Goal: Task Accomplishment & Management: Complete application form

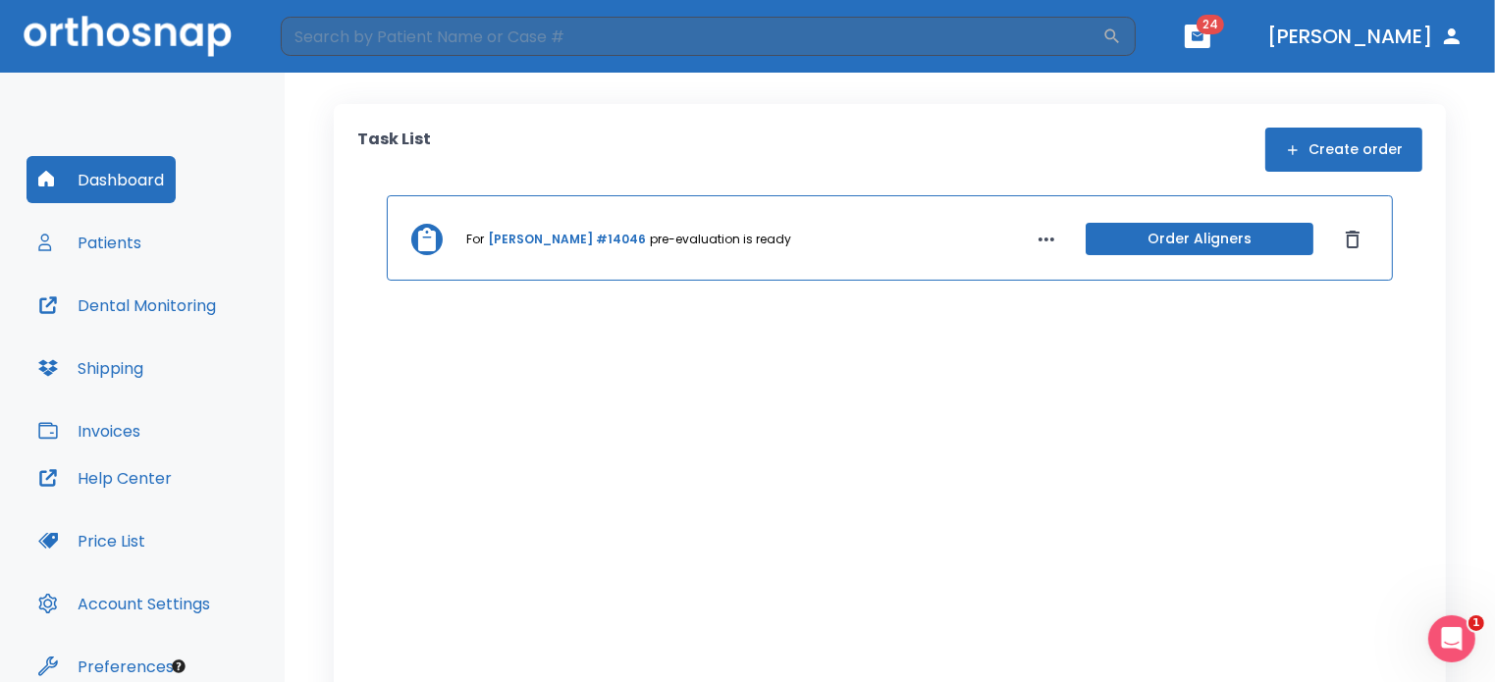
click at [1347, 150] on button "Create order" at bounding box center [1344, 150] width 157 height 44
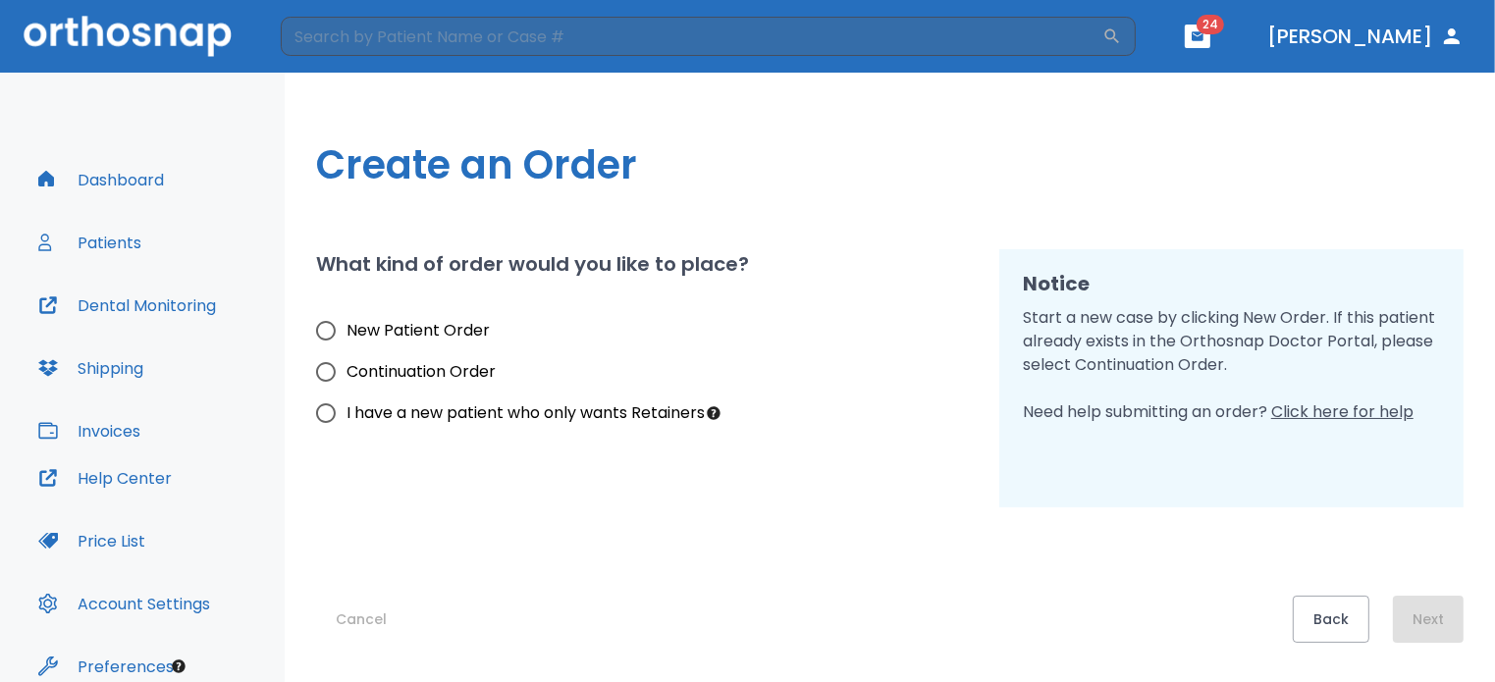
click at [329, 372] on input "Continuation Order" at bounding box center [325, 372] width 41 height 41
radio input "true"
click at [1002, 189] on h1 "Create an Order" at bounding box center [890, 164] width 1148 height 59
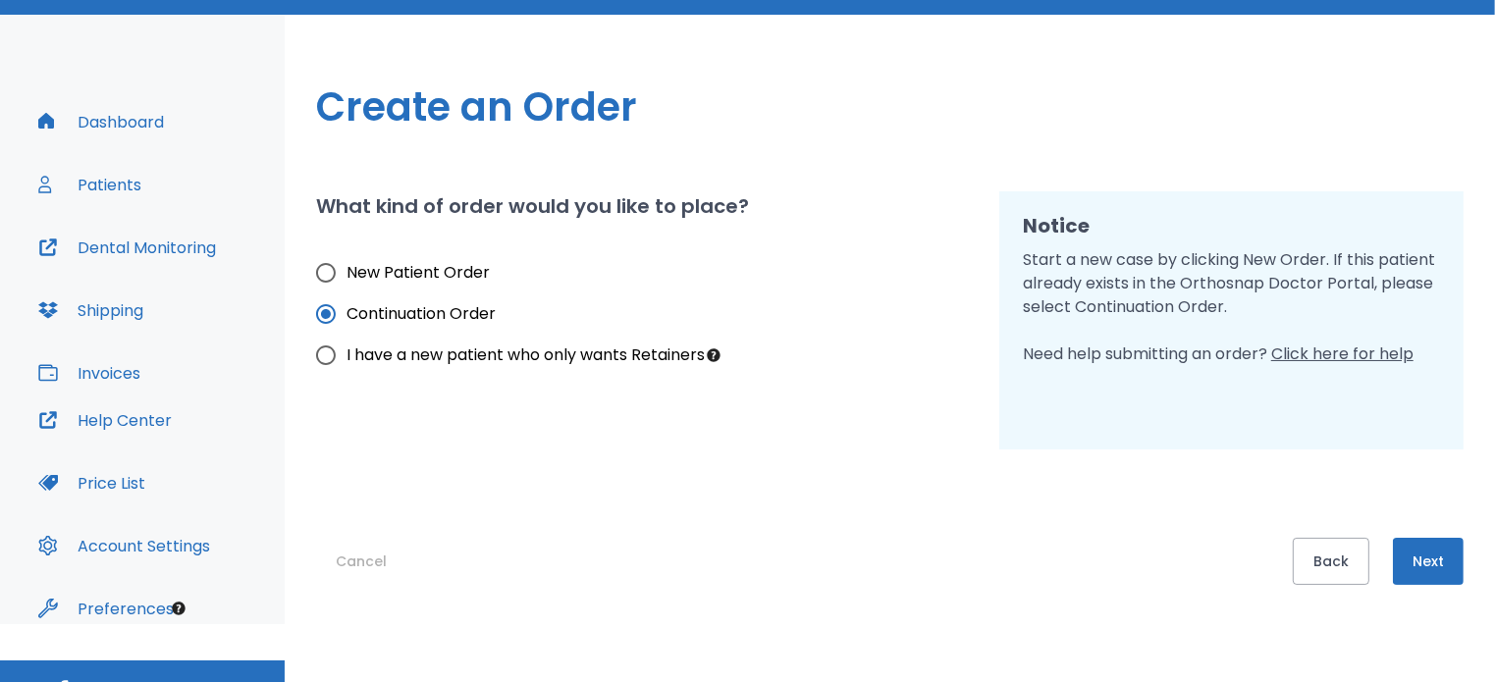
scroll to position [89, 0]
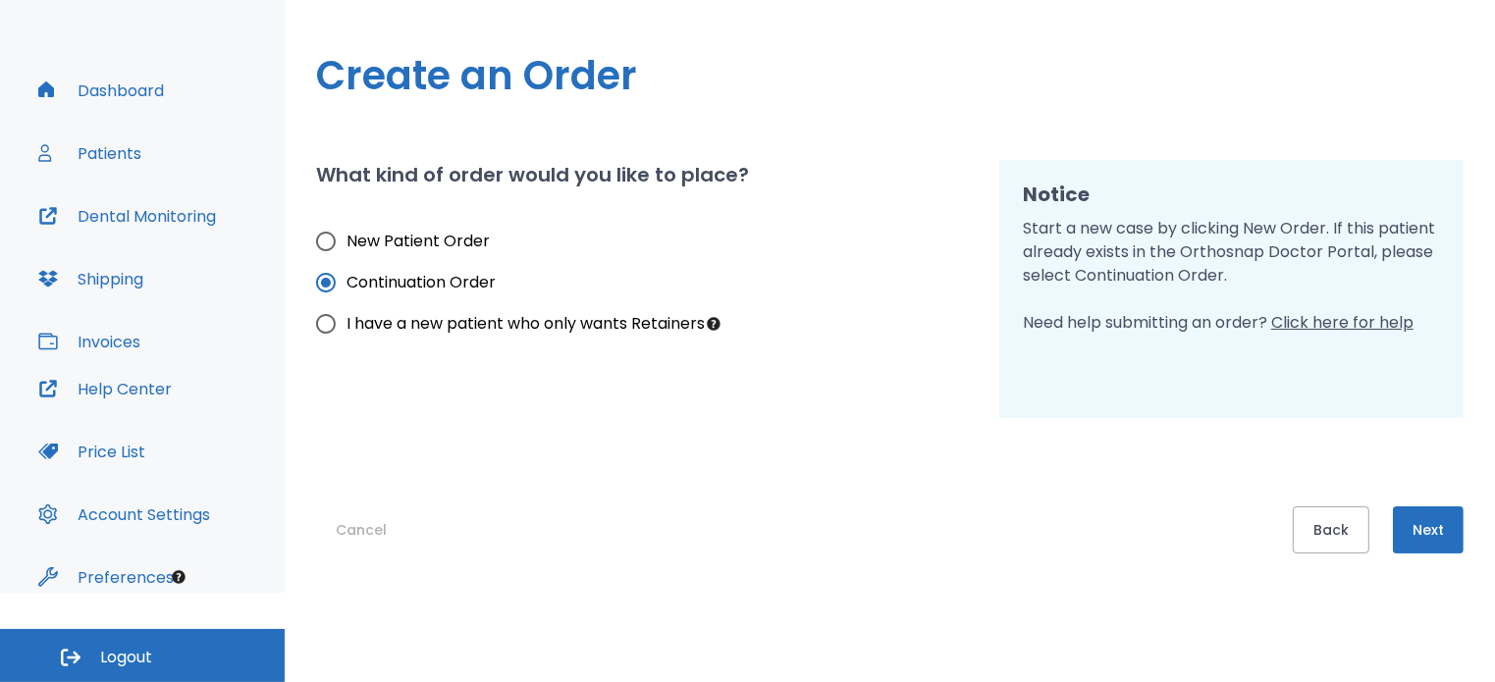
click at [1449, 531] on button "Next" at bounding box center [1428, 530] width 71 height 47
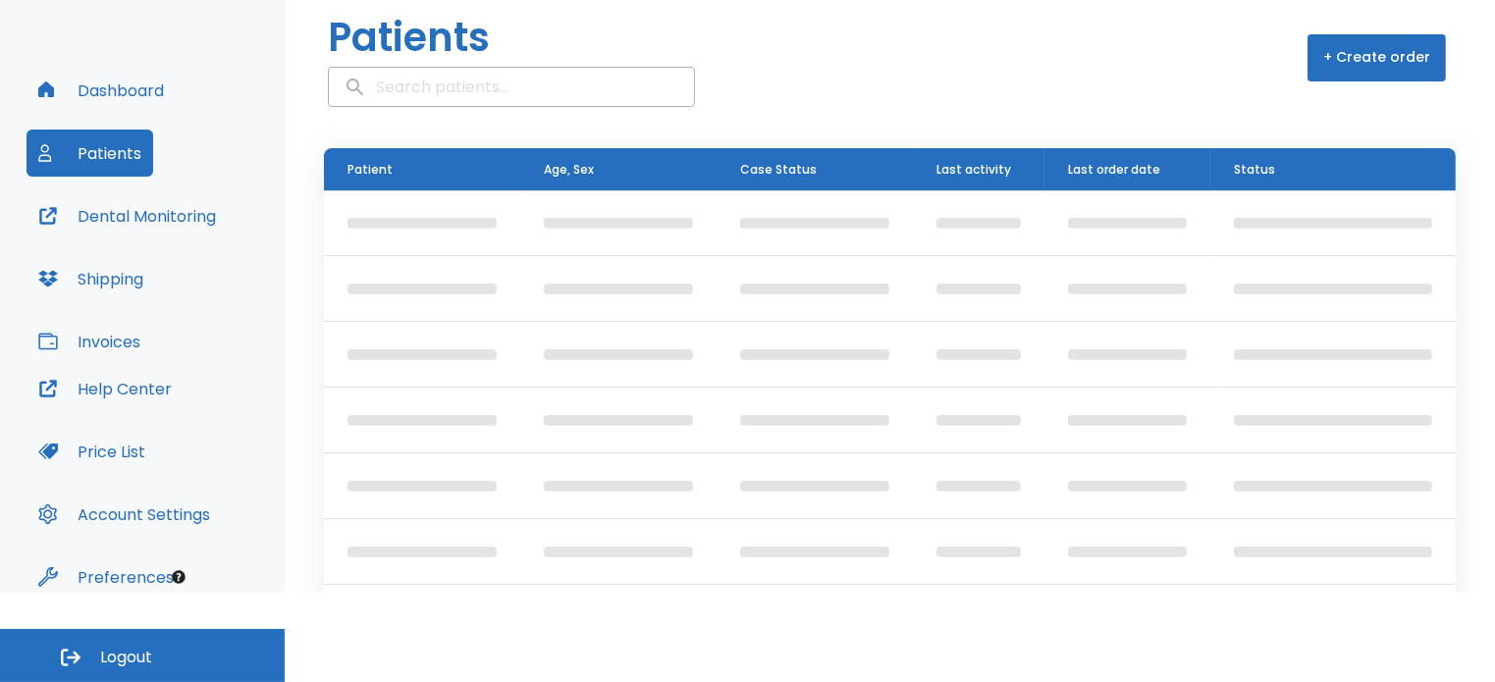
click at [531, 81] on input "search" at bounding box center [511, 87] width 365 height 38
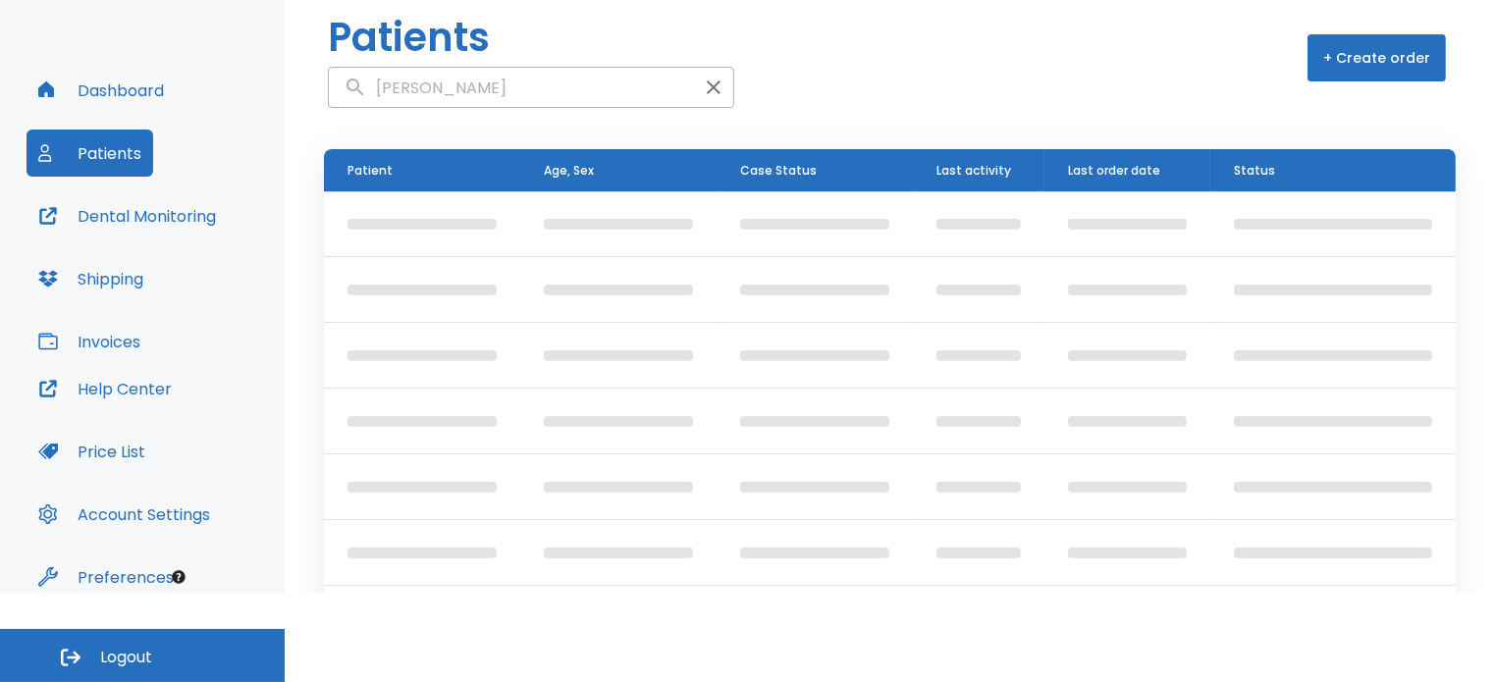
click at [352, 88] on input "[PERSON_NAME]" at bounding box center [511, 88] width 365 height 38
type input "[PERSON_NAME]"
click at [1337, 66] on button "+ Create order" at bounding box center [1377, 57] width 138 height 47
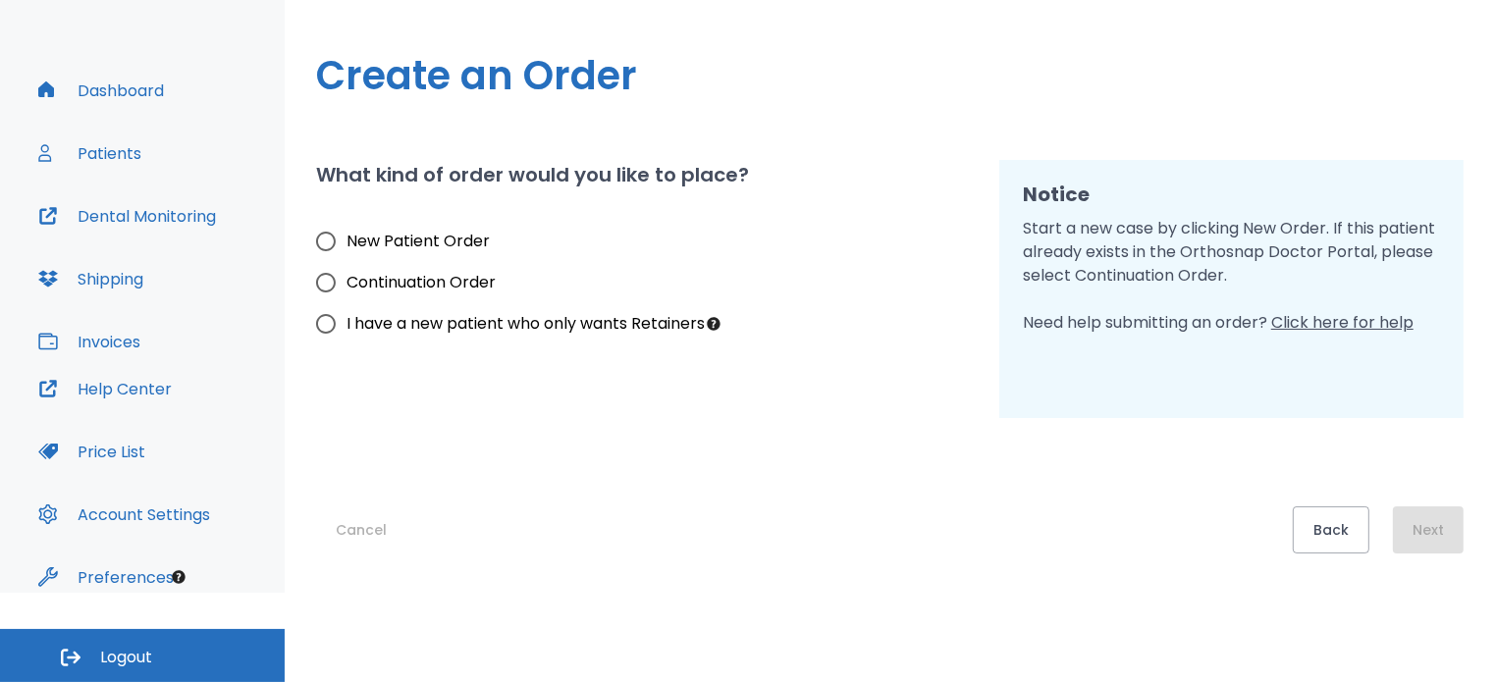
click at [331, 281] on input "Continuation Order" at bounding box center [325, 282] width 41 height 41
radio input "true"
click at [1429, 529] on button "Next" at bounding box center [1428, 530] width 71 height 47
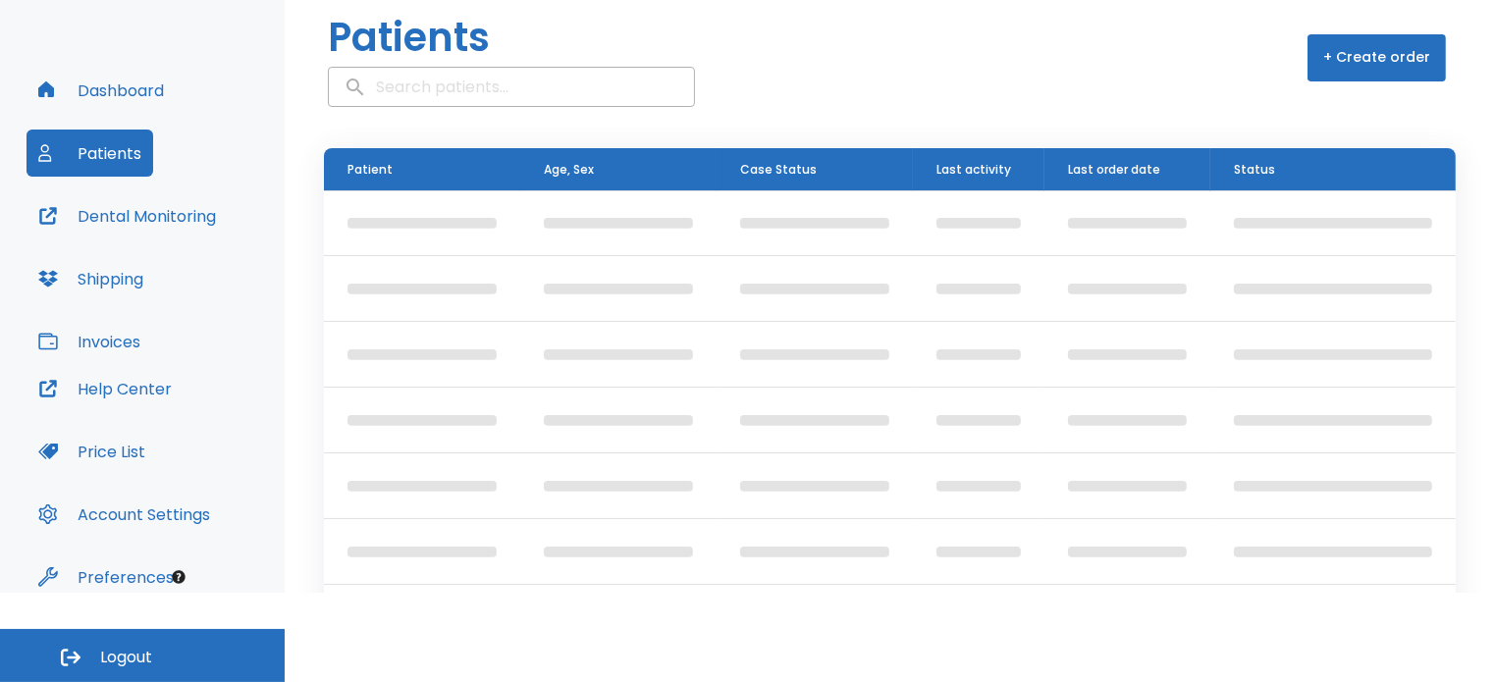
click at [1338, 58] on button "+ Create order" at bounding box center [1377, 57] width 138 height 47
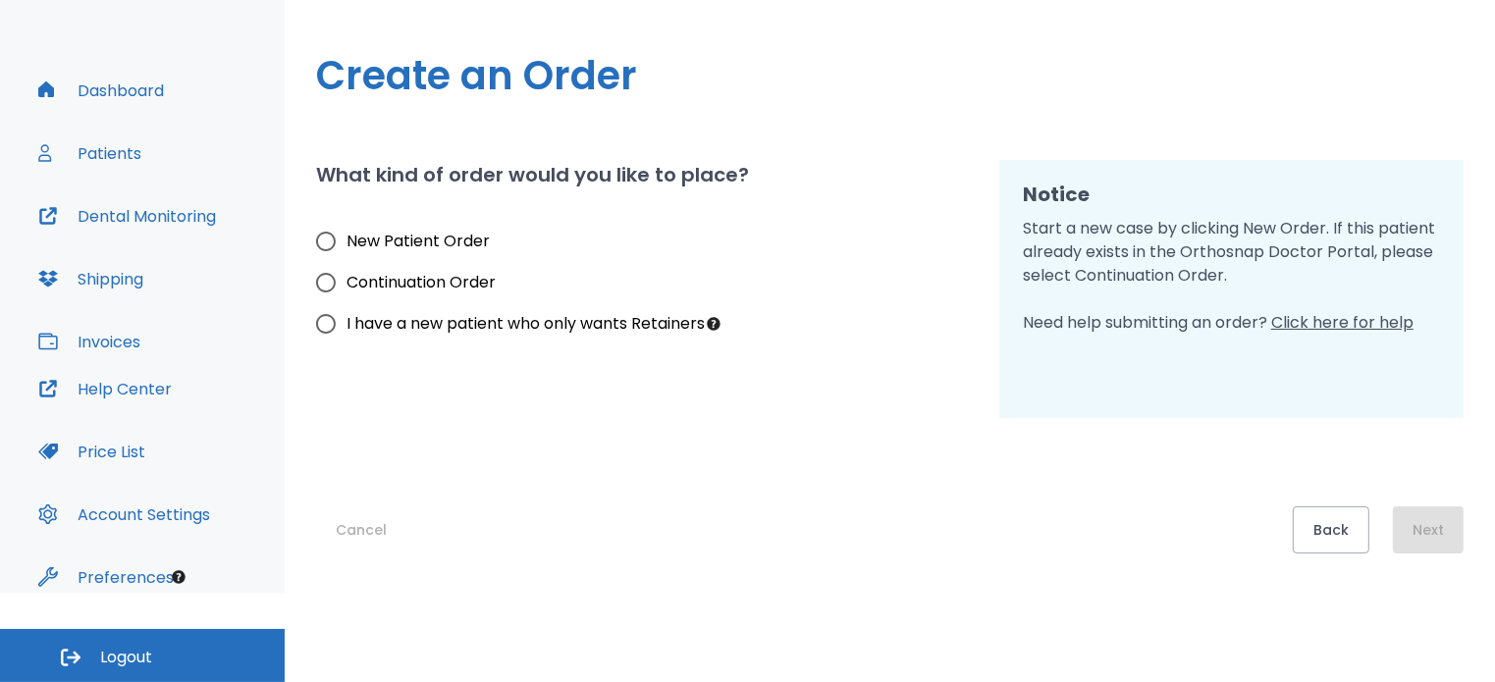
click at [327, 235] on input "New Patient Order" at bounding box center [325, 241] width 41 height 41
radio input "true"
click at [1432, 535] on button "Next" at bounding box center [1428, 530] width 71 height 47
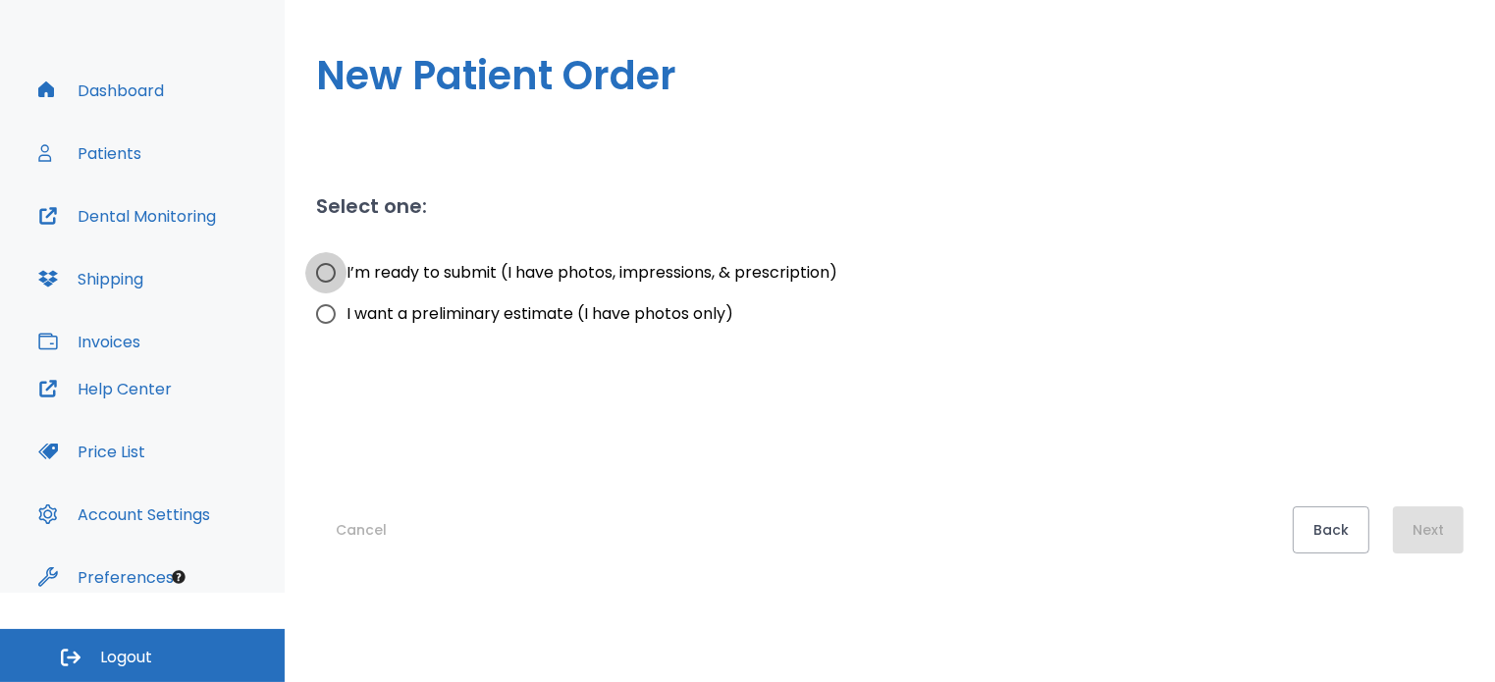
click at [332, 271] on input "I’m ready to submit (I have photos, impressions, & prescription)" at bounding box center [325, 272] width 41 height 41
radio input "true"
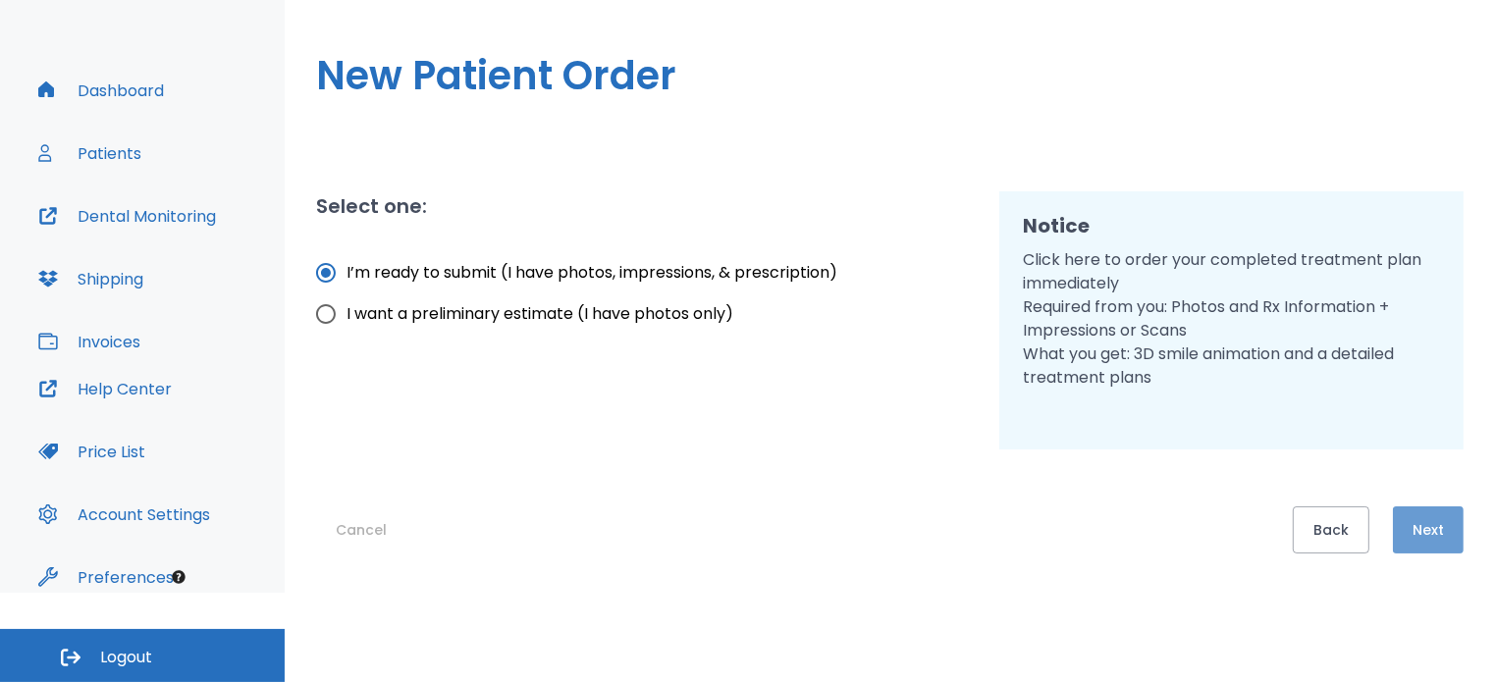
click at [1426, 539] on button "Next" at bounding box center [1428, 530] width 71 height 47
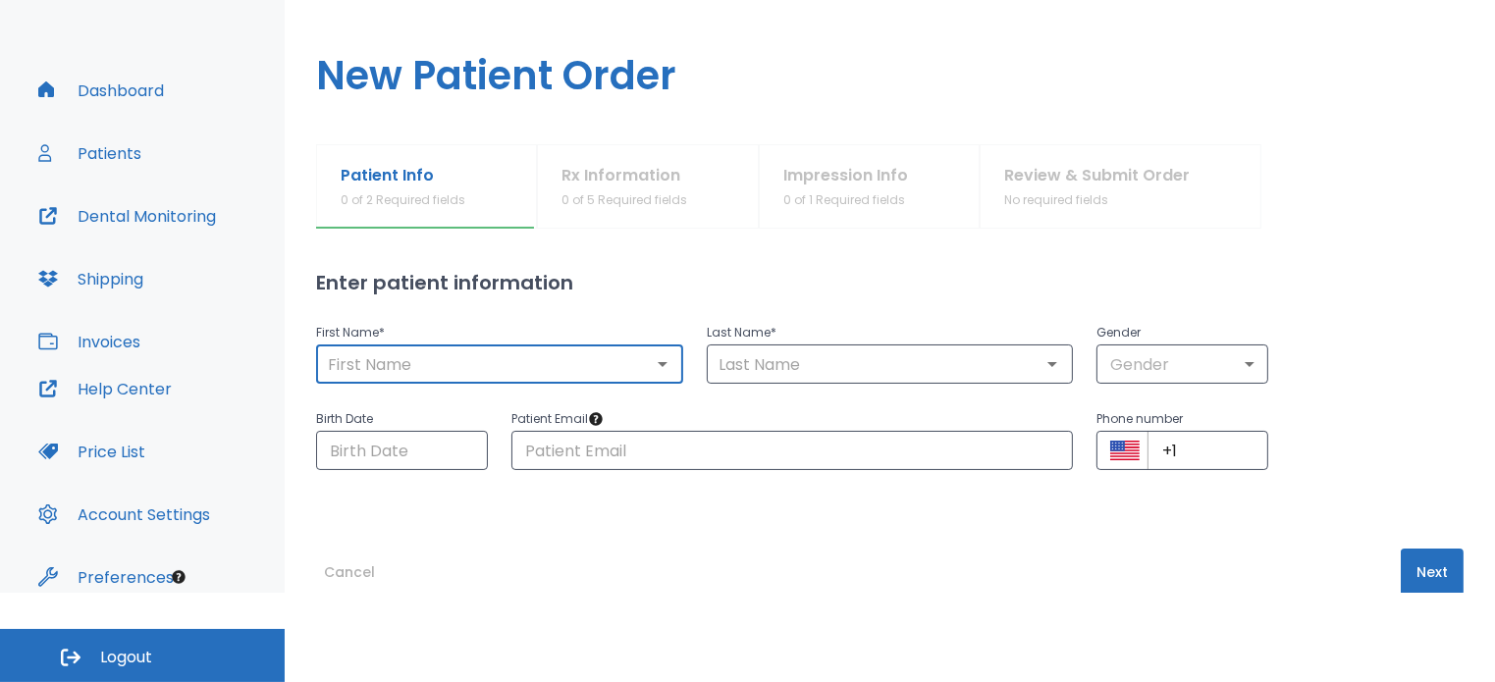
click at [609, 369] on input "text" at bounding box center [499, 364] width 355 height 27
type input "a"
type input "[PERSON_NAME]"
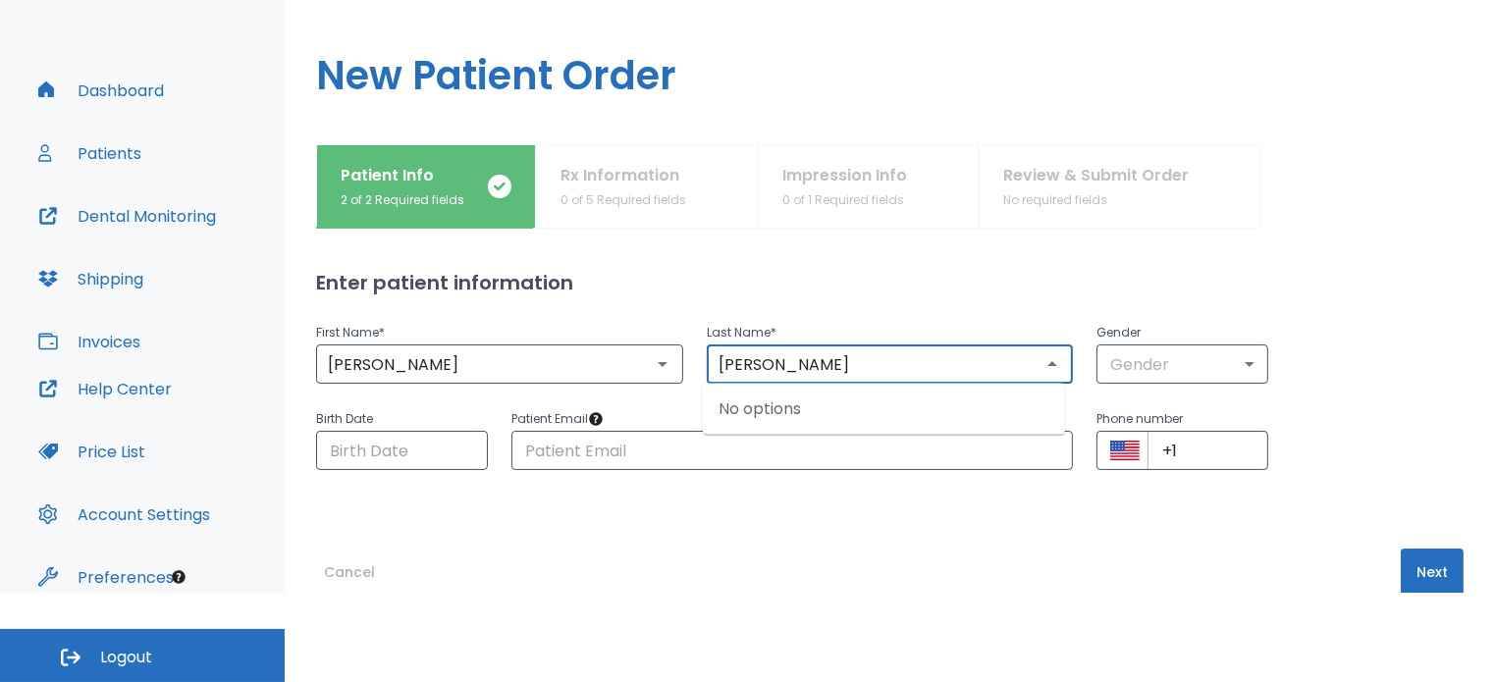
type input "[PERSON_NAME]"
click at [1090, 384] on div "Phone number ​ +1 ​" at bounding box center [1170, 427] width 195 height 86
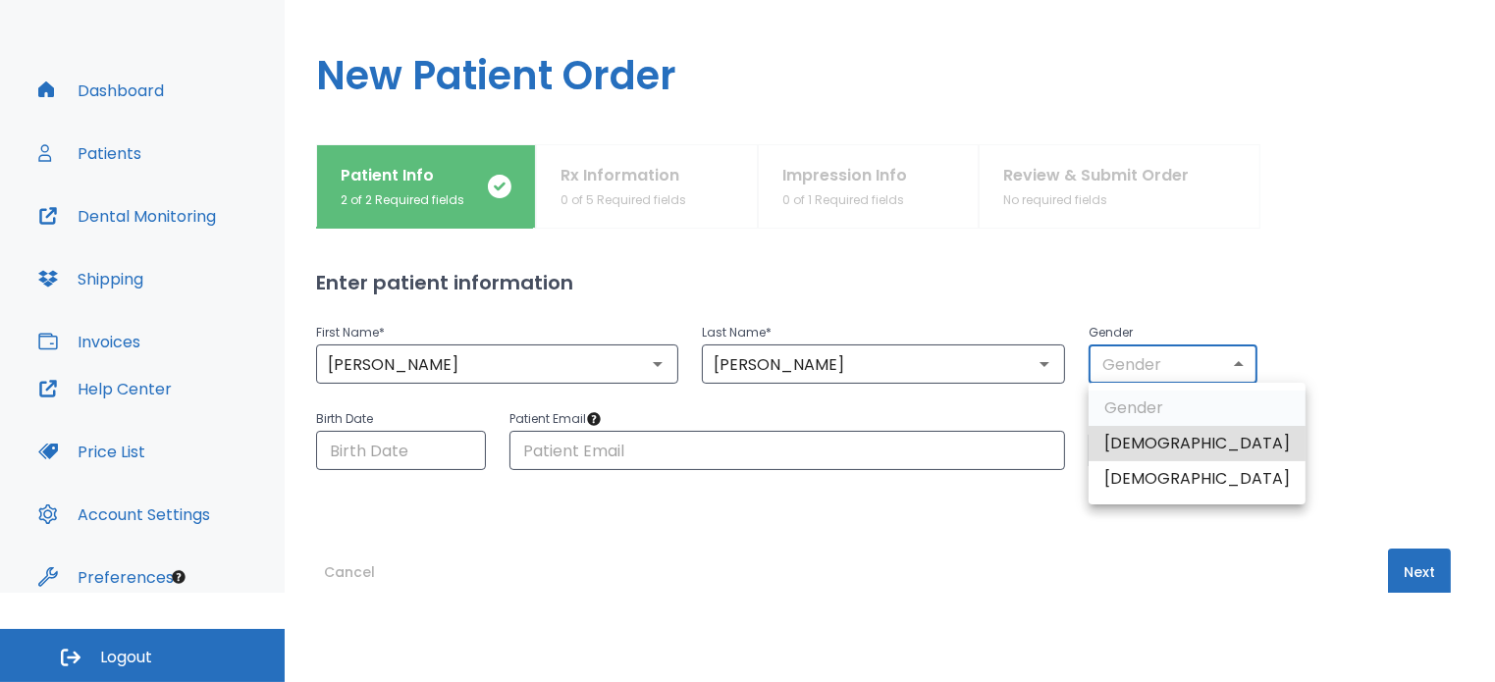
click at [1115, 375] on body "​ 24 [PERSON_NAME] Dashboard Patients Dental Monitoring Shipping Invoices Help …" at bounding box center [747, 252] width 1495 height 682
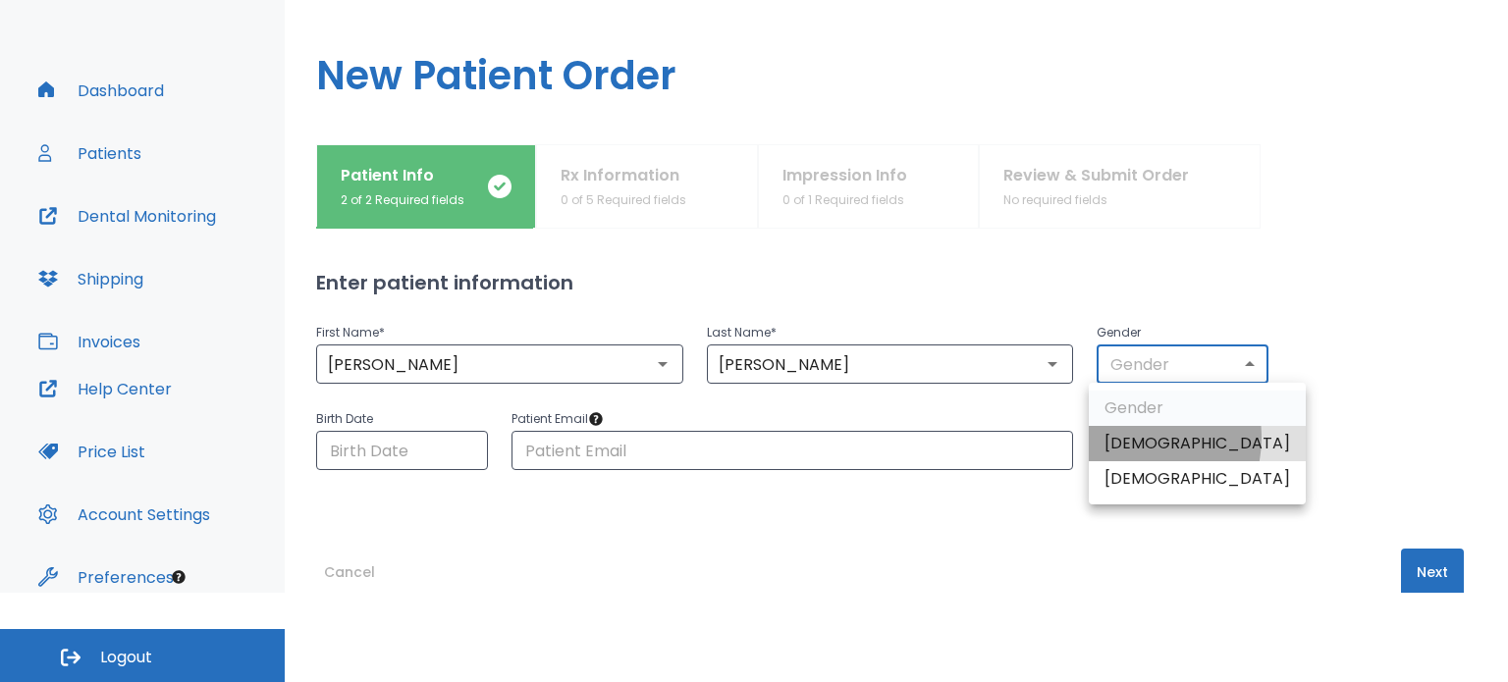
click at [1127, 438] on li "[DEMOGRAPHIC_DATA]" at bounding box center [1197, 443] width 217 height 35
type input "1"
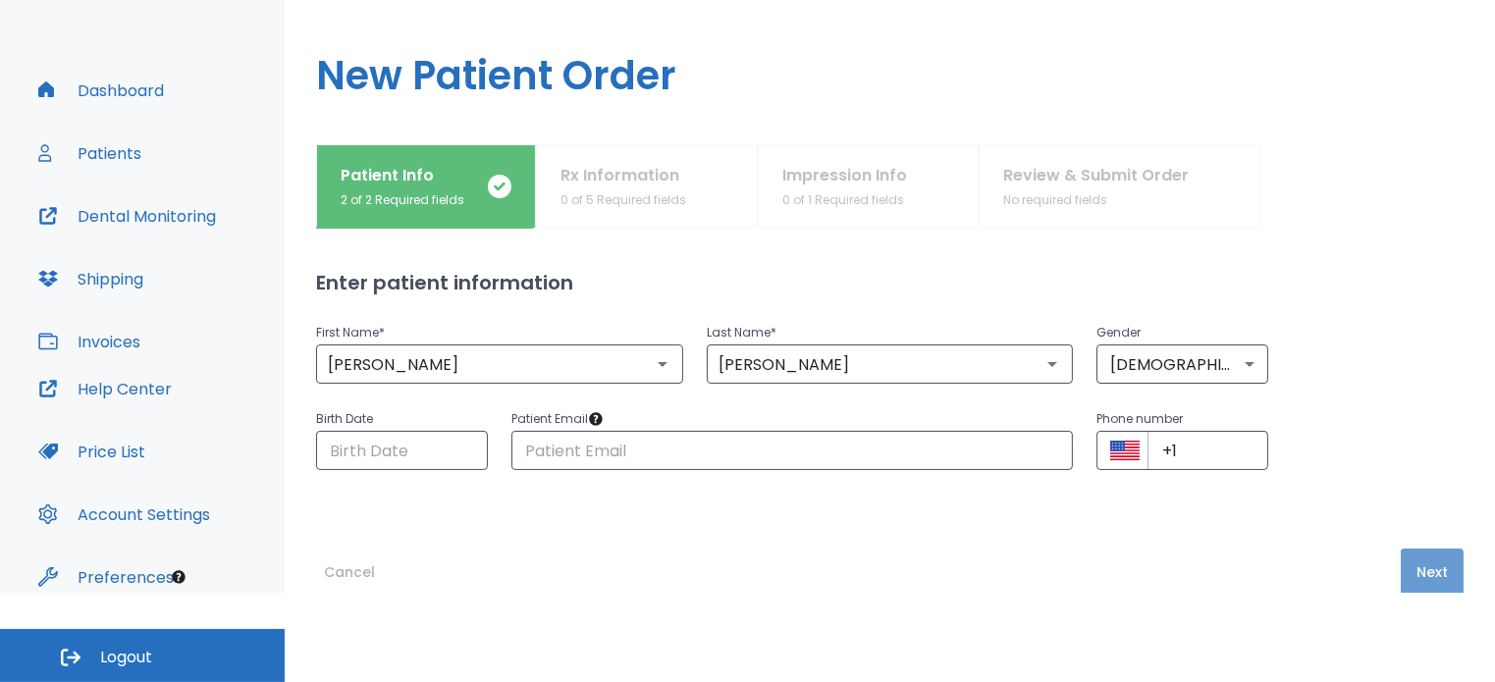
click at [1426, 569] on button "Next" at bounding box center [1432, 572] width 63 height 47
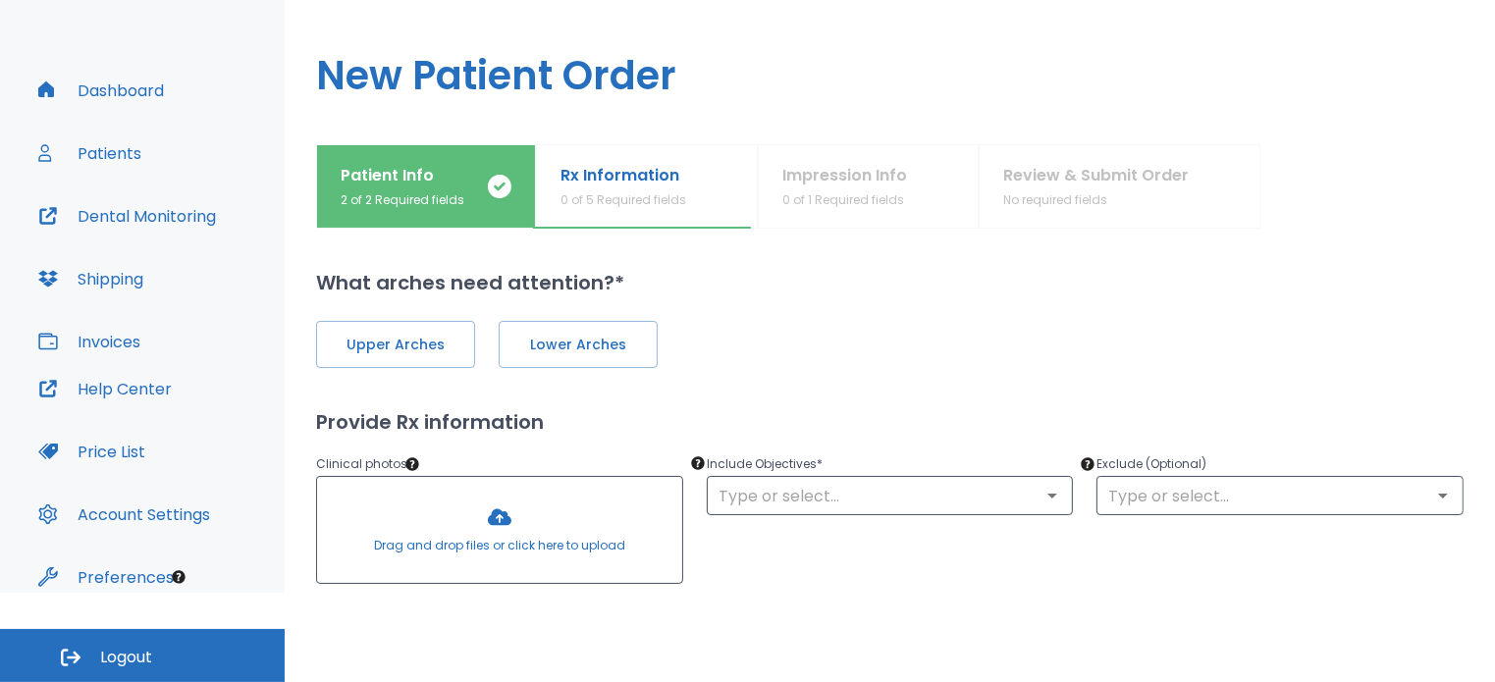
click at [406, 344] on span "Upper Arches" at bounding box center [396, 345] width 118 height 21
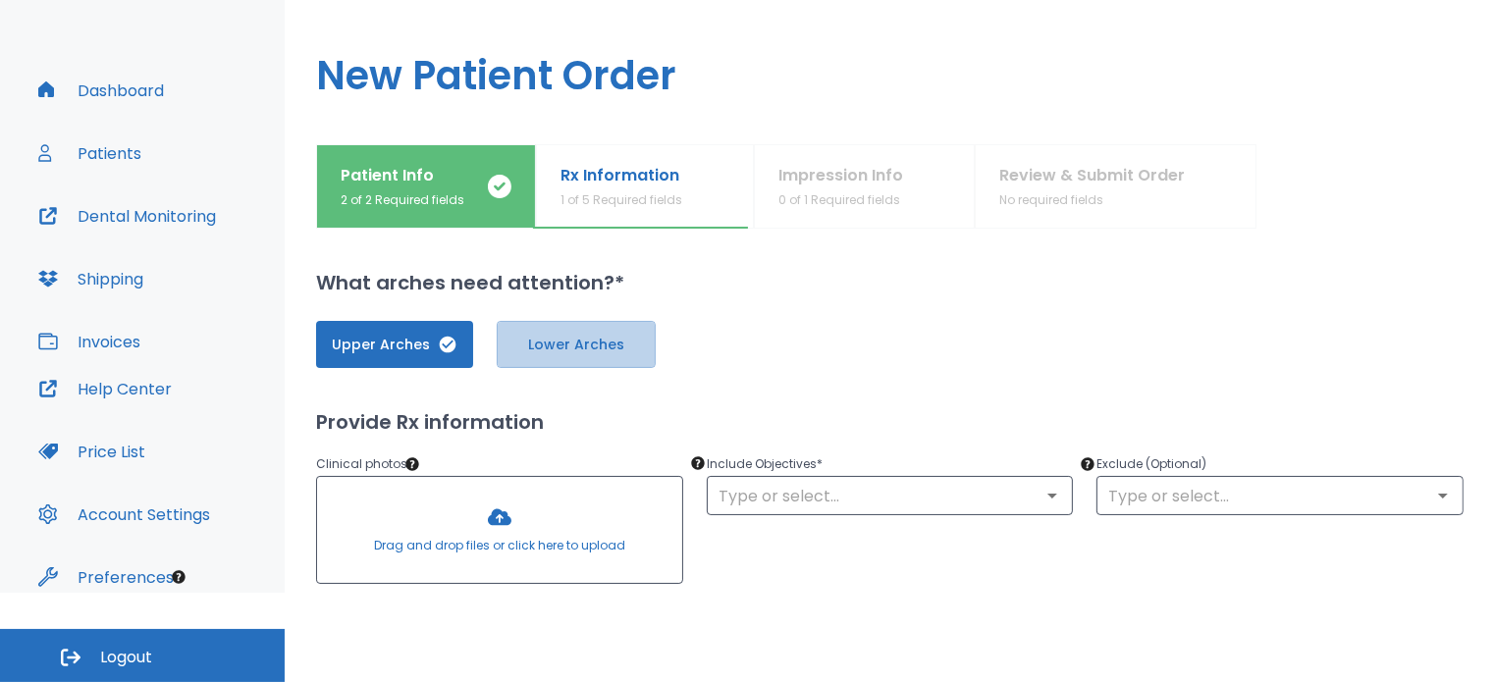
click at [527, 348] on span "Lower Arches" at bounding box center [576, 345] width 118 height 21
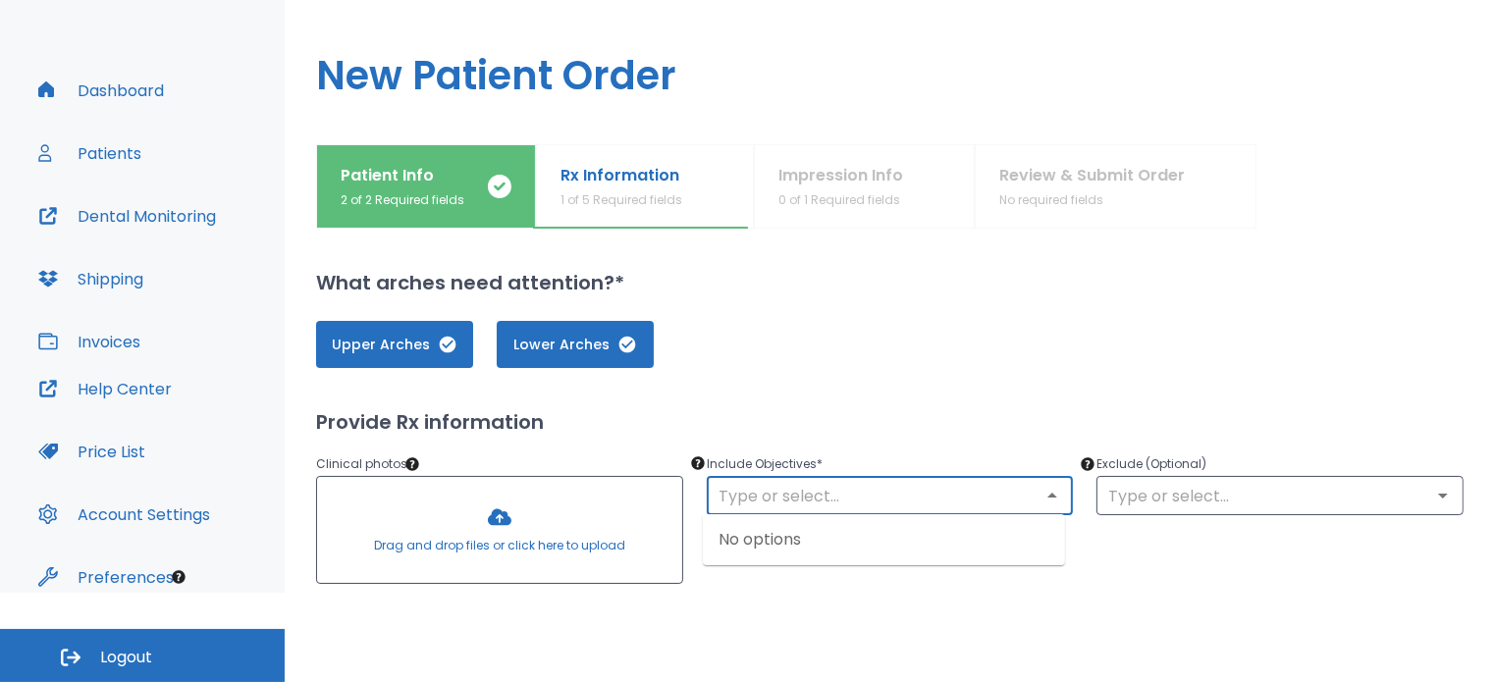
click at [762, 500] on input "text" at bounding box center [890, 495] width 355 height 27
drag, startPoint x: 762, startPoint y: 500, endPoint x: 694, endPoint y: 500, distance: 67.7
click at [694, 500] on div "Include Objectives * we ​" at bounding box center [878, 510] width 391 height 163
type input "Pt stopped tx [DATE] and would like to improve results, especially anteriors"
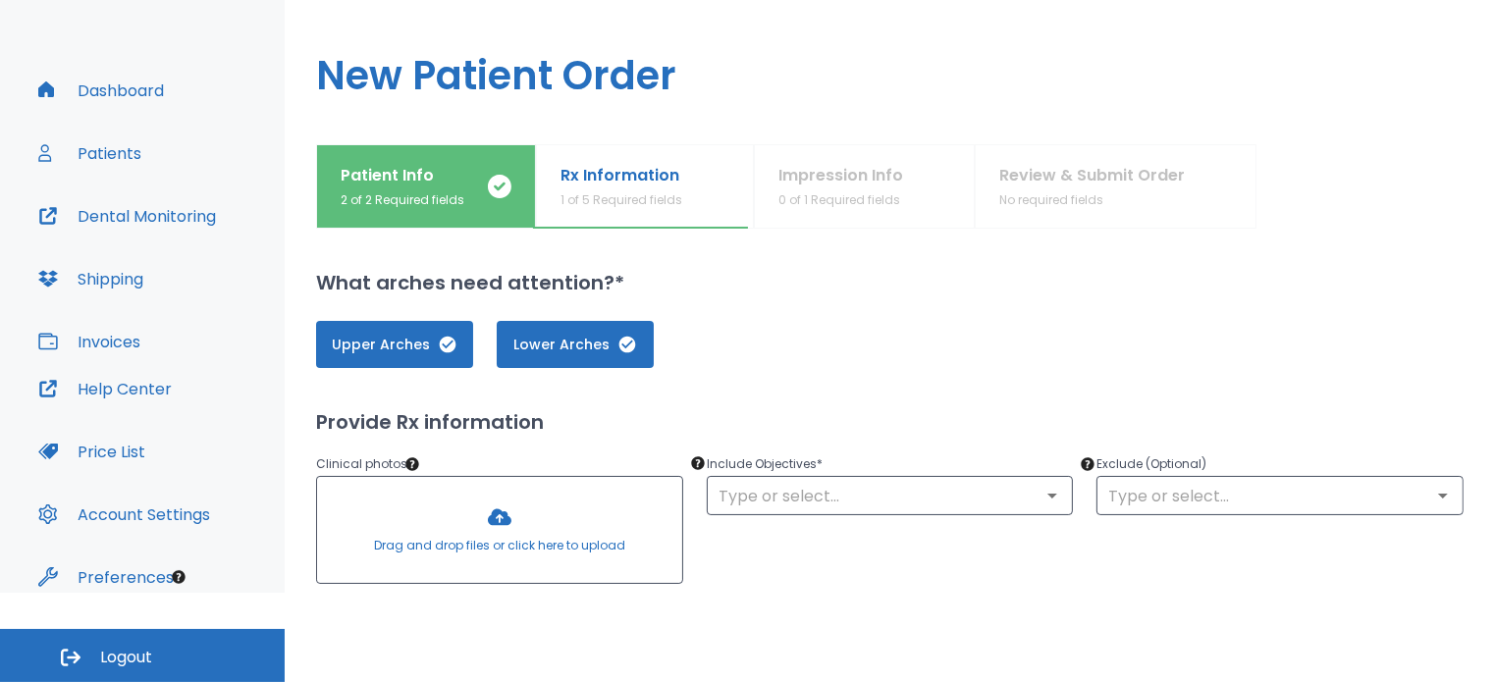
scroll to position [0, 0]
click at [1213, 501] on input "text" at bounding box center [1280, 495] width 355 height 27
click at [1211, 499] on input "text" at bounding box center [1280, 495] width 355 height 27
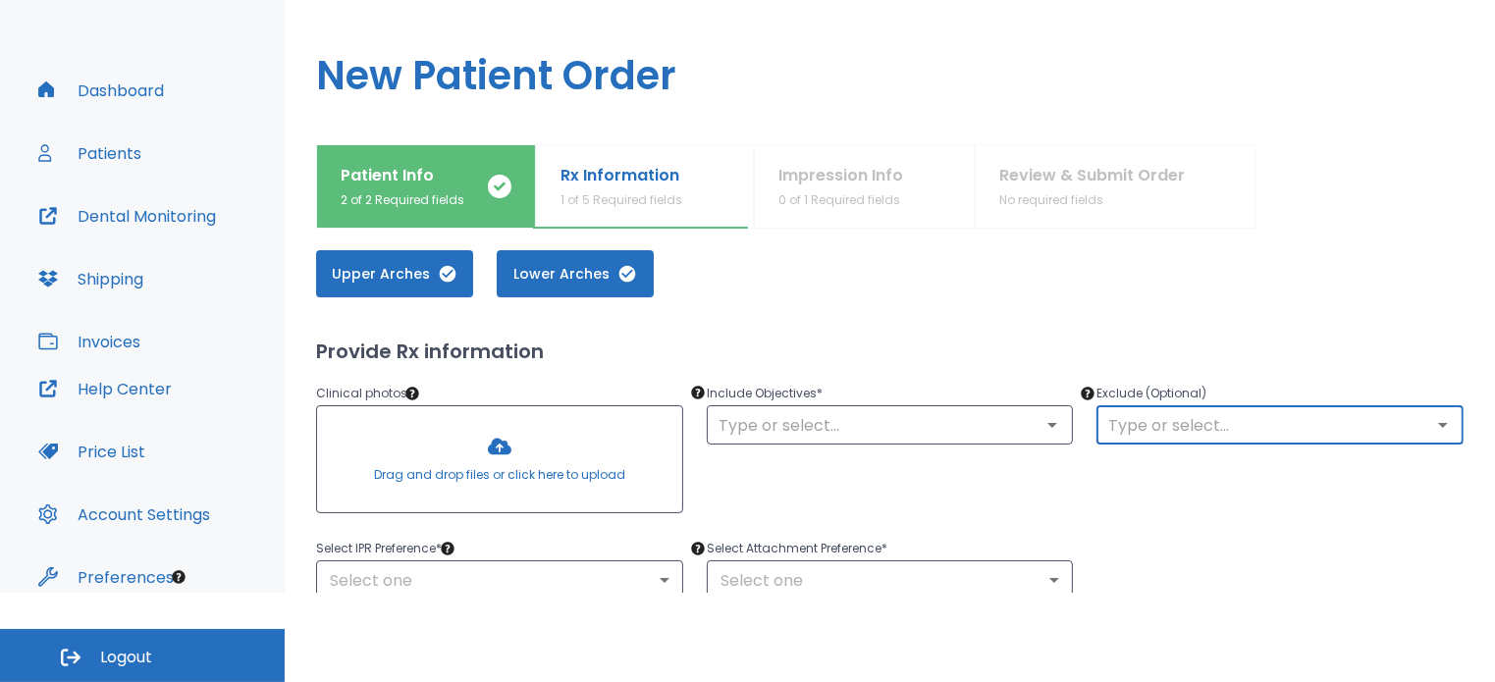
scroll to position [98, 0]
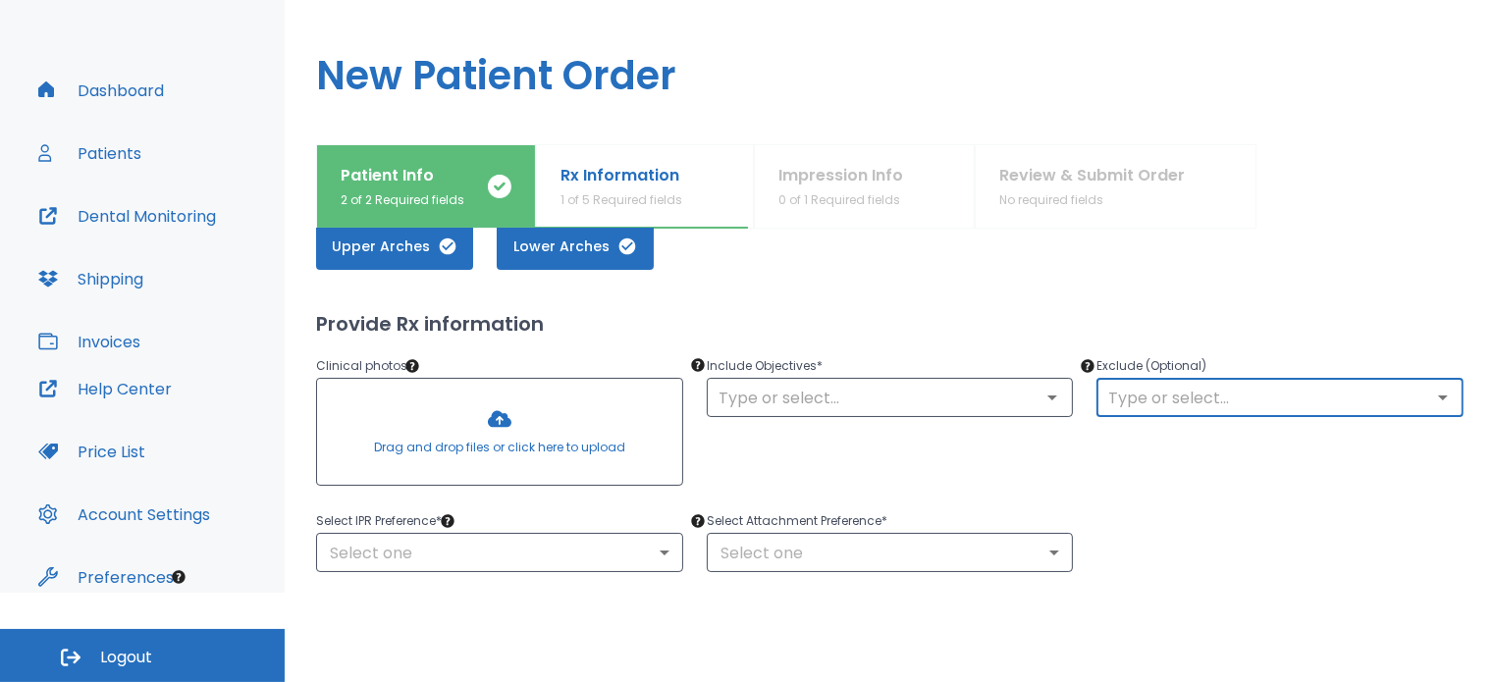
click at [599, 554] on body "​ 24 [PERSON_NAME] Dashboard Patients Dental Monitoring Shipping Invoices Help …" at bounding box center [747, 252] width 1495 height 682
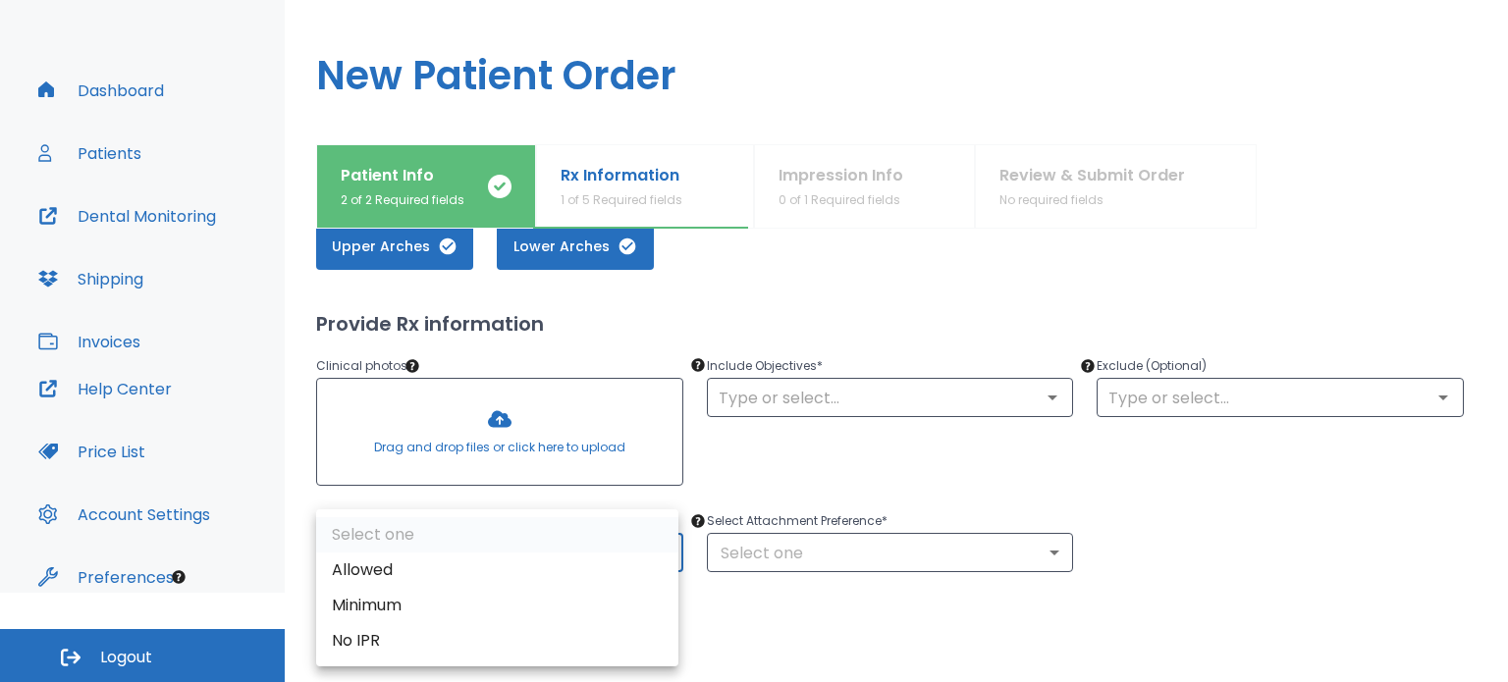
click at [390, 605] on li "Minimum" at bounding box center [497, 605] width 362 height 35
type input "2"
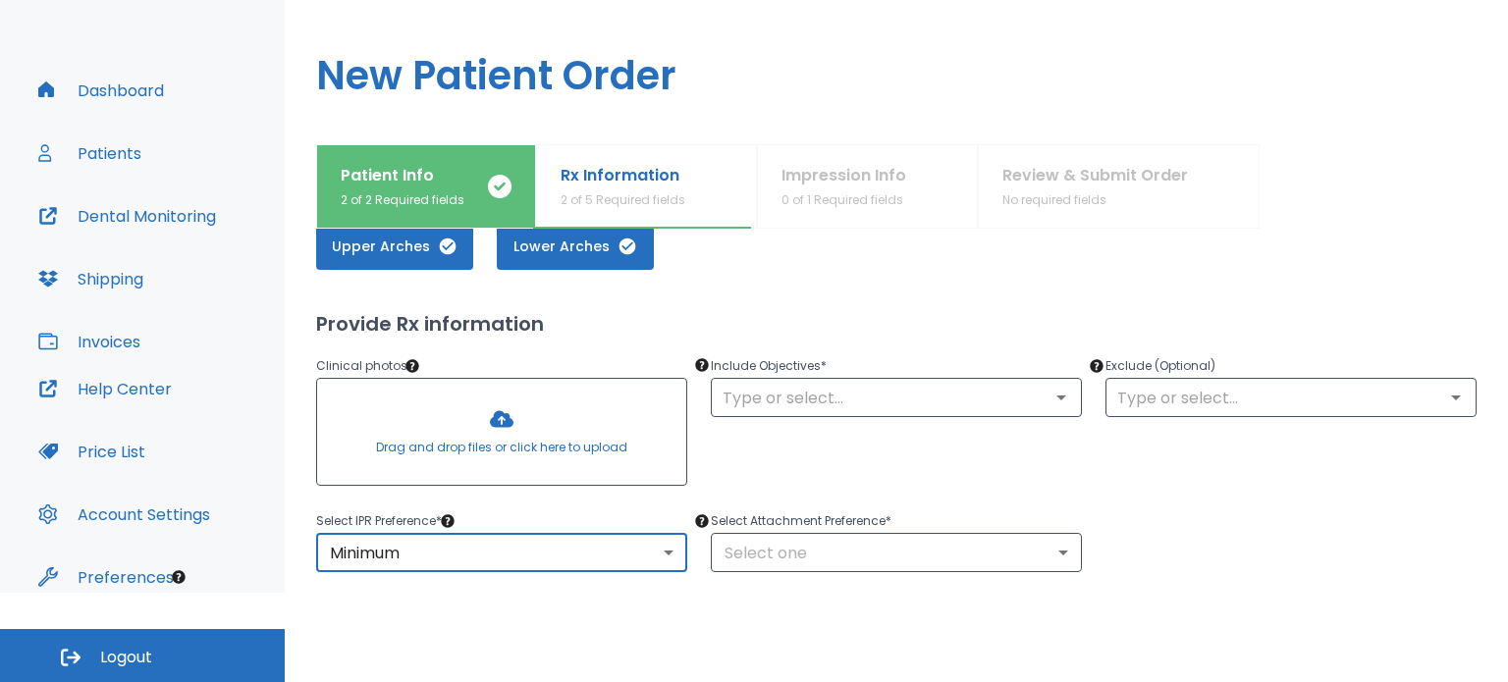
click at [771, 565] on body "​ 24 [PERSON_NAME] Dashboard Patients Dental Monitoring Shipping Invoices Help …" at bounding box center [754, 252] width 1508 height 682
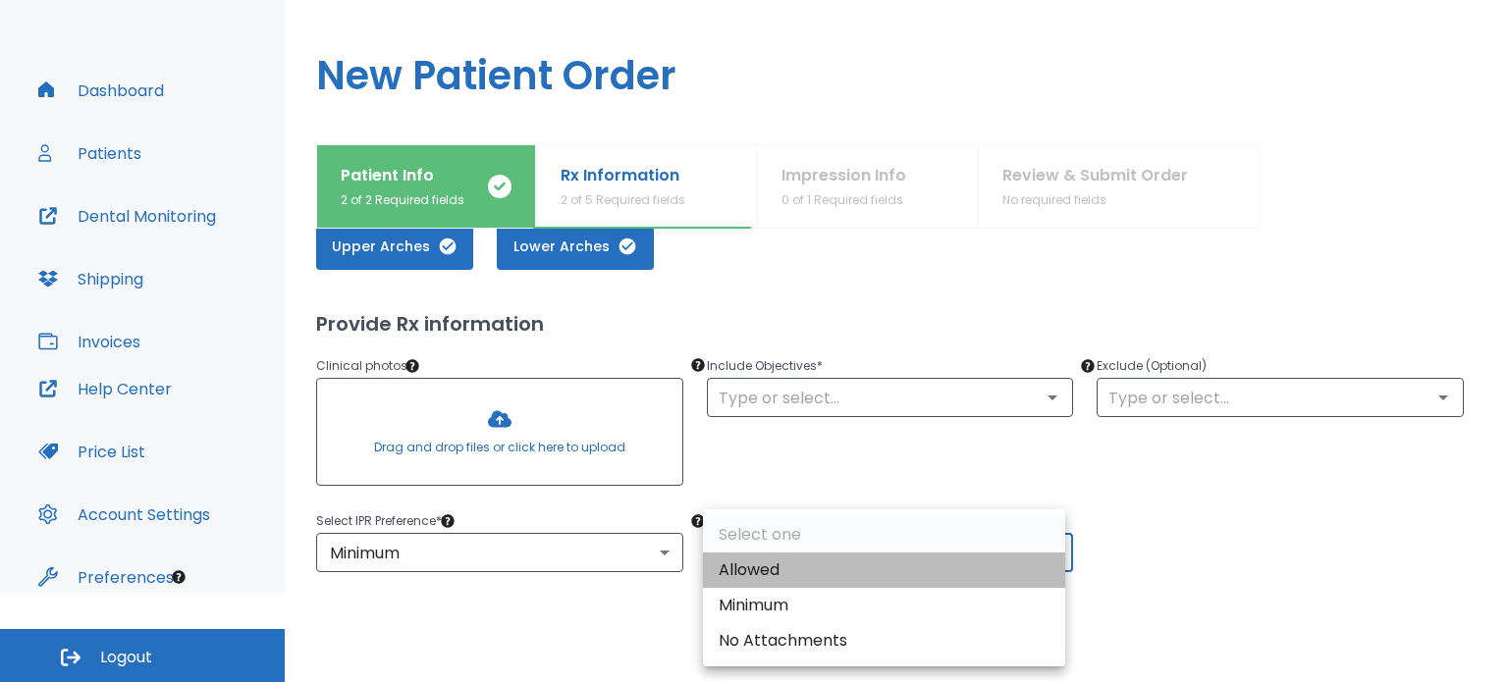
click at [765, 565] on li "Allowed" at bounding box center [884, 570] width 362 height 35
type input "1"
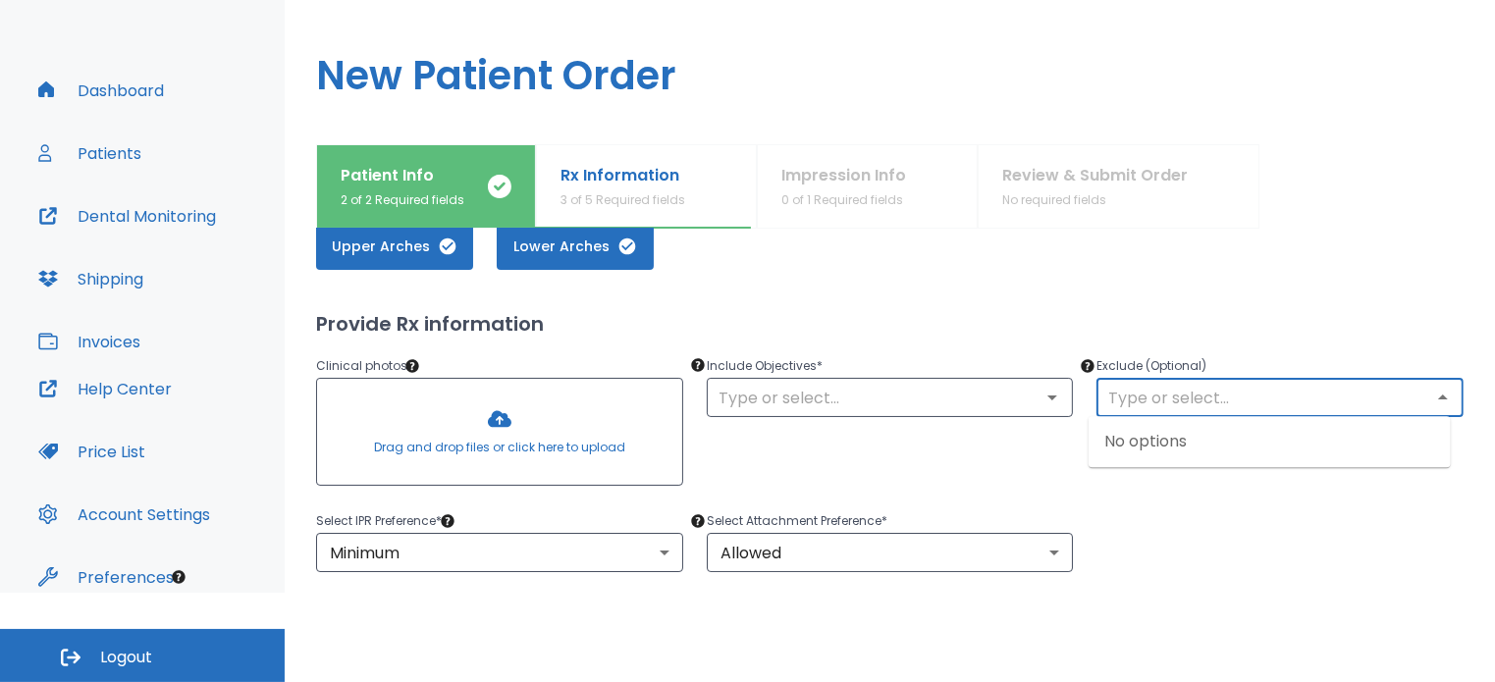
click at [1111, 408] on input "text" at bounding box center [1280, 397] width 355 height 27
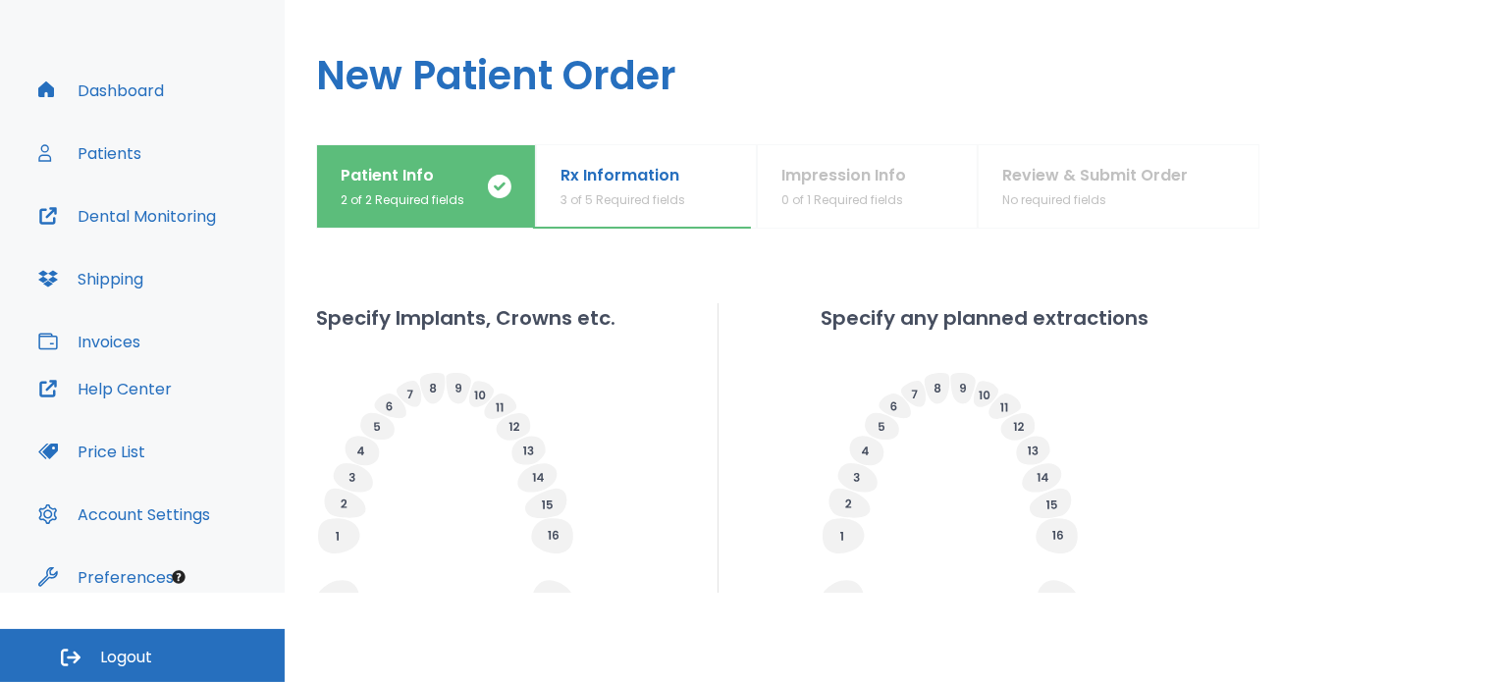
scroll to position [491, 0]
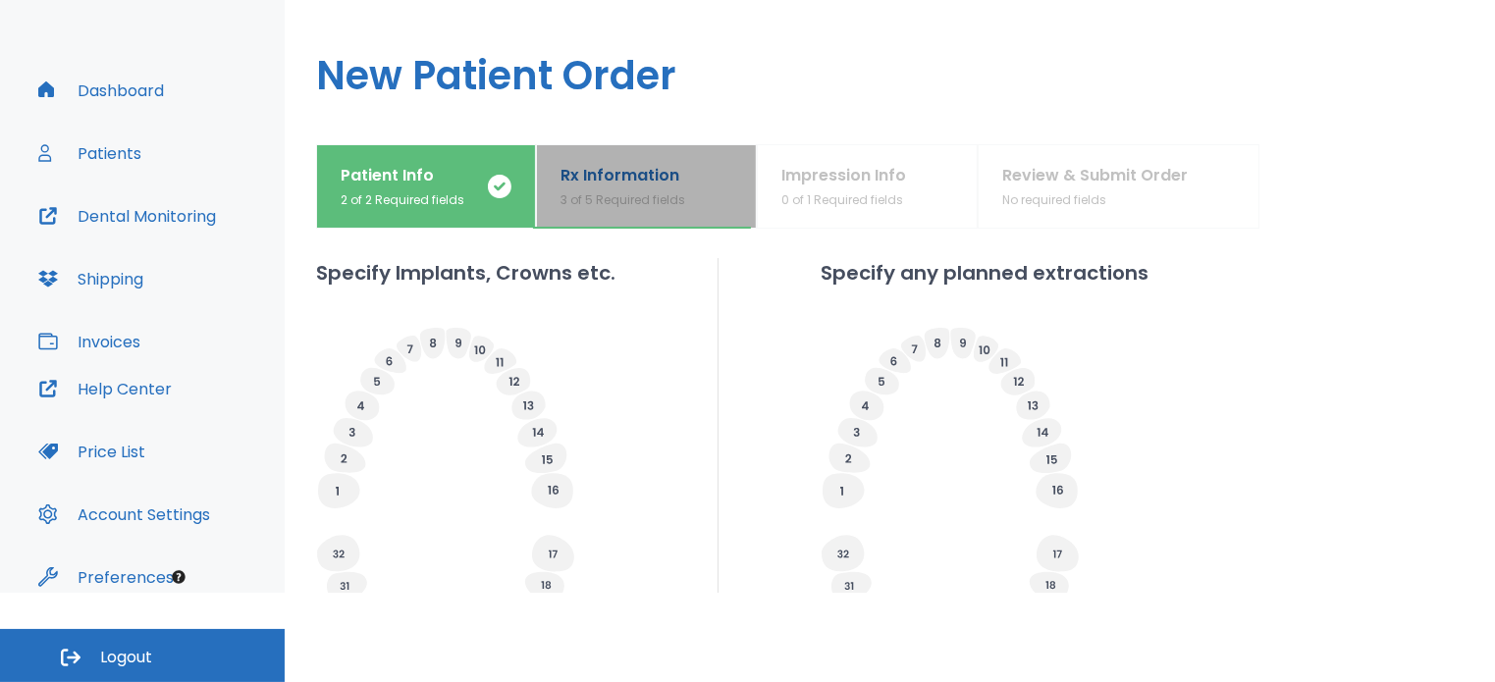
click at [658, 178] on p "Rx Information" at bounding box center [623, 176] width 125 height 24
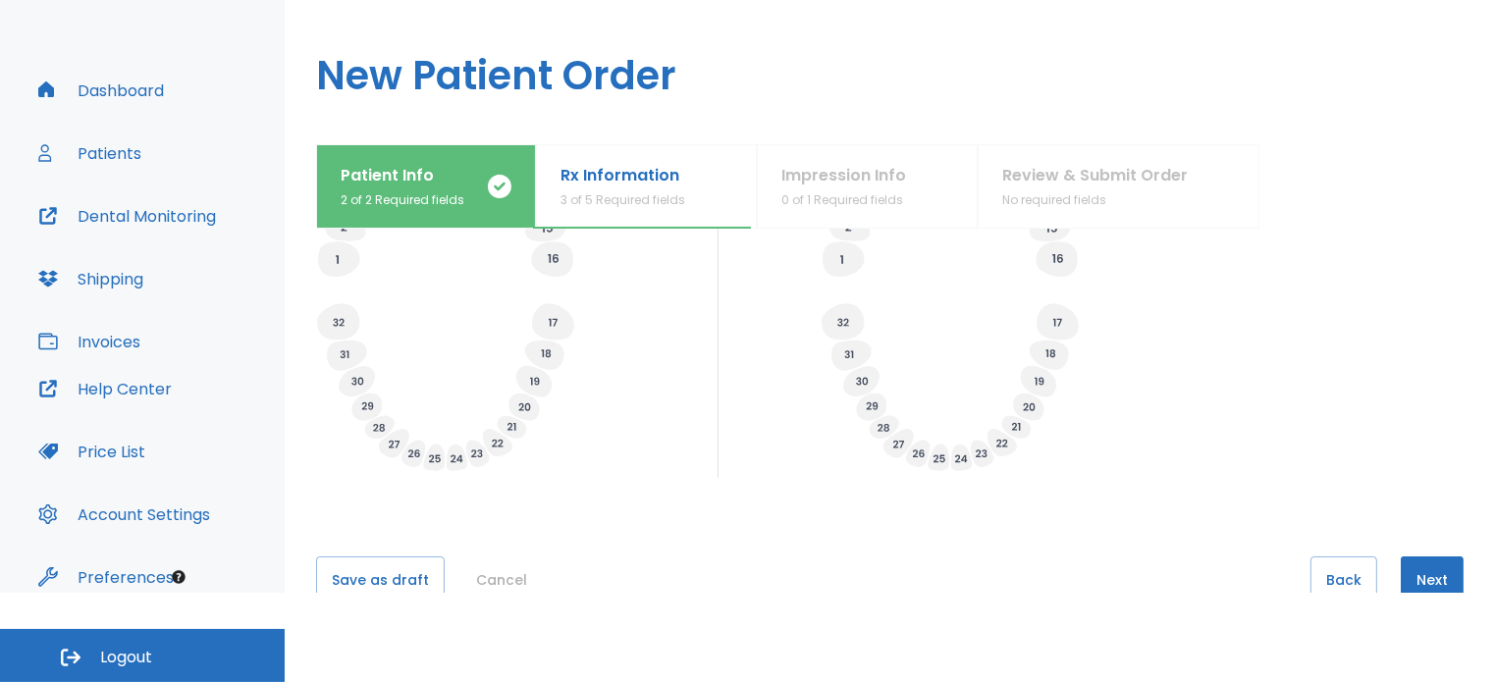
scroll to position [772, 0]
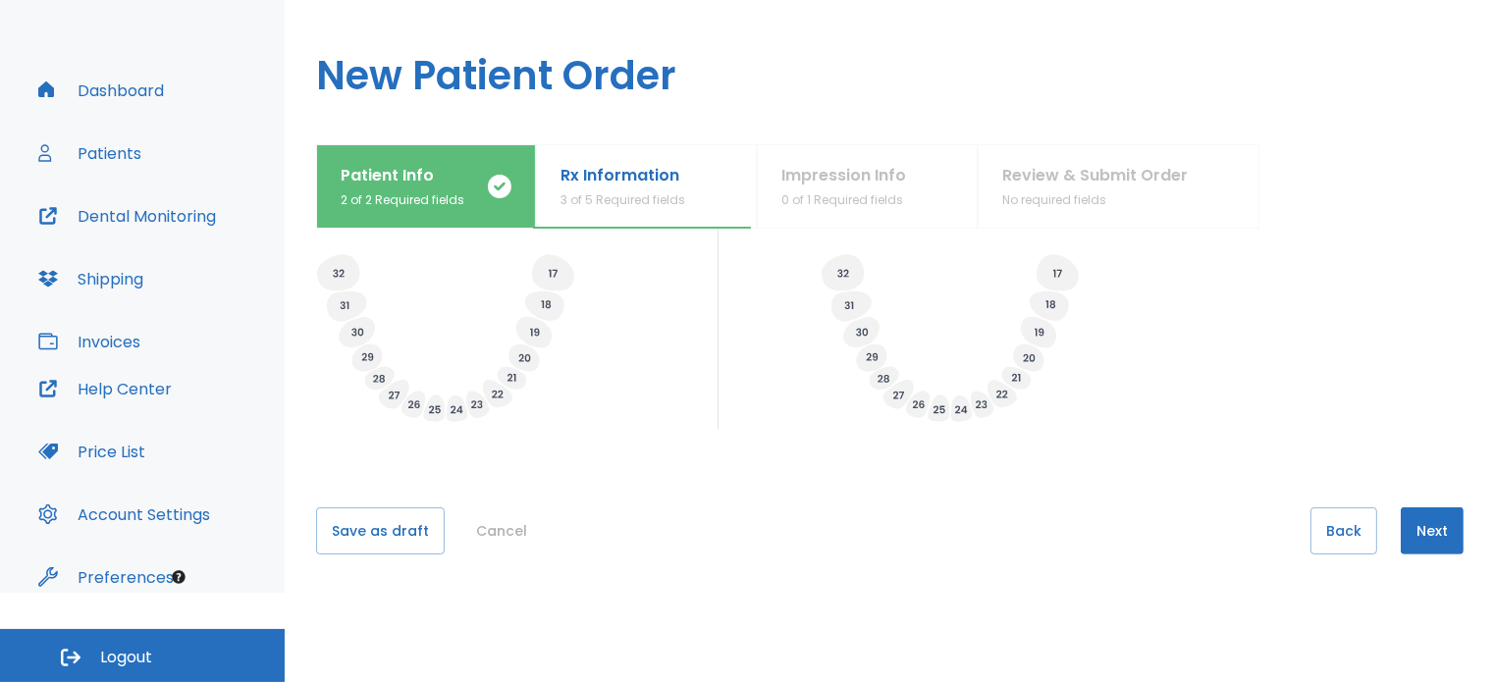
click at [1420, 521] on button "Next" at bounding box center [1432, 531] width 63 height 47
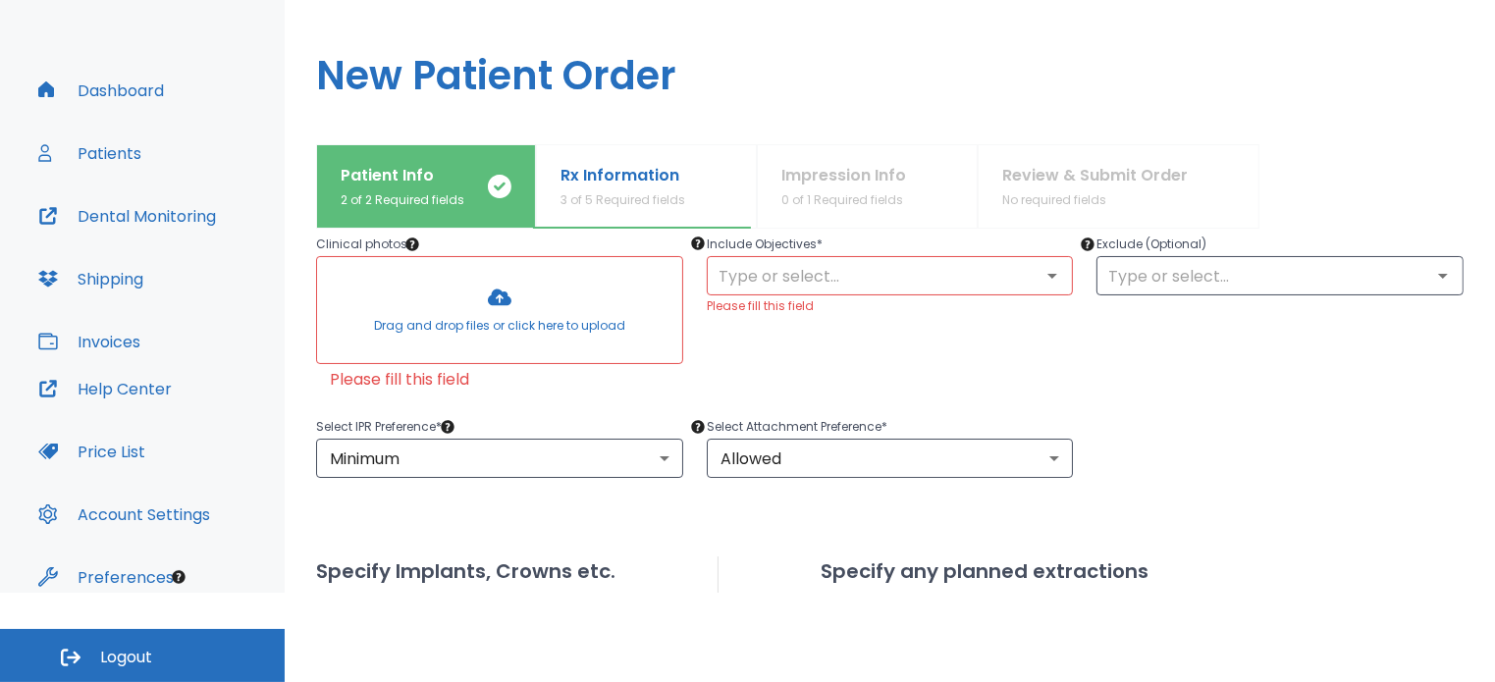
scroll to position [200, 0]
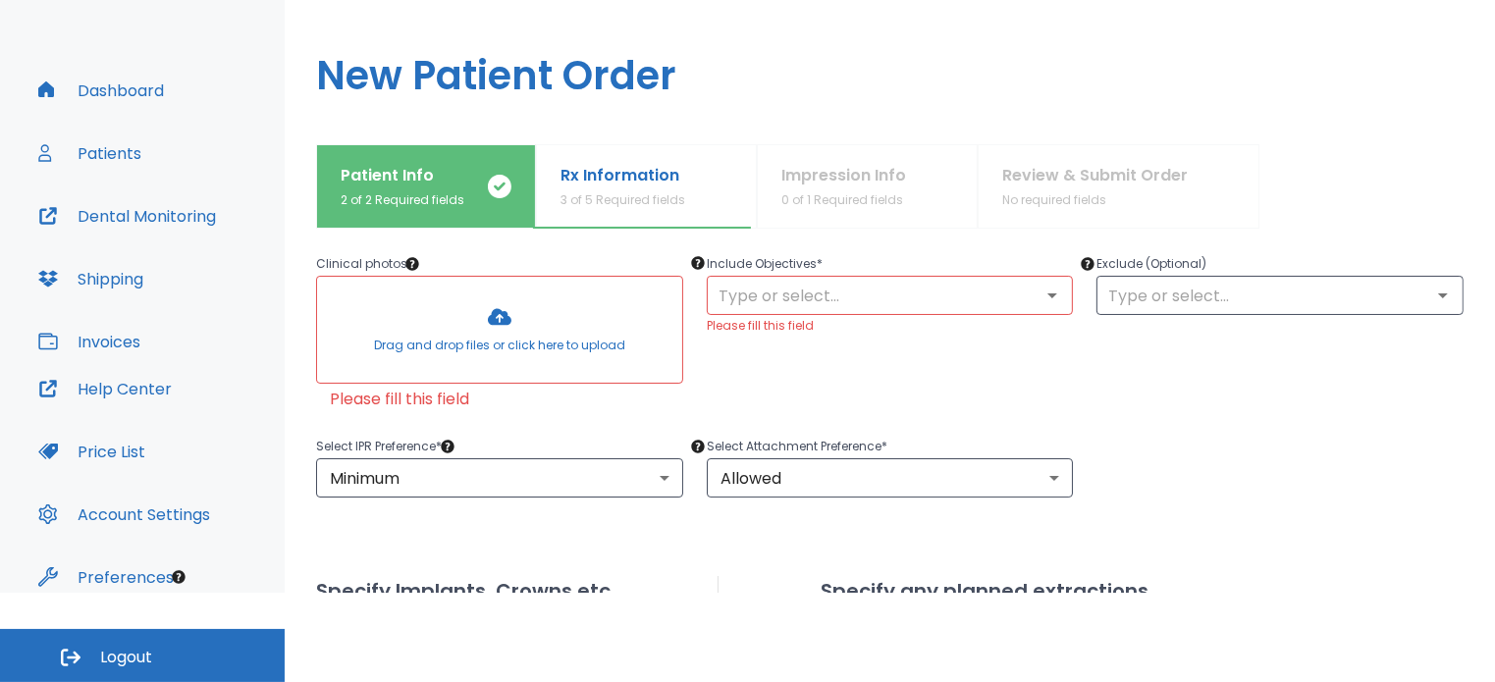
click at [747, 298] on input "text" at bounding box center [890, 295] width 355 height 27
type input "Pt stopped tx [DATE] and would like to improve results especially anteriors"
click at [1127, 303] on input "text" at bounding box center [1280, 295] width 355 height 27
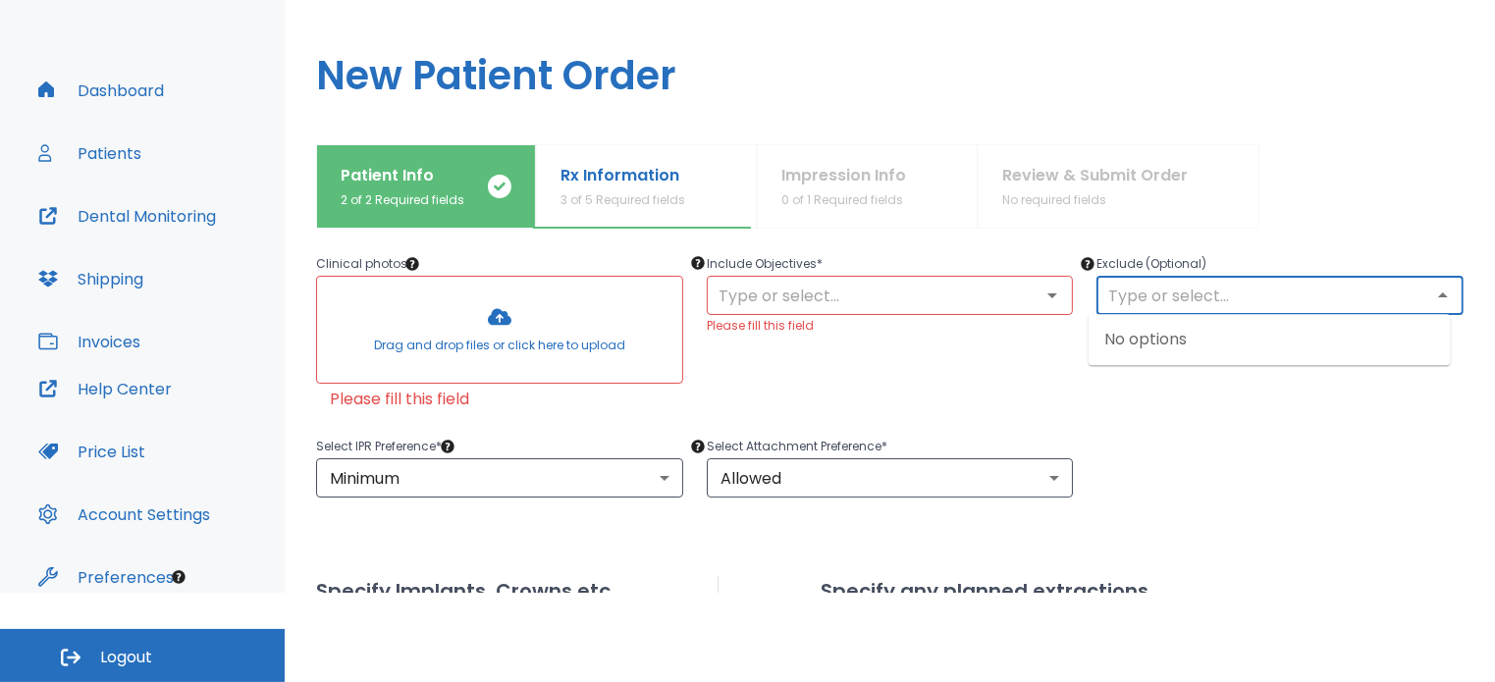
click at [499, 483] on body "​ 24 [PERSON_NAME] Dashboard Patients Dental Monitoring Shipping Invoices Help …" at bounding box center [747, 252] width 1495 height 682
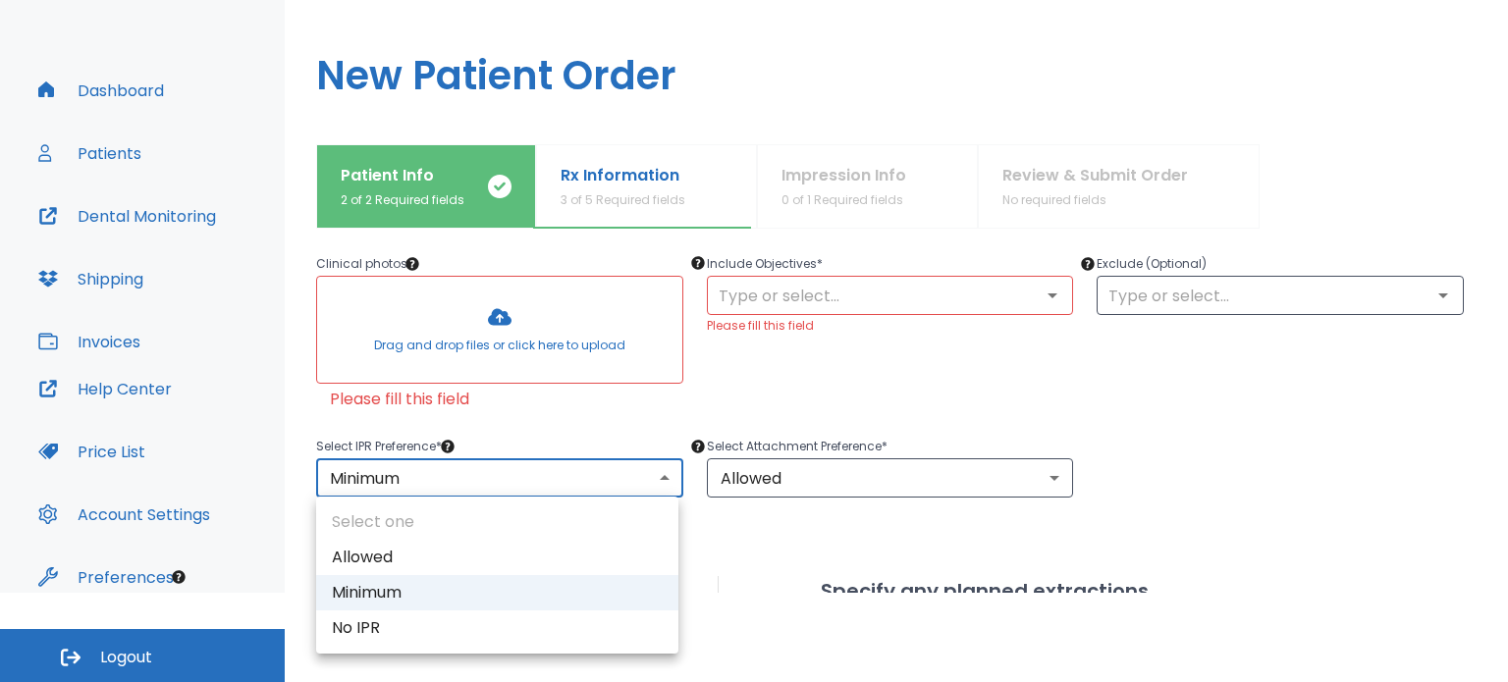
click at [954, 391] on div at bounding box center [754, 341] width 1508 height 682
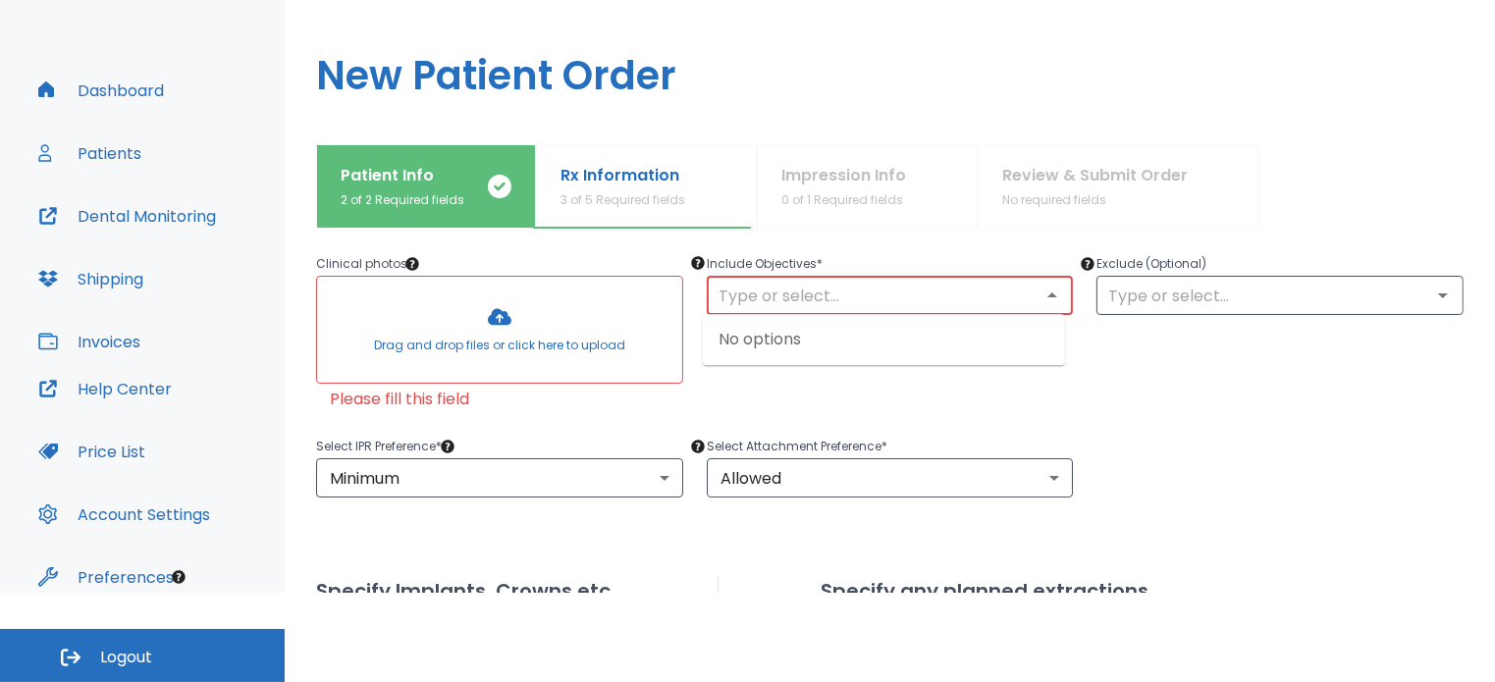
click at [868, 305] on input "text" at bounding box center [890, 295] width 355 height 27
click at [817, 337] on div "No options" at bounding box center [884, 339] width 362 height 51
click at [840, 298] on input "text" at bounding box center [890, 295] width 355 height 27
click at [847, 368] on div "Include Objectives * ​ Please fill this field" at bounding box center [878, 324] width 391 height 190
click at [543, 333] on div at bounding box center [499, 330] width 365 height 106
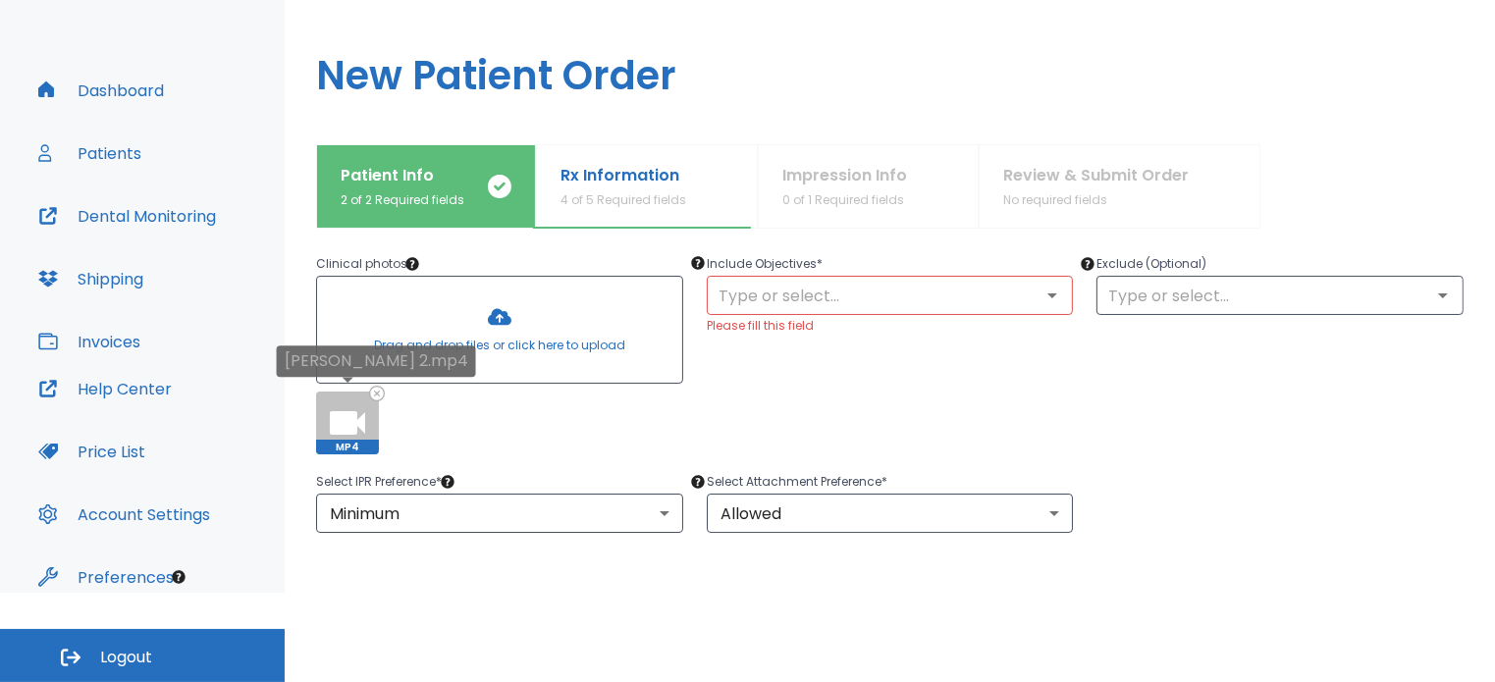
click at [353, 421] on icon at bounding box center [347, 423] width 35 height 24
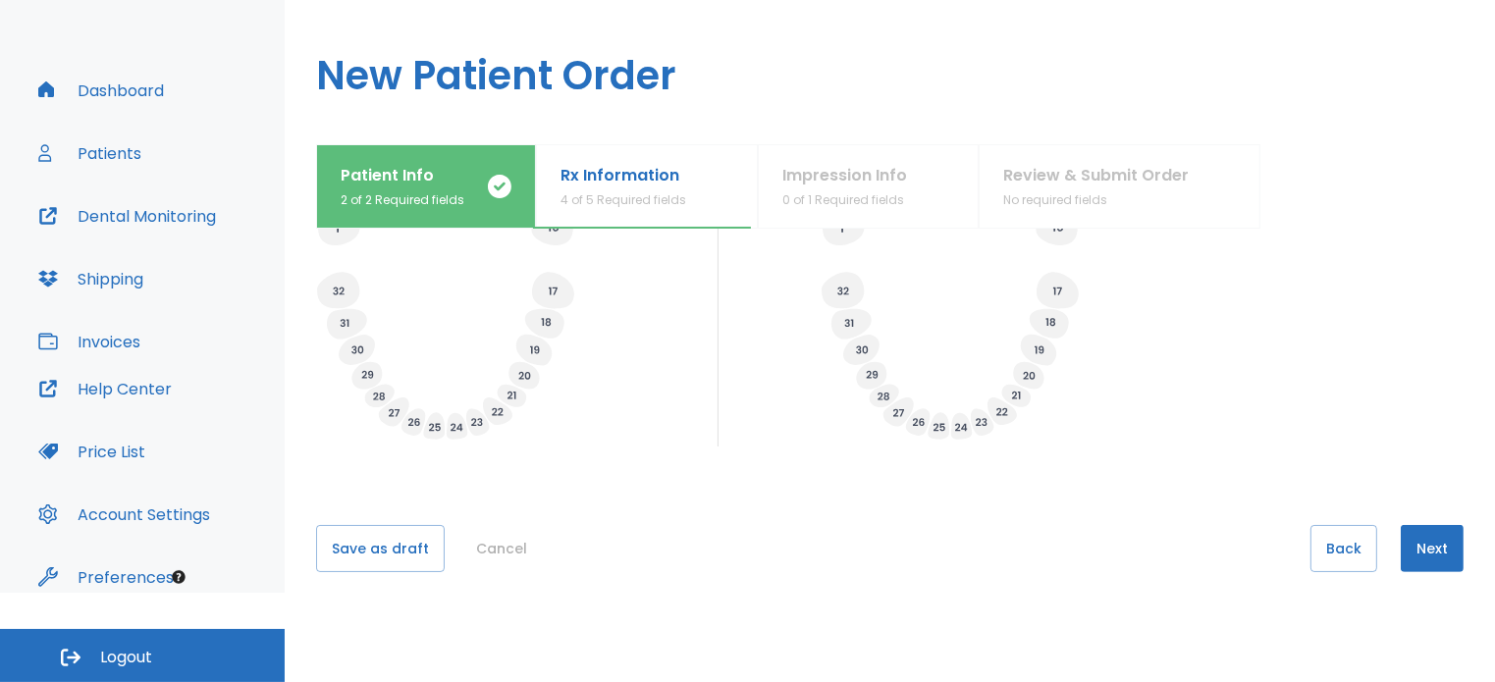
scroll to position [835, 0]
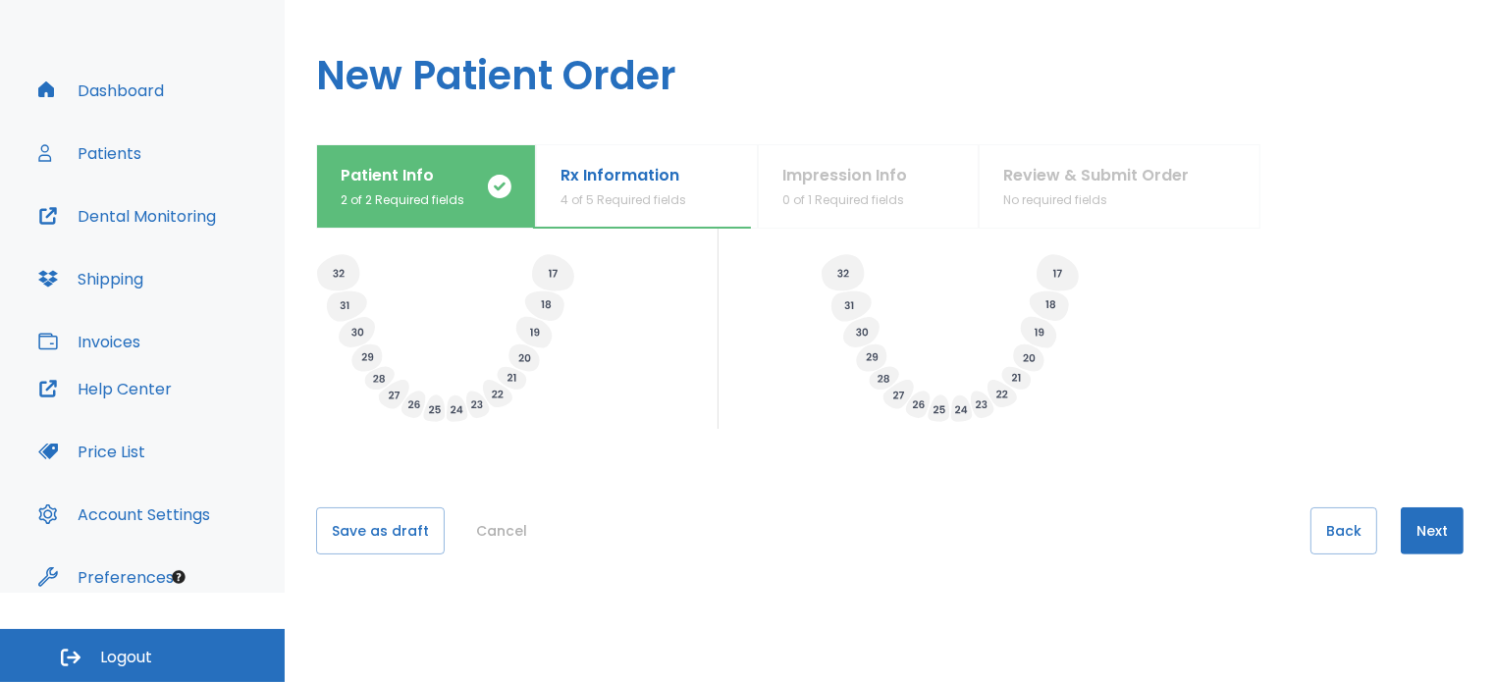
click at [1435, 535] on button "Next" at bounding box center [1432, 531] width 63 height 47
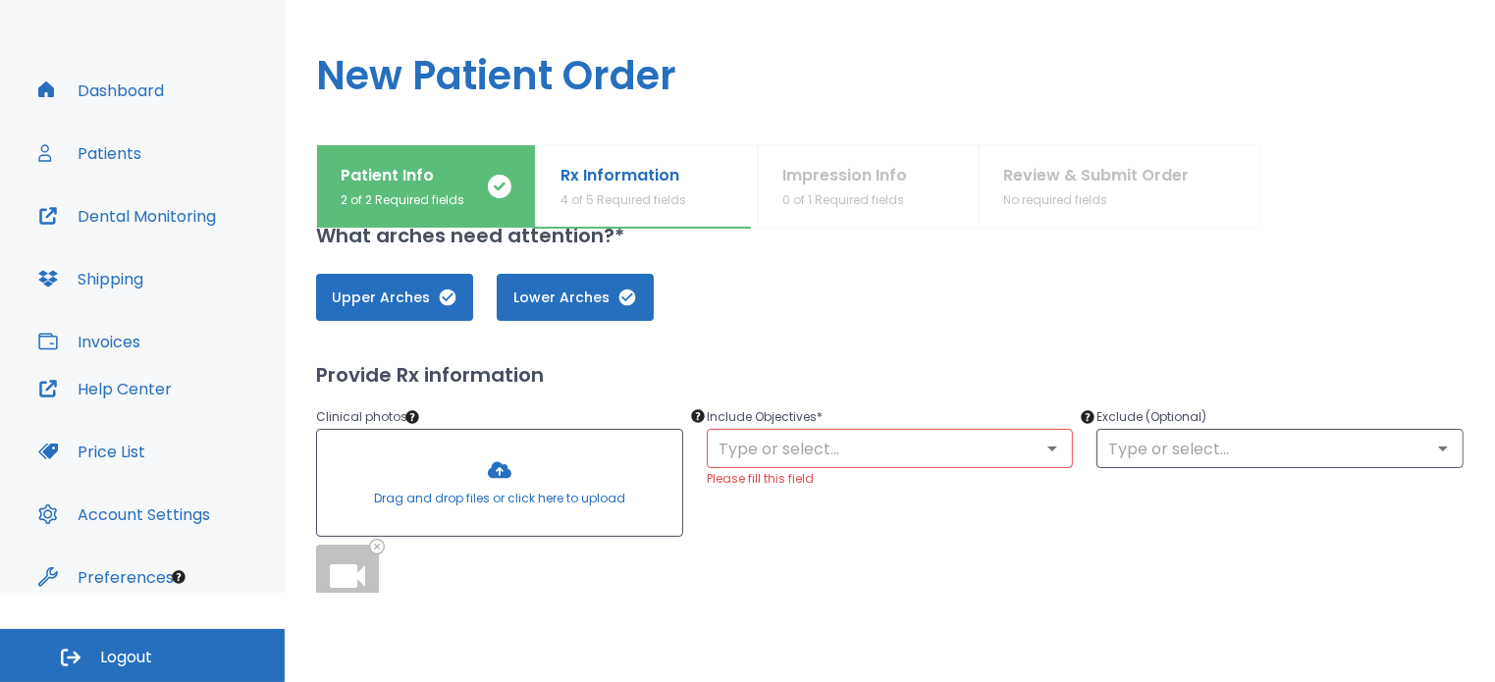
scroll to position [0, 0]
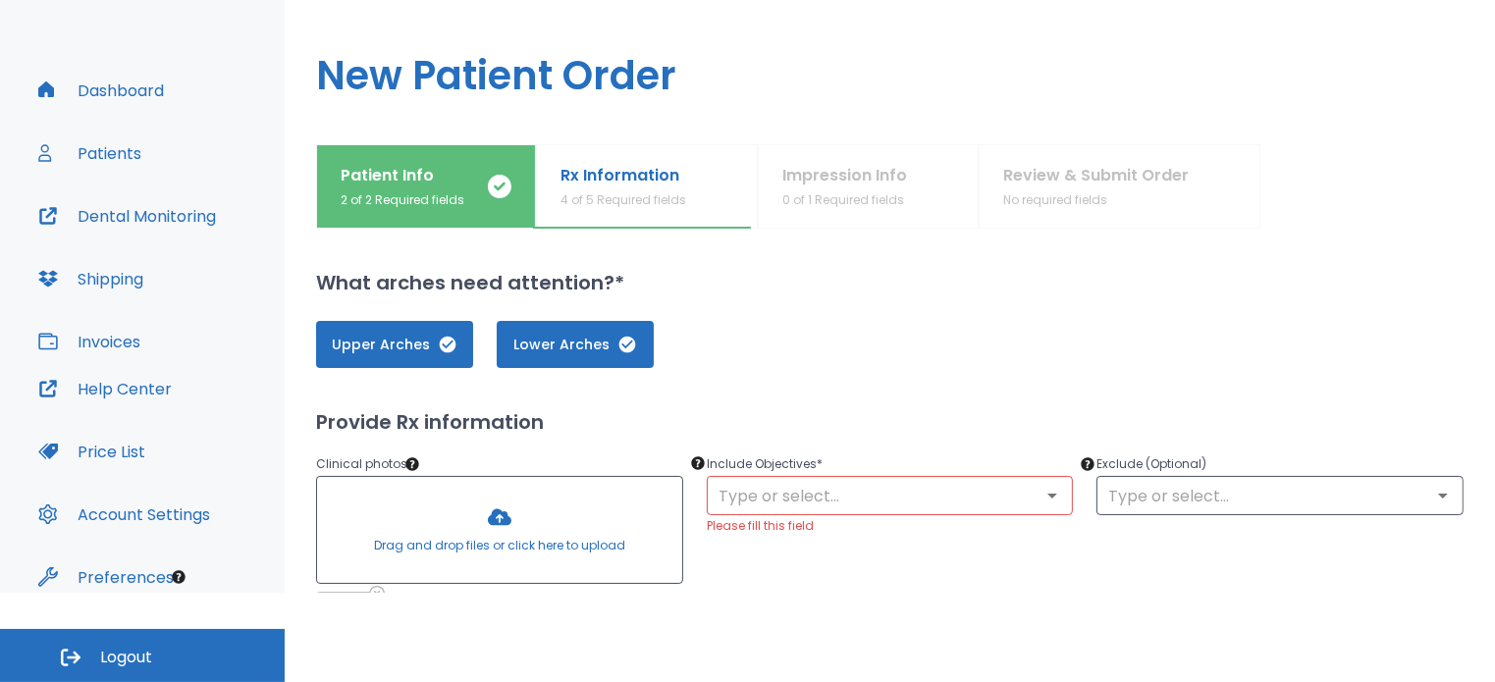
click at [927, 494] on input "text" at bounding box center [890, 495] width 355 height 27
click at [821, 535] on div "No options" at bounding box center [884, 540] width 362 height 51
click at [874, 343] on div "Upper Arches Lower Arches" at bounding box center [890, 344] width 1148 height 47
click at [888, 488] on input "text" at bounding box center [890, 495] width 355 height 27
click at [802, 541] on div "No options" at bounding box center [884, 540] width 362 height 51
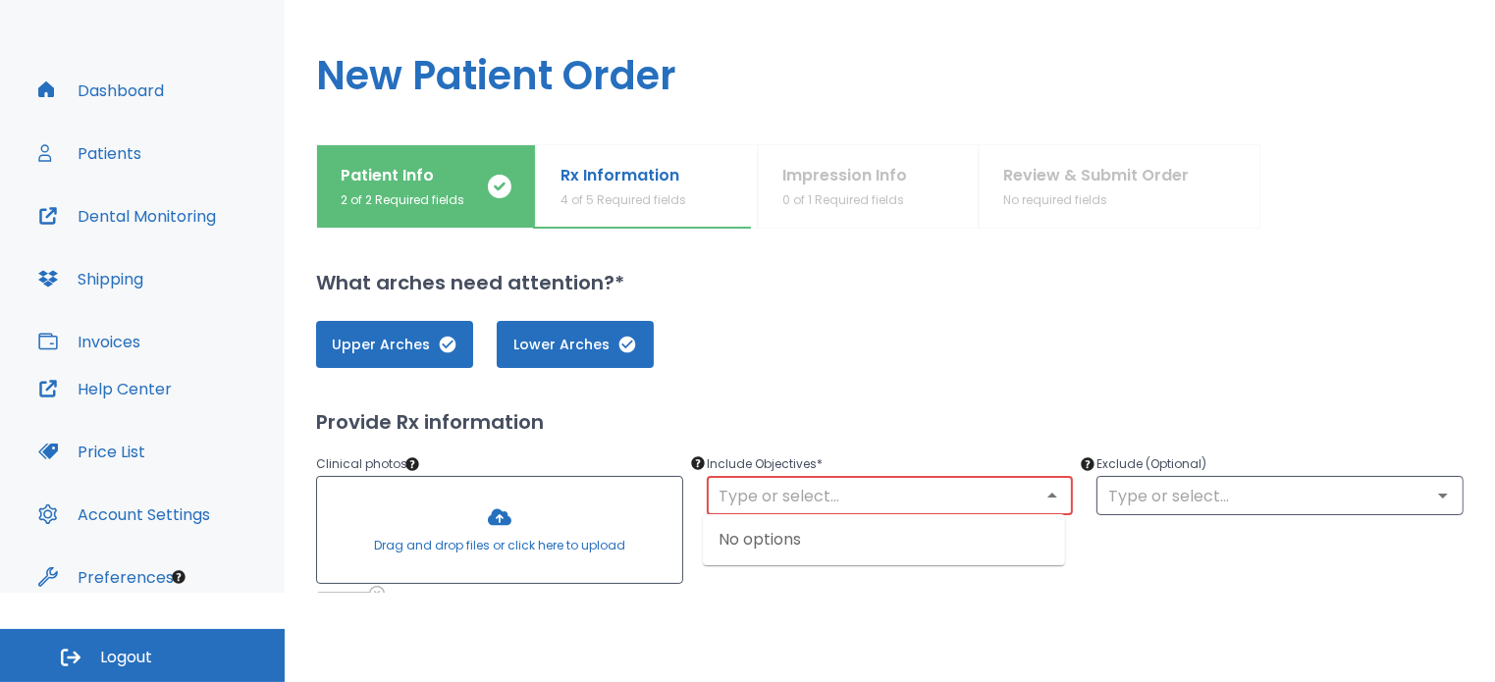
click at [805, 539] on div "No options" at bounding box center [884, 540] width 362 height 51
click at [811, 541] on div "No options" at bounding box center [884, 540] width 362 height 51
click at [819, 543] on div "No options" at bounding box center [884, 540] width 362 height 51
click at [853, 501] on input "text" at bounding box center [890, 495] width 355 height 27
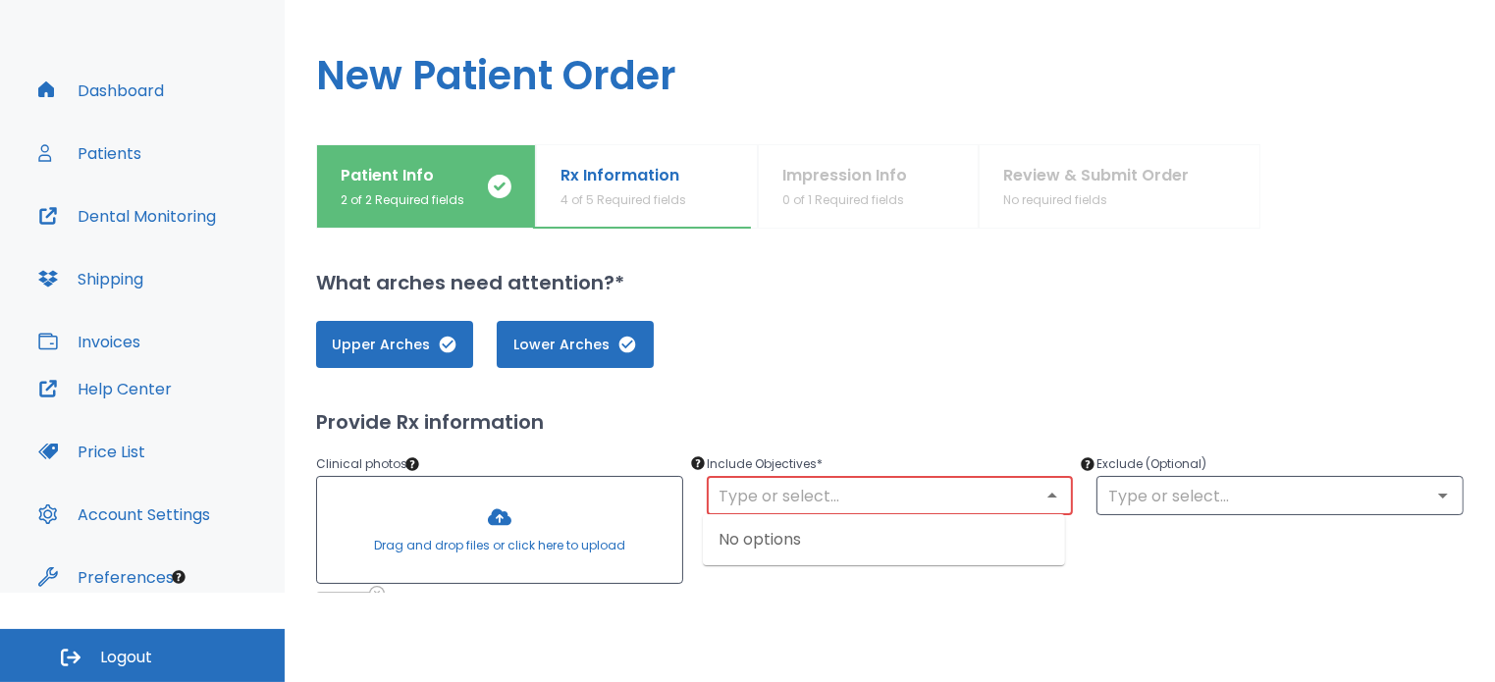
click at [786, 540] on div "No options" at bounding box center [884, 540] width 362 height 51
click at [884, 341] on div "Upper Arches Lower Arches" at bounding box center [890, 344] width 1148 height 47
click at [1120, 499] on input "text" at bounding box center [1280, 495] width 355 height 27
click at [1031, 363] on div "Upper Arches Lower Arches" at bounding box center [890, 344] width 1148 height 47
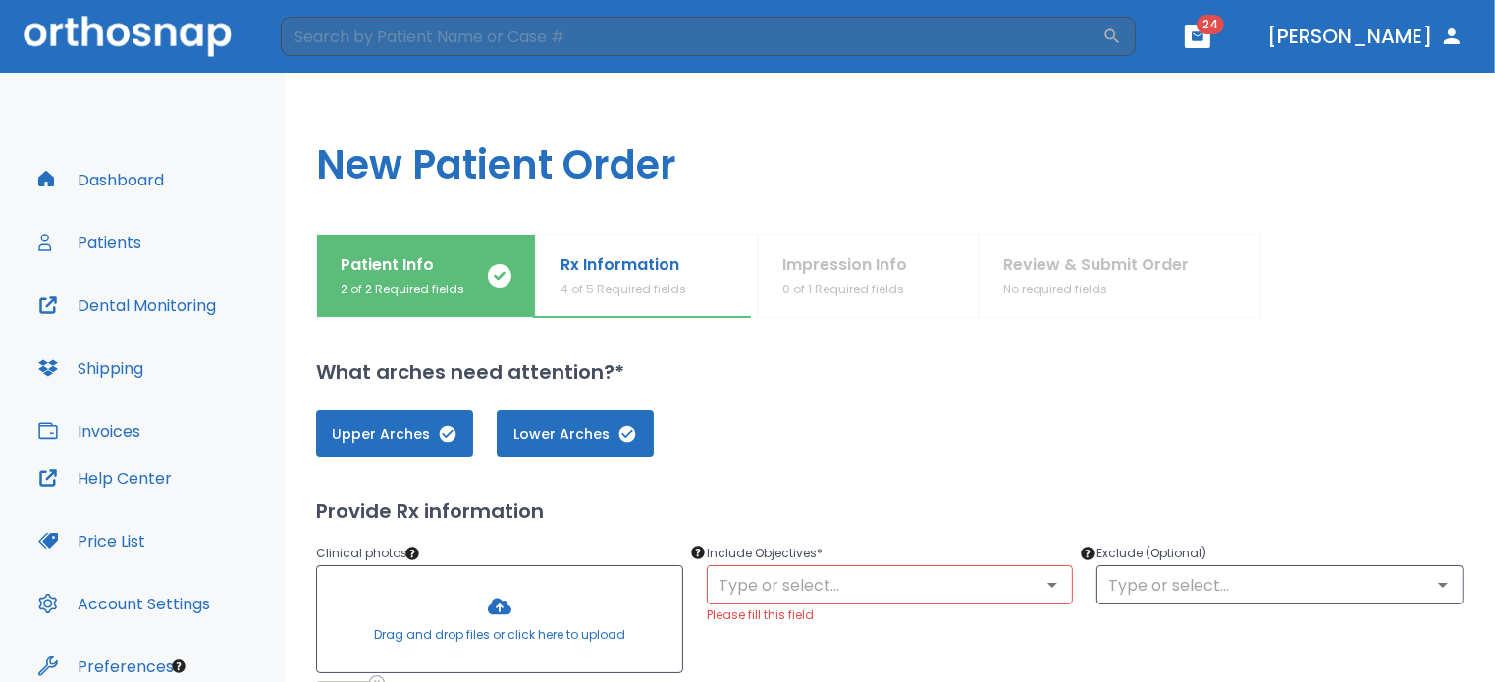
scroll to position [196, 0]
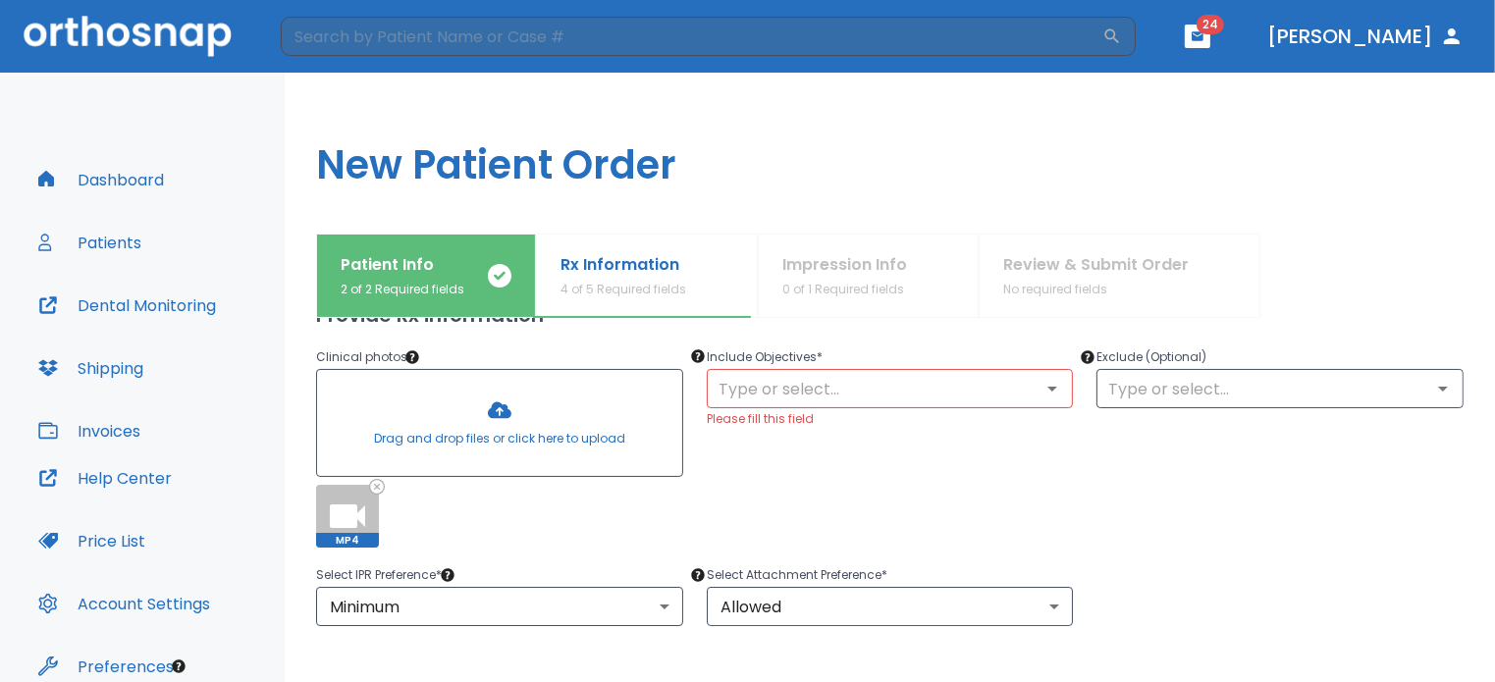
click at [1166, 204] on h1 "New Patient Order" at bounding box center [890, 153] width 1211 height 161
click at [1421, 43] on button "[PERSON_NAME]" at bounding box center [1366, 36] width 212 height 35
click at [1444, 32] on icon "button" at bounding box center [1452, 37] width 24 height 24
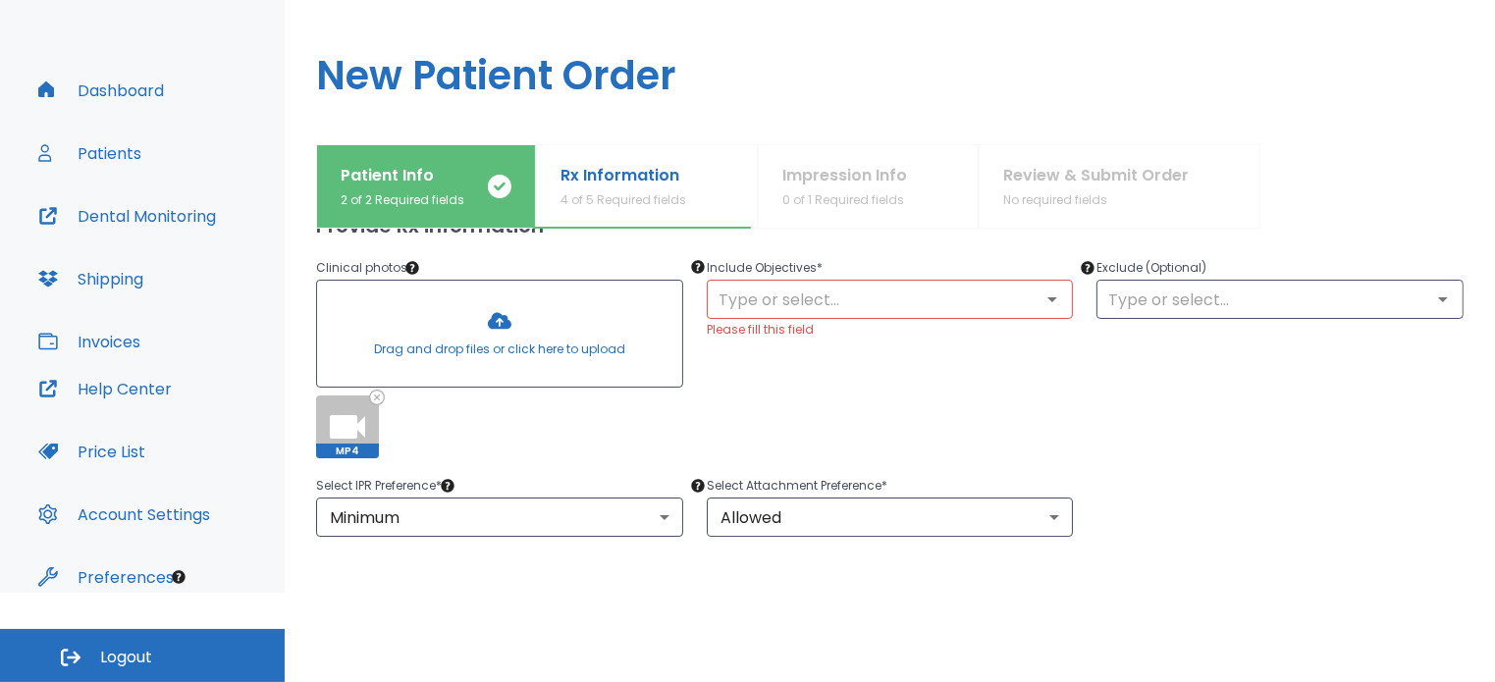
scroll to position [0, 0]
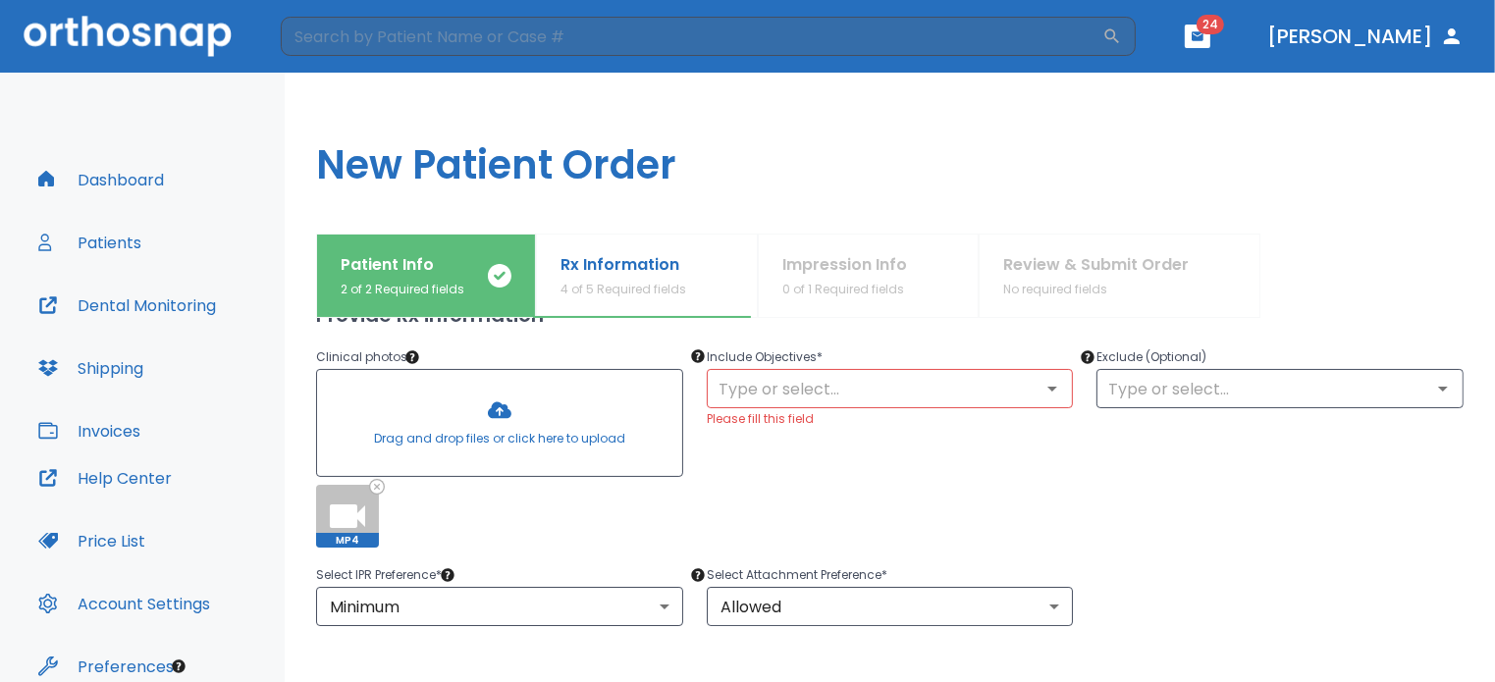
click at [1338, 43] on button "[PERSON_NAME]" at bounding box center [1366, 36] width 212 height 35
click at [1359, 36] on button "[PERSON_NAME]" at bounding box center [1366, 36] width 212 height 35
click at [118, 180] on button "Dashboard" at bounding box center [101, 179] width 149 height 47
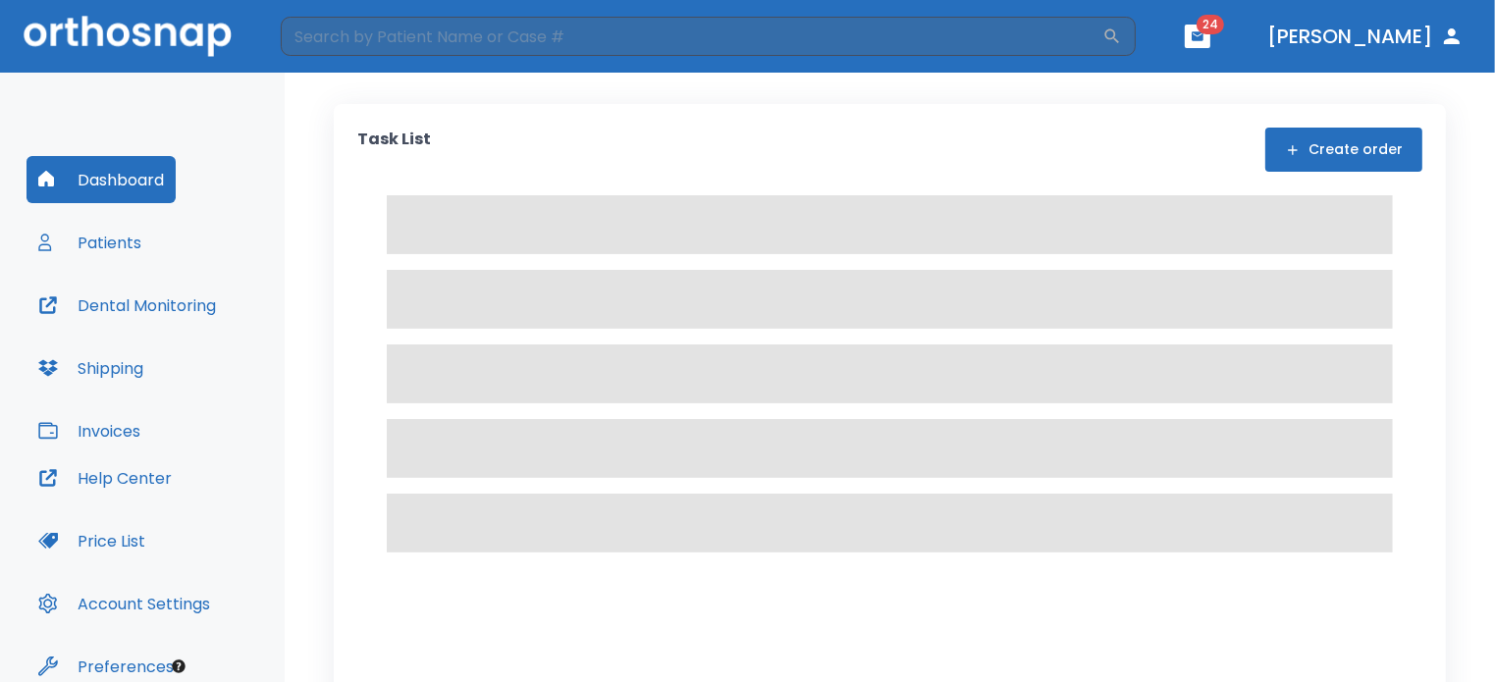
click at [1456, 45] on icon "button" at bounding box center [1452, 37] width 24 height 24
click at [1450, 42] on icon "button" at bounding box center [1452, 36] width 16 height 16
click at [136, 238] on button "Patients" at bounding box center [90, 242] width 127 height 47
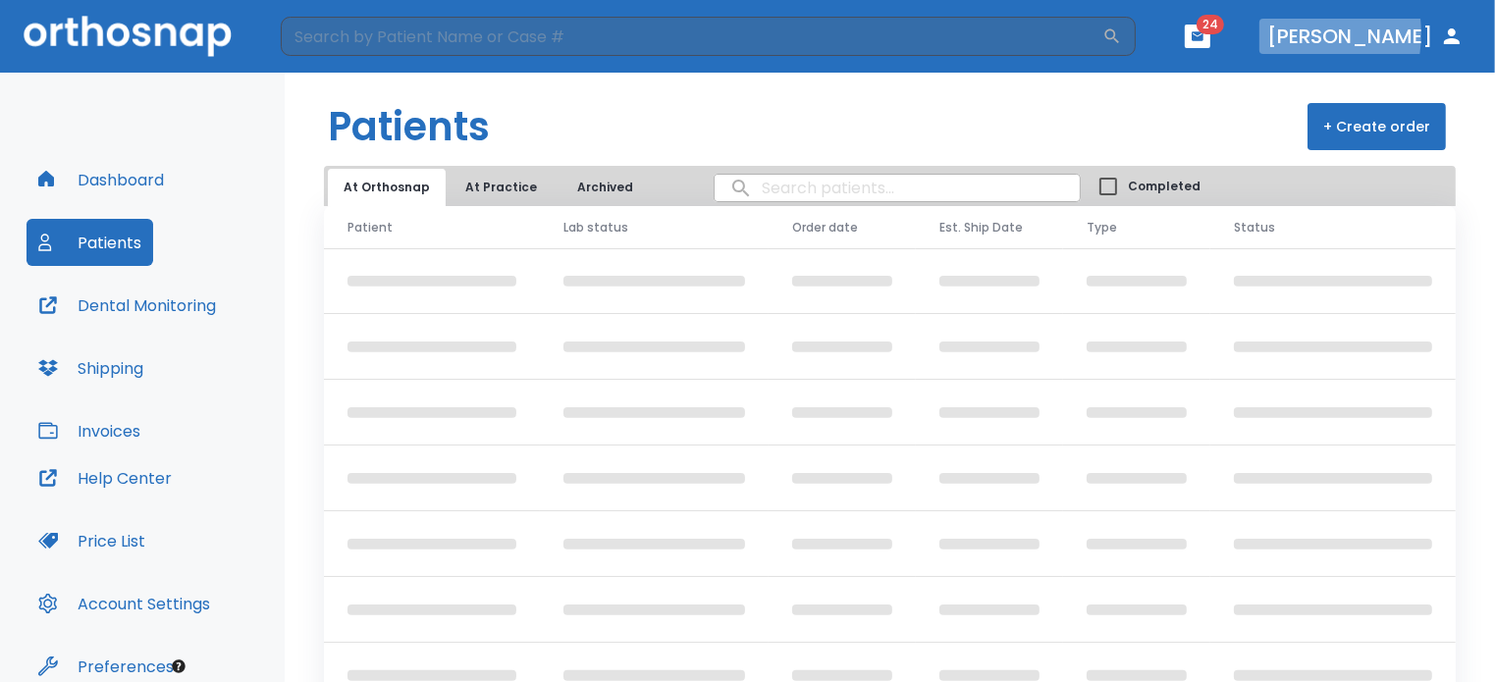
click at [1333, 33] on button "[PERSON_NAME]" at bounding box center [1366, 36] width 212 height 35
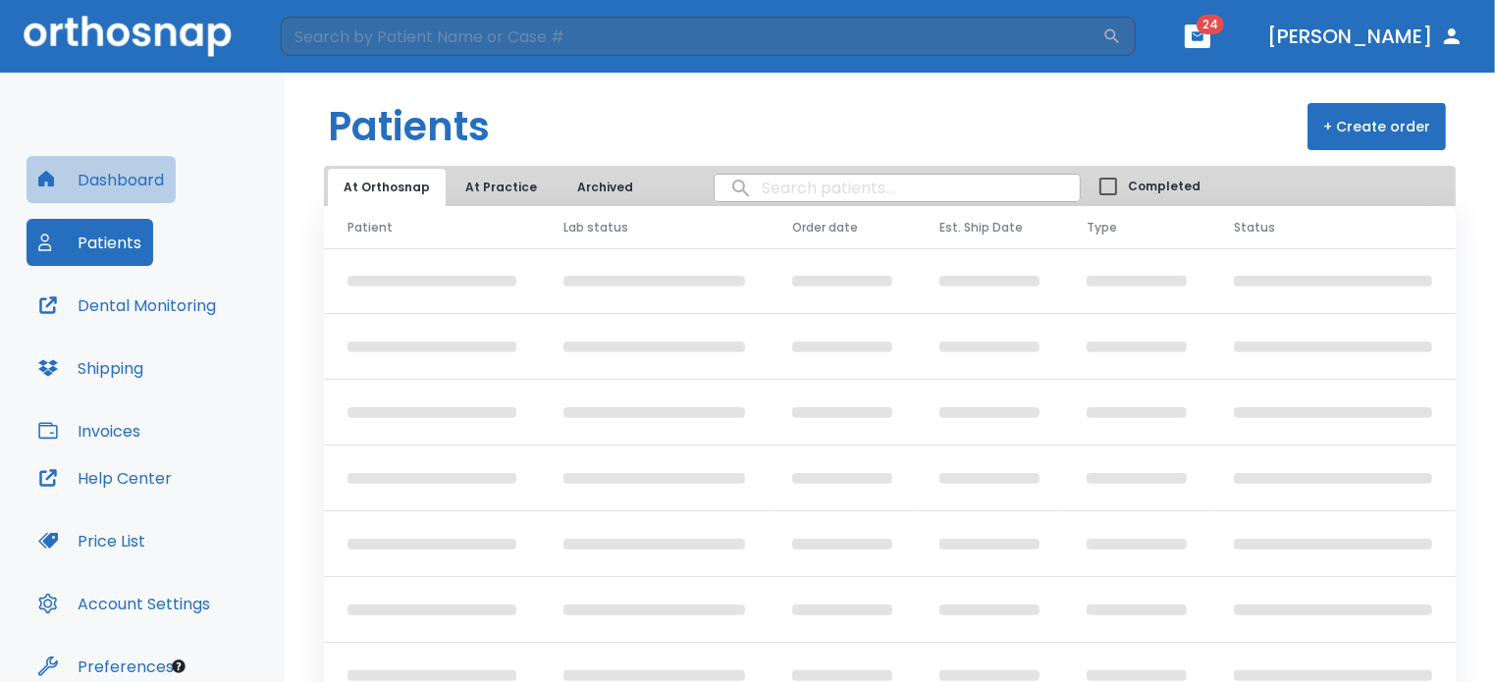
click at [120, 191] on button "Dashboard" at bounding box center [101, 179] width 149 height 47
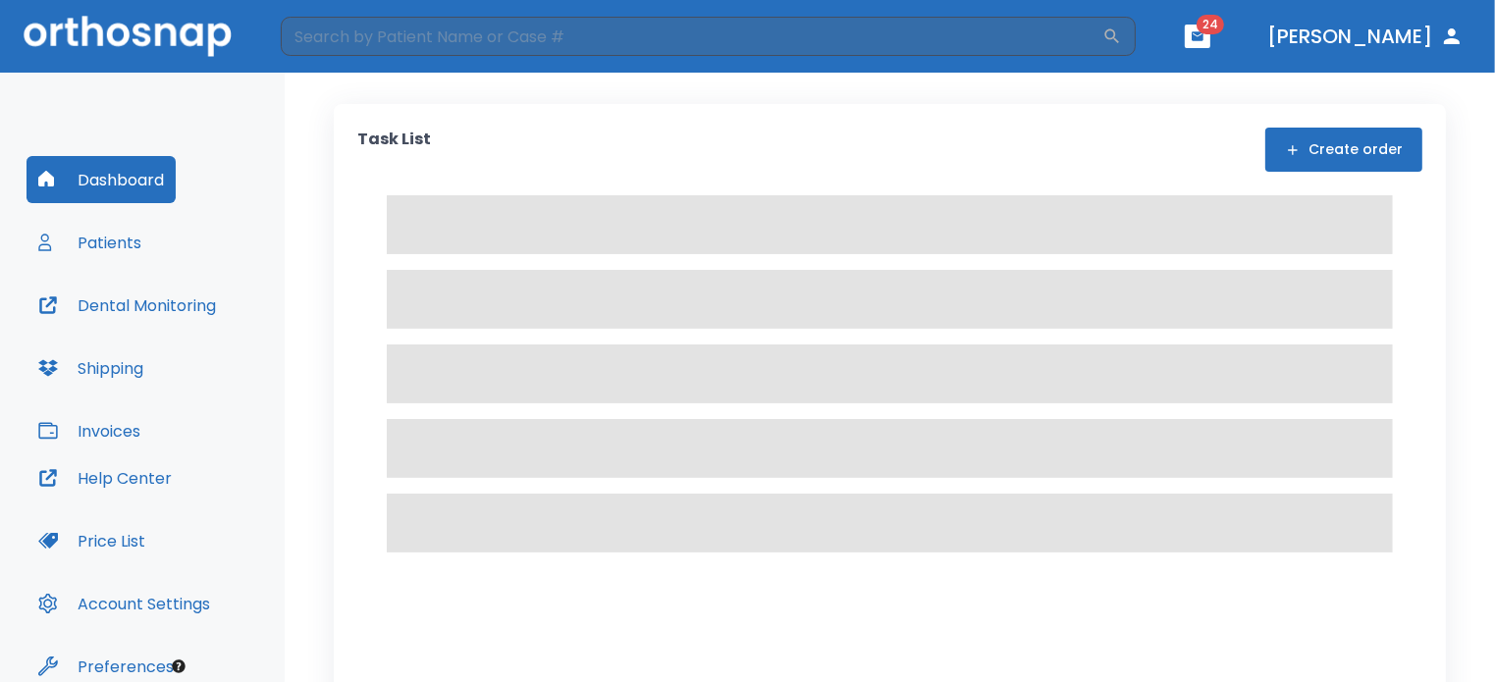
click at [1150, 152] on div "Task List Create order" at bounding box center [889, 150] width 1065 height 44
click at [144, 168] on button "Dashboard" at bounding box center [101, 179] width 149 height 47
click at [1449, 27] on icon "button" at bounding box center [1452, 37] width 24 height 24
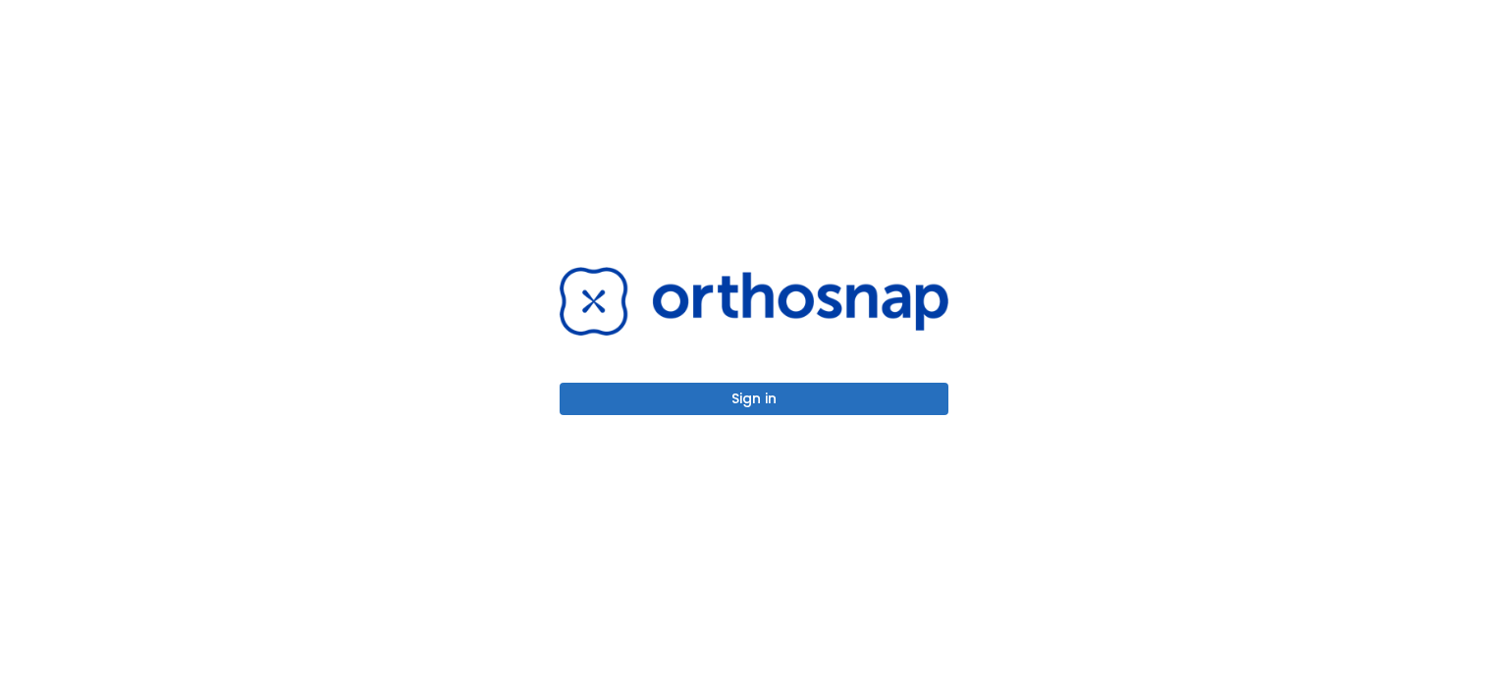
click at [800, 399] on button "Sign in" at bounding box center [754, 399] width 389 height 32
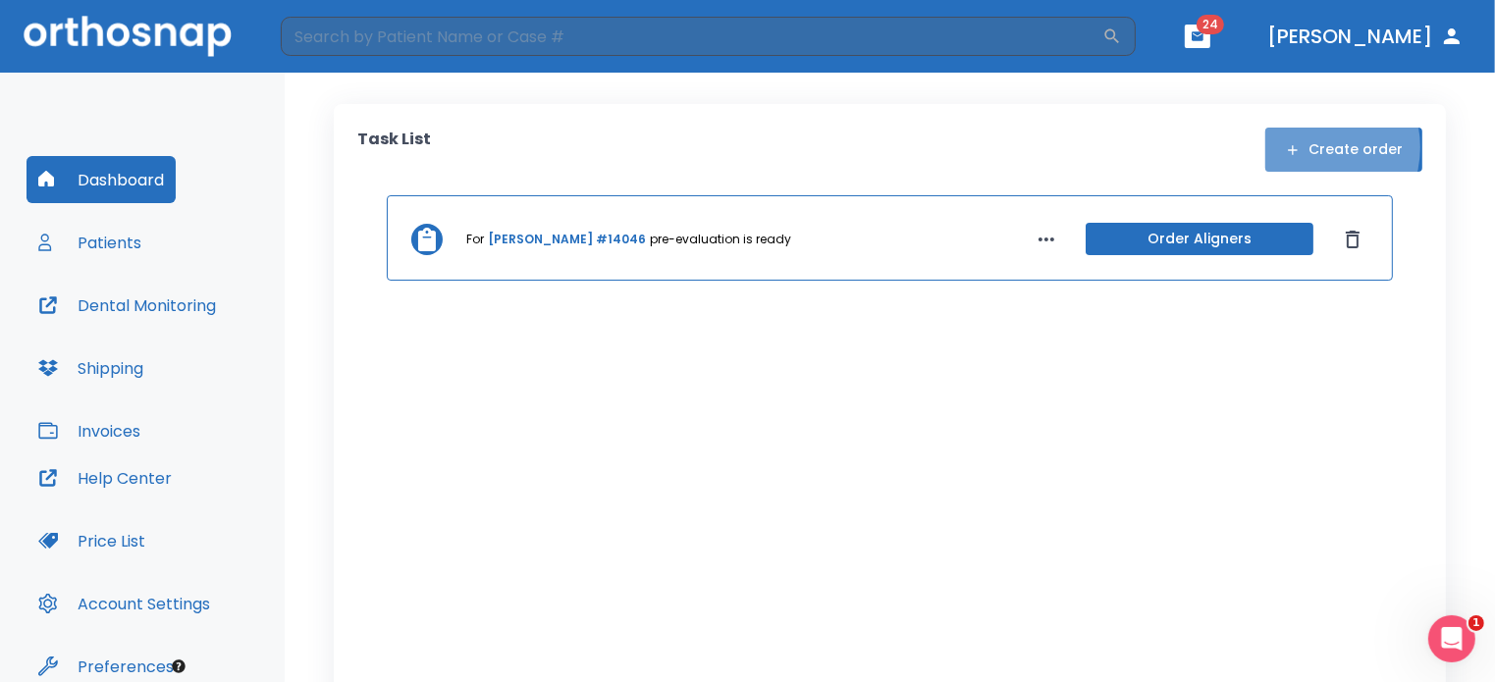
click at [1304, 148] on button "Create order" at bounding box center [1344, 150] width 157 height 44
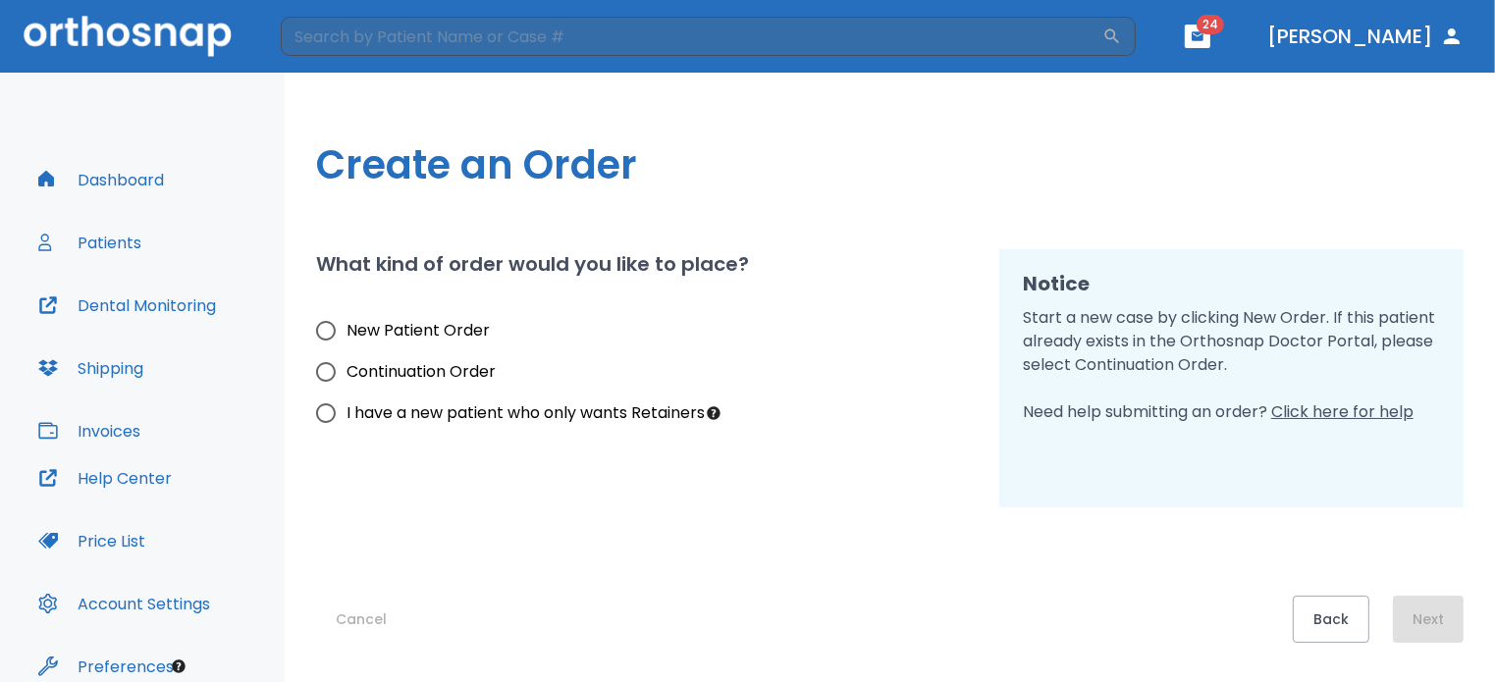
click at [332, 325] on input "New Patient Order" at bounding box center [325, 330] width 41 height 41
radio input "true"
click at [1415, 622] on button "Next" at bounding box center [1428, 619] width 71 height 47
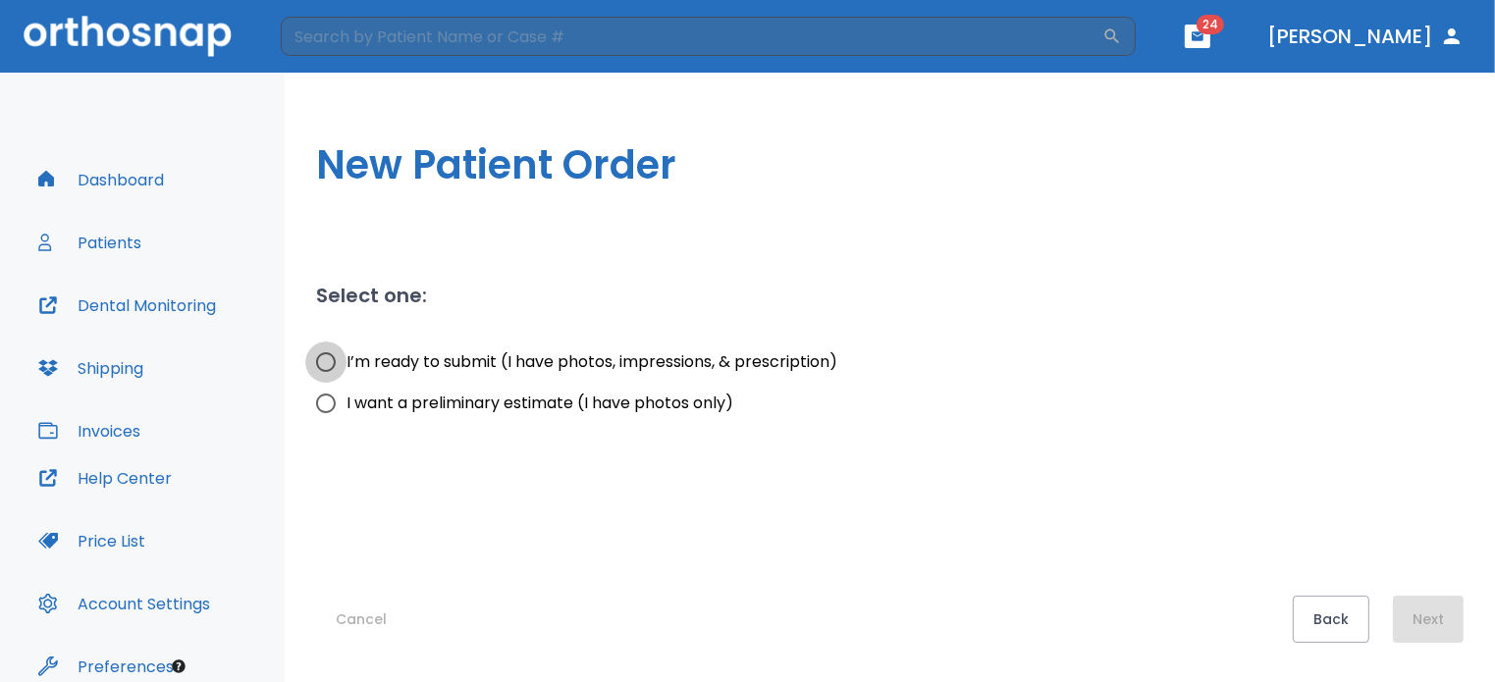
click at [331, 357] on input "I’m ready to submit (I have photos, impressions, & prescription)" at bounding box center [325, 362] width 41 height 41
radio input "true"
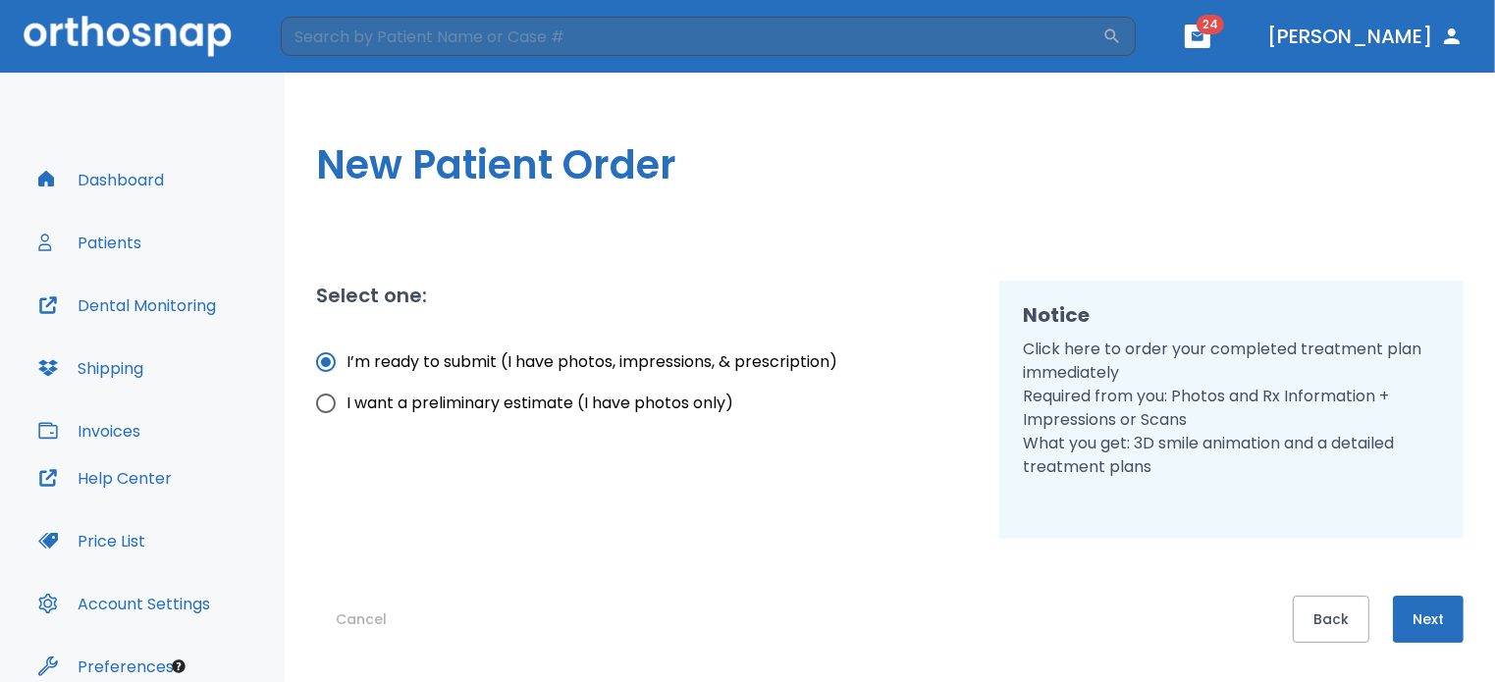
click at [1427, 612] on button "Next" at bounding box center [1428, 619] width 71 height 47
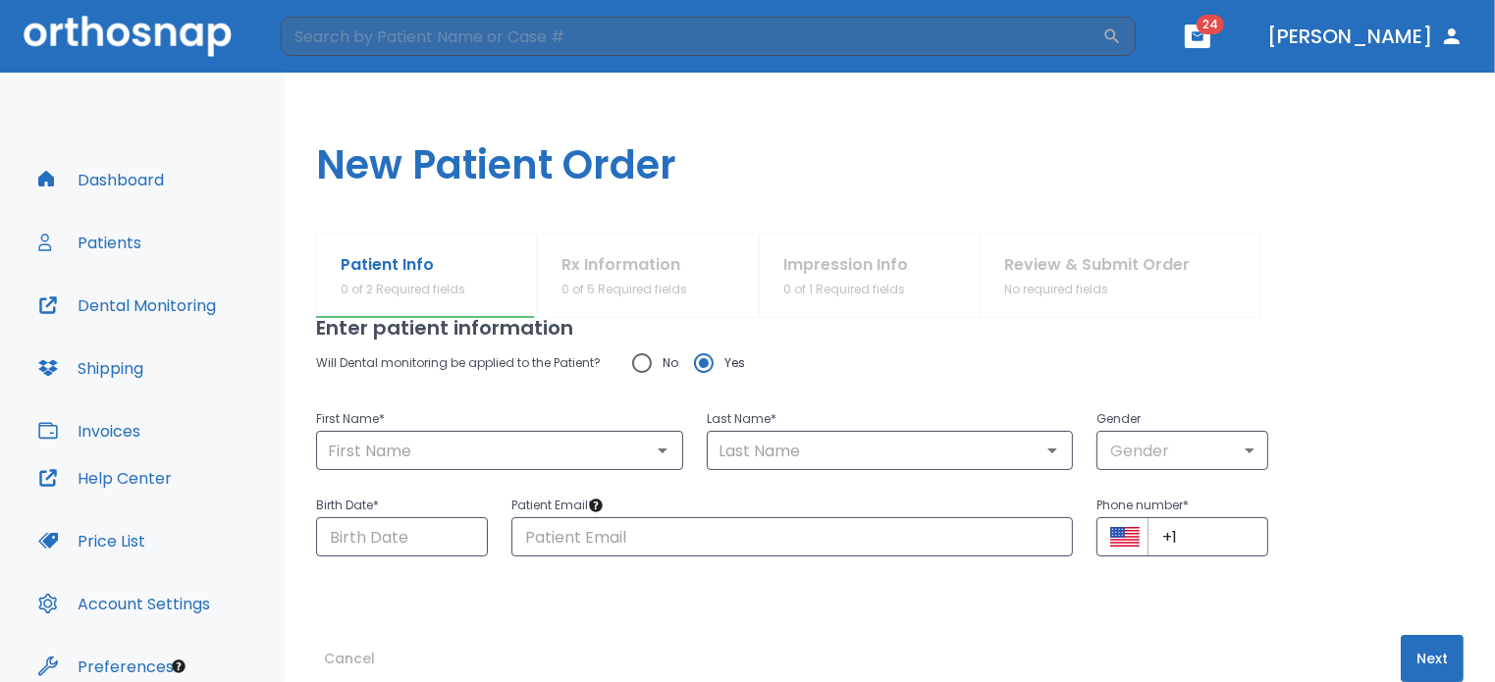
scroll to position [82, 0]
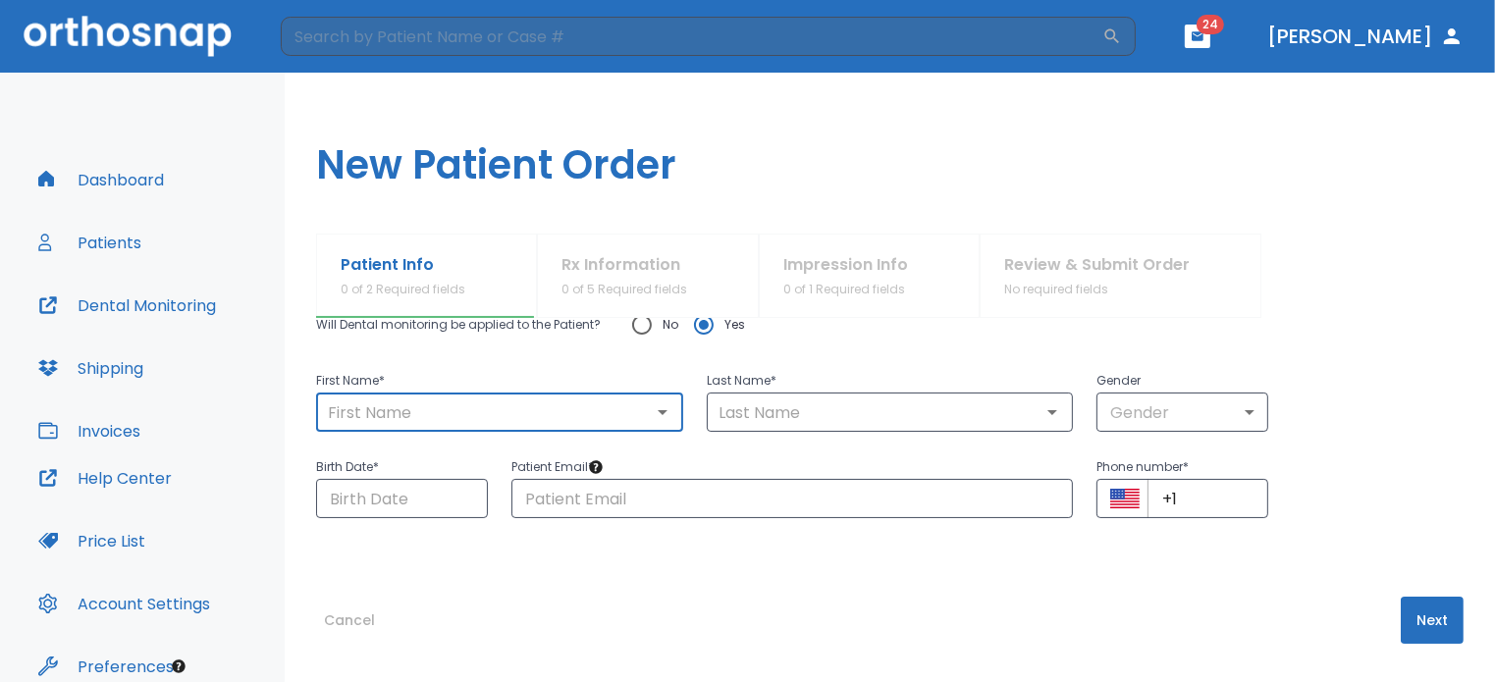
click at [524, 403] on input "text" at bounding box center [499, 412] width 355 height 27
type input "a"
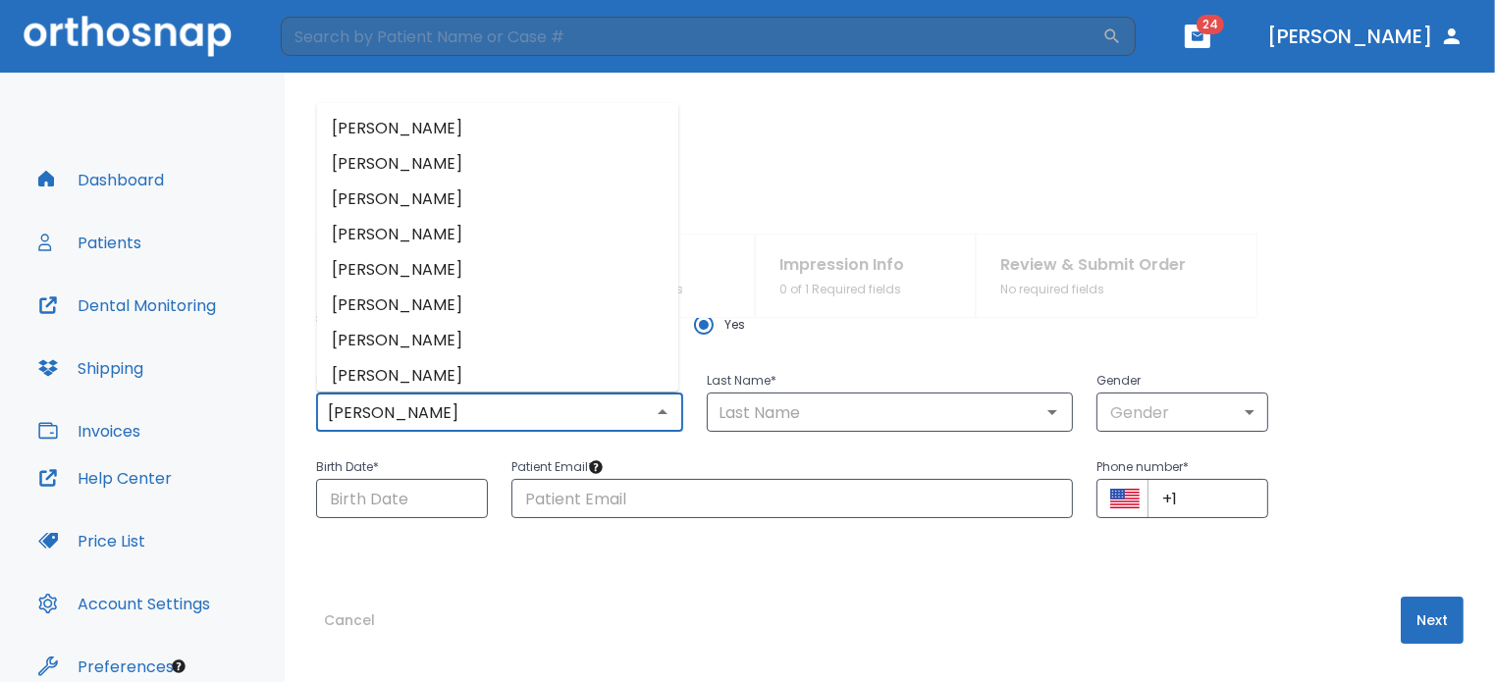
type input "ted"
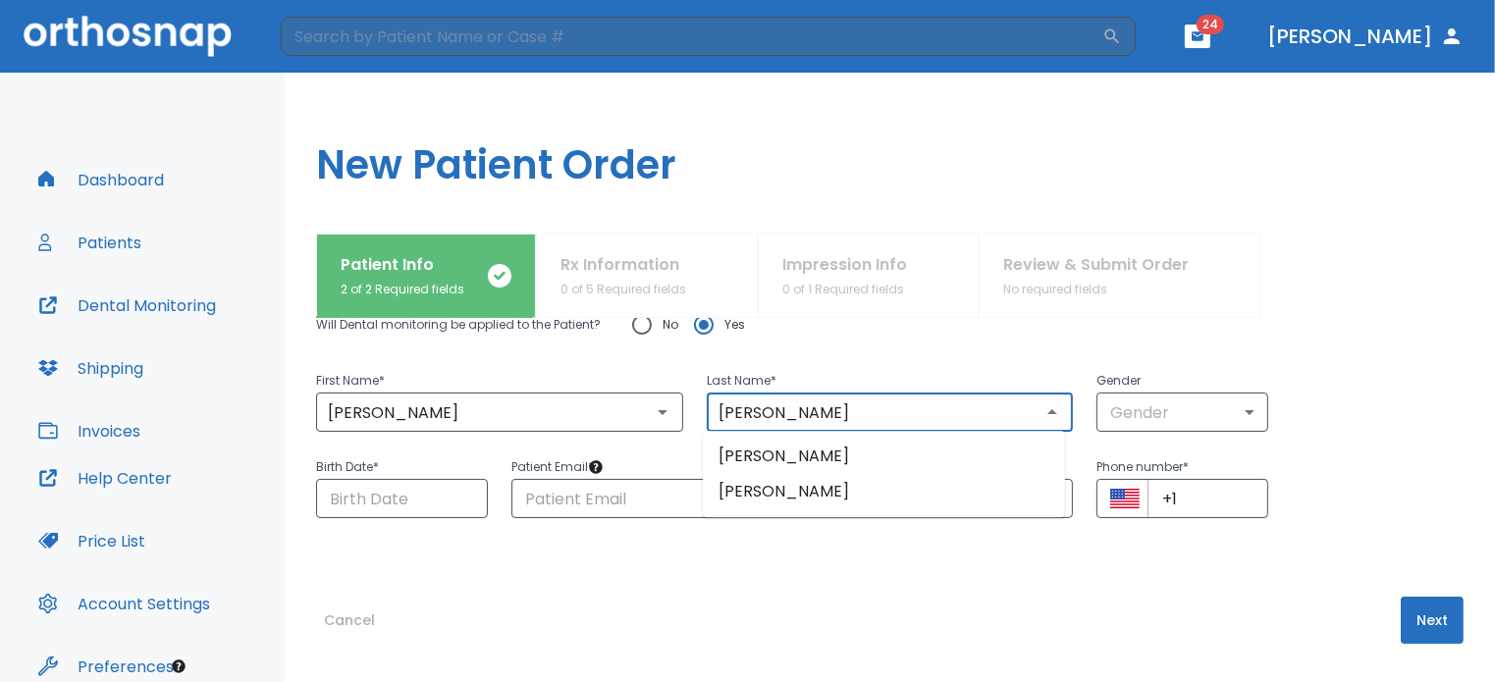
type input "[PERSON_NAME]"
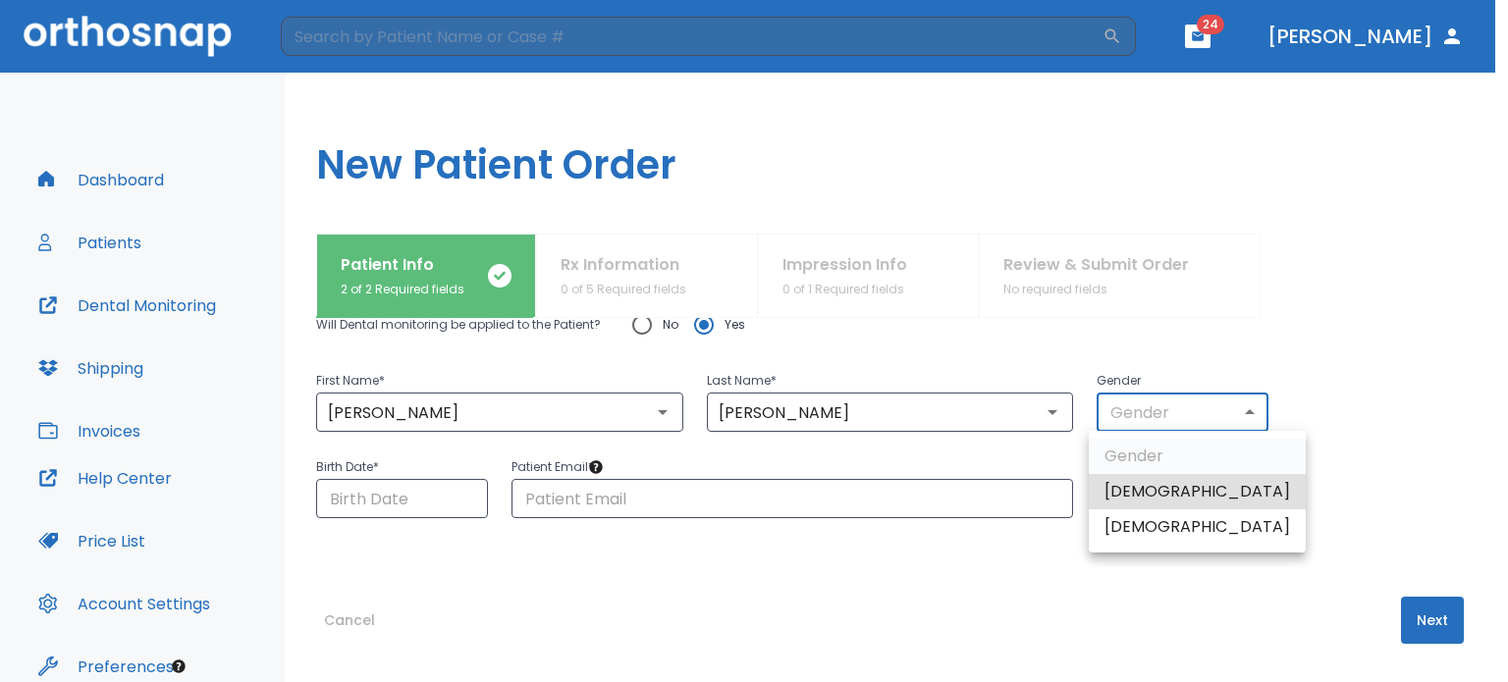
click at [1170, 419] on body "​ 24 Dr. Millstein Dashboard Patients Dental Monitoring Shipping Invoices Help …" at bounding box center [754, 341] width 1508 height 682
click at [1162, 494] on li "[DEMOGRAPHIC_DATA]" at bounding box center [1197, 491] width 217 height 35
type input "1"
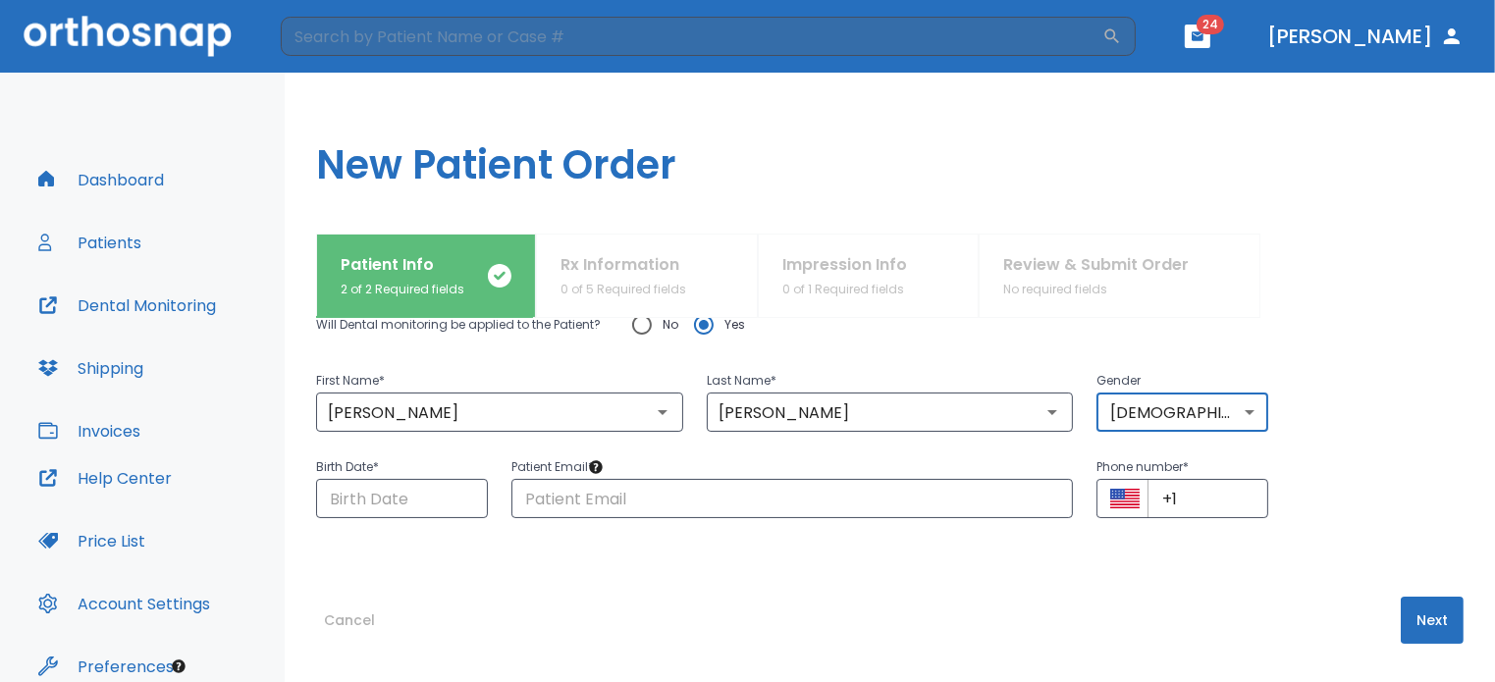
click at [1412, 615] on button "Next" at bounding box center [1432, 620] width 63 height 47
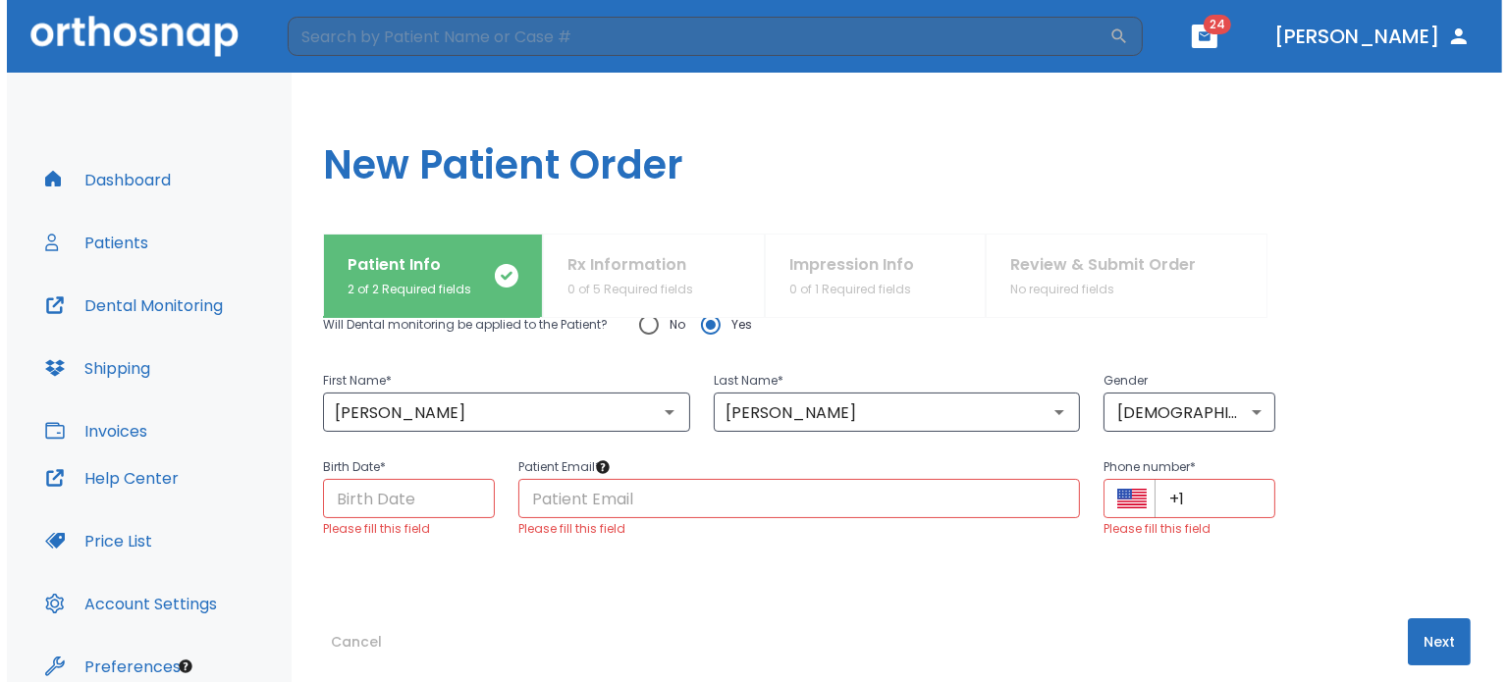
scroll to position [0, 0]
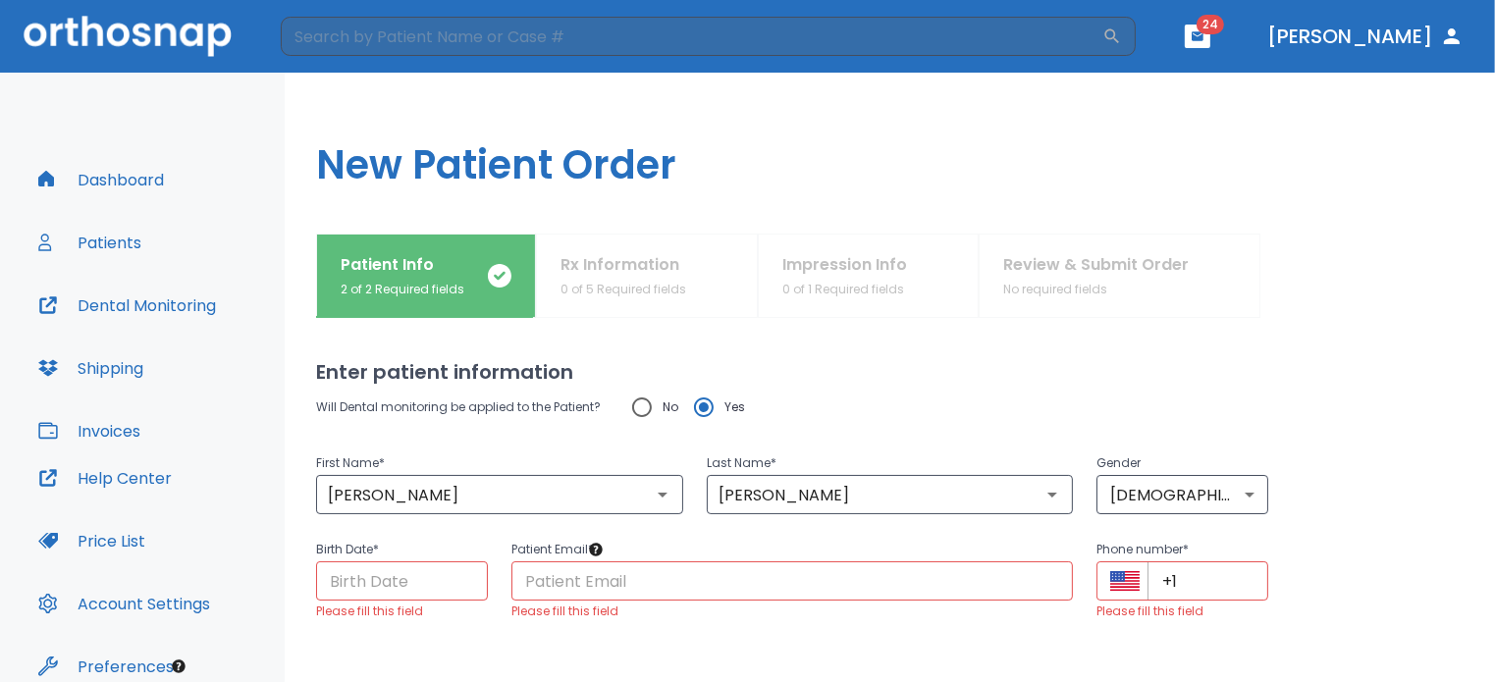
click at [446, 576] on input "Choose date" at bounding box center [402, 581] width 172 height 39
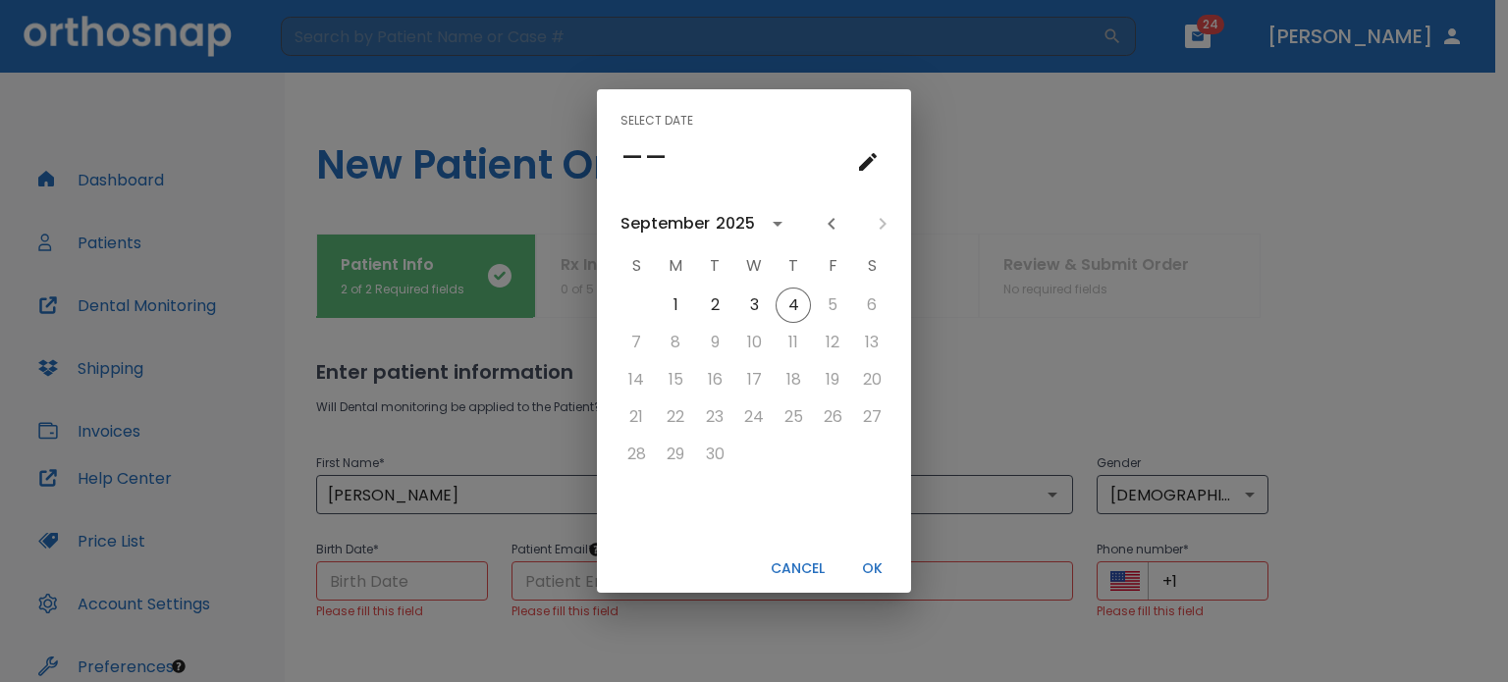
drag, startPoint x: 446, startPoint y: 572, endPoint x: 983, endPoint y: 160, distance: 677.1
click at [987, 160] on div "Select date –– September 2025 S M T W T F S 1 2 3 4 5 6 7 8 9 10 11 12 13 14 15…" at bounding box center [754, 341] width 1508 height 682
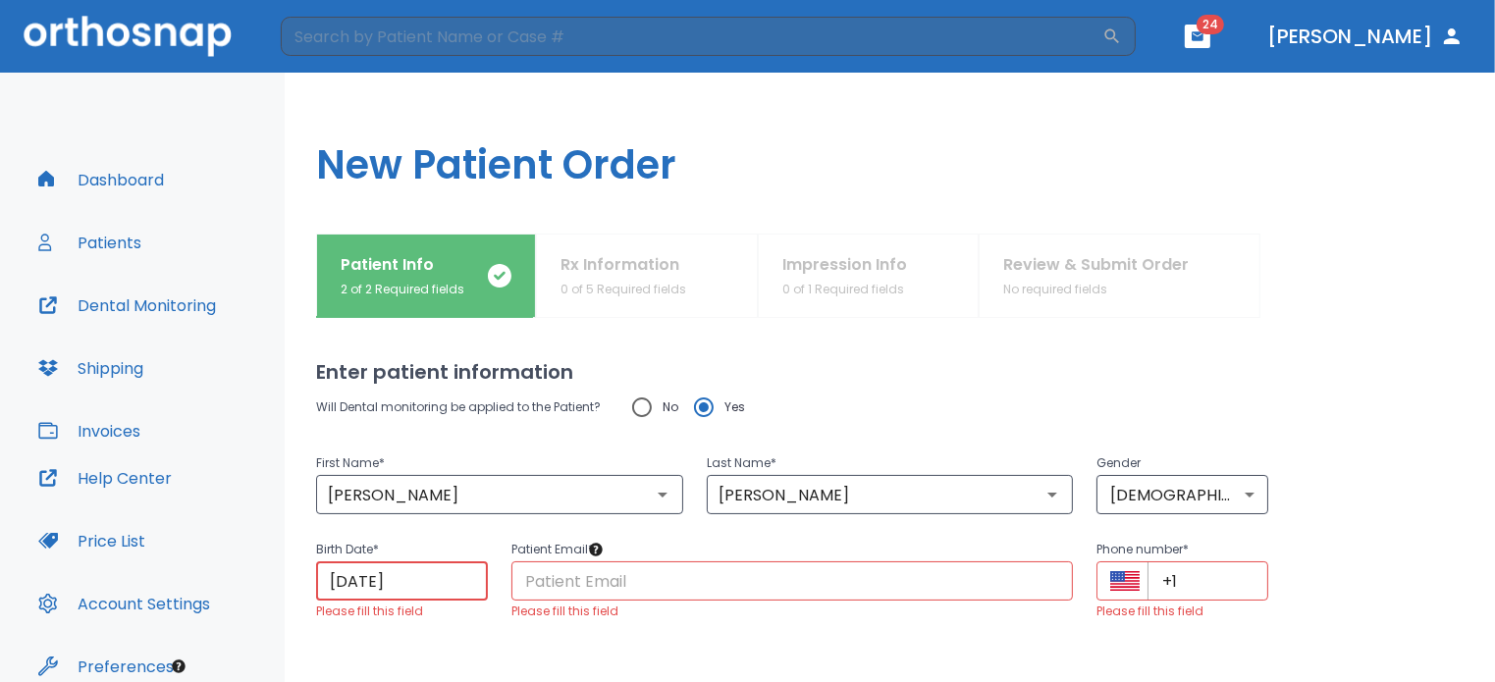
click at [431, 580] on input "09/04/2025" at bounding box center [402, 581] width 172 height 39
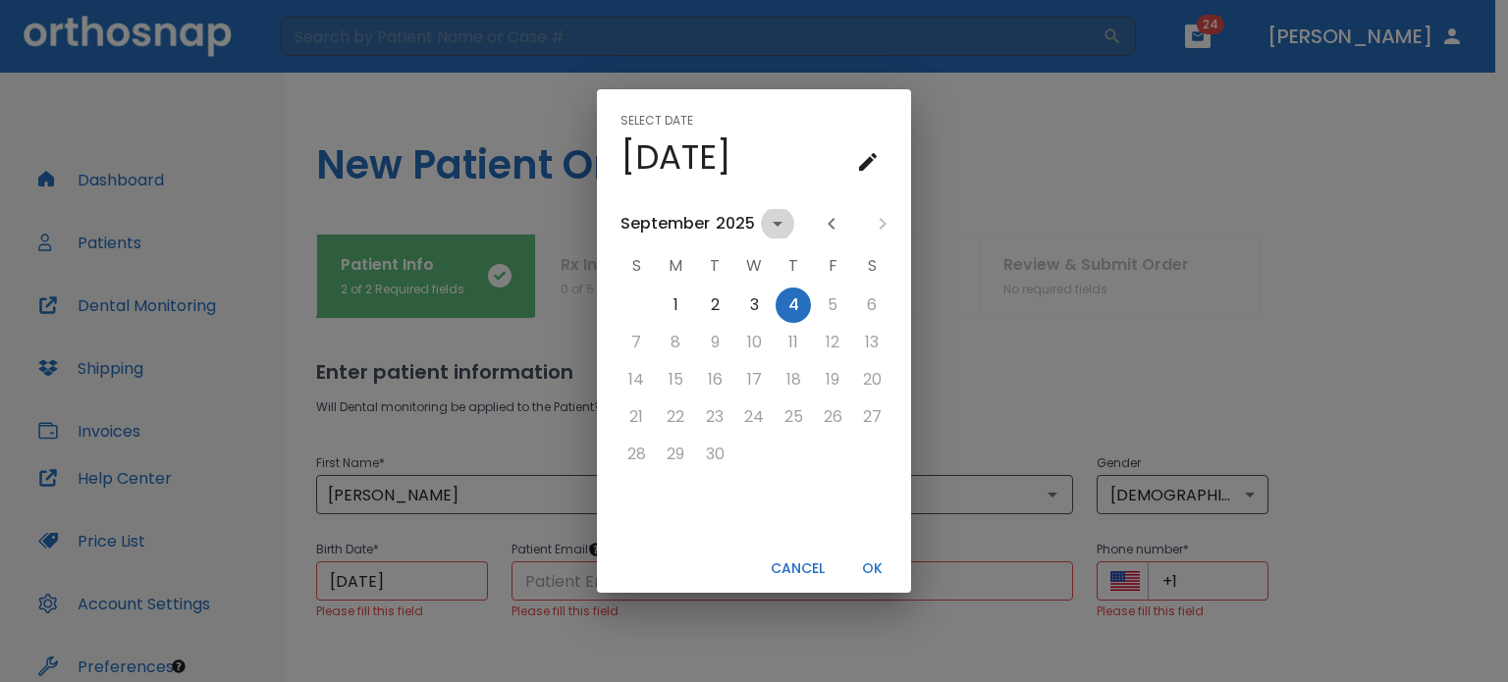
click at [767, 228] on icon "calendar view is open, switch to year view" at bounding box center [778, 224] width 24 height 24
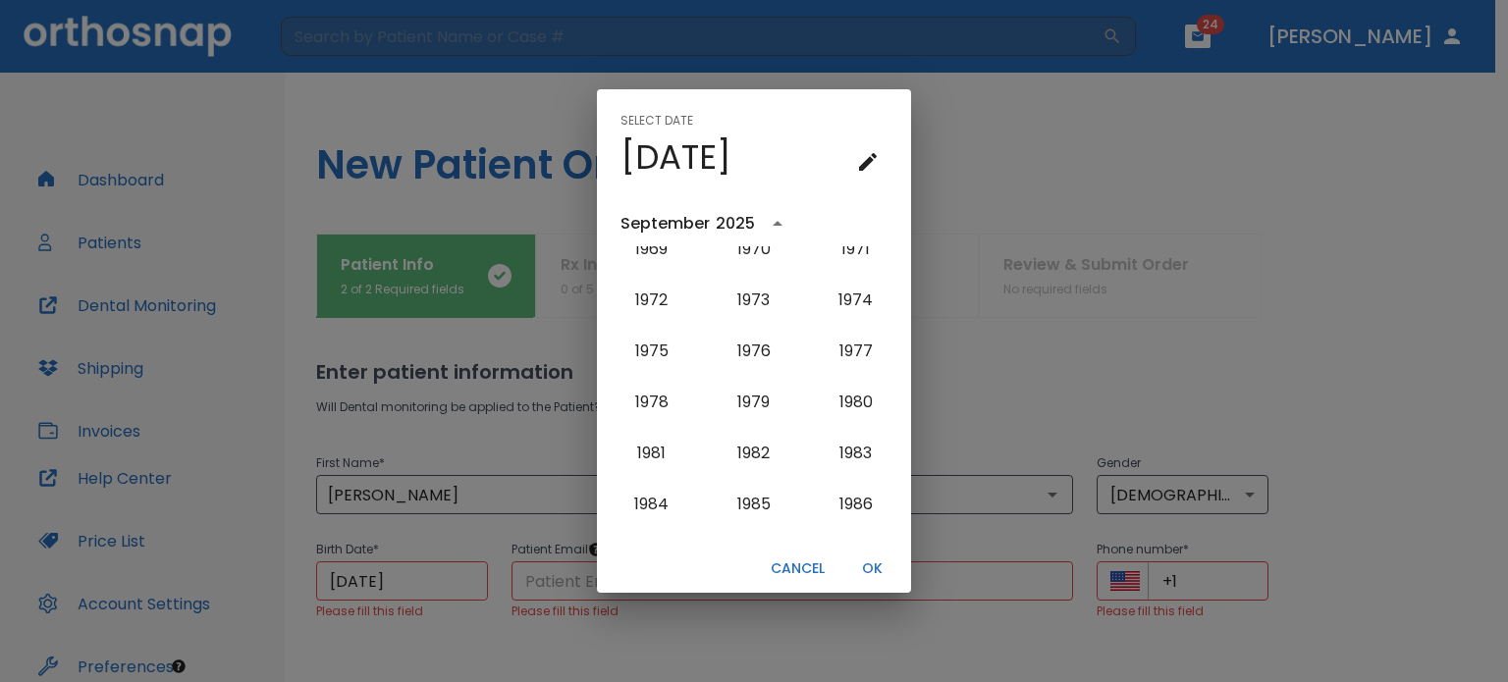
scroll to position [1184, 0]
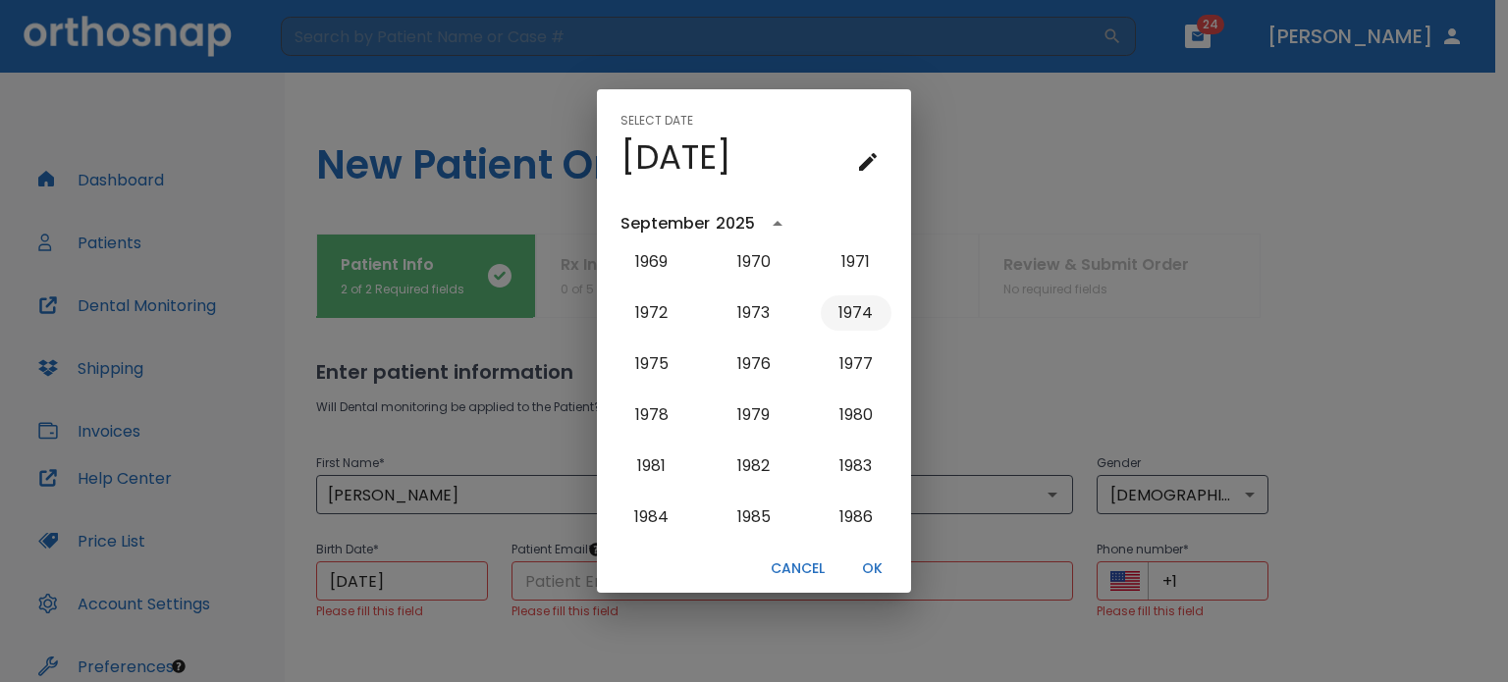
click at [838, 313] on button "1974" at bounding box center [856, 313] width 71 height 35
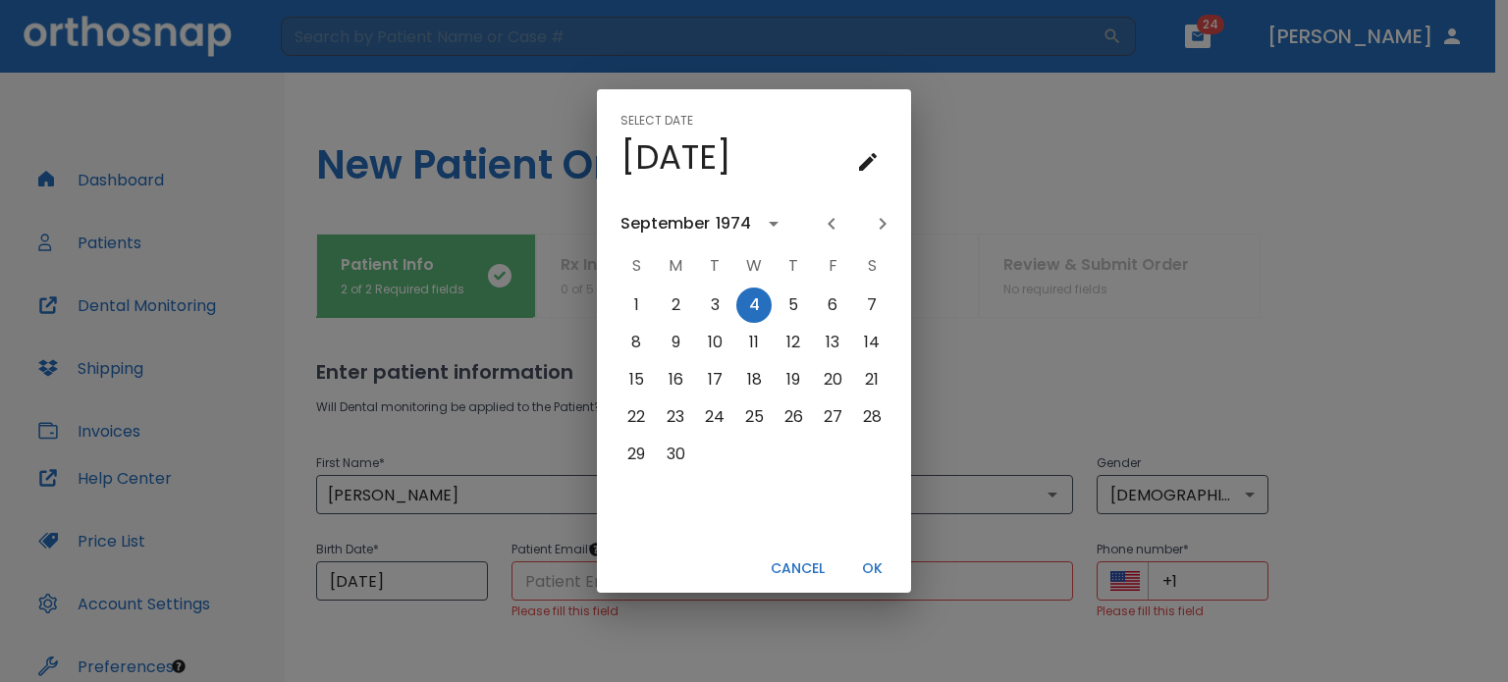
scroll to position [0, 0]
click at [774, 221] on icon "calendar view is open, switch to year view" at bounding box center [774, 224] width 24 height 24
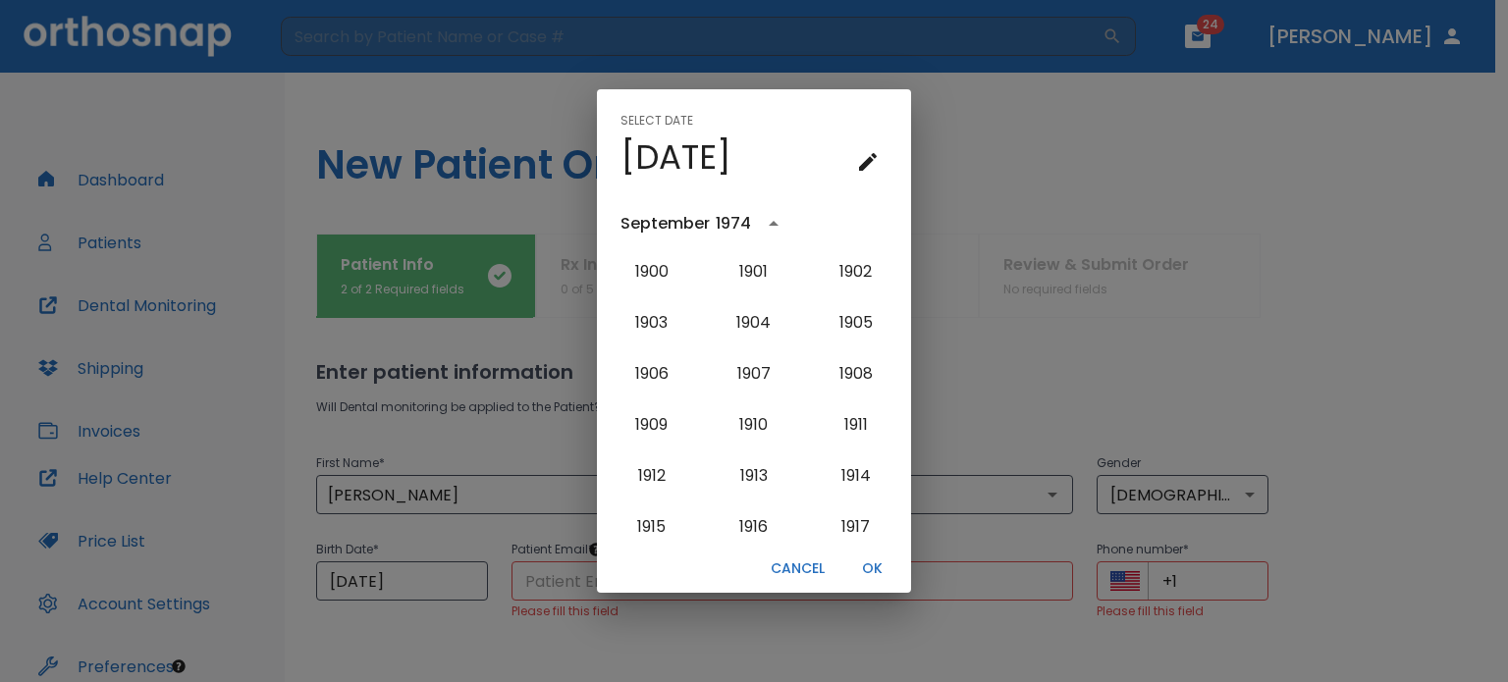
scroll to position [1102, 0]
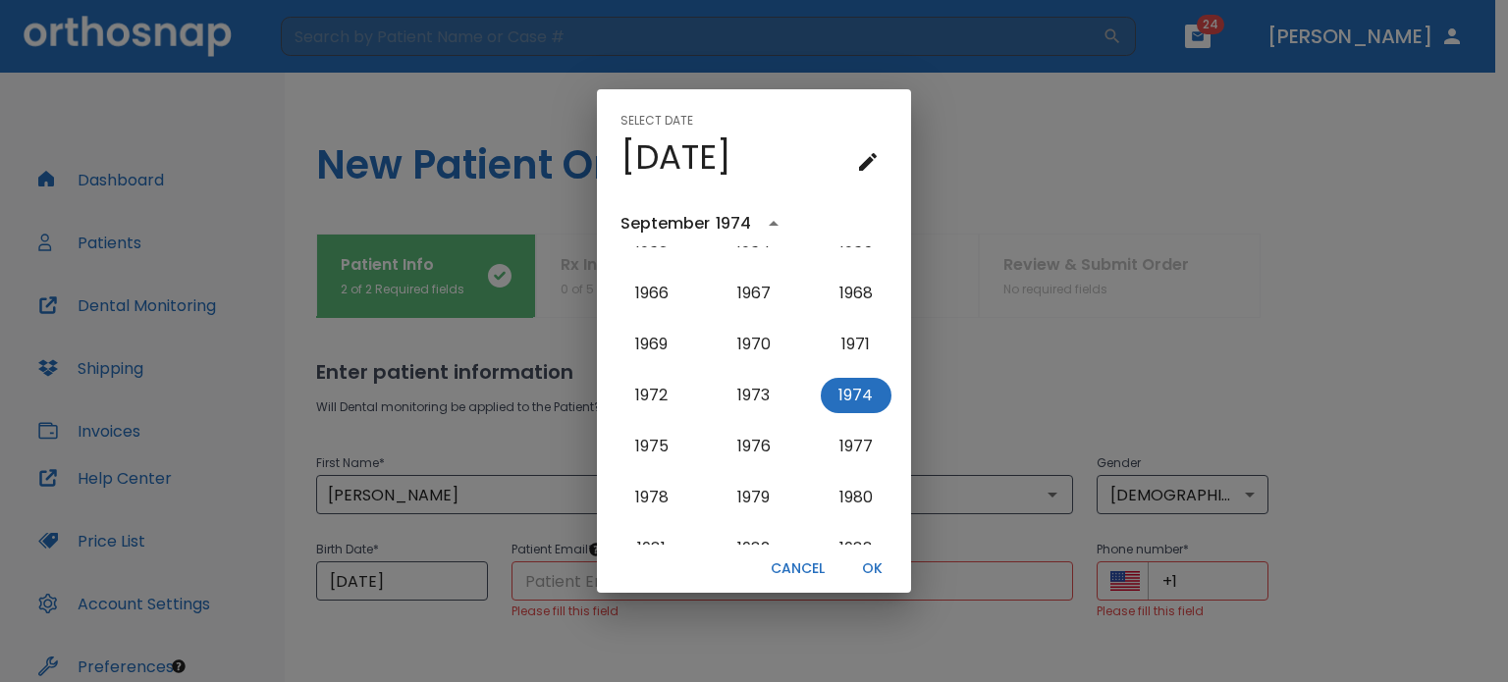
click at [696, 222] on div "September" at bounding box center [665, 224] width 89 height 24
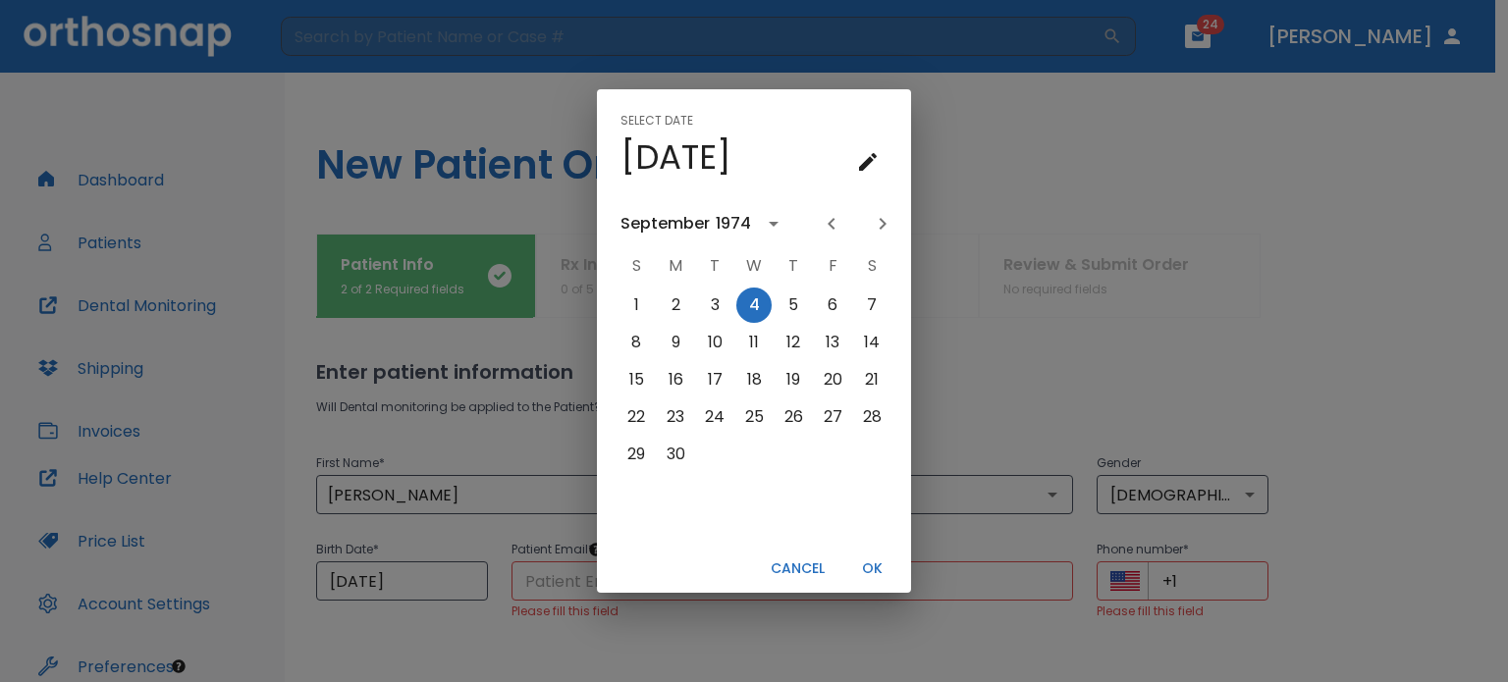
scroll to position [0, 0]
click at [695, 231] on div "September" at bounding box center [665, 224] width 89 height 24
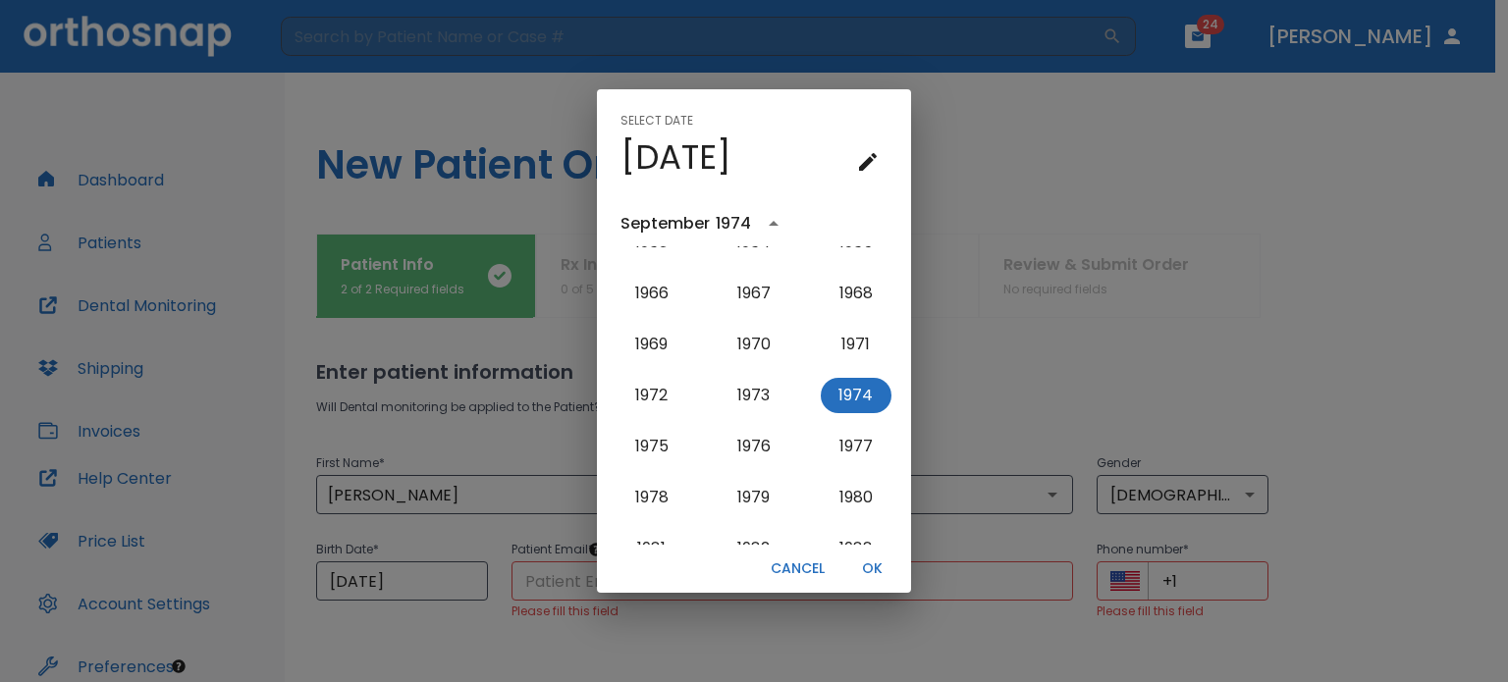
click at [691, 228] on div "September" at bounding box center [665, 224] width 89 height 24
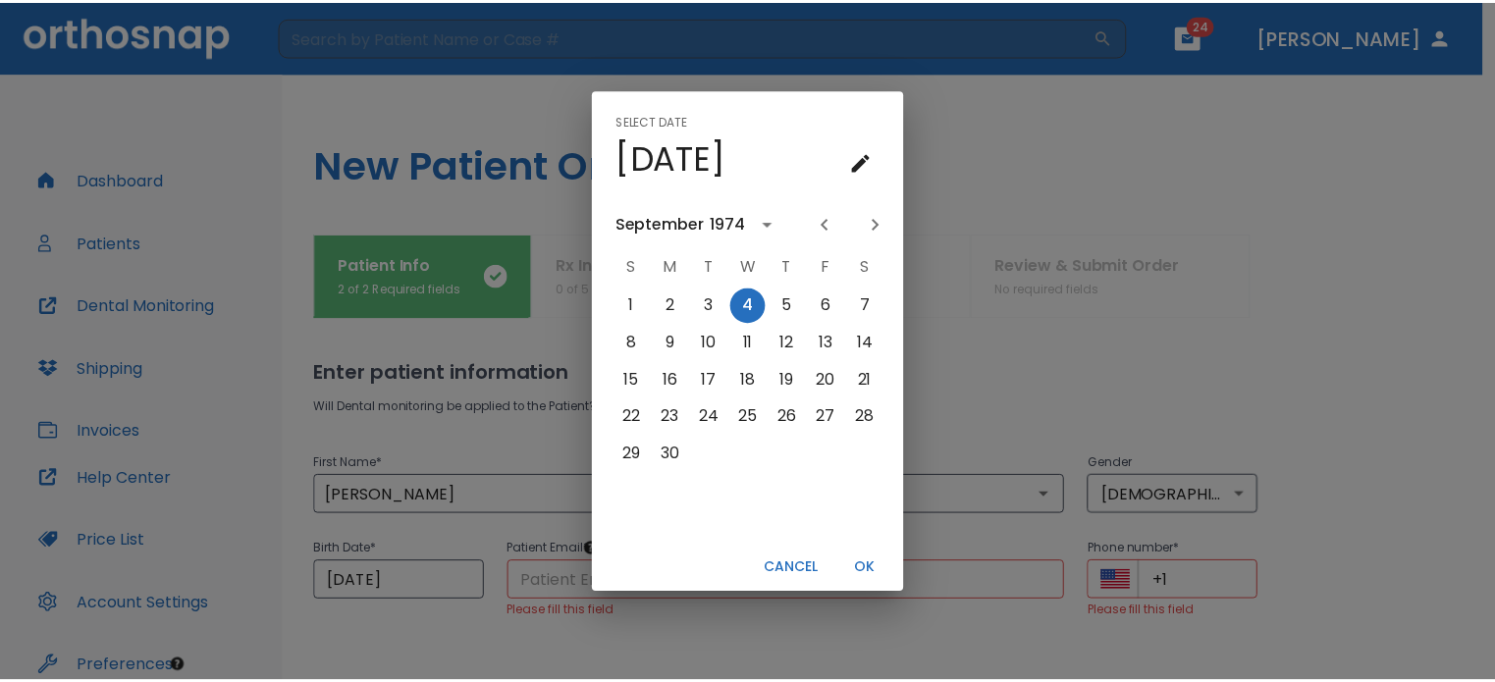
scroll to position [0, 0]
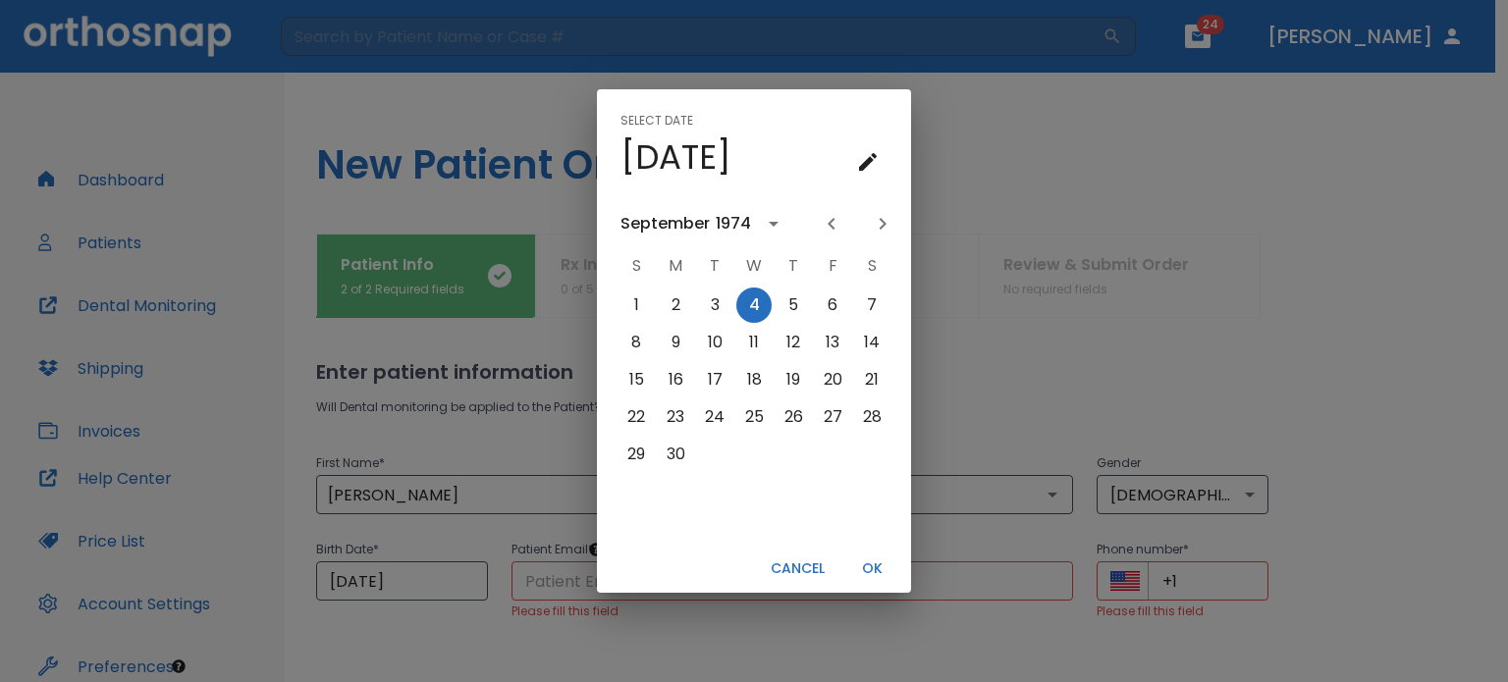
click at [838, 230] on icon "Previous month" at bounding box center [832, 224] width 24 height 24
click at [838, 228] on icon "Previous month" at bounding box center [832, 224] width 24 height 24
click at [837, 228] on icon "Previous month" at bounding box center [832, 224] width 24 height 24
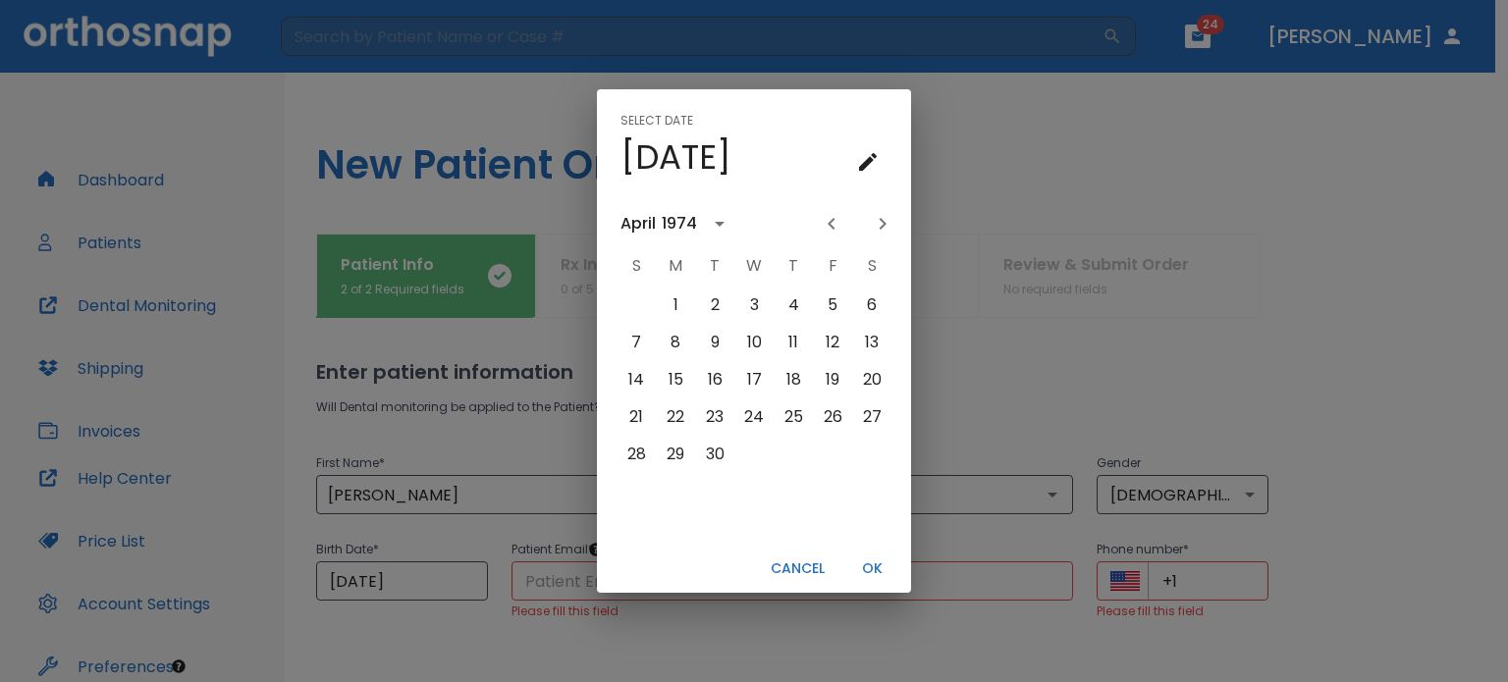
click at [835, 228] on icon "Previous month" at bounding box center [832, 224] width 24 height 24
click at [833, 228] on icon "Previous month" at bounding box center [831, 224] width 7 height 12
click at [876, 224] on icon "Next month" at bounding box center [883, 224] width 24 height 24
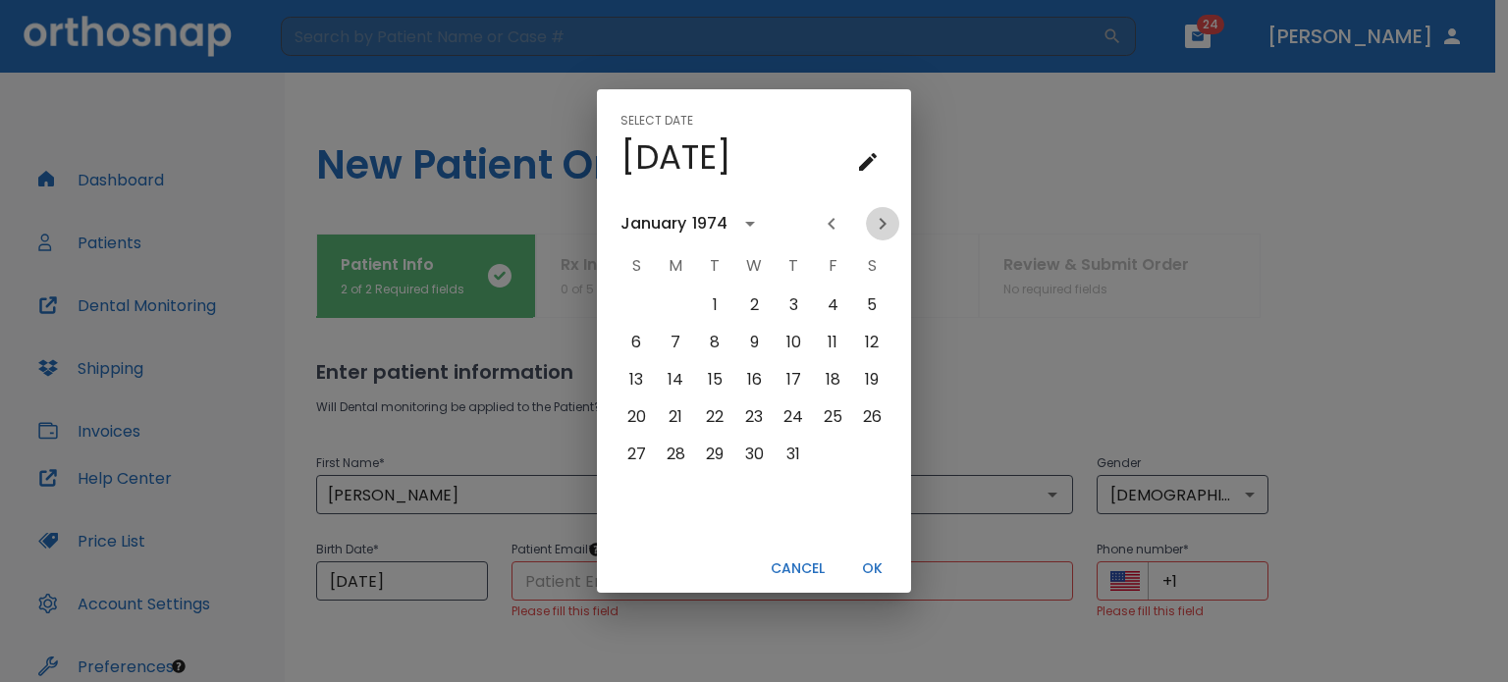
click at [879, 226] on icon "Next month" at bounding box center [883, 224] width 24 height 24
click at [793, 368] on button "14" at bounding box center [793, 379] width 35 height 35
type input "02/14/1974"
click at [879, 567] on button "OK" at bounding box center [871, 569] width 63 height 32
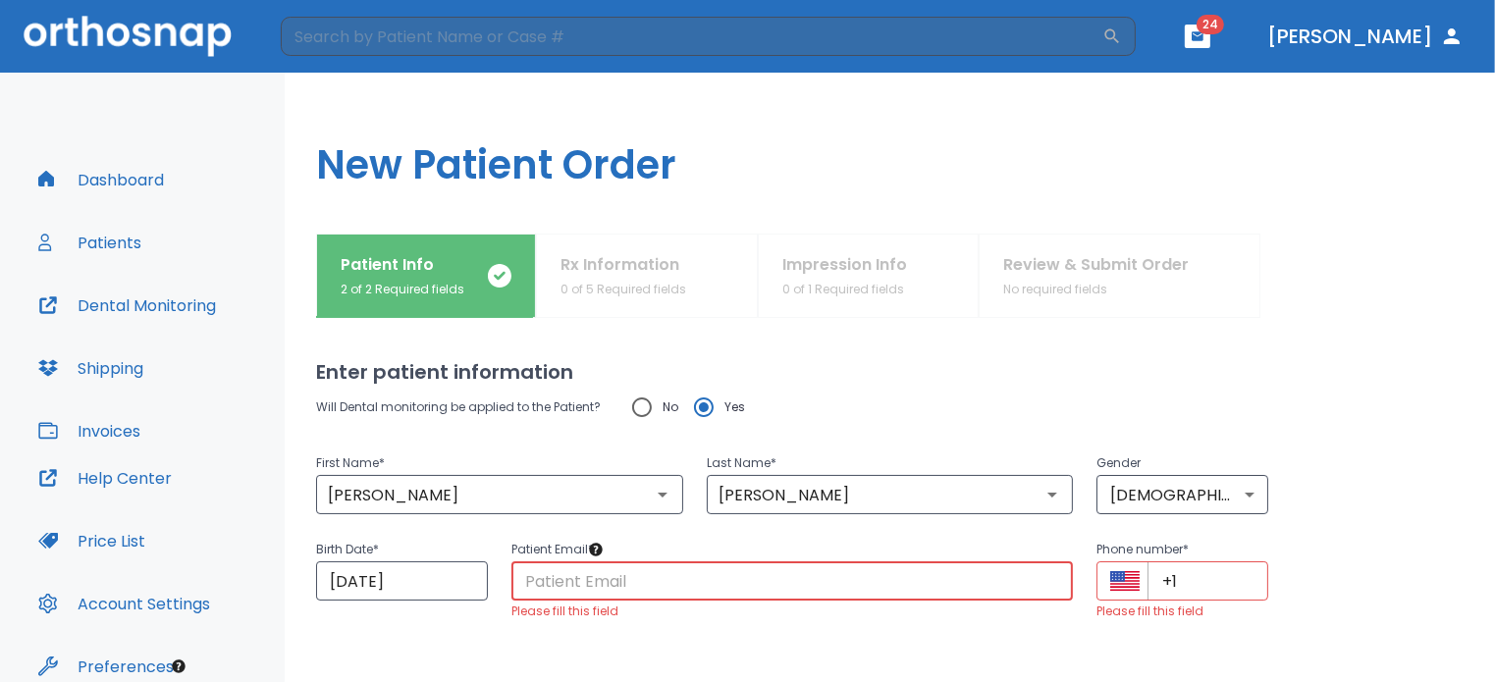
click at [805, 568] on input "text" at bounding box center [793, 581] width 563 height 39
type input "hmillsdds@yahoo.com"
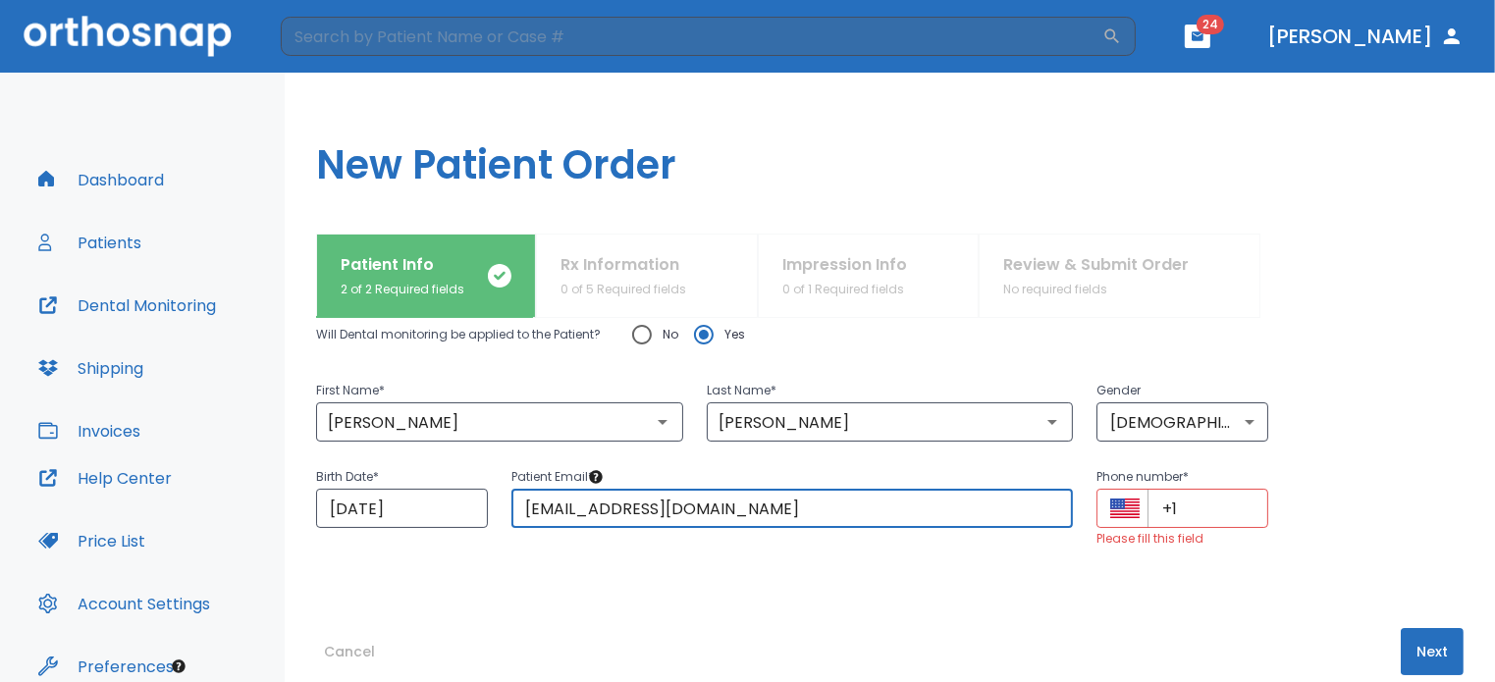
scroll to position [104, 0]
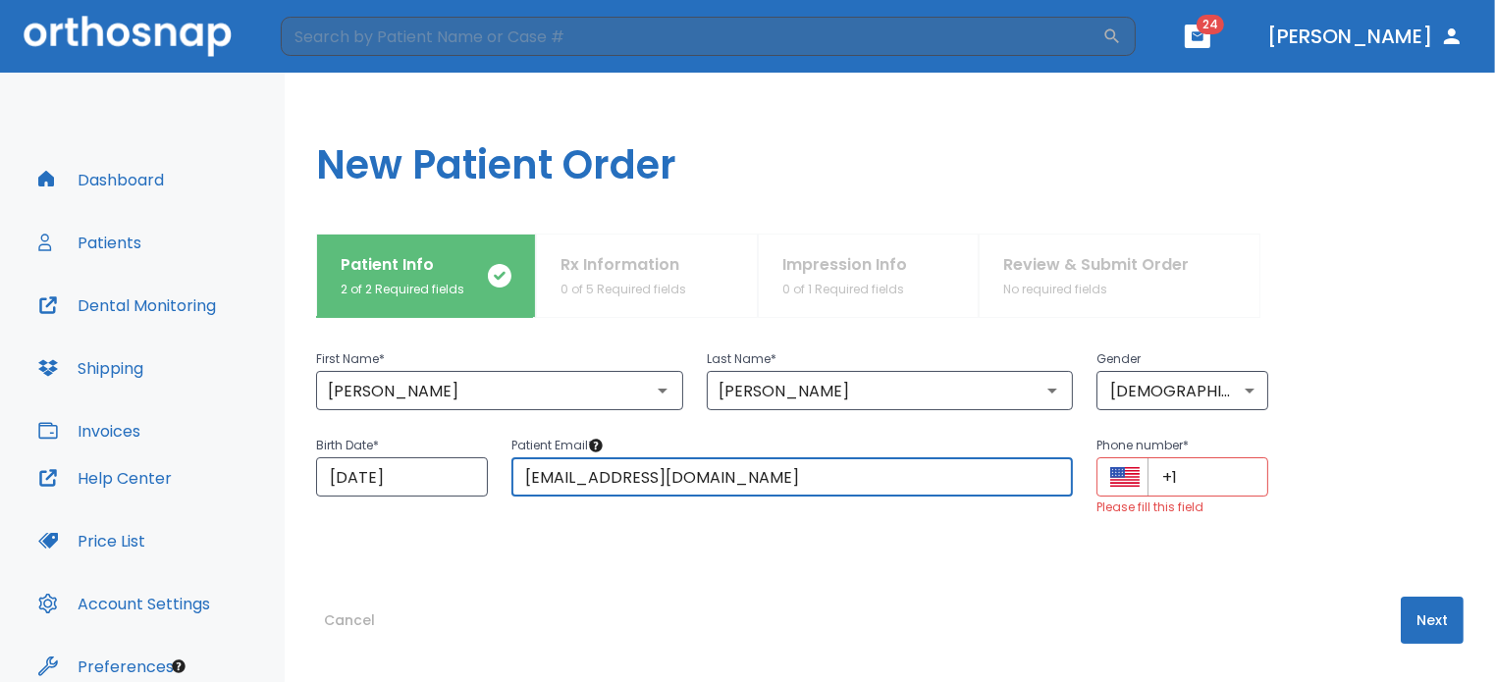
click at [1414, 623] on button "Next" at bounding box center [1432, 620] width 63 height 47
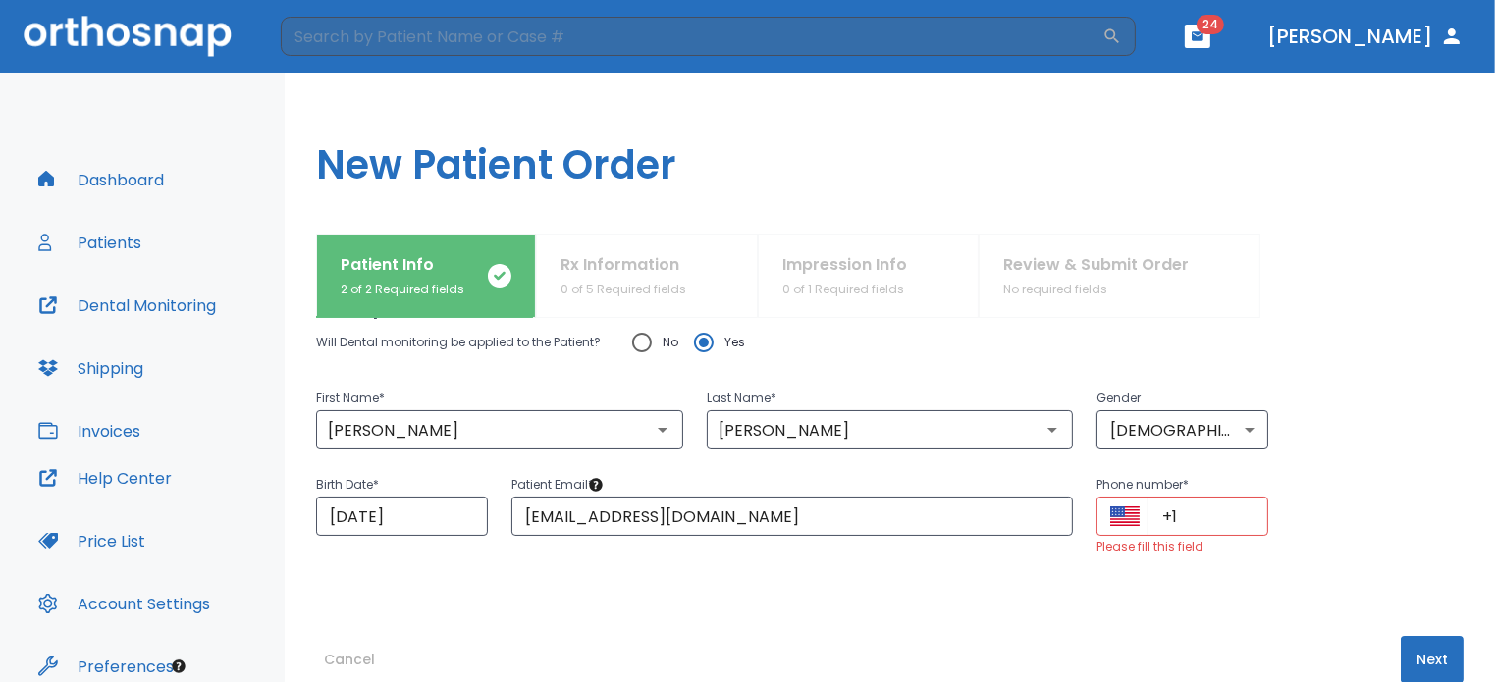
scroll to position [98, 0]
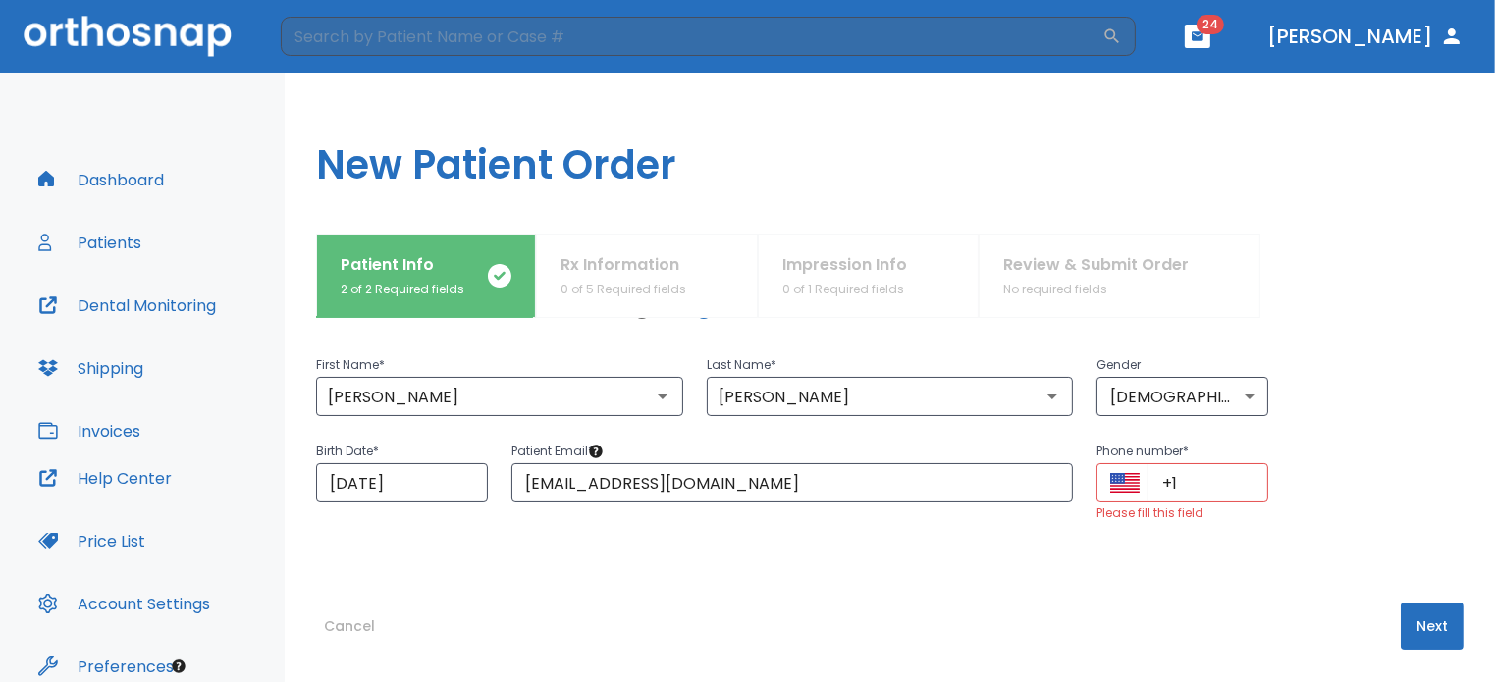
click at [1192, 494] on input "+1" at bounding box center [1208, 482] width 121 height 39
drag, startPoint x: 1189, startPoint y: 486, endPoint x: 1143, endPoint y: 482, distance: 46.3
click at [1148, 482] on input "+1" at bounding box center [1208, 482] width 121 height 39
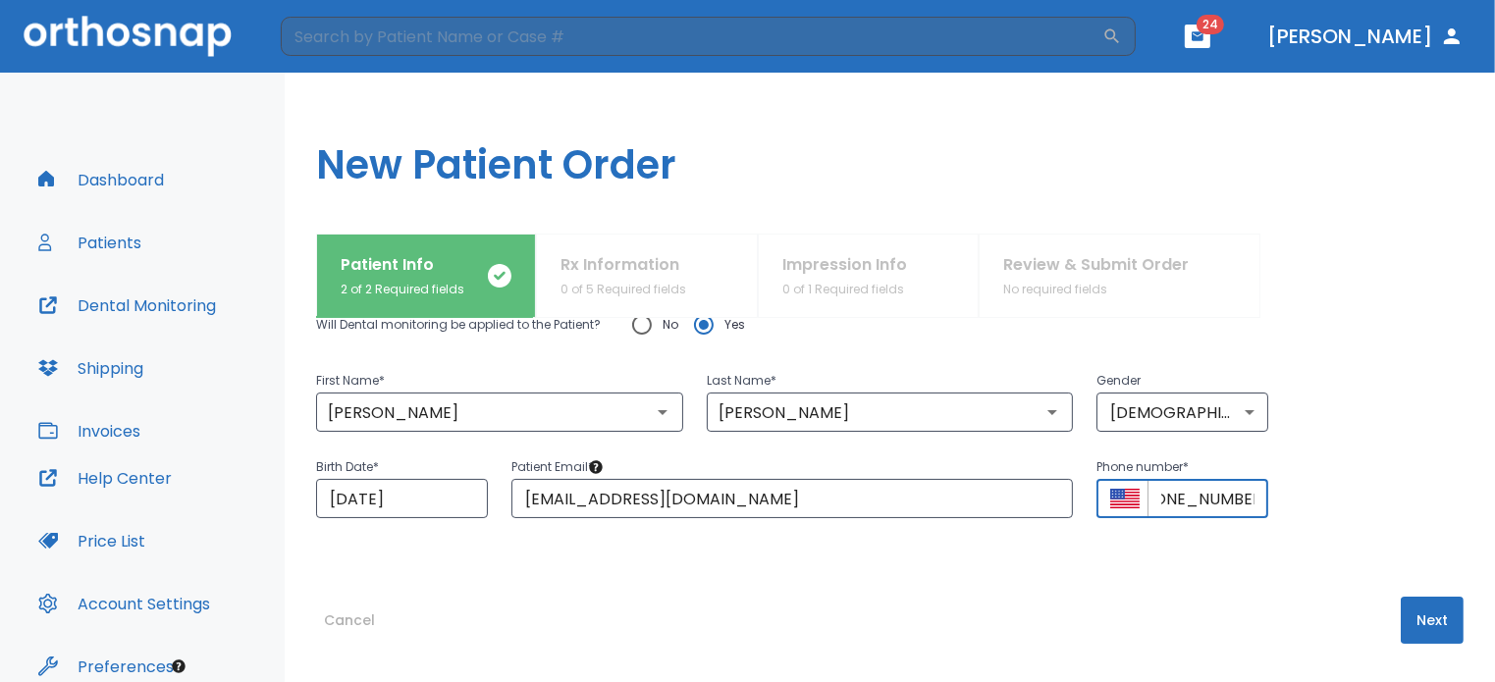
scroll to position [0, 45]
type input "+1 (212) 725-2950"
click at [1428, 626] on button "Next" at bounding box center [1432, 620] width 63 height 47
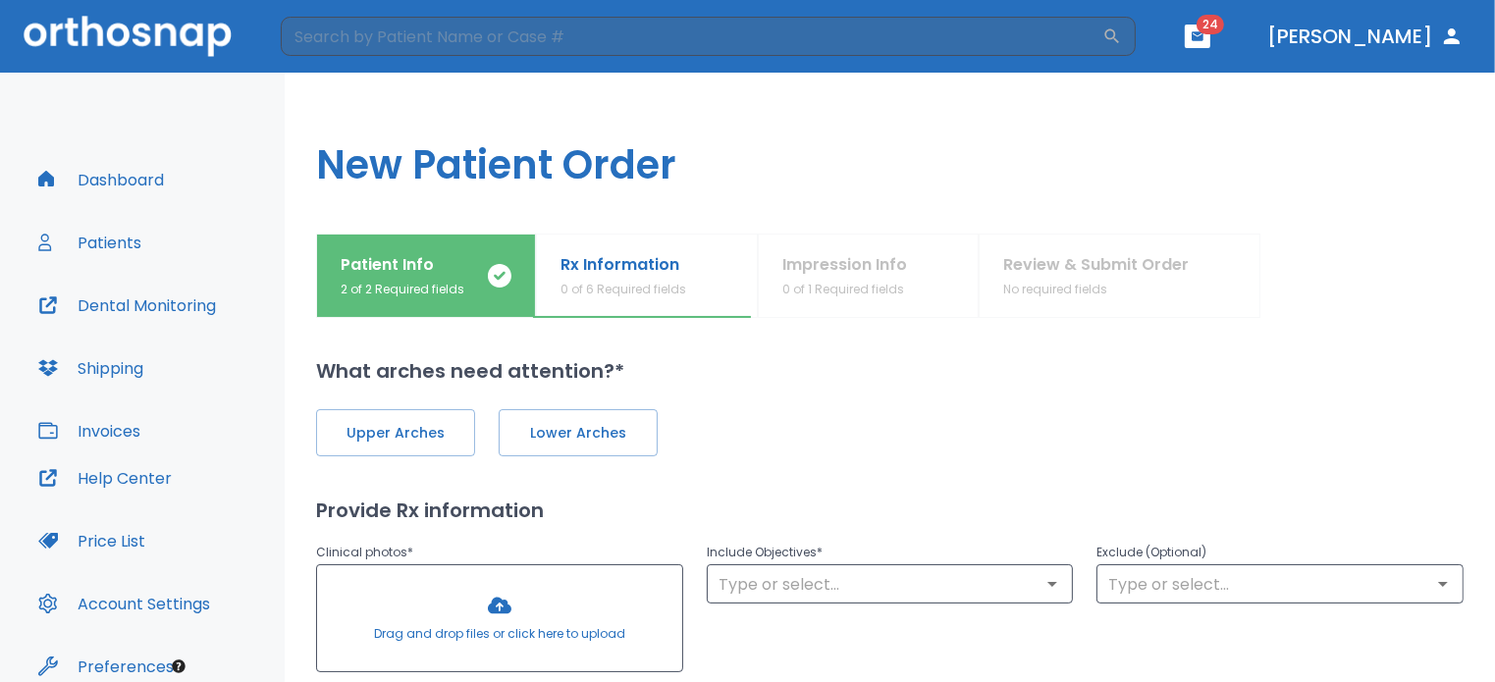
scroll to position [0, 0]
click at [399, 440] on span "Upper Arches" at bounding box center [396, 434] width 118 height 21
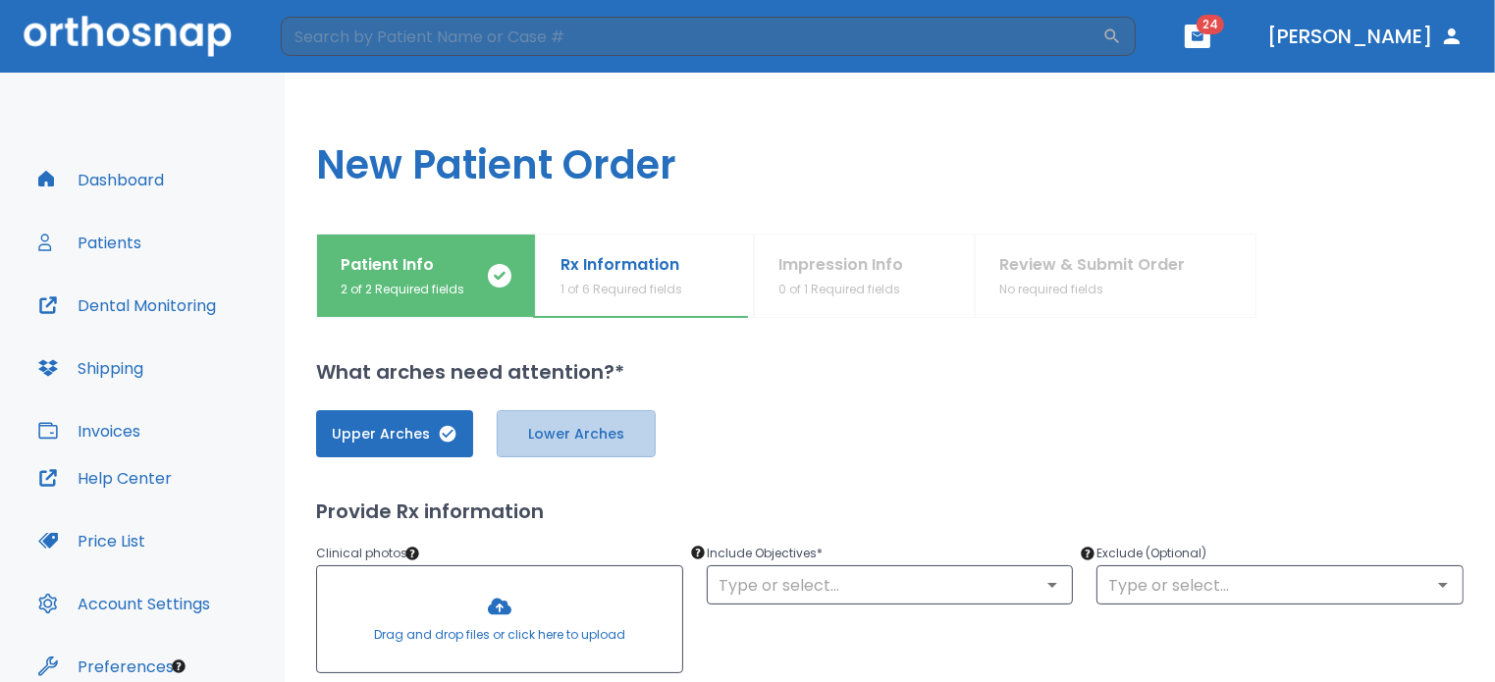
click at [540, 434] on span "Lower Arches" at bounding box center [576, 434] width 118 height 21
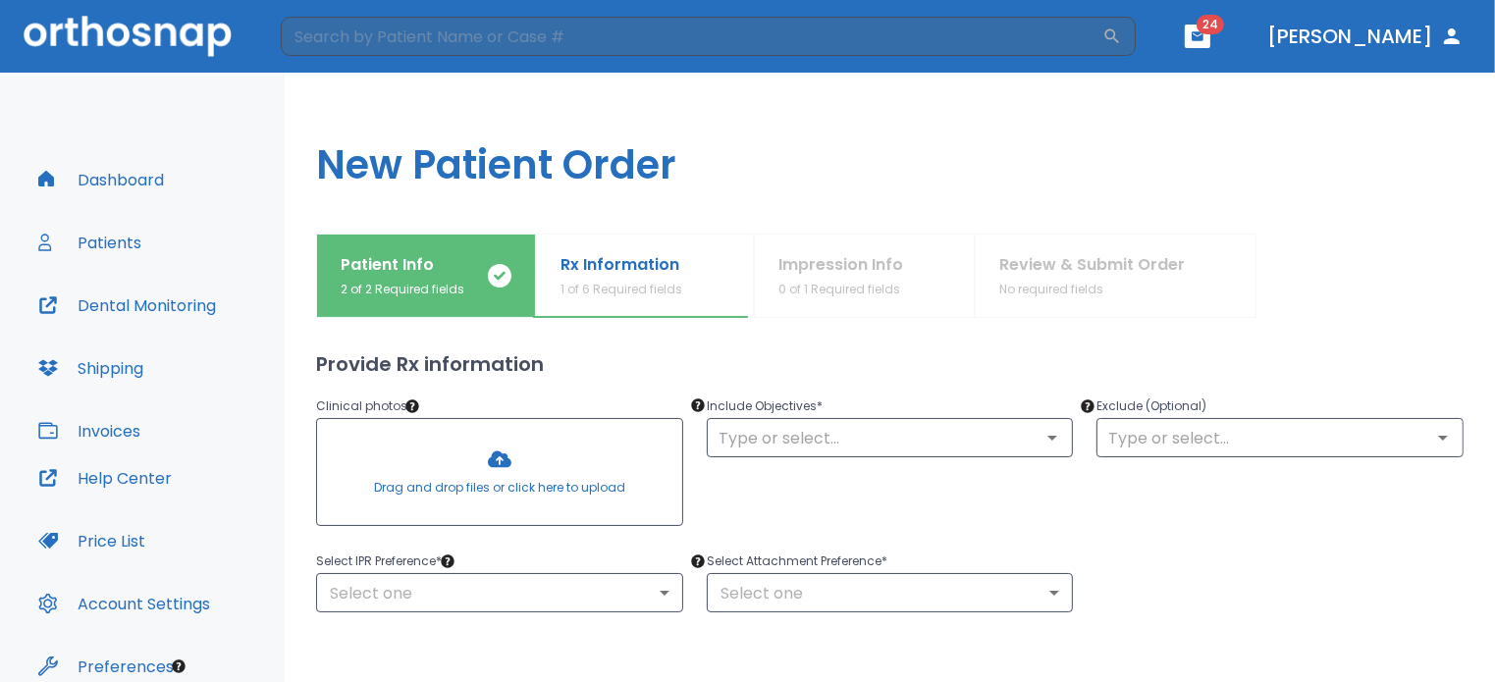
scroll to position [98, 0]
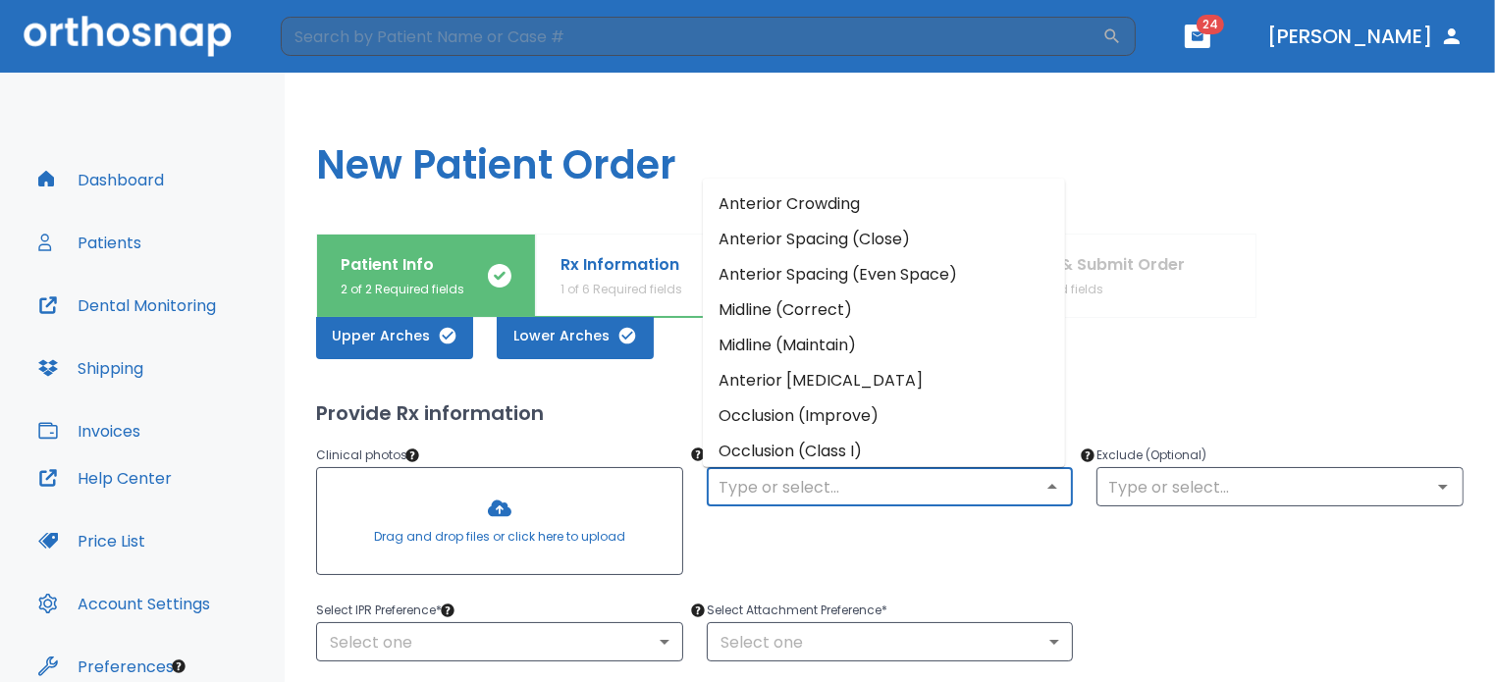
click at [755, 489] on input "text" at bounding box center [890, 486] width 355 height 27
click at [813, 197] on li "Anterior Crowding" at bounding box center [884, 204] width 362 height 35
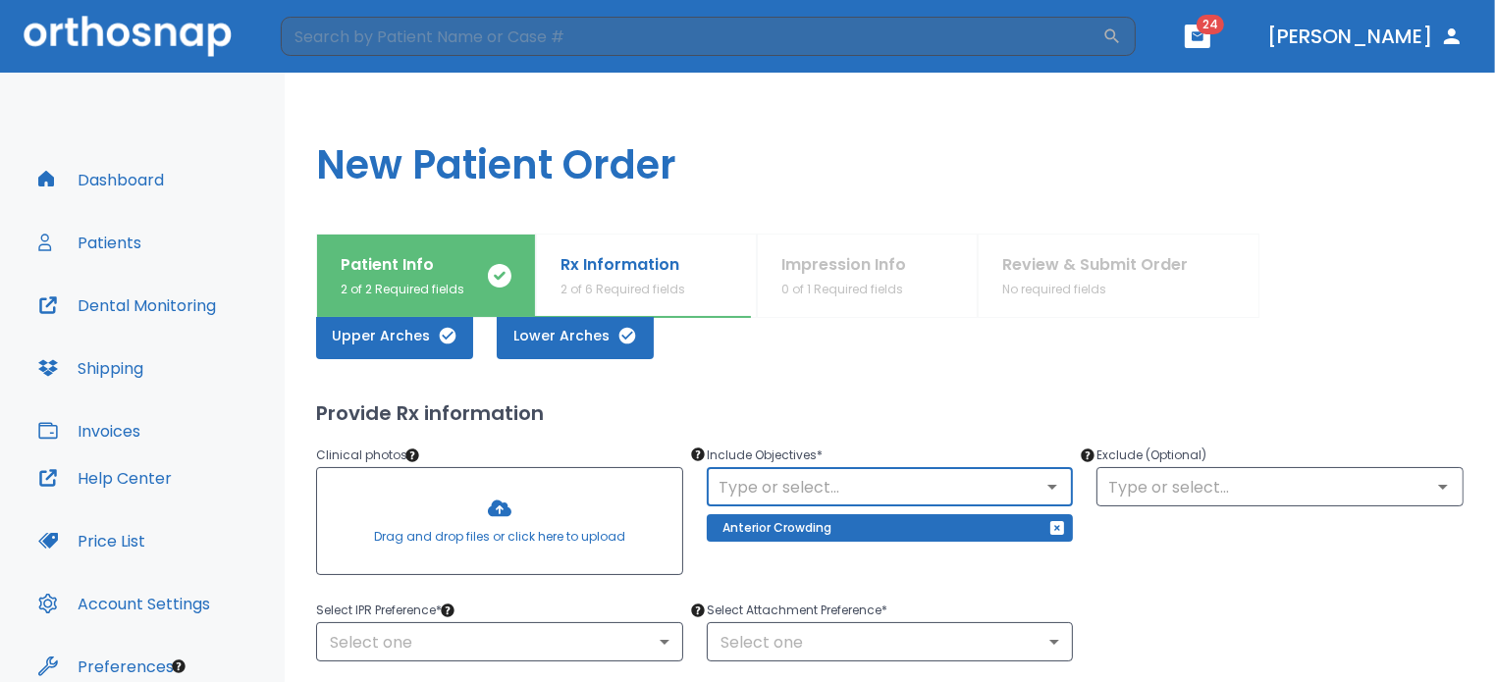
click at [1135, 492] on input "text" at bounding box center [1280, 486] width 355 height 27
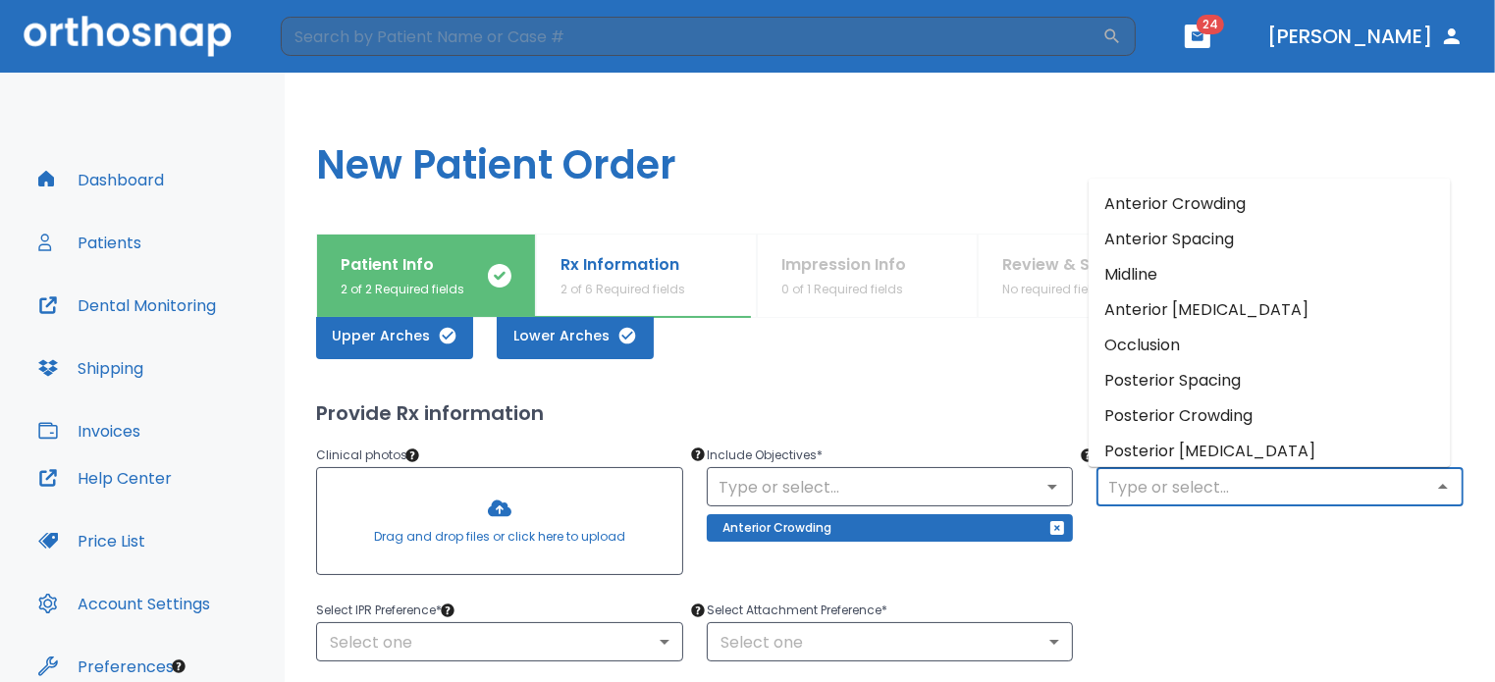
click at [1171, 492] on input "text" at bounding box center [1280, 486] width 355 height 27
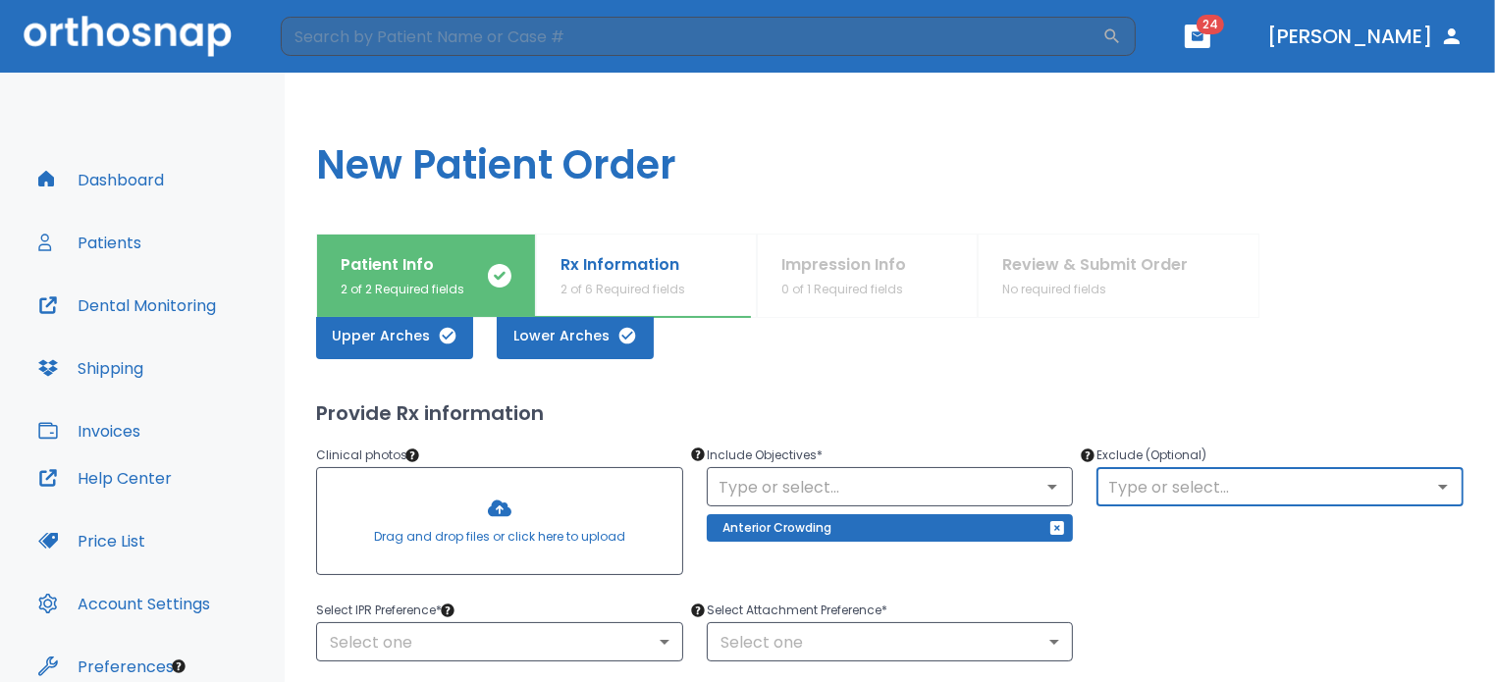
click at [990, 357] on div "Upper Arches Lower Arches" at bounding box center [890, 335] width 1148 height 47
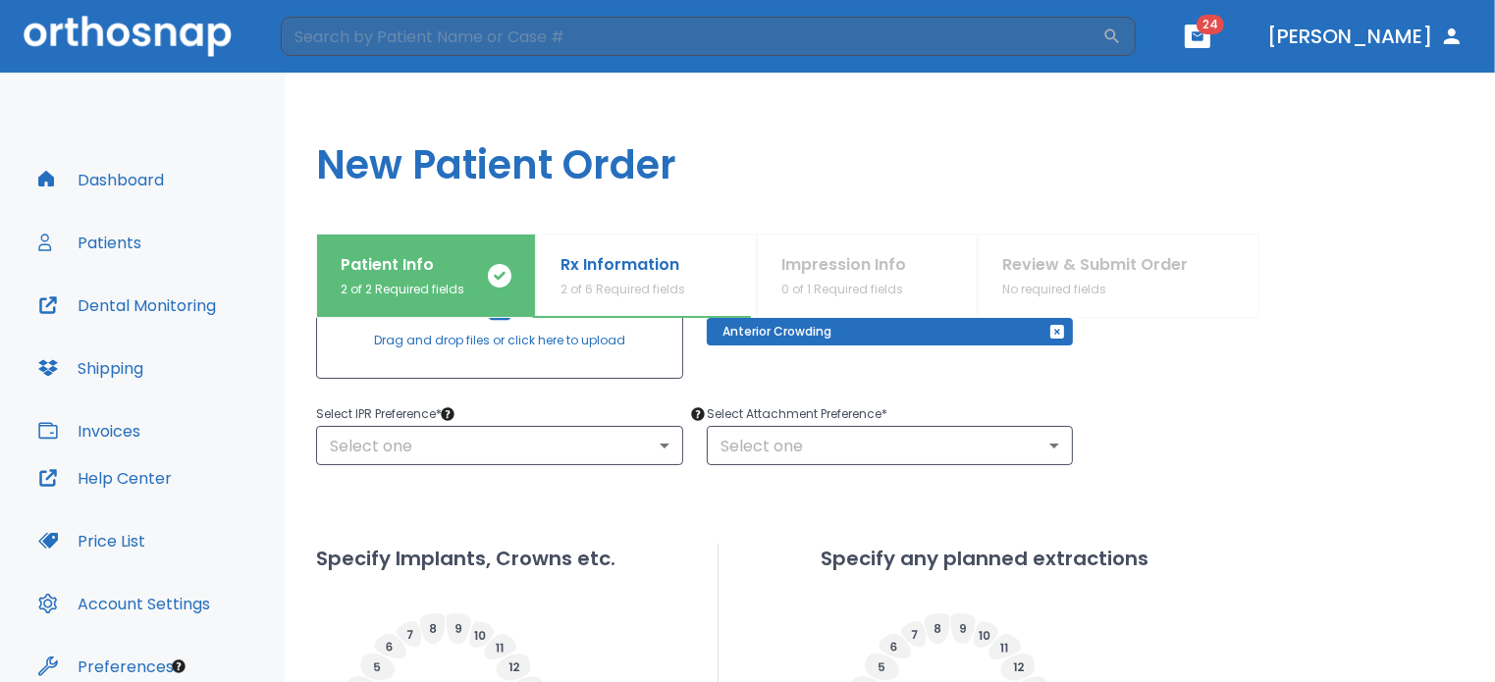
click at [580, 439] on body "​ 24 Dr. Millstein Dashboard Patients Dental Monitoring Shipping Invoices Help …" at bounding box center [747, 341] width 1495 height 682
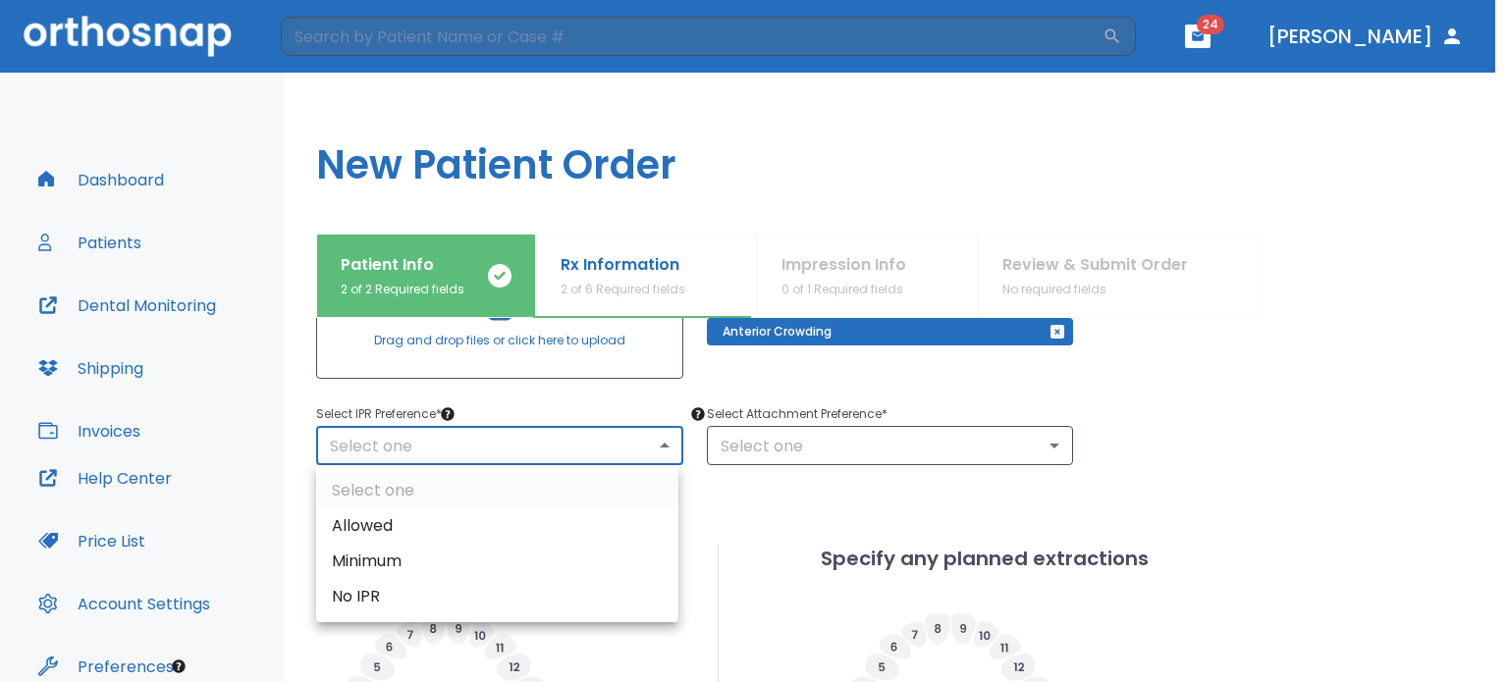
click at [385, 558] on li "Minimum" at bounding box center [497, 561] width 362 height 35
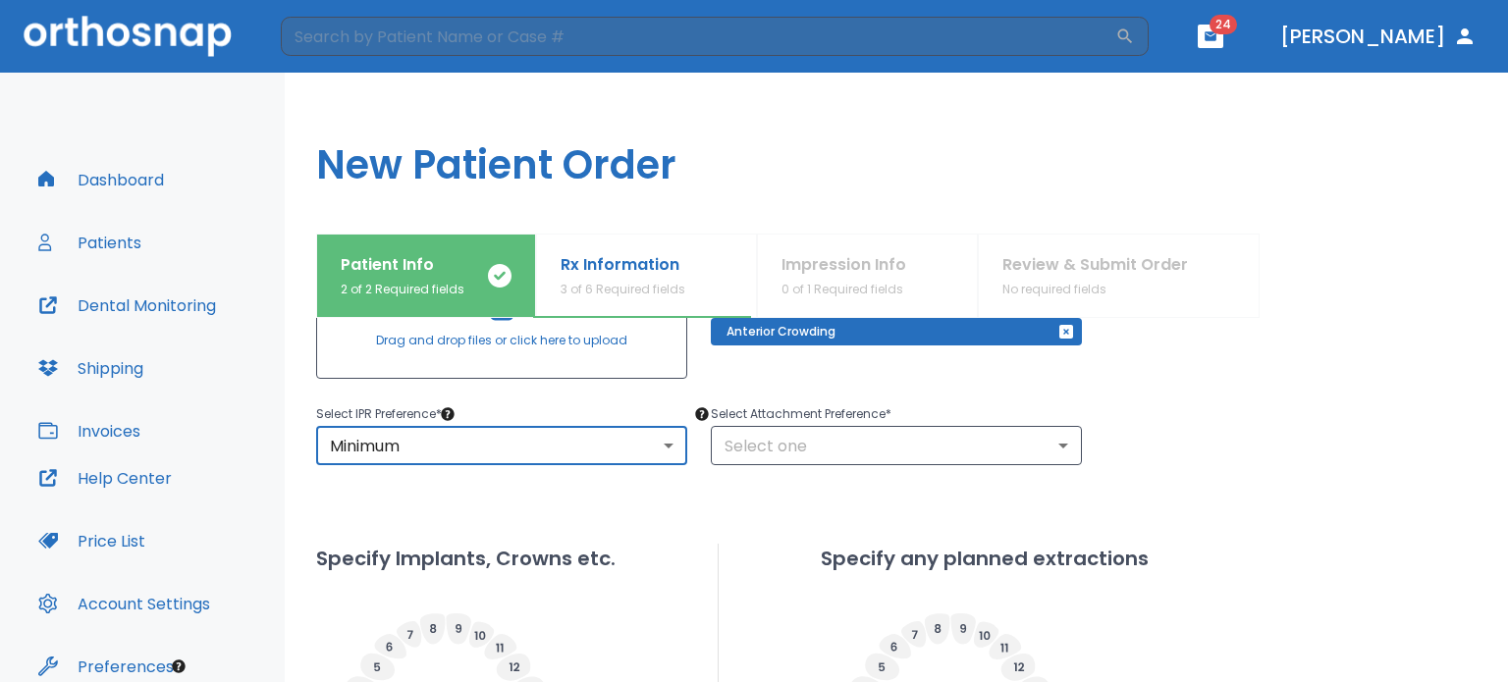
type input "2"
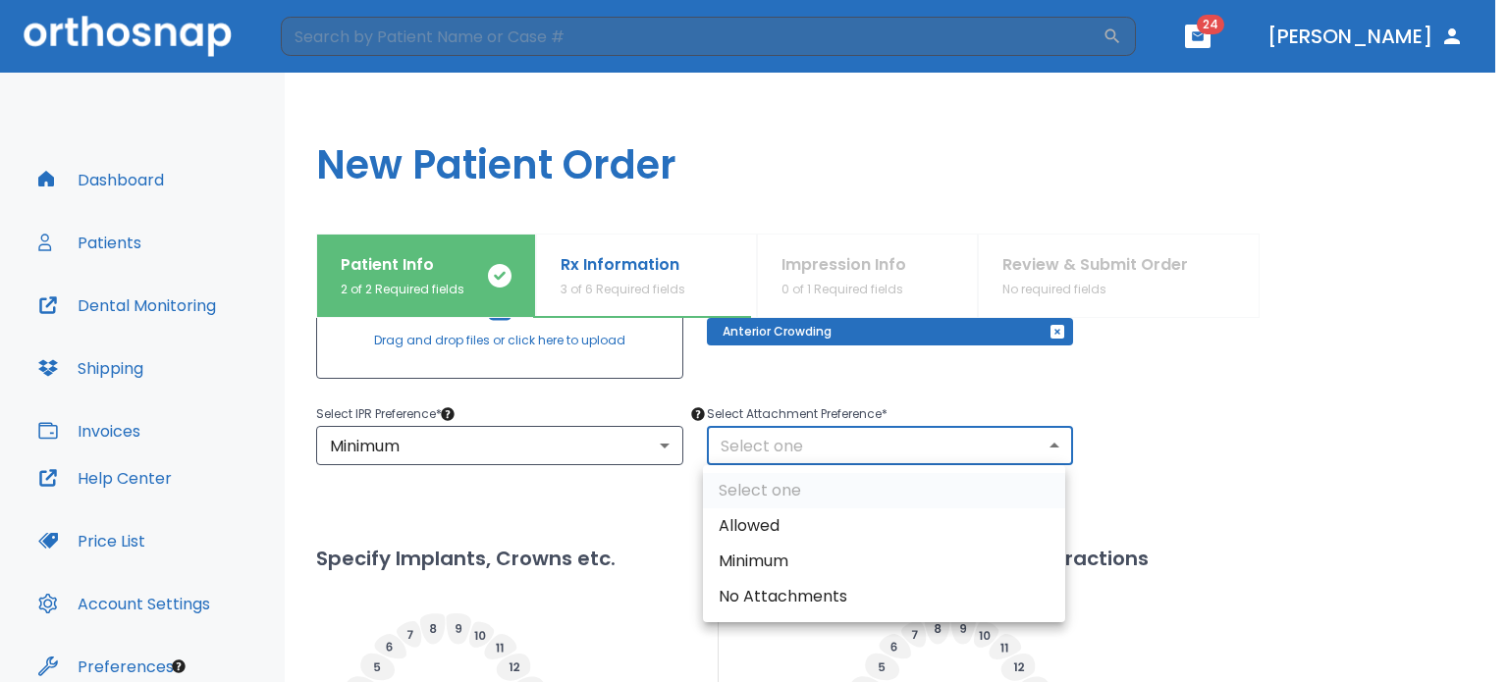
click at [770, 445] on body "​ 24 Dr. Millstein Dashboard Patients Dental Monitoring Shipping Invoices Help …" at bounding box center [754, 341] width 1508 height 682
click at [767, 520] on li "Allowed" at bounding box center [884, 526] width 362 height 35
type input "1"
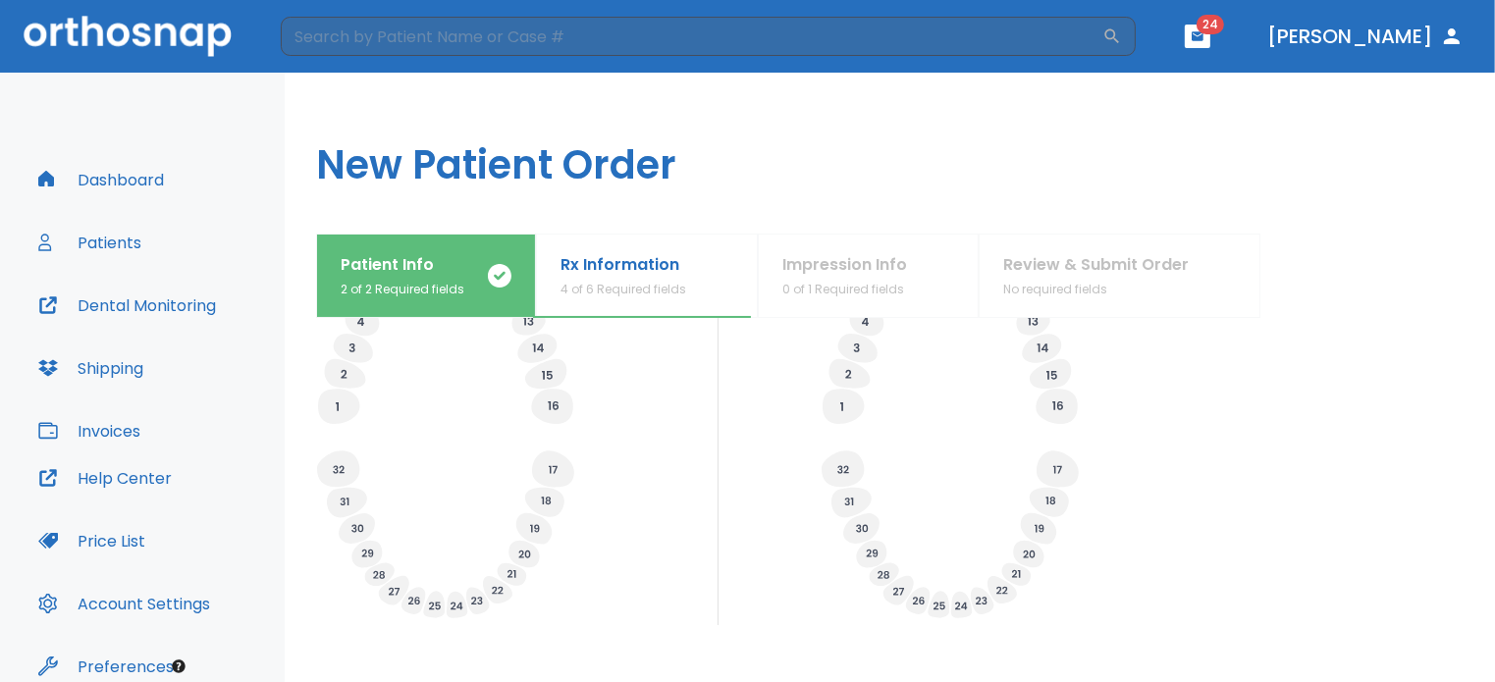
scroll to position [772, 0]
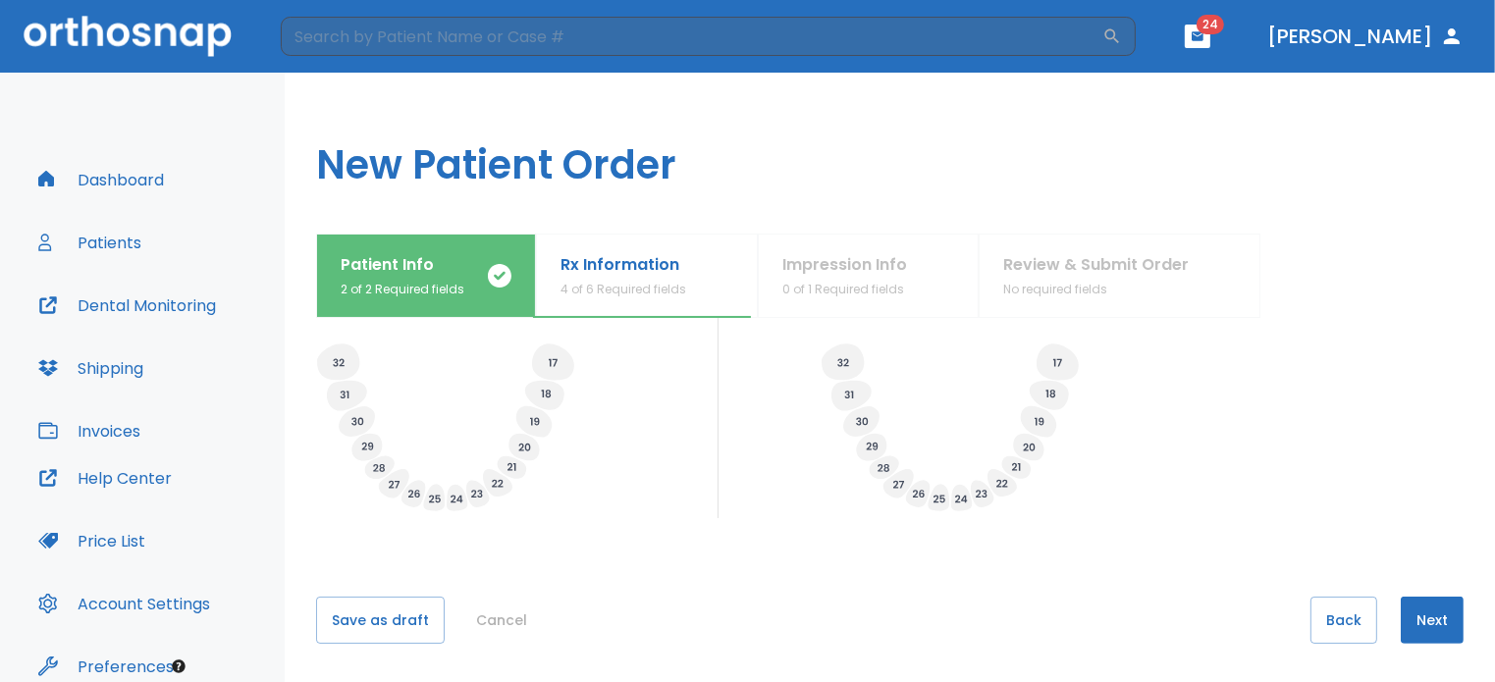
click at [1430, 622] on button "Next" at bounding box center [1432, 620] width 63 height 47
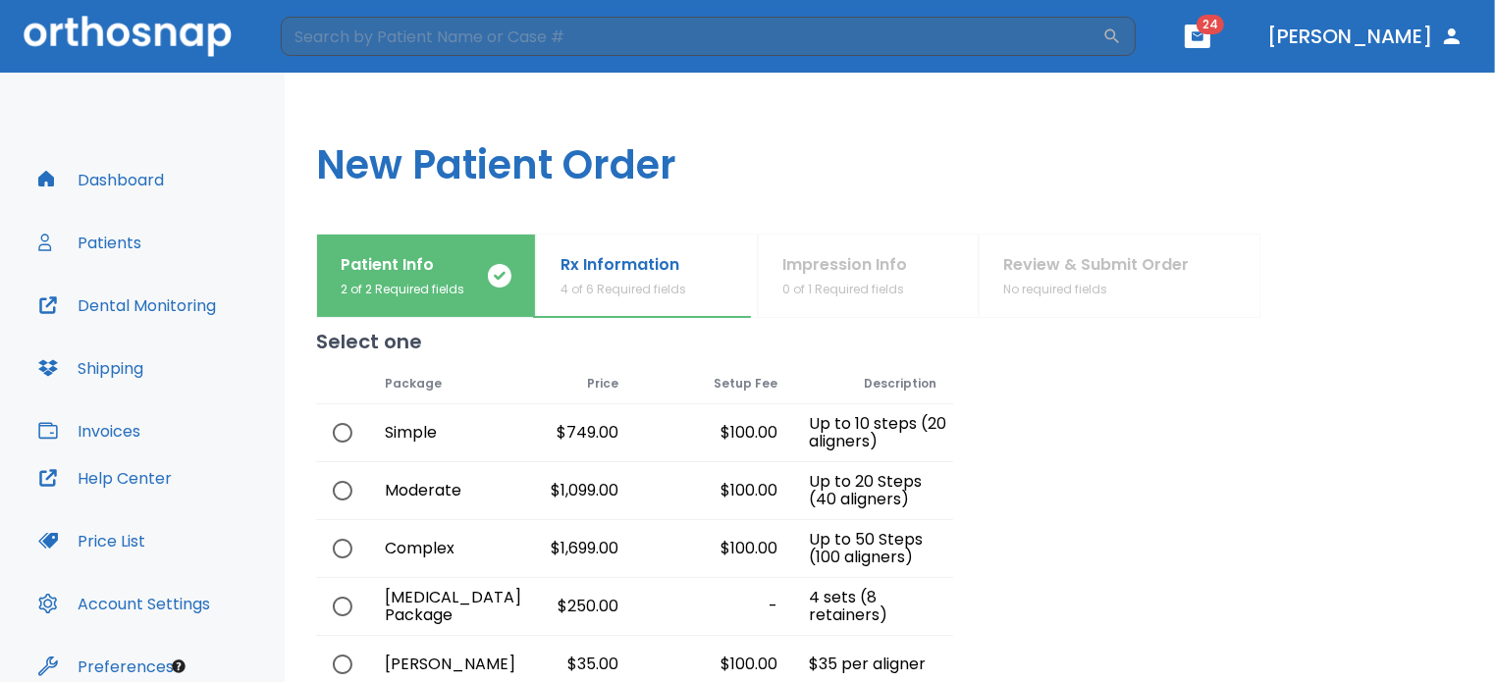
scroll to position [0, 0]
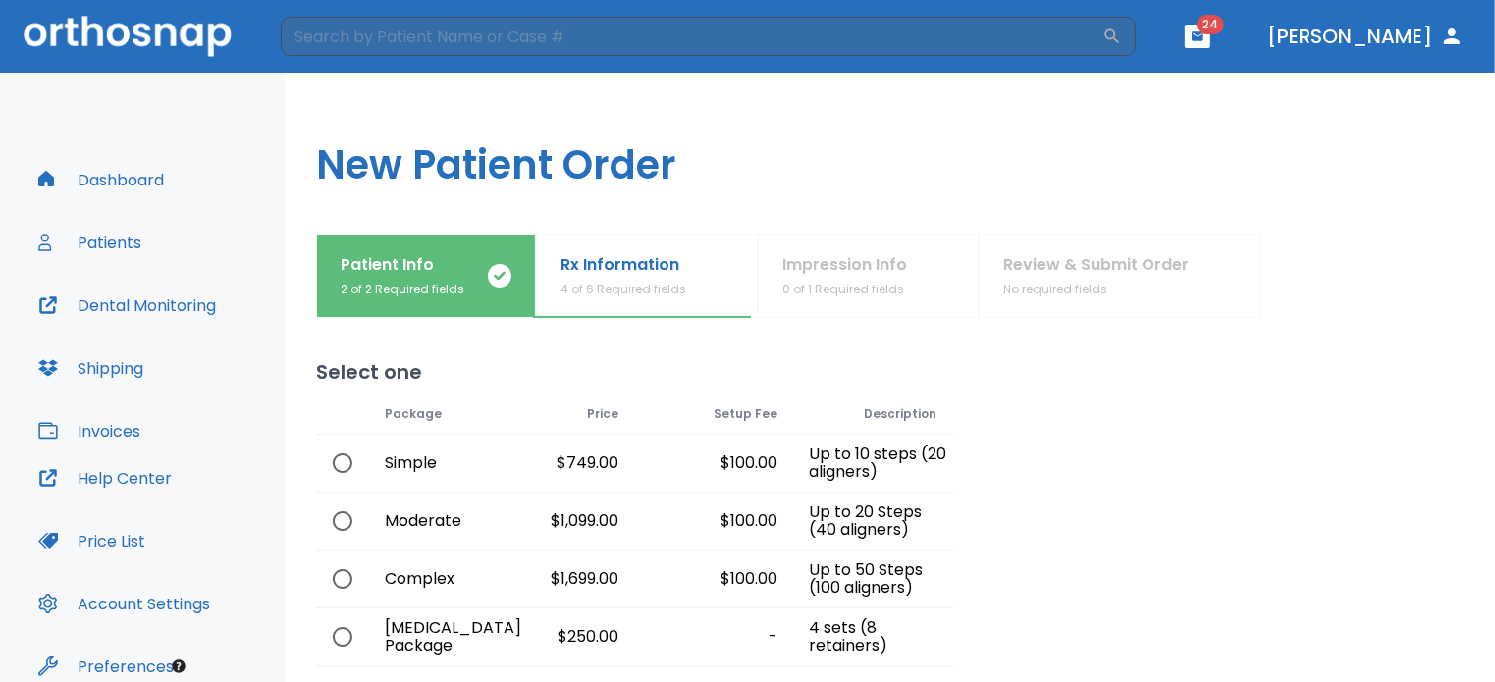
click at [341, 454] on input "radio" at bounding box center [342, 463] width 41 height 41
radio input "true"
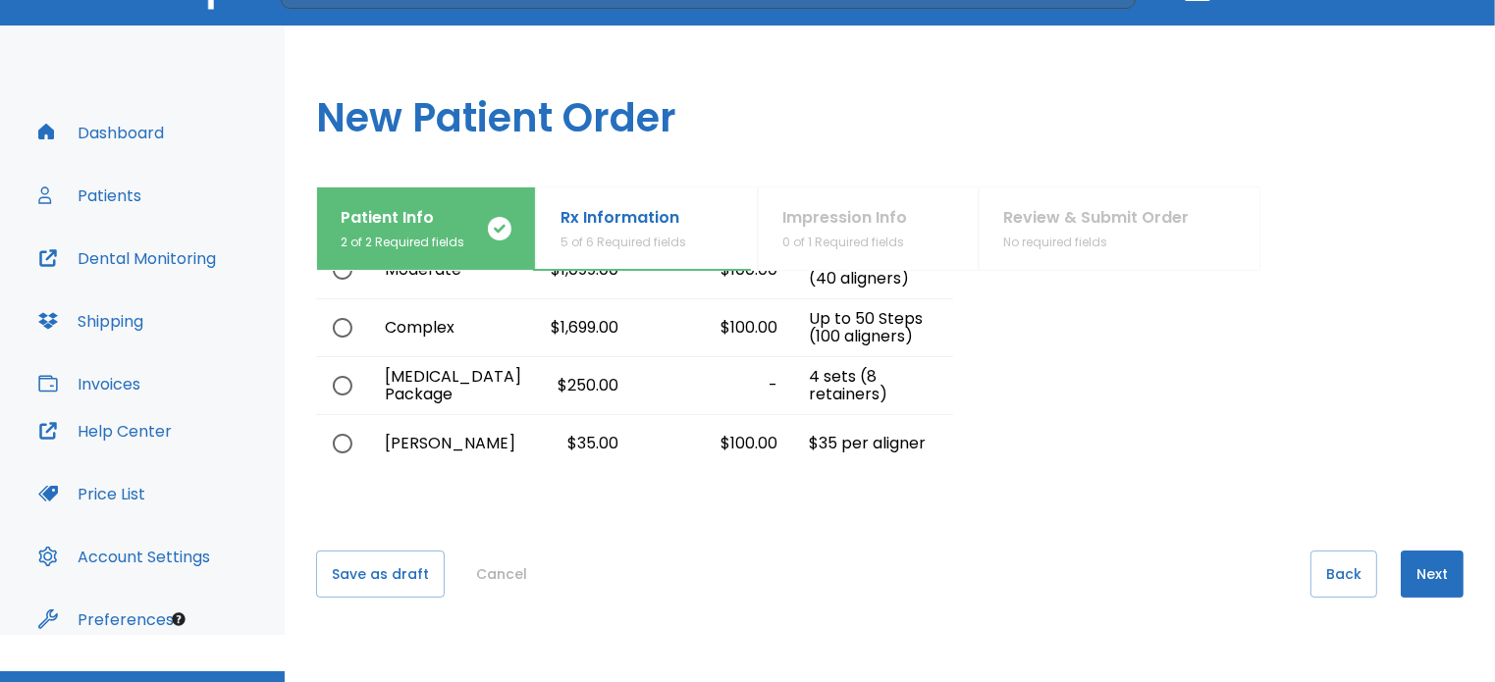
scroll to position [89, 0]
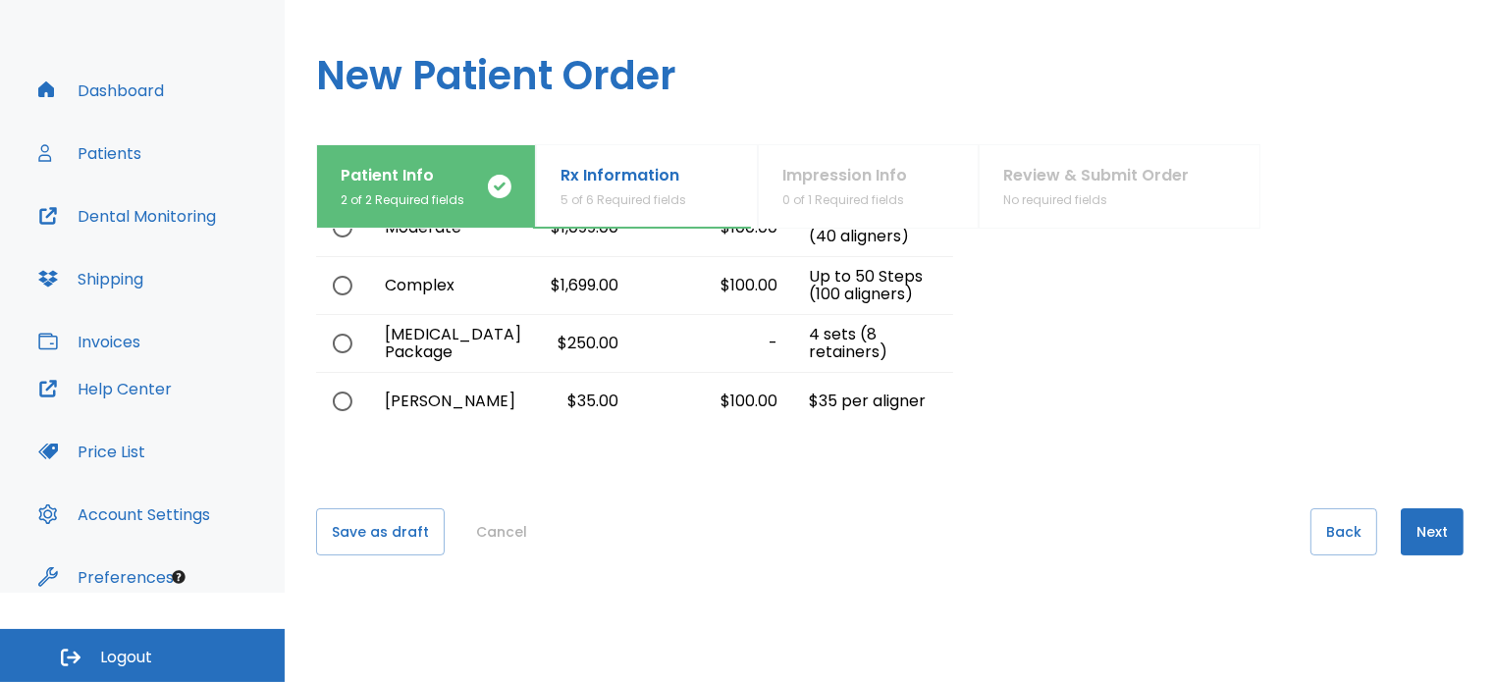
click at [1411, 523] on button "Next" at bounding box center [1432, 532] width 63 height 47
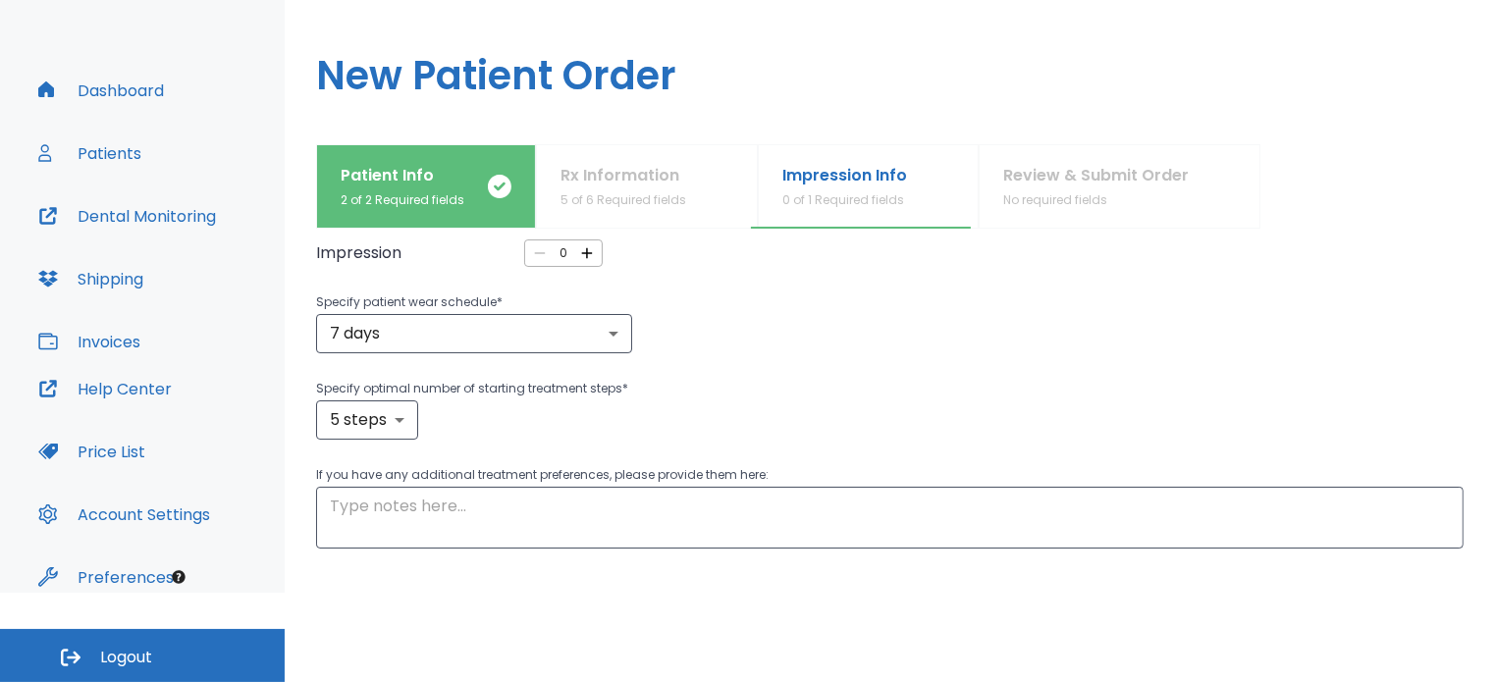
scroll to position [0, 0]
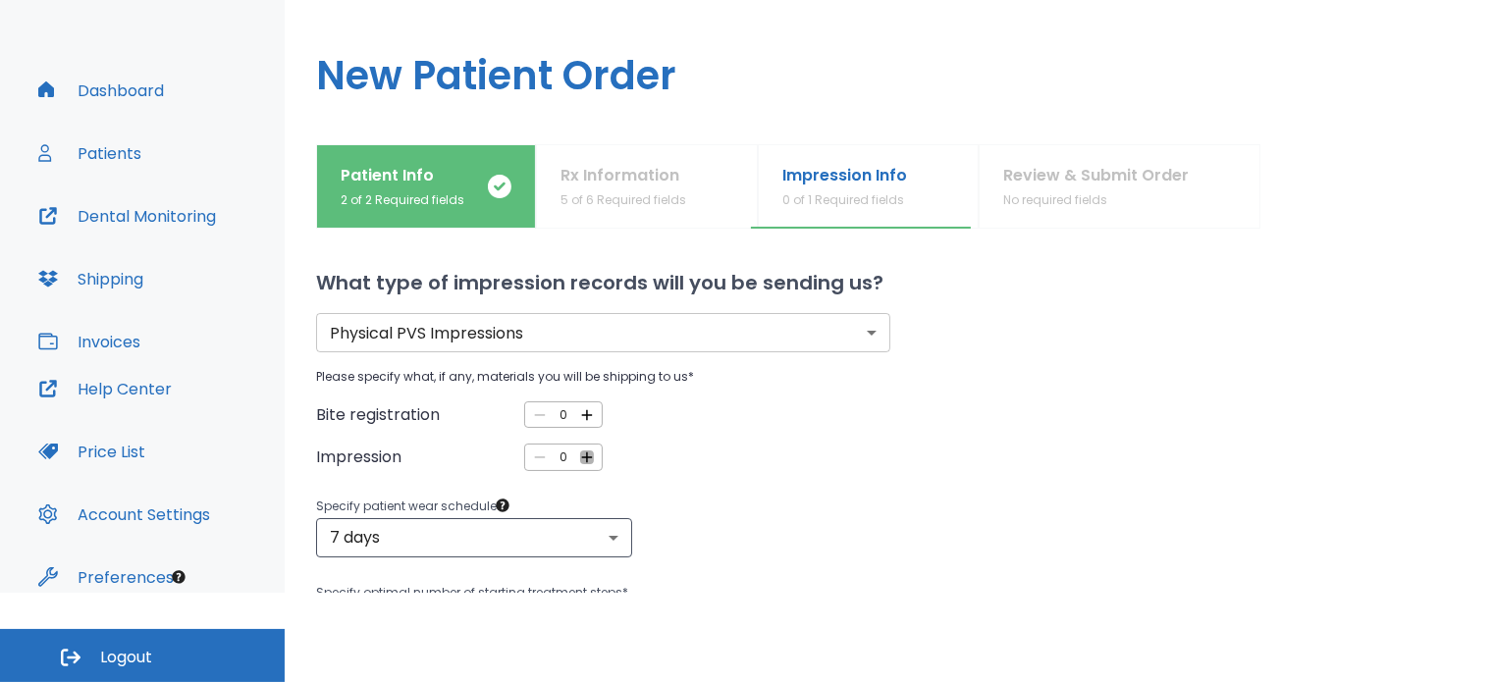
click at [586, 452] on icon "button" at bounding box center [587, 458] width 18 height 18
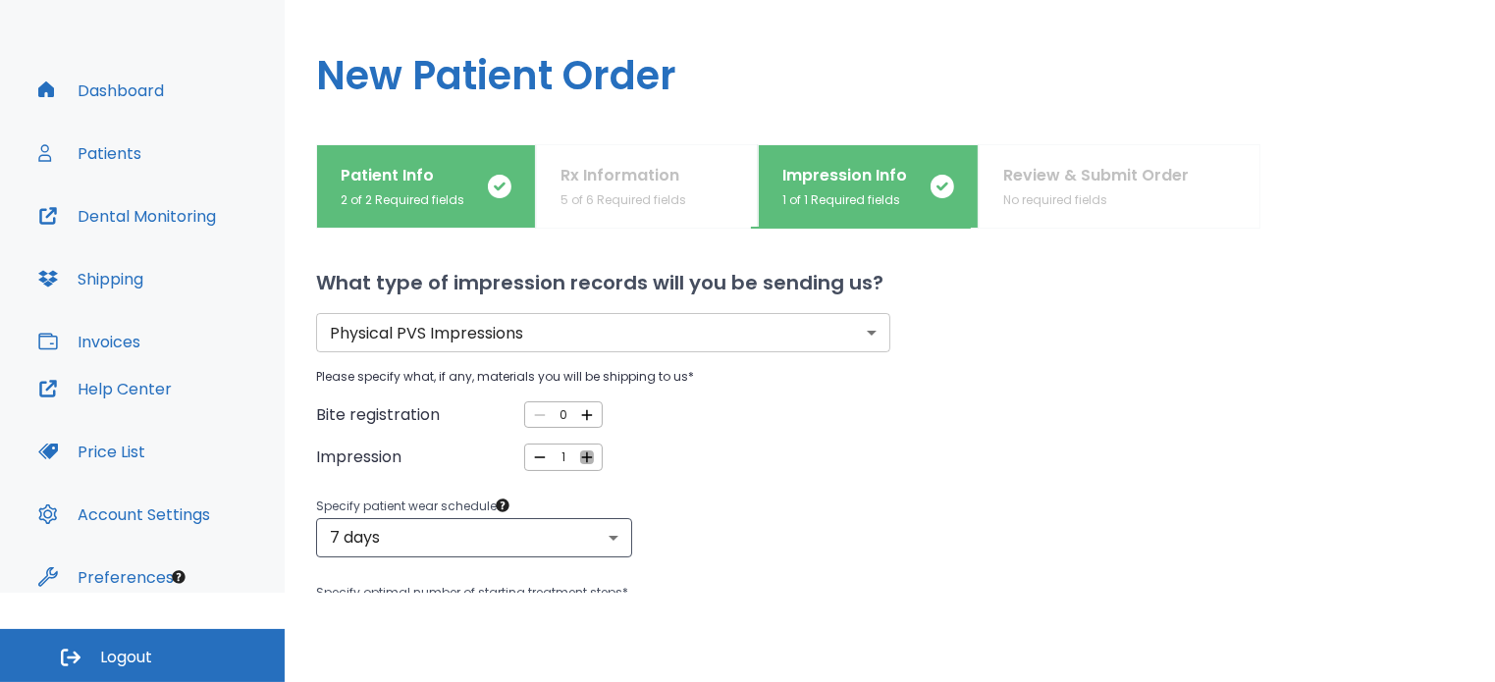
click at [586, 452] on icon "button" at bounding box center [587, 458] width 18 height 18
type input "2"
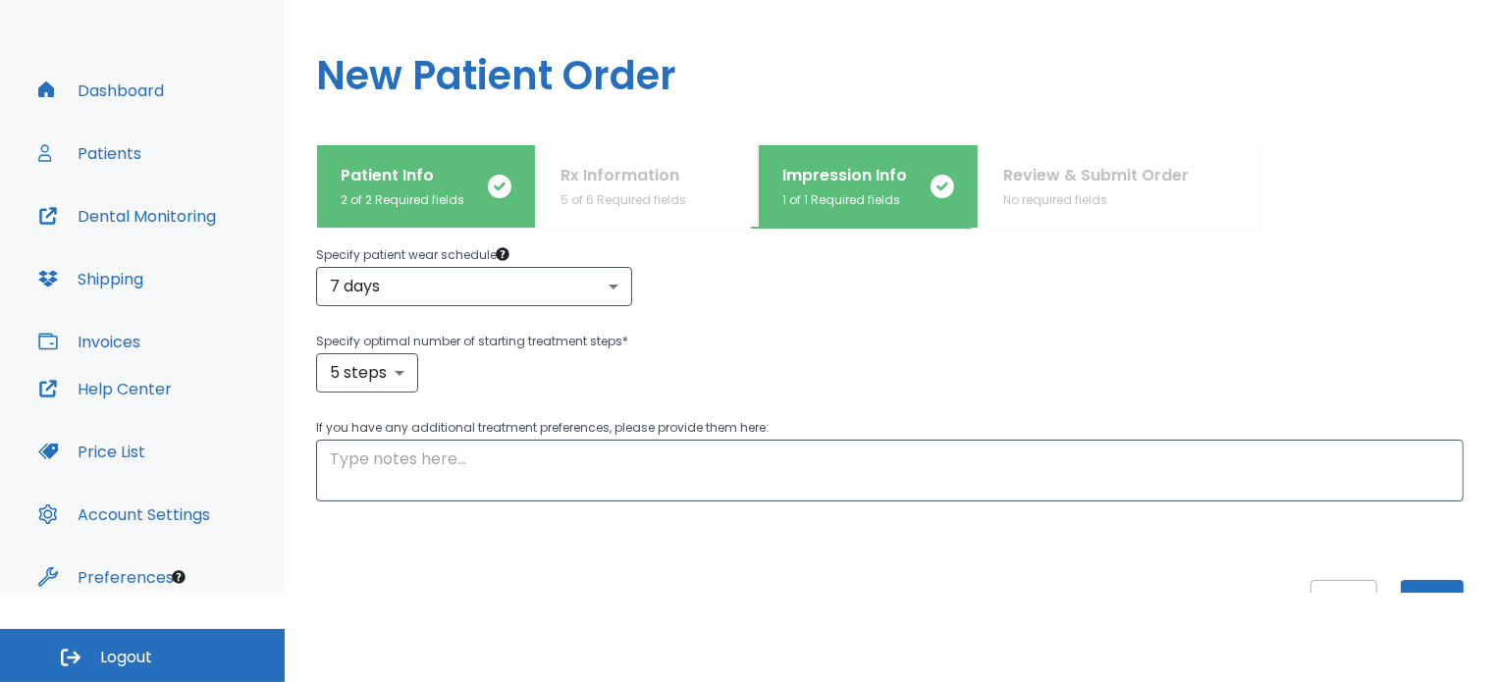
scroll to position [295, 0]
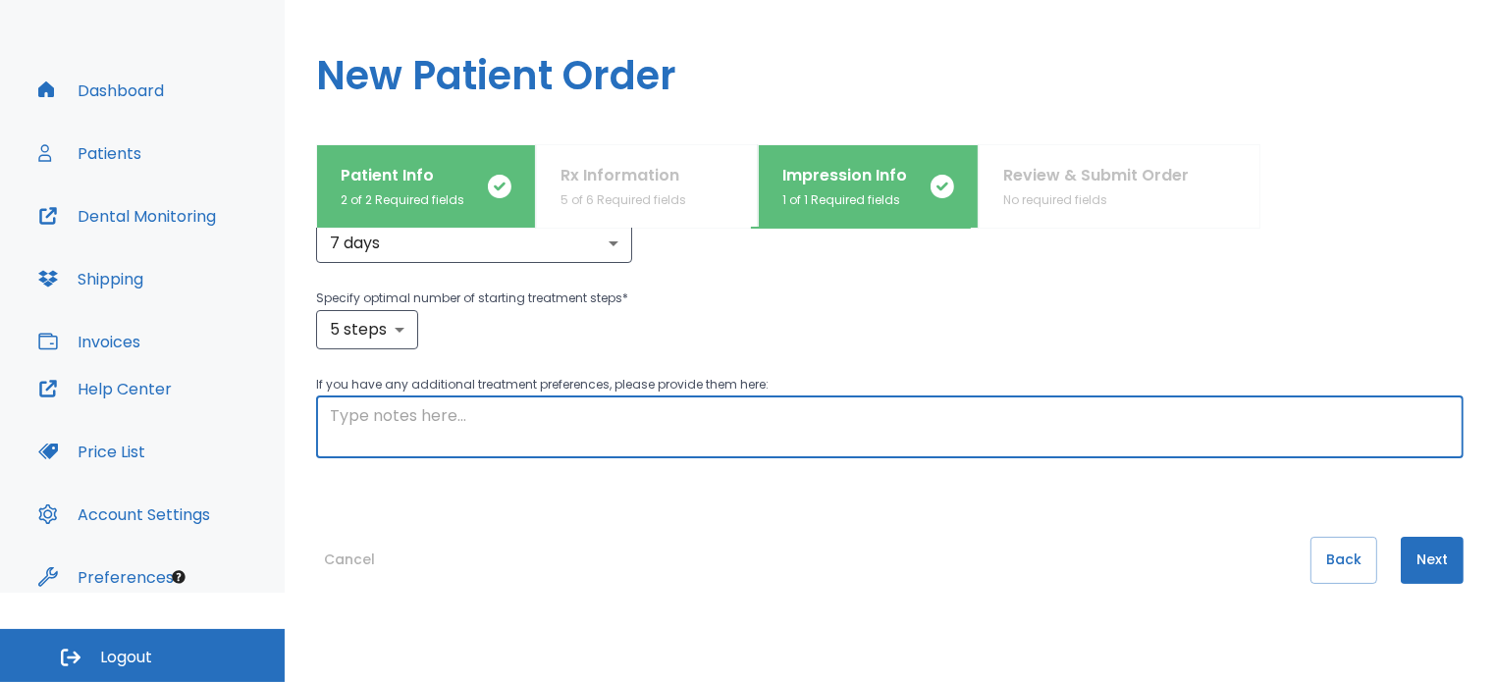
click at [770, 417] on textarea at bounding box center [890, 427] width 1120 height 45
click at [796, 407] on textarea "Pt stopped the case June 4 2024 and wants to improve the results" at bounding box center [890, 427] width 1120 height 45
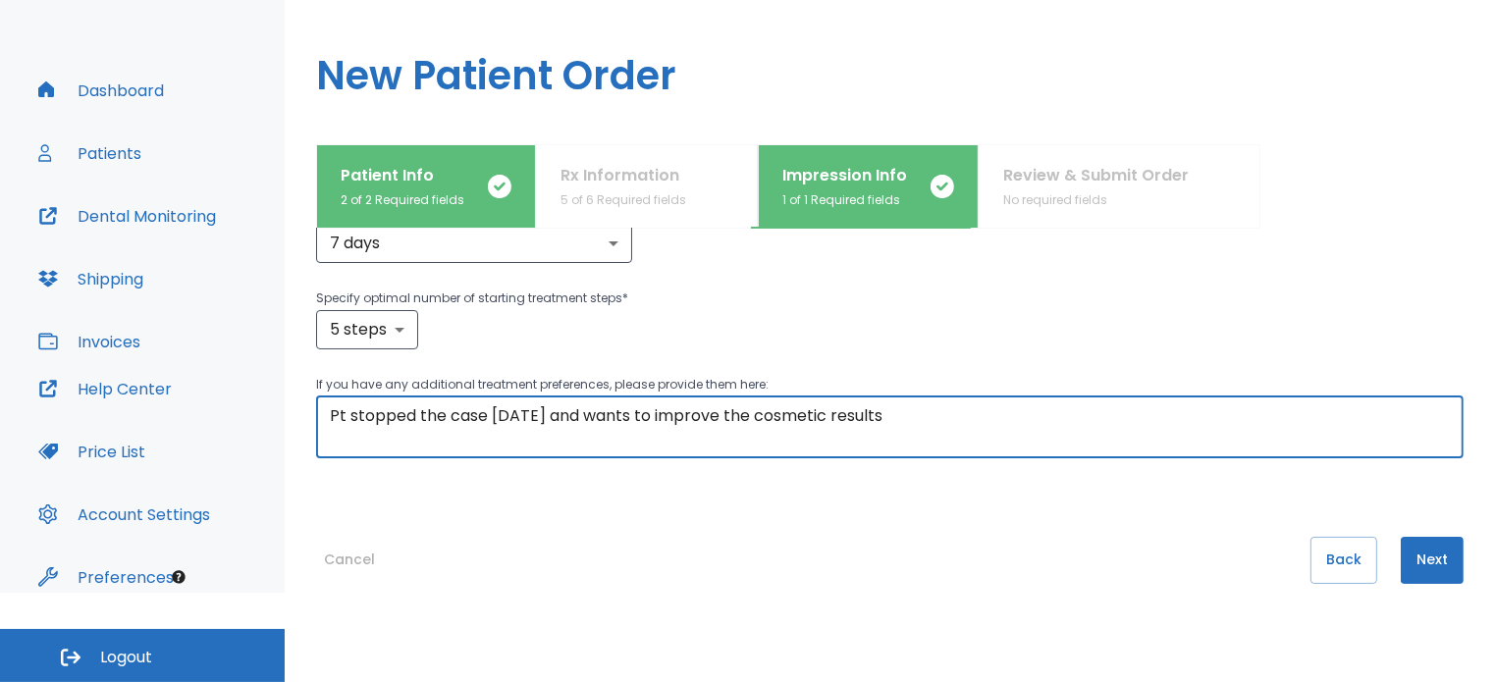
type textarea "Pt stopped the case June 4 2024 and wants to improve the cosmetic results"
click at [1435, 559] on button "Next" at bounding box center [1432, 560] width 63 height 47
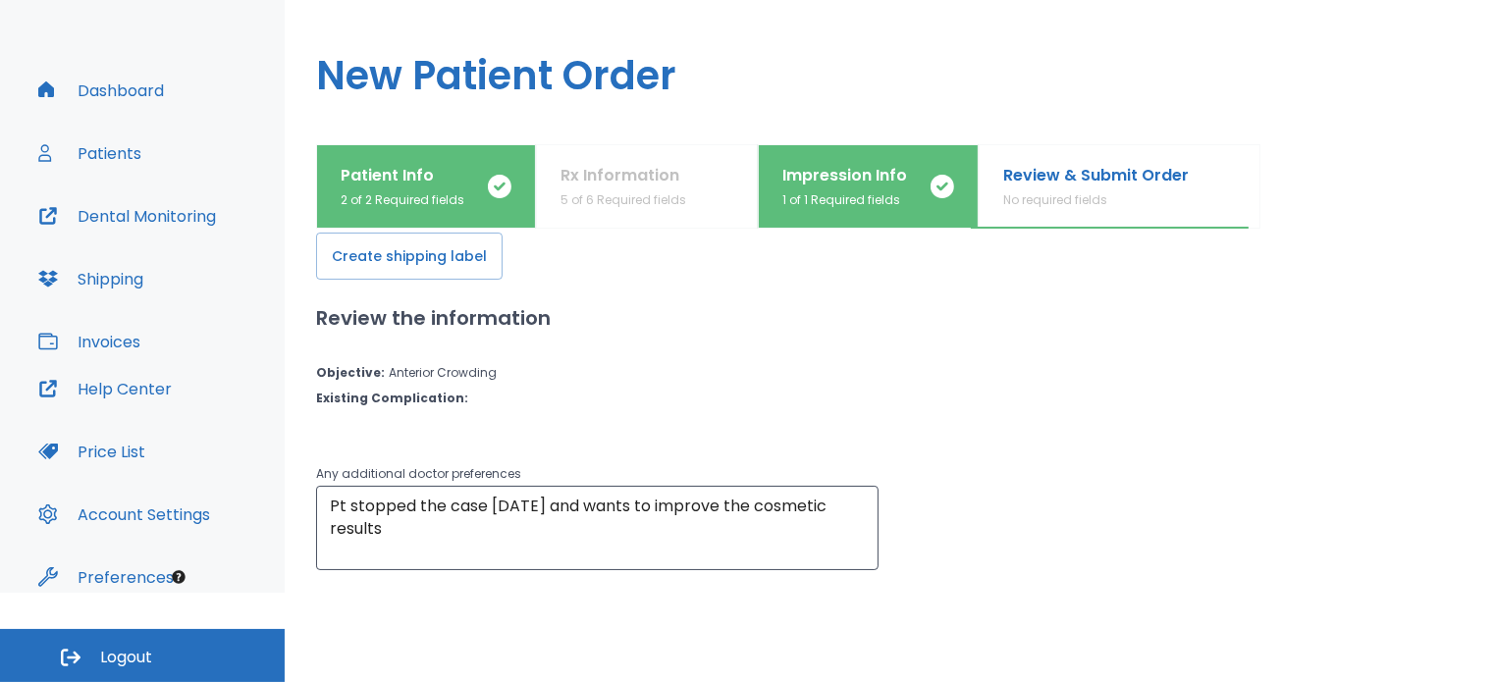
scroll to position [0, 0]
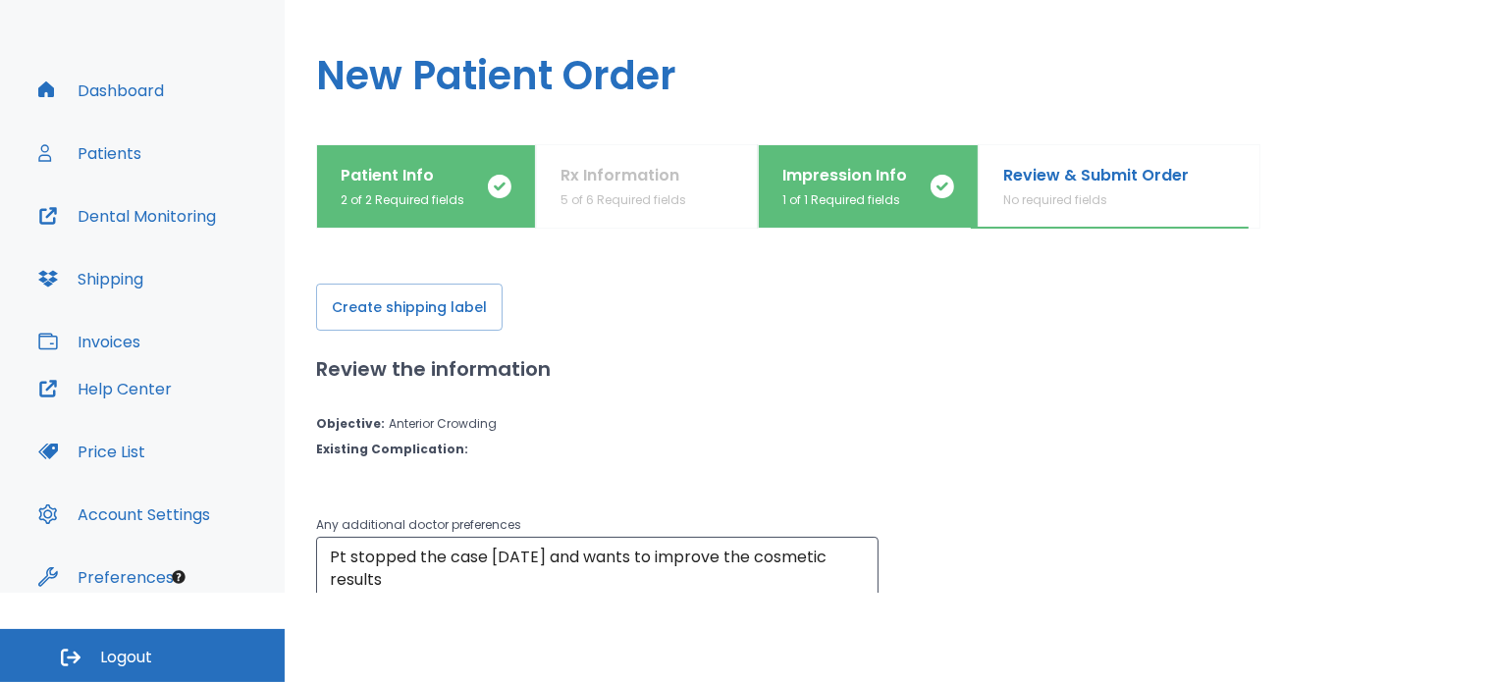
click at [424, 303] on button "Create shipping label" at bounding box center [409, 307] width 187 height 47
click at [635, 379] on h2 "Review the information" at bounding box center [890, 368] width 1148 height 29
click at [416, 312] on button "Create shipping label" at bounding box center [409, 307] width 187 height 47
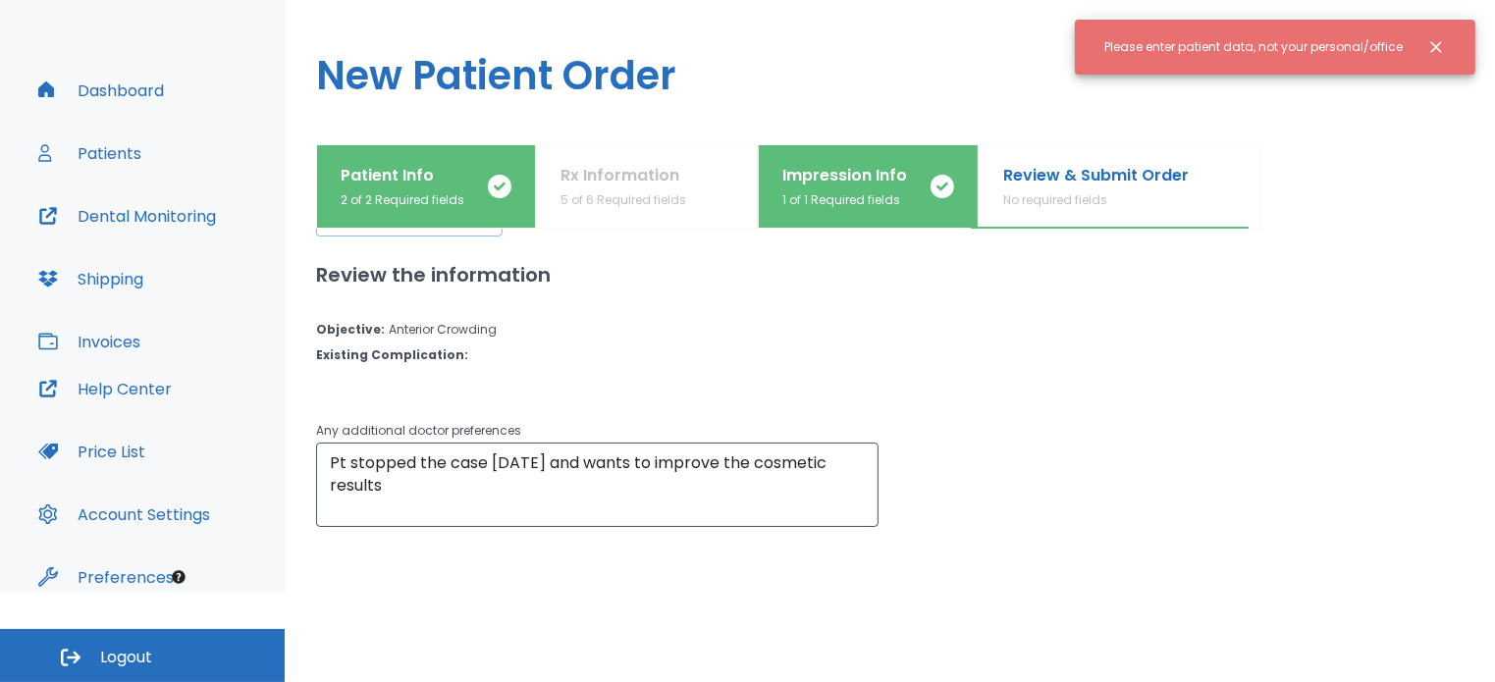
scroll to position [192, 0]
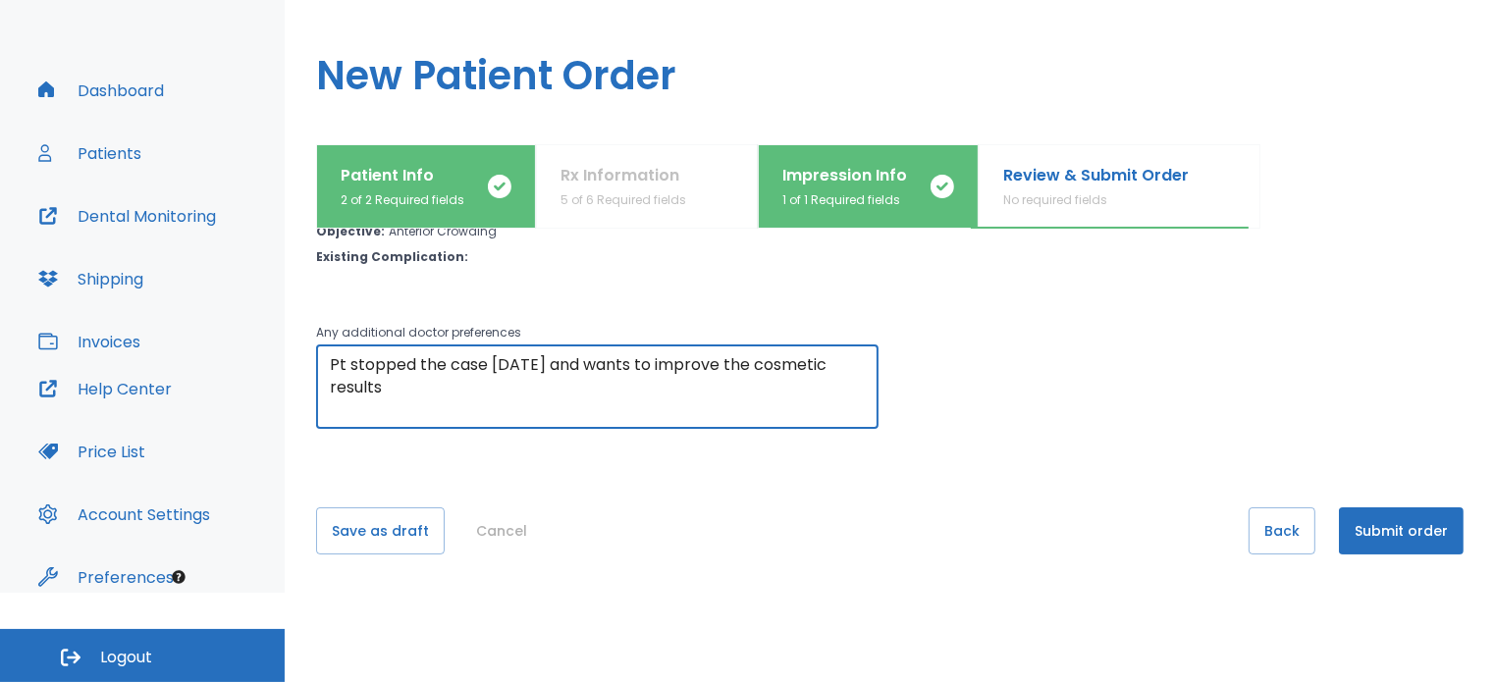
drag, startPoint x: 456, startPoint y: 385, endPoint x: 308, endPoint y: 362, distance: 149.0
click at [312, 365] on div "Patient Info 2 of 2 Required fields Rx Information 5 of 6 Required fields Impre…" at bounding box center [890, 368] width 1211 height 449
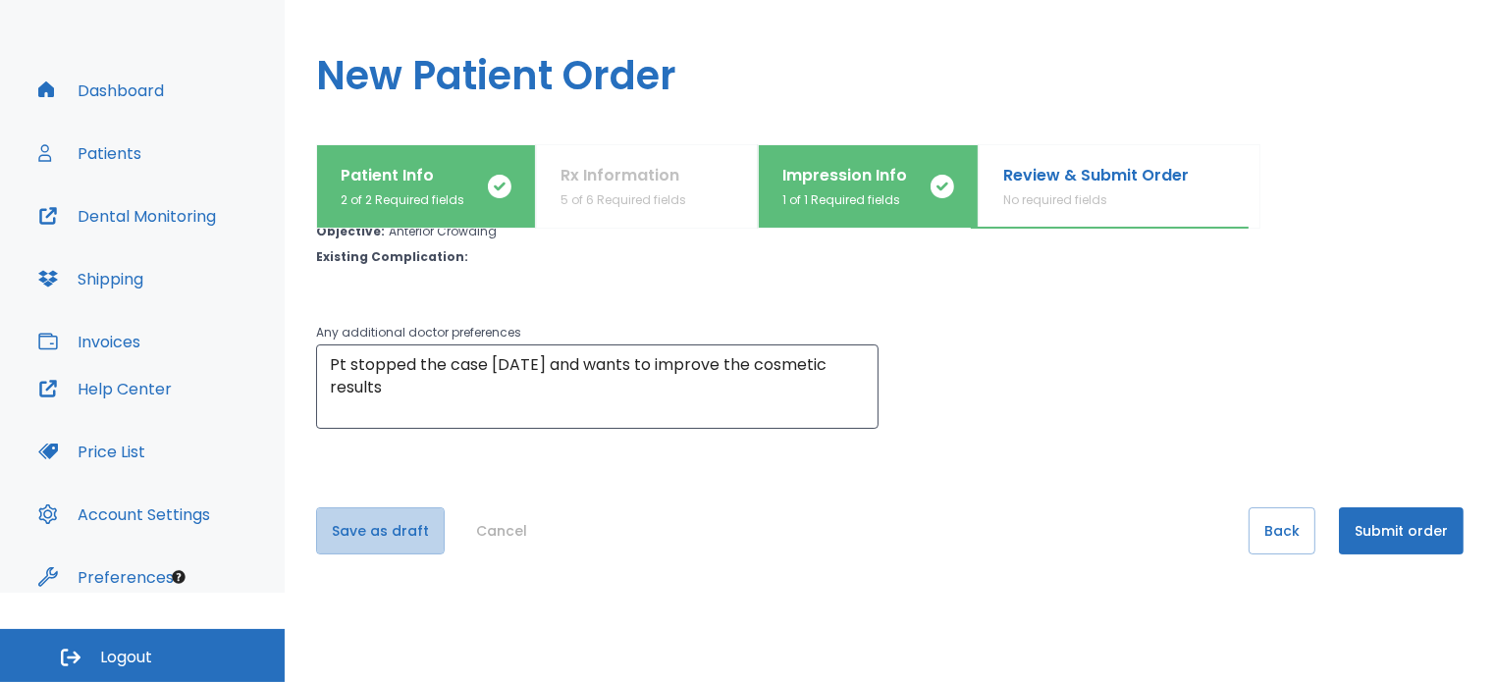
click at [381, 526] on button "Save as draft" at bounding box center [380, 531] width 129 height 47
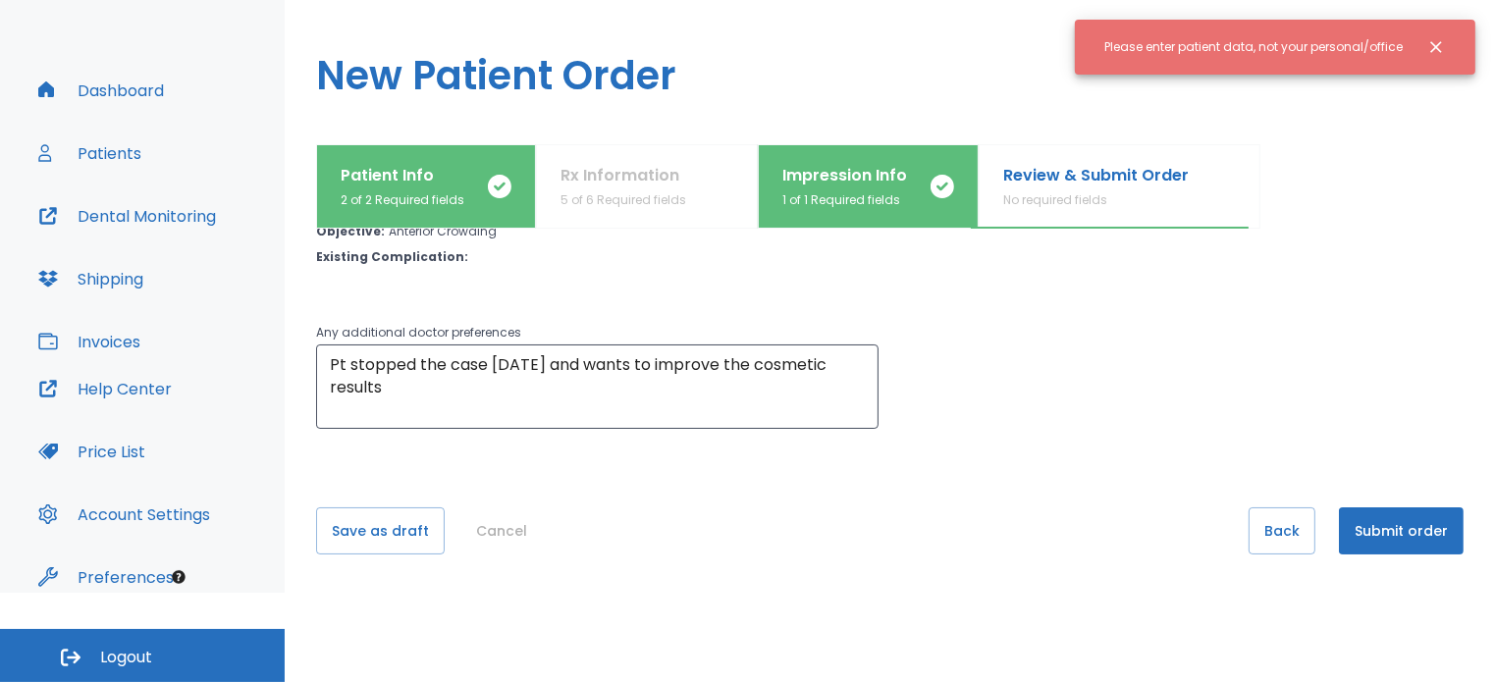
click at [1040, 183] on p "Review & Submit Order" at bounding box center [1096, 176] width 186 height 24
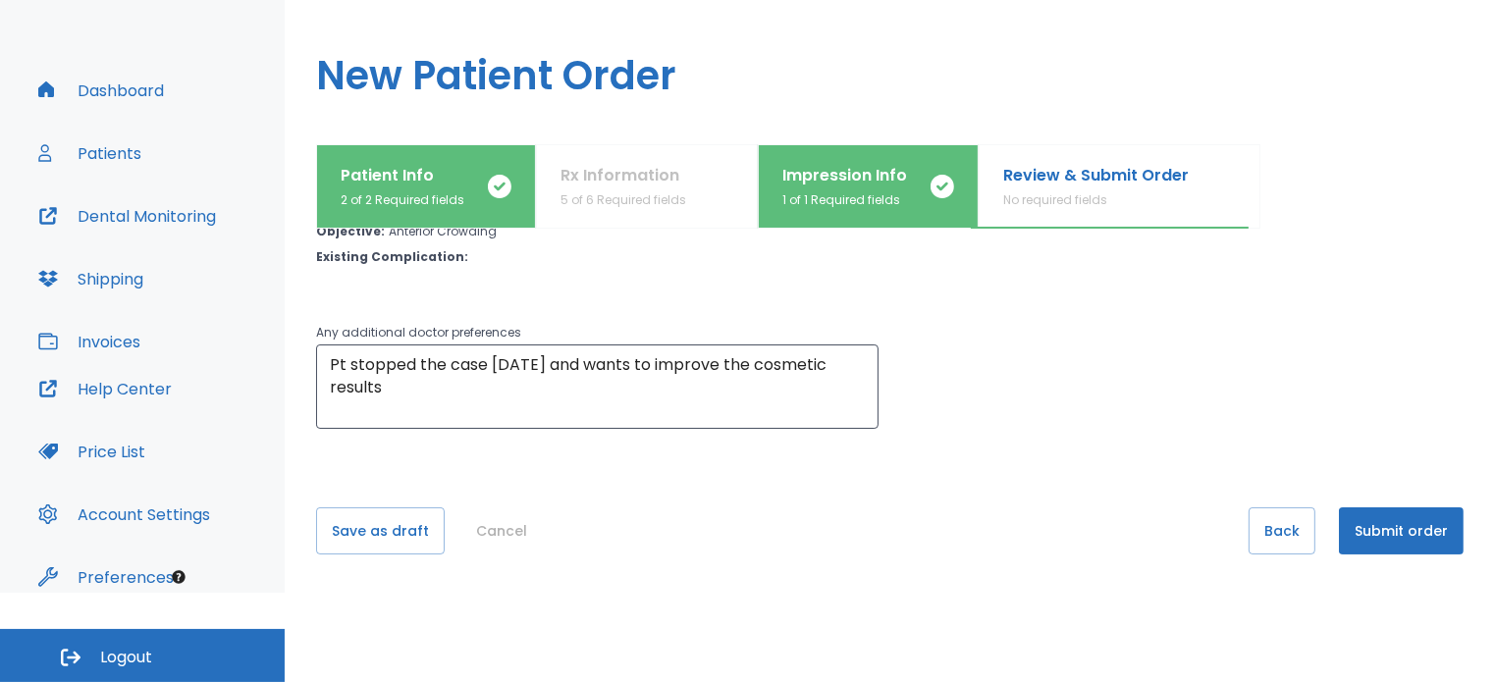
click at [1271, 529] on button "Back" at bounding box center [1282, 531] width 67 height 47
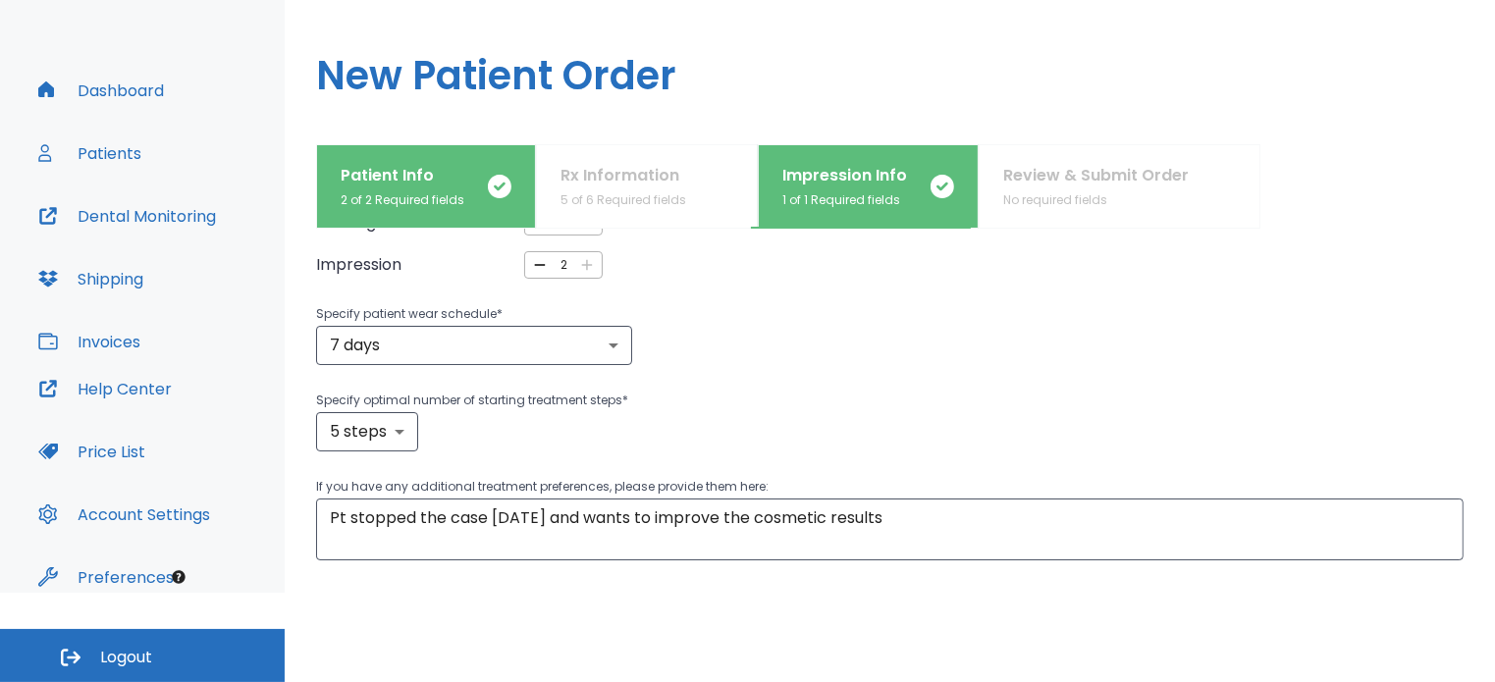
scroll to position [262, 0]
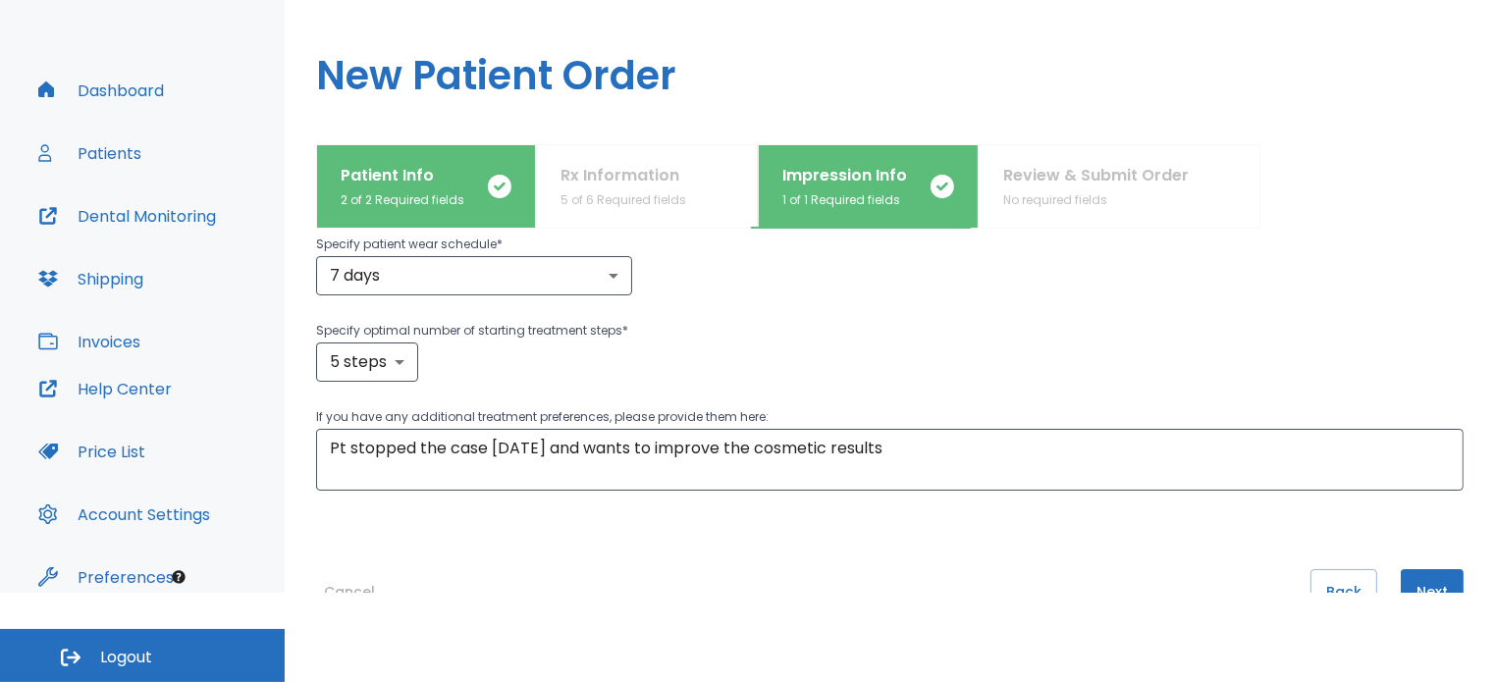
click at [1092, 467] on textarea "Pt stopped the case June 4 2024 and wants to improve the cosmetic results" at bounding box center [890, 459] width 1120 height 45
click at [1322, 578] on button "Back" at bounding box center [1344, 592] width 67 height 47
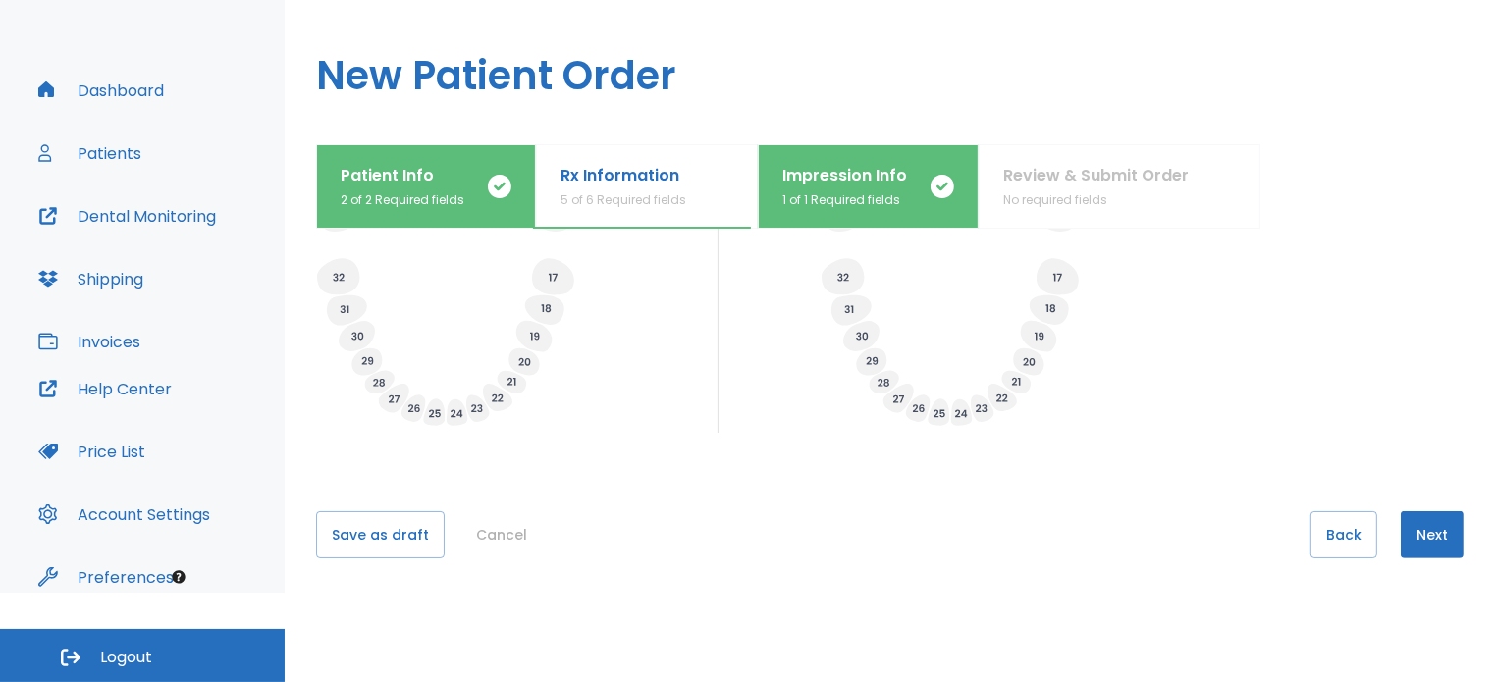
scroll to position [772, 0]
click at [1418, 521] on button "Next" at bounding box center [1432, 531] width 63 height 47
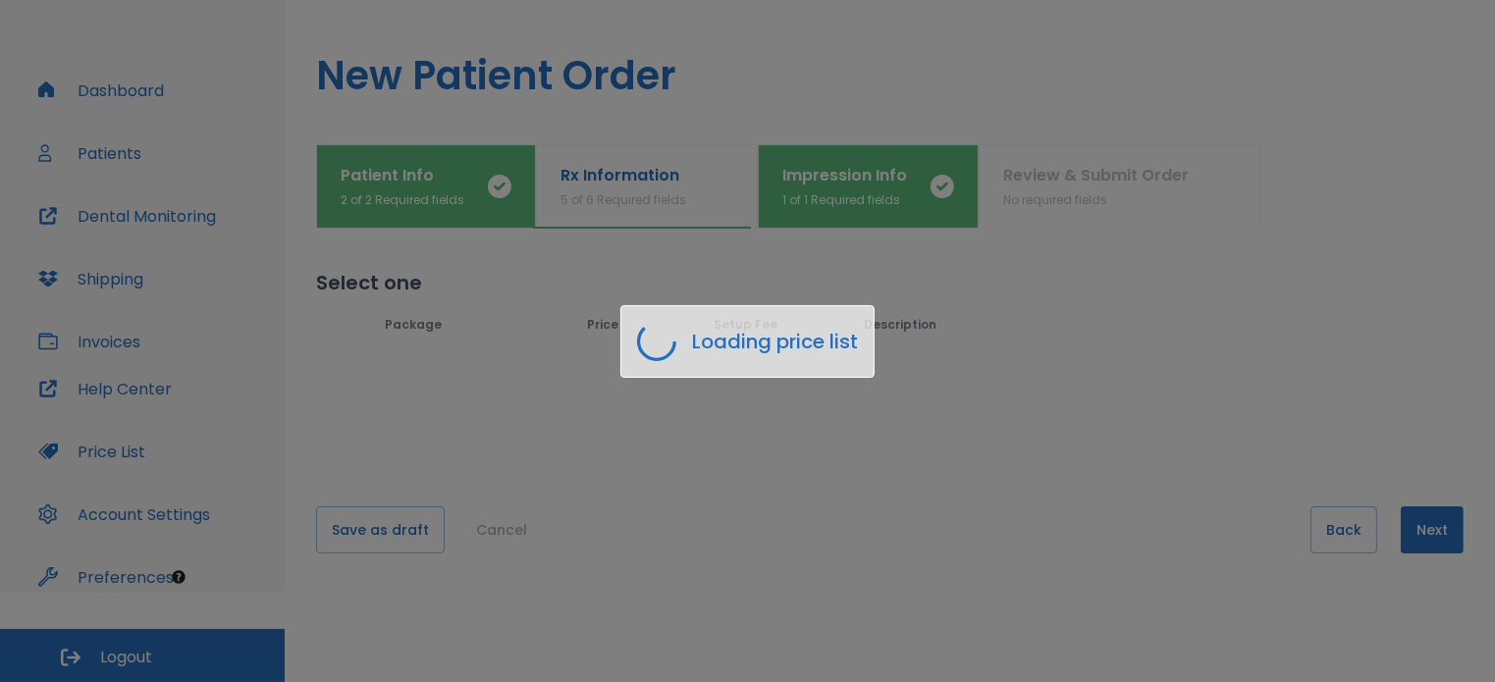
scroll to position [0, 0]
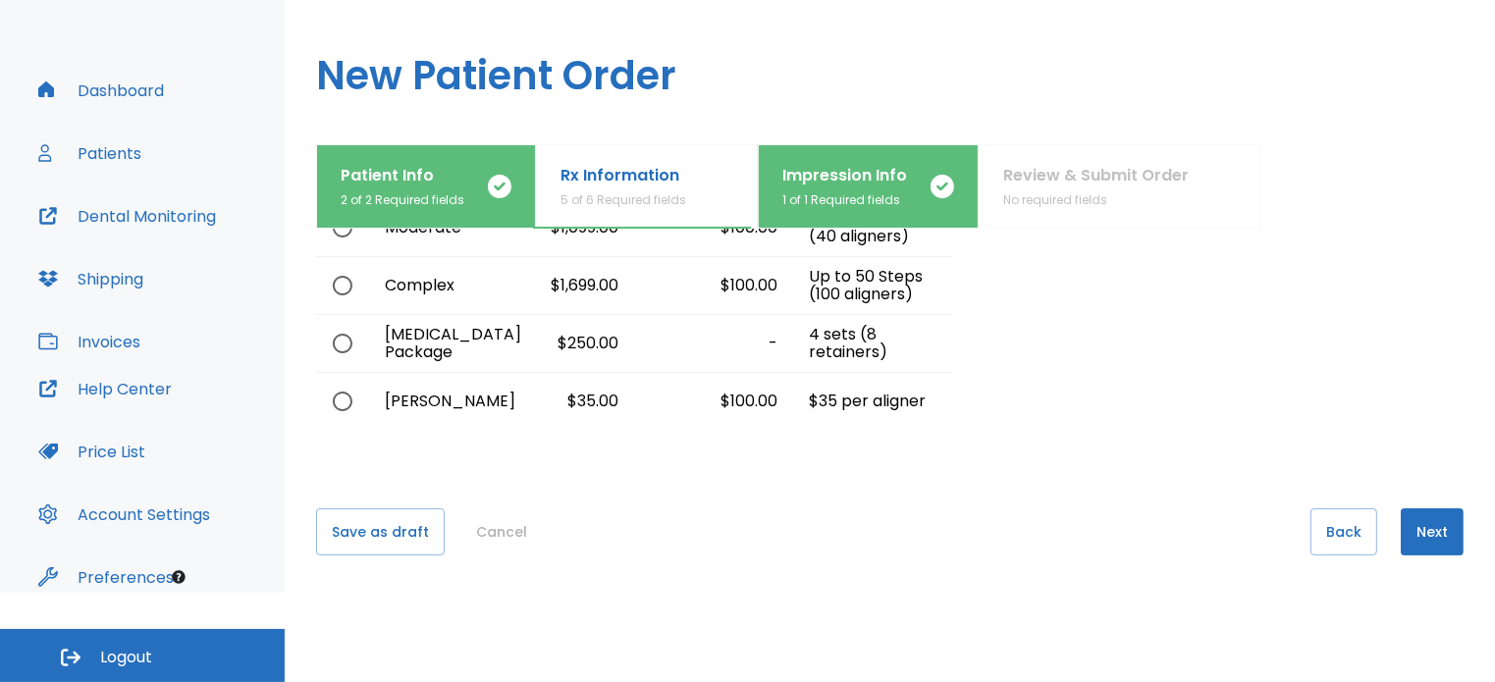
click at [1402, 526] on button "Next" at bounding box center [1432, 532] width 63 height 47
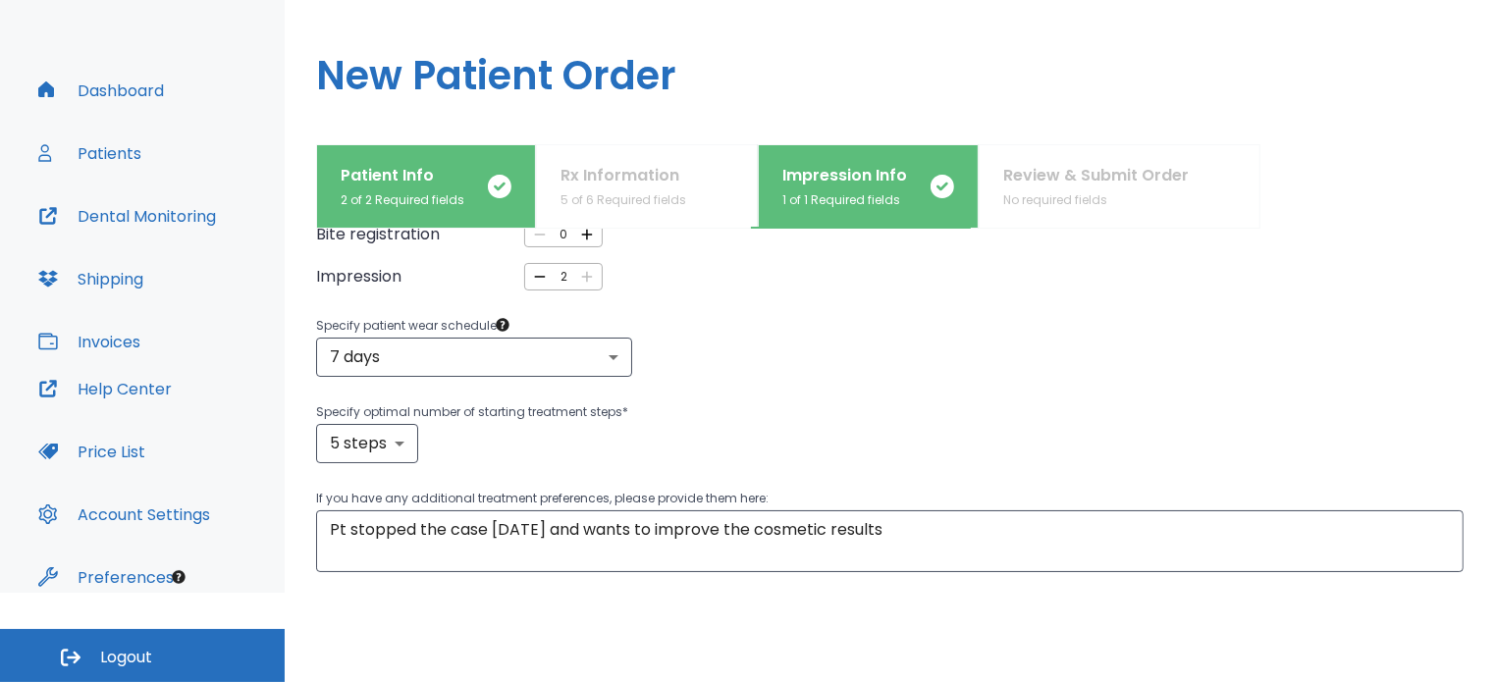
scroll to position [295, 0]
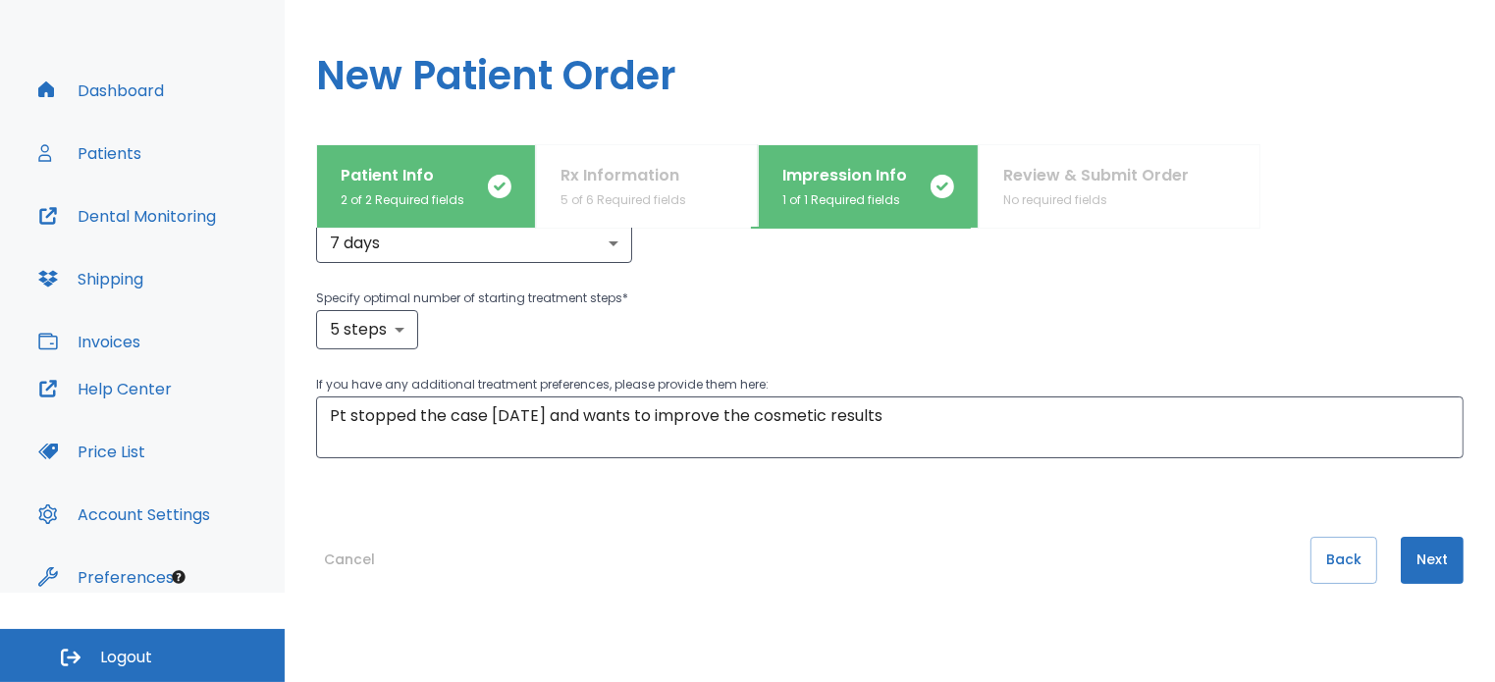
click at [1341, 569] on button "Back" at bounding box center [1344, 560] width 67 height 47
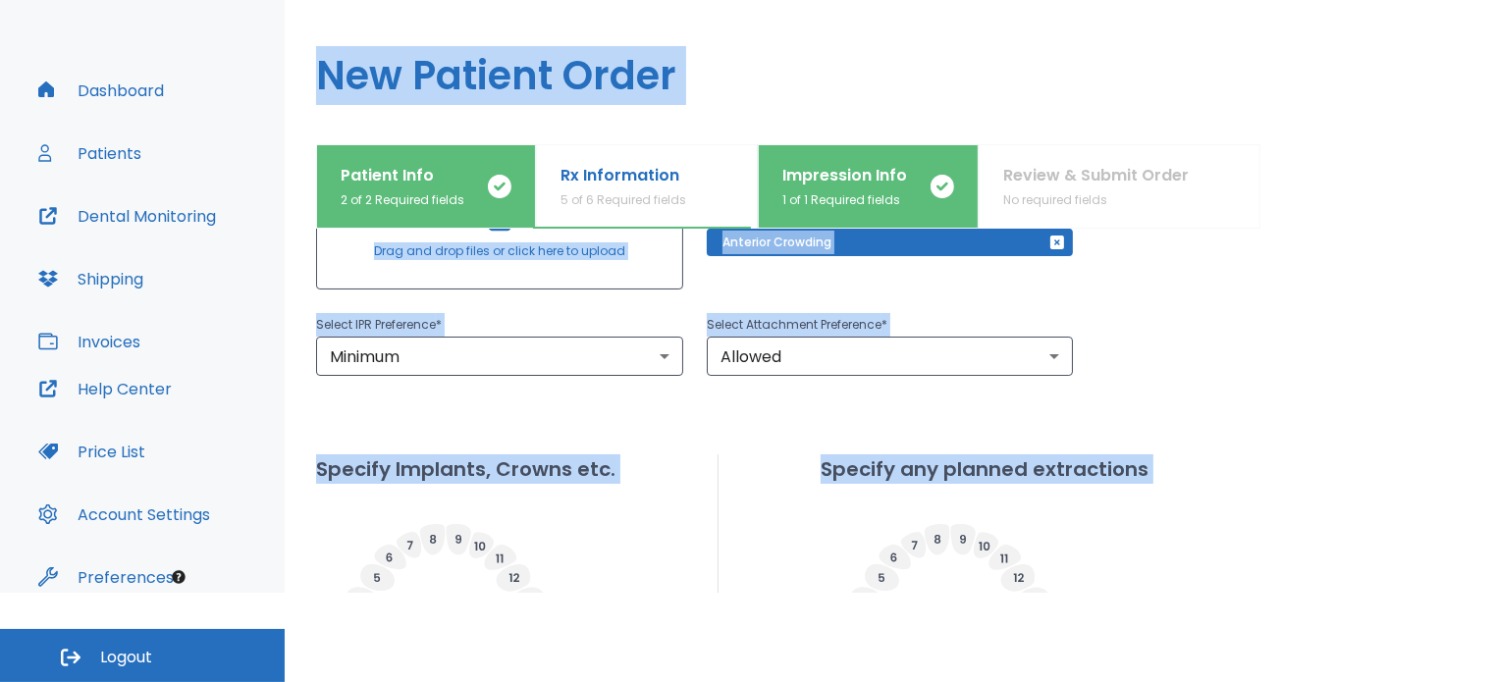
click at [1340, 569] on div "Specify Implants, Crowns etc. Specify any planned extractions" at bounding box center [890, 681] width 1148 height 452
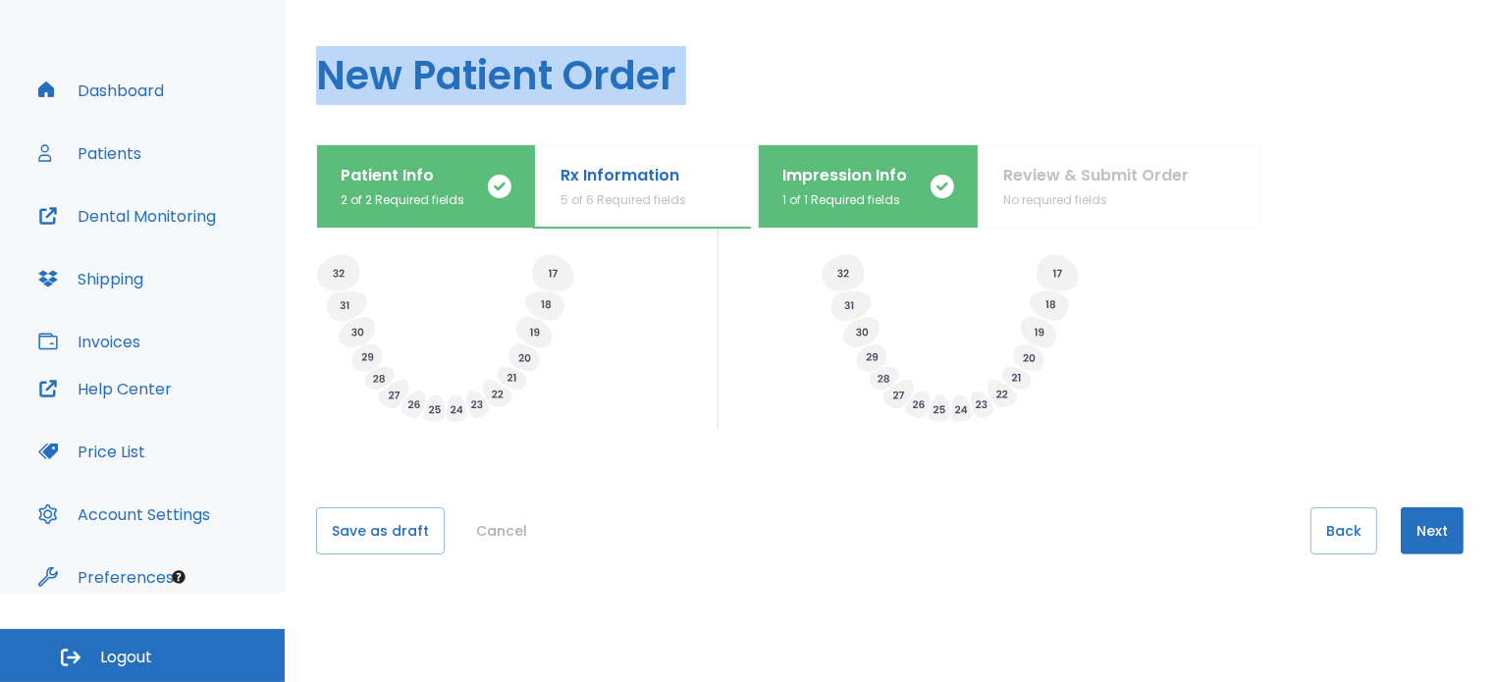
click at [1327, 544] on button "Back" at bounding box center [1344, 531] width 67 height 47
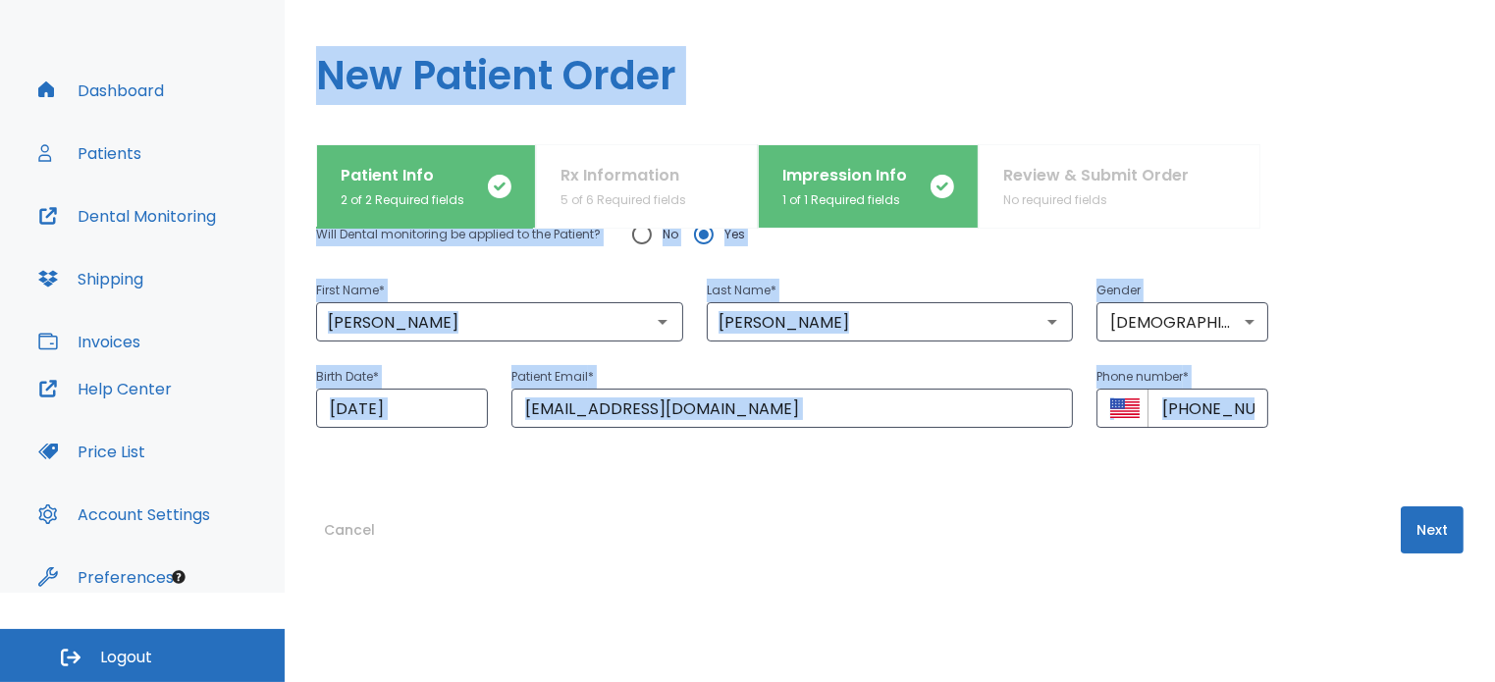
scroll to position [82, 0]
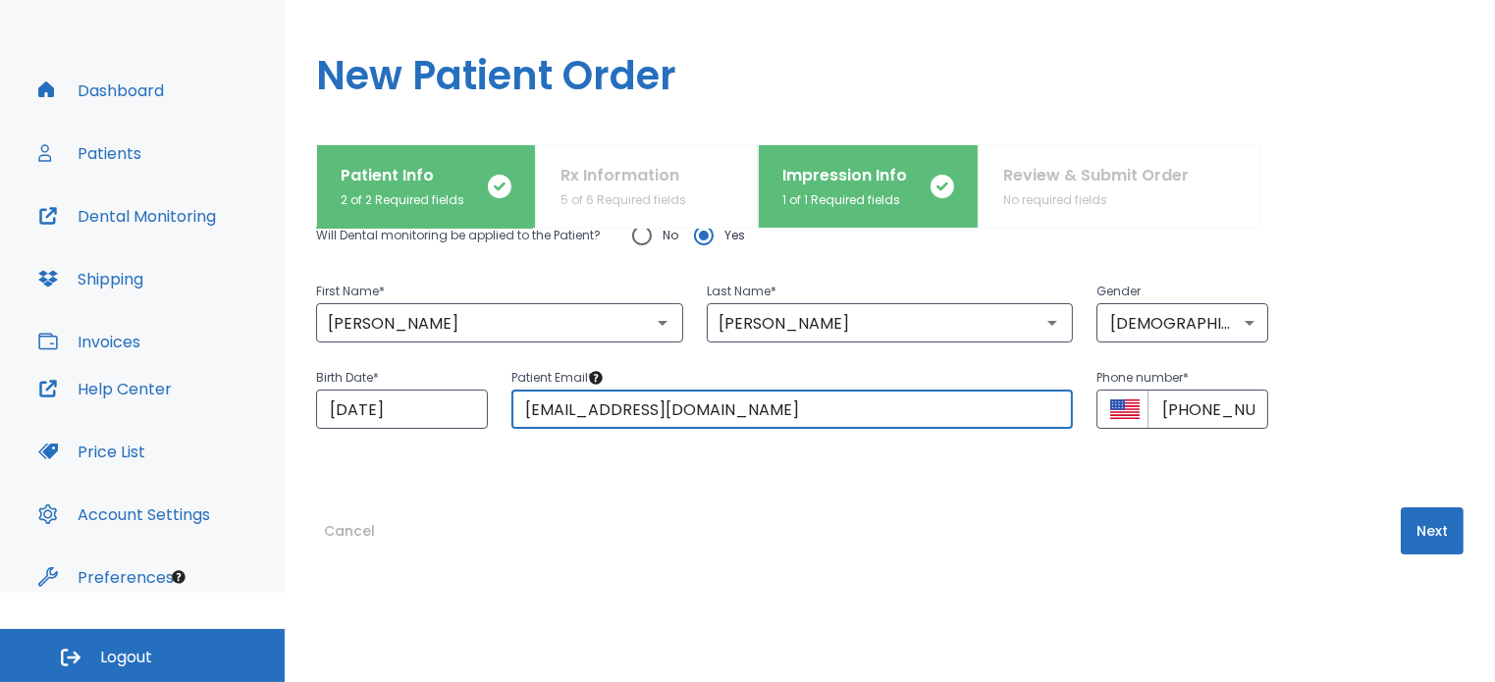
drag, startPoint x: 711, startPoint y: 408, endPoint x: 469, endPoint y: 398, distance: 241.8
click at [472, 400] on div "Birth Date * 02/14/1974 ​ Patient Email * hmillsdds@yahoo.com ​ Phone number * …" at bounding box center [878, 386] width 1171 height 86
type input "bruxfiixer-1@yahoo.com"
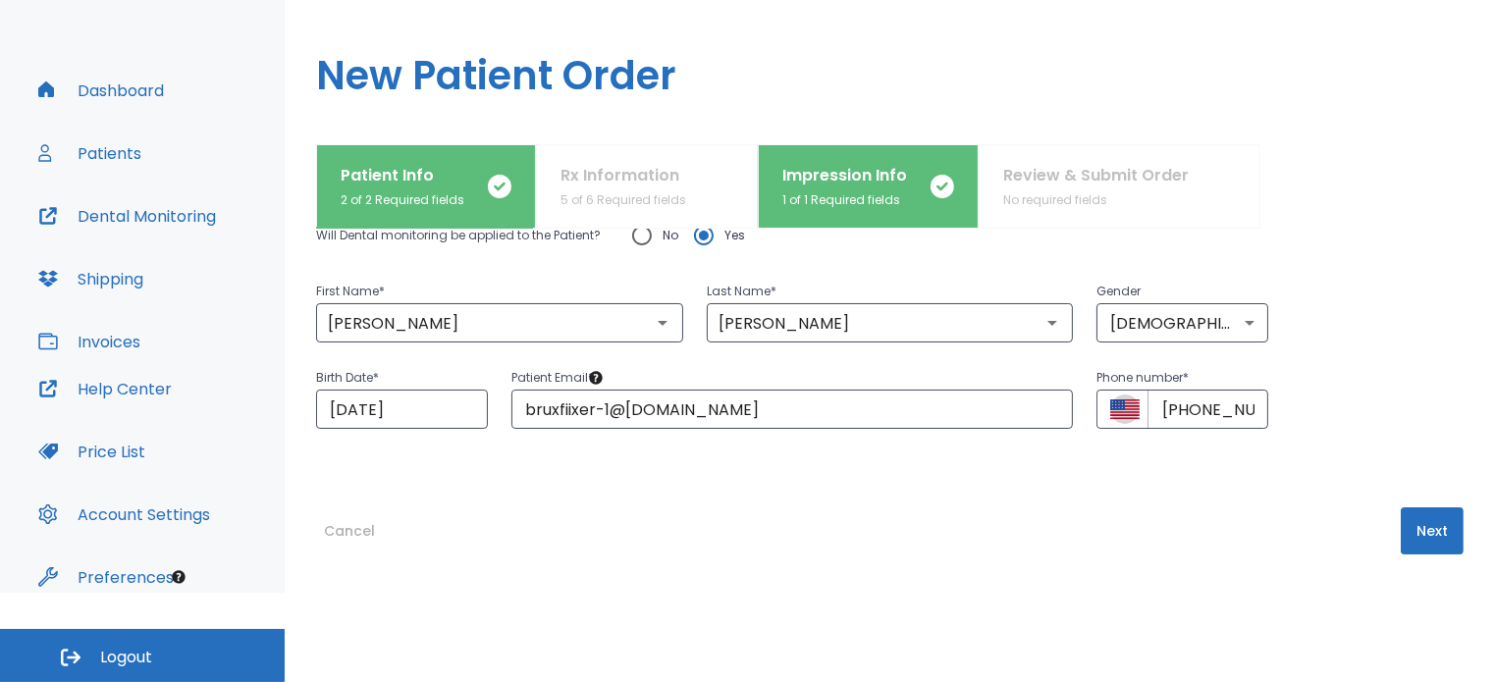
click at [1198, 412] on input "+1 (212) 725-2950" at bounding box center [1208, 409] width 121 height 39
click at [1401, 522] on button "Next" at bounding box center [1432, 531] width 63 height 47
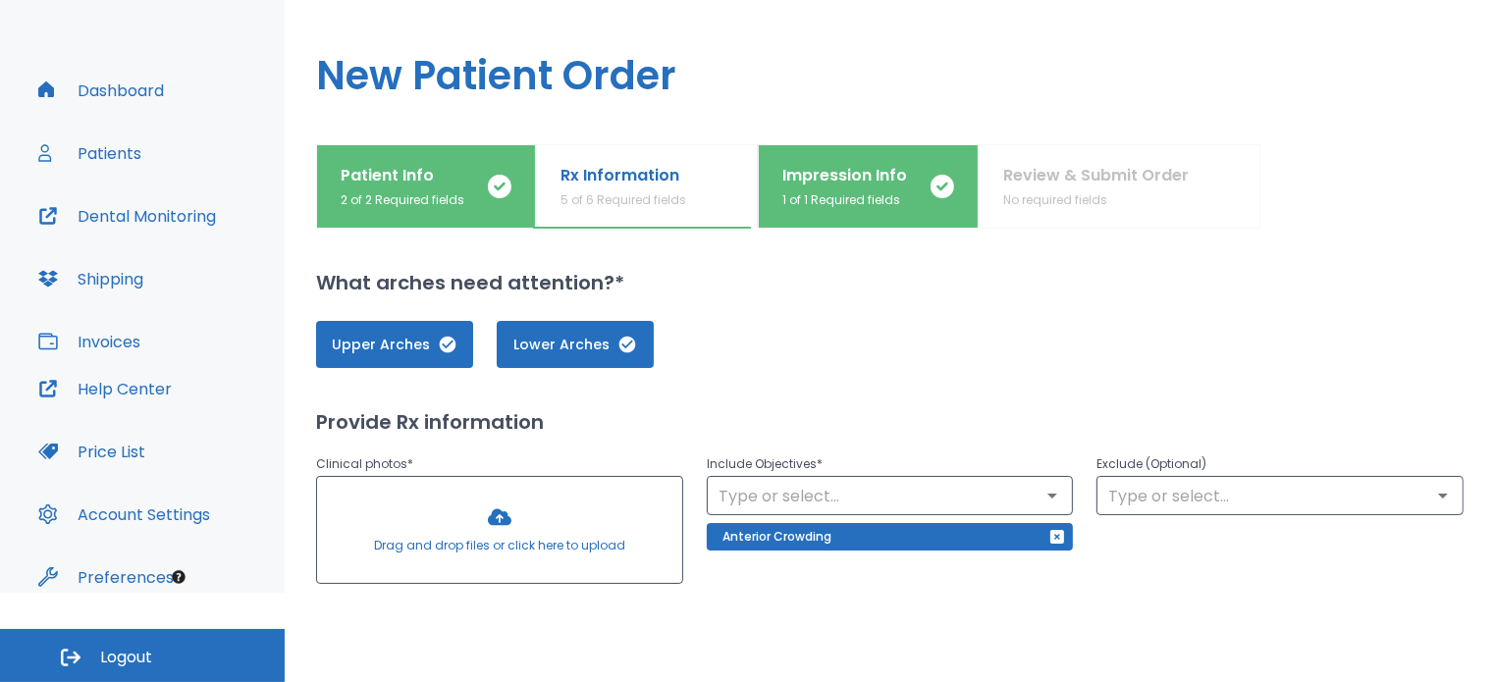
scroll to position [0, 0]
click at [917, 503] on input "text" at bounding box center [890, 495] width 355 height 27
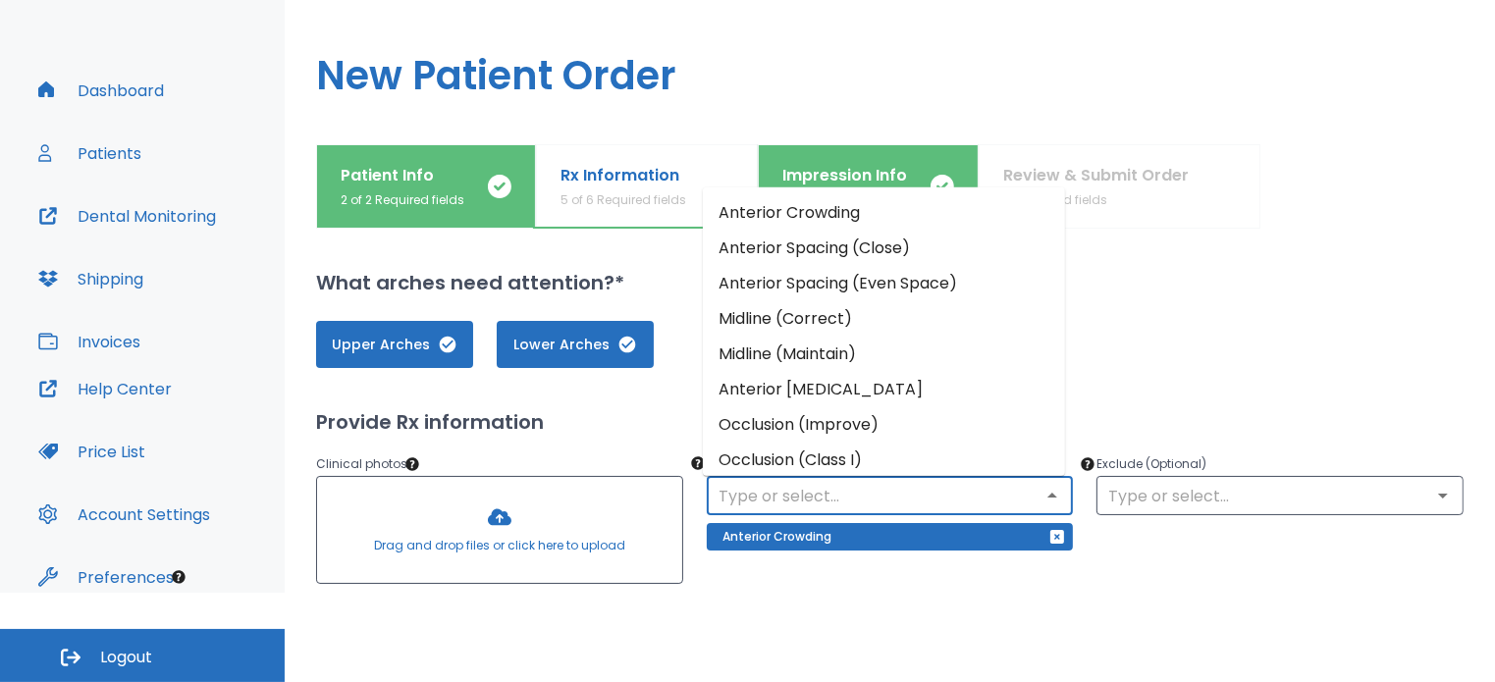
click at [837, 211] on li "Anterior Crowding" at bounding box center [884, 212] width 362 height 35
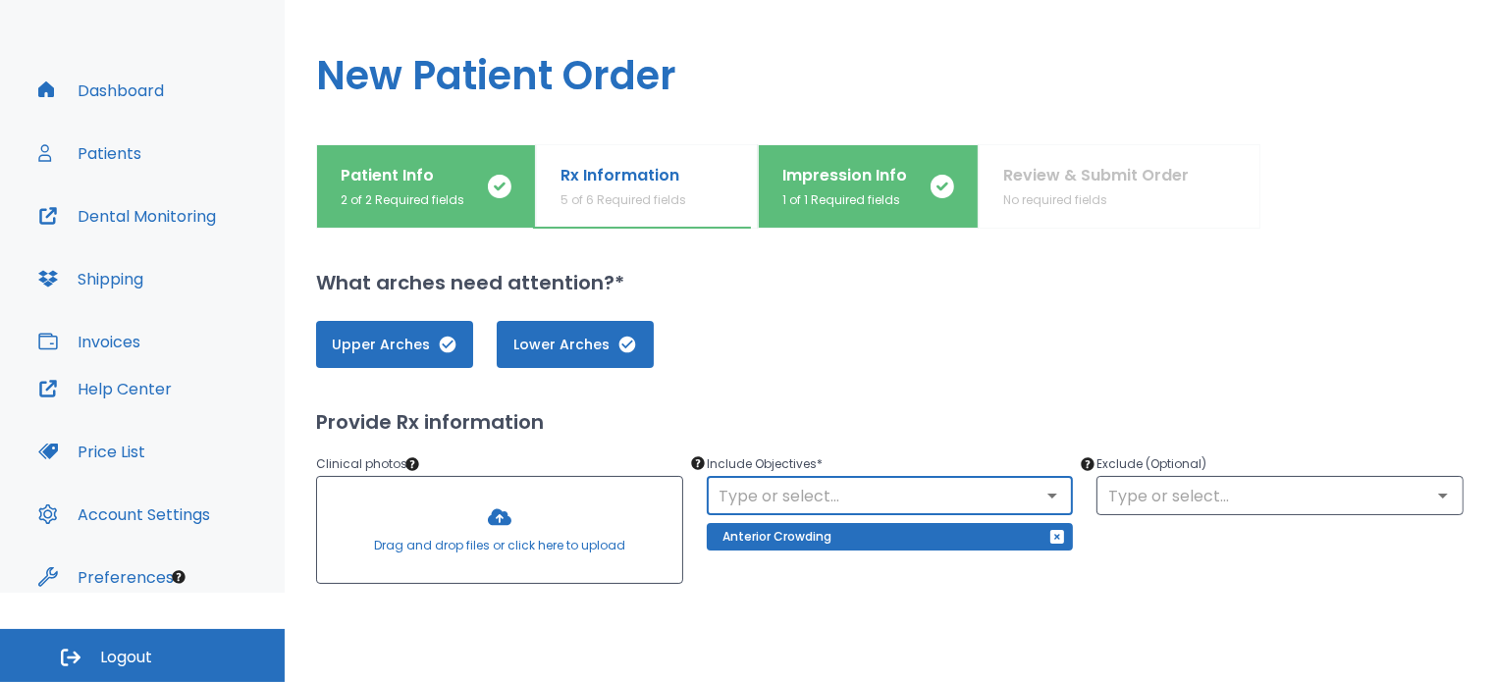
click at [1122, 495] on input "text" at bounding box center [1280, 495] width 355 height 27
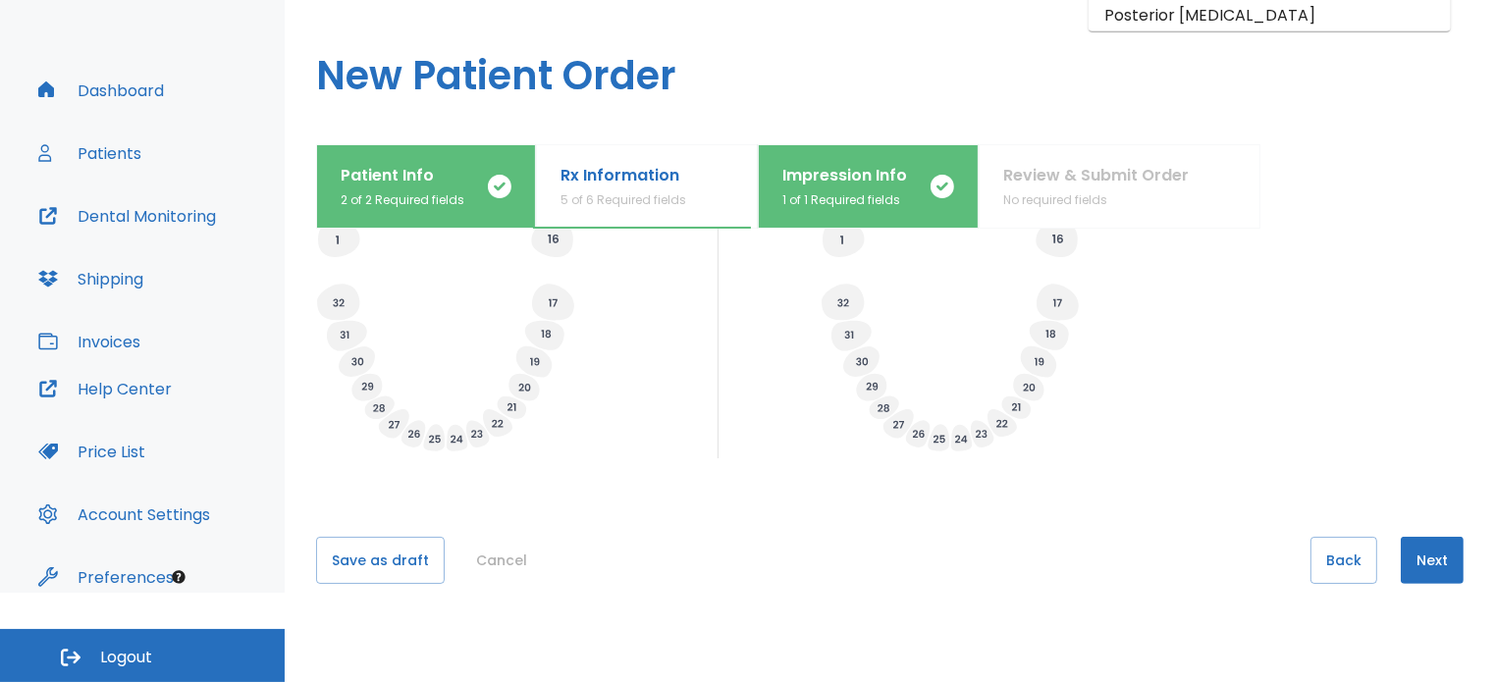
scroll to position [772, 0]
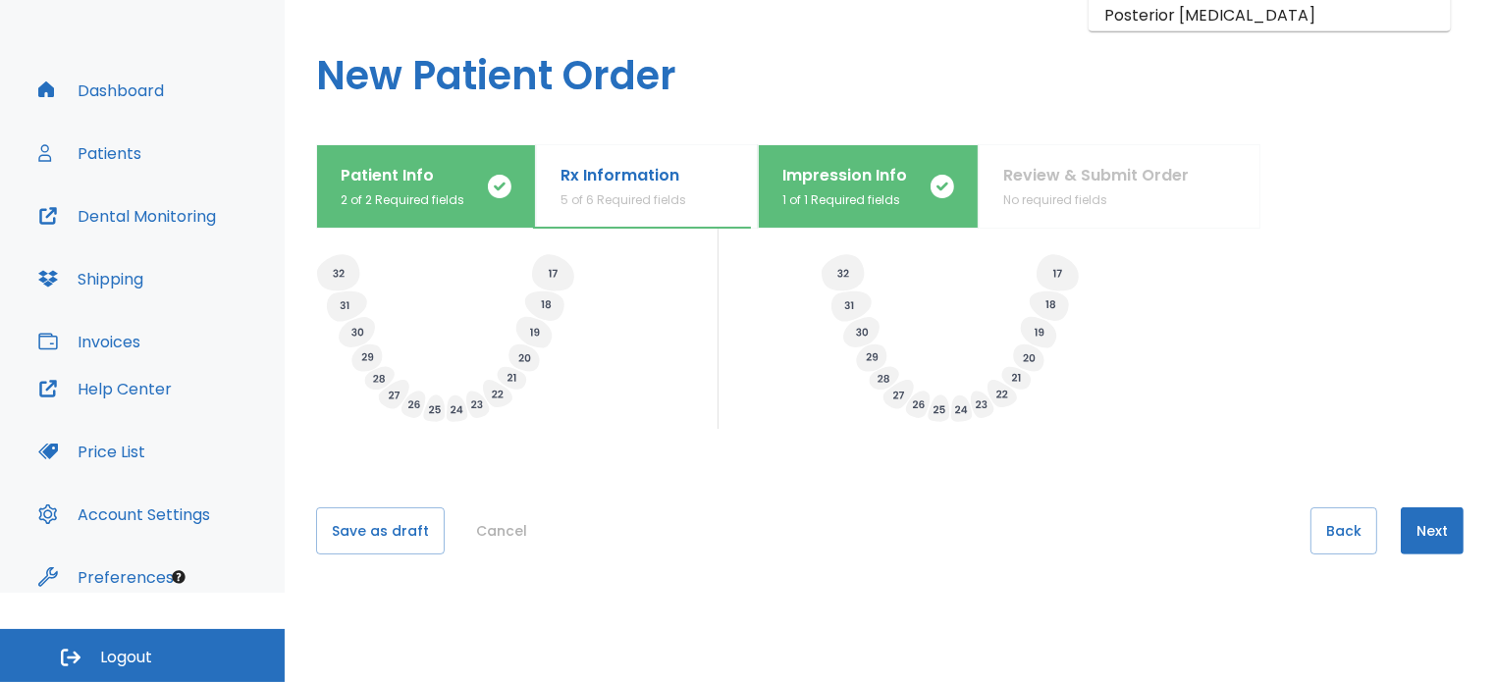
click at [1416, 527] on button "Next" at bounding box center [1432, 531] width 63 height 47
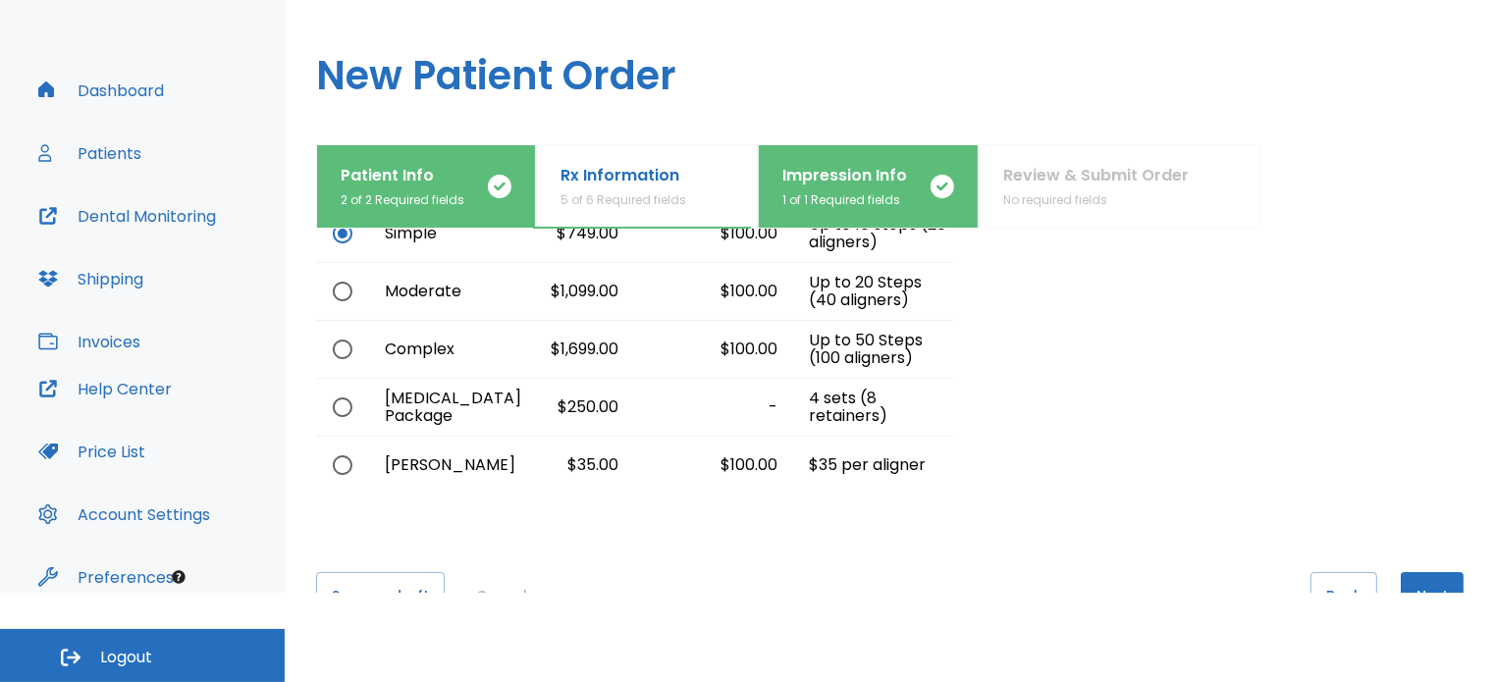
scroll to position [204, 0]
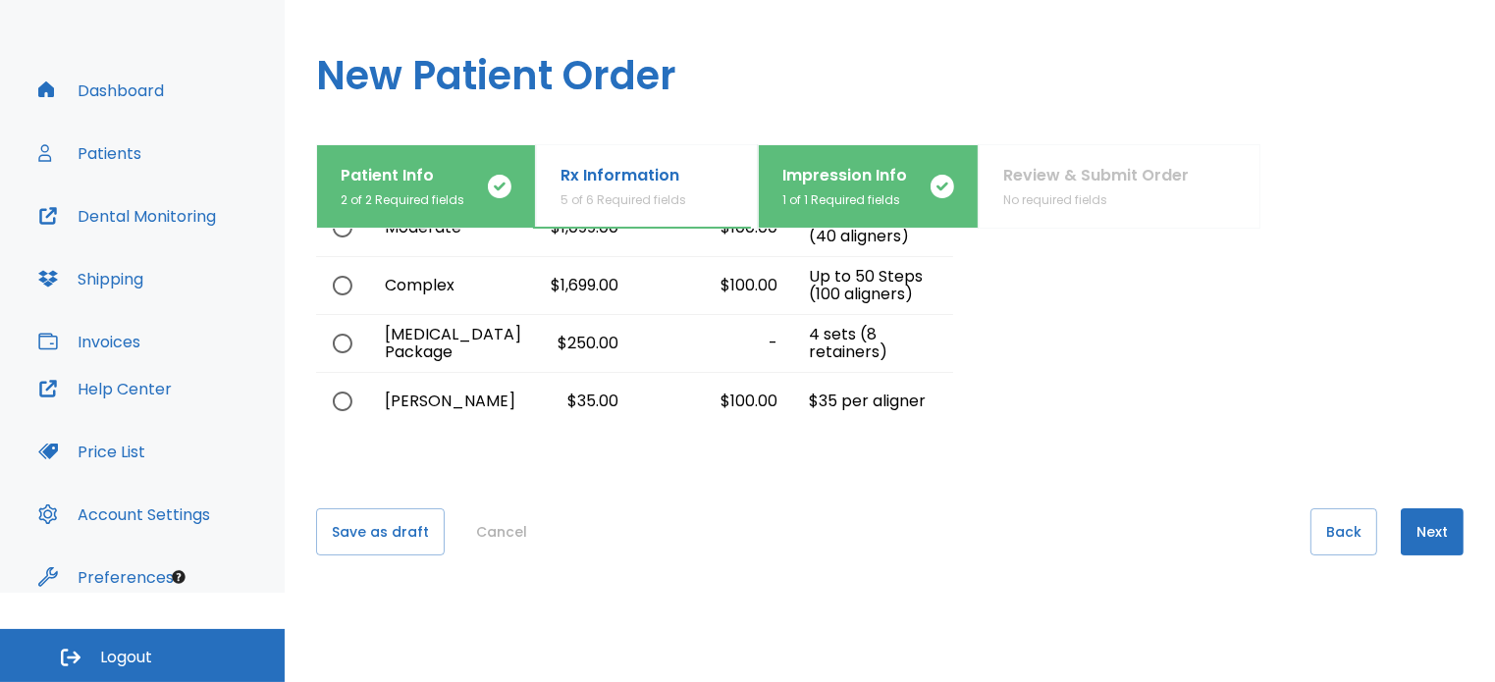
click at [1402, 521] on button "Next" at bounding box center [1432, 532] width 63 height 47
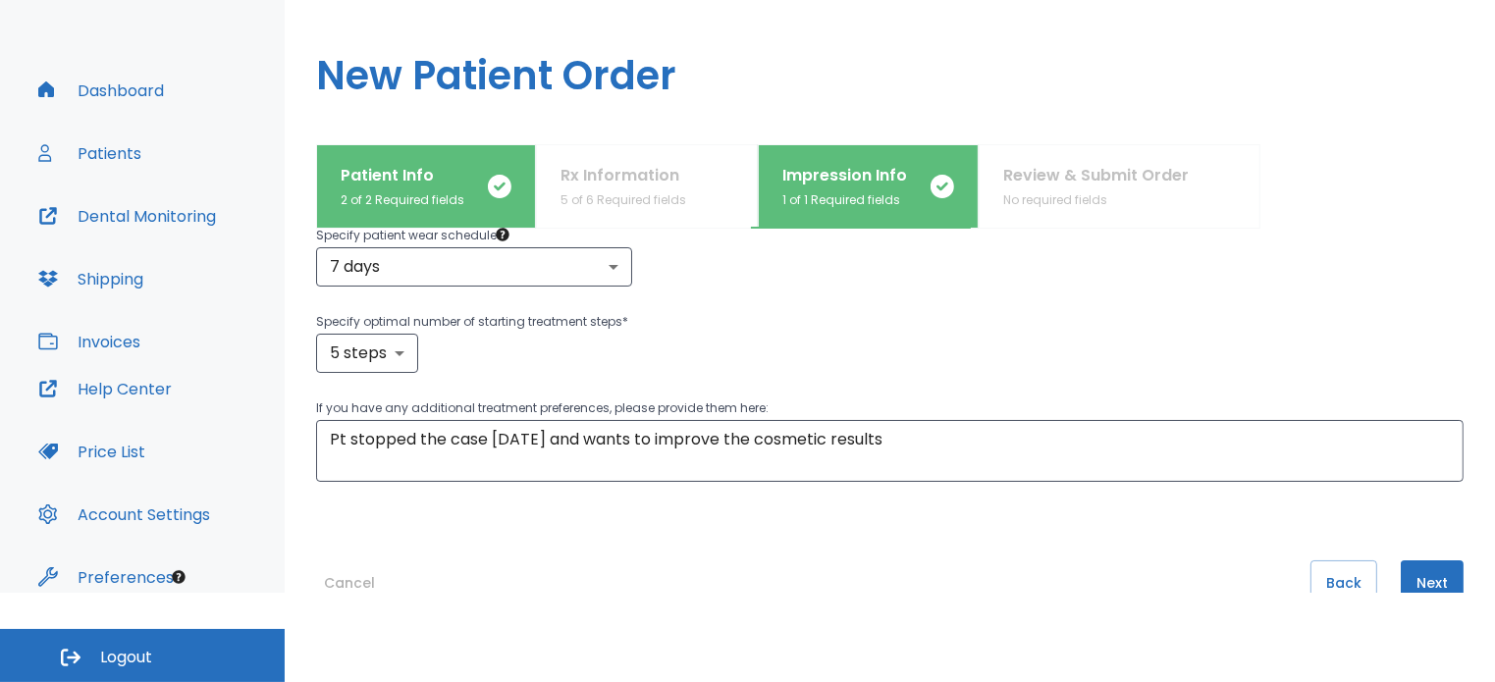
scroll to position [295, 0]
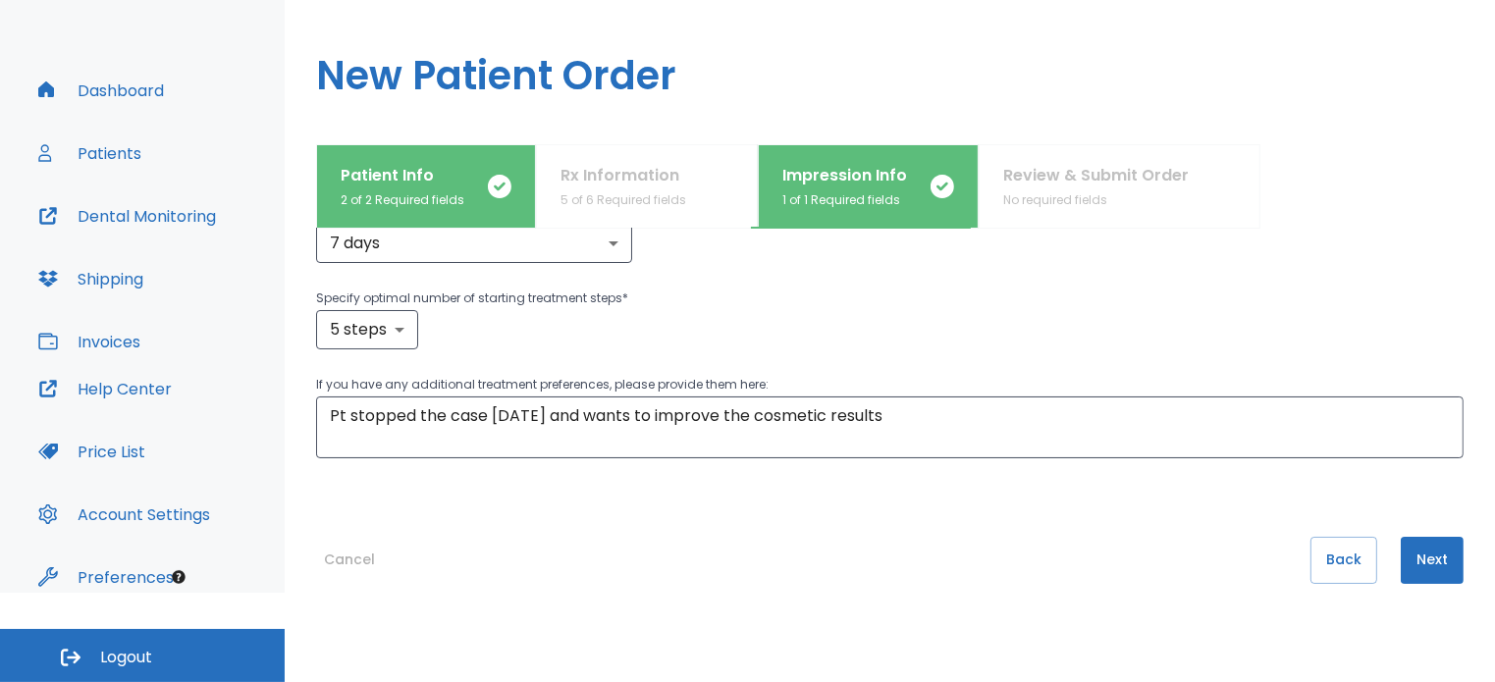
click at [1433, 567] on button "Next" at bounding box center [1432, 560] width 63 height 47
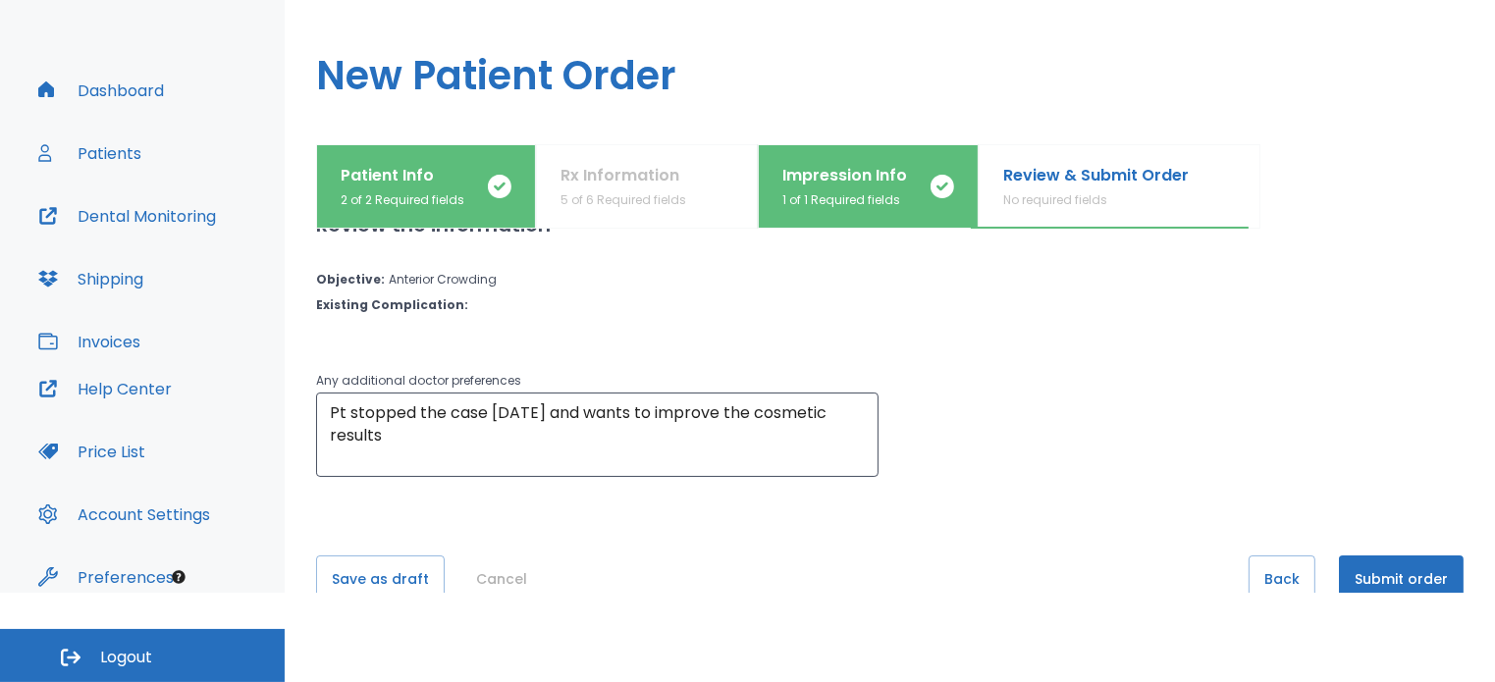
scroll to position [192, 0]
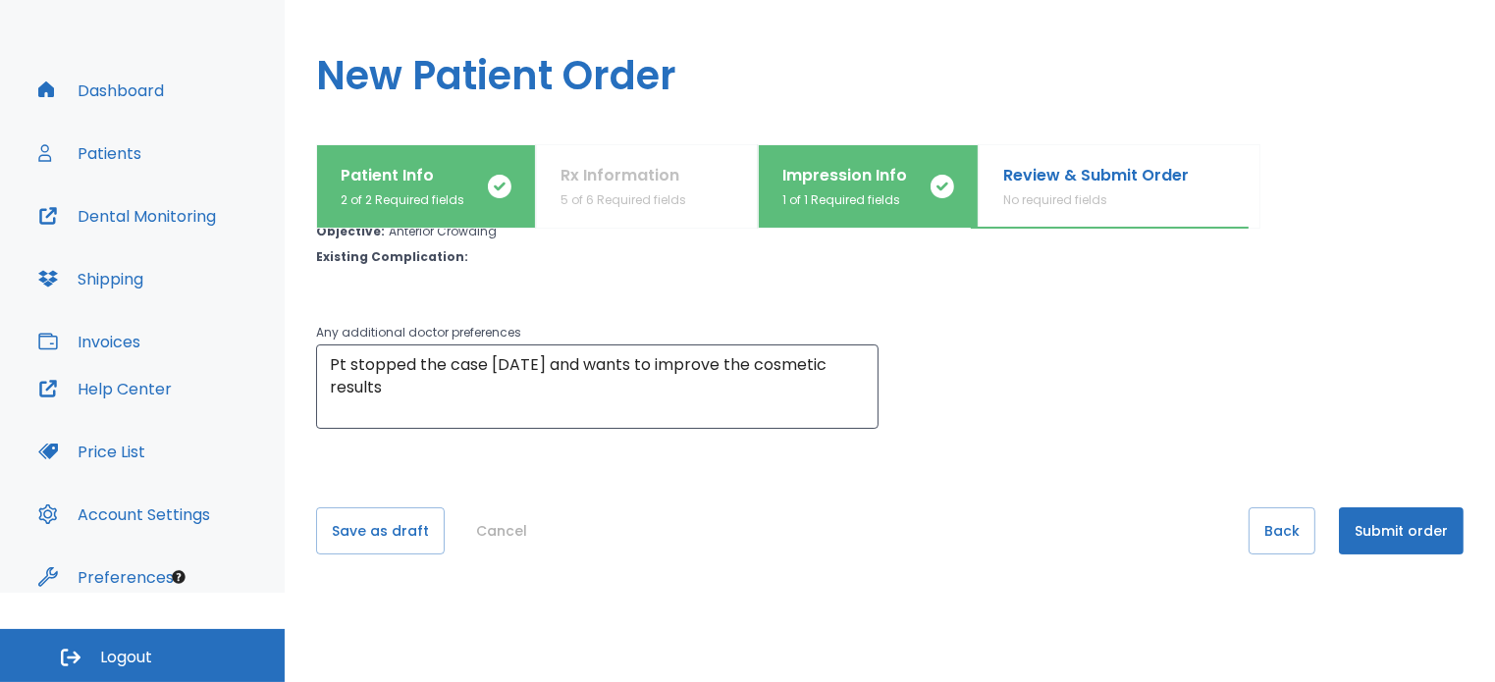
click at [1383, 536] on button "Submit order" at bounding box center [1401, 531] width 125 height 47
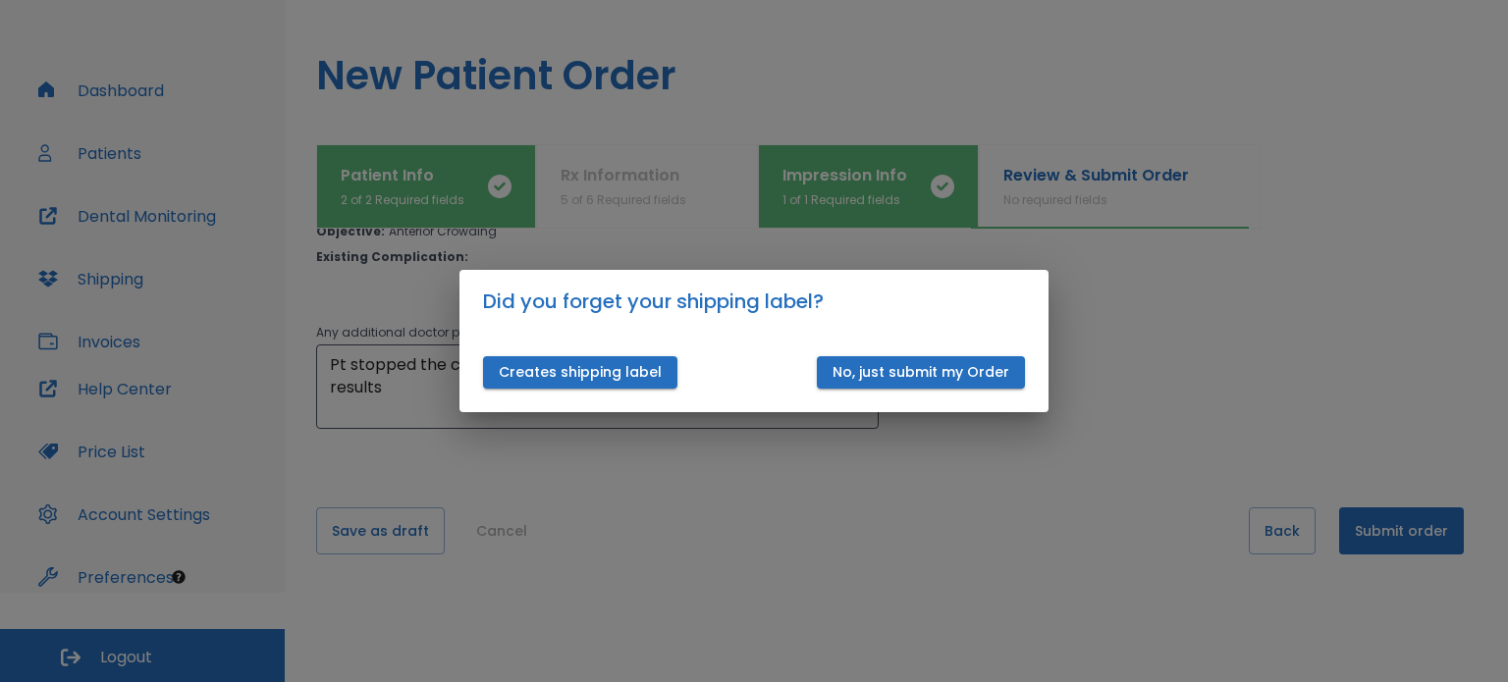
click at [557, 377] on button "Creates shipping label" at bounding box center [580, 372] width 194 height 32
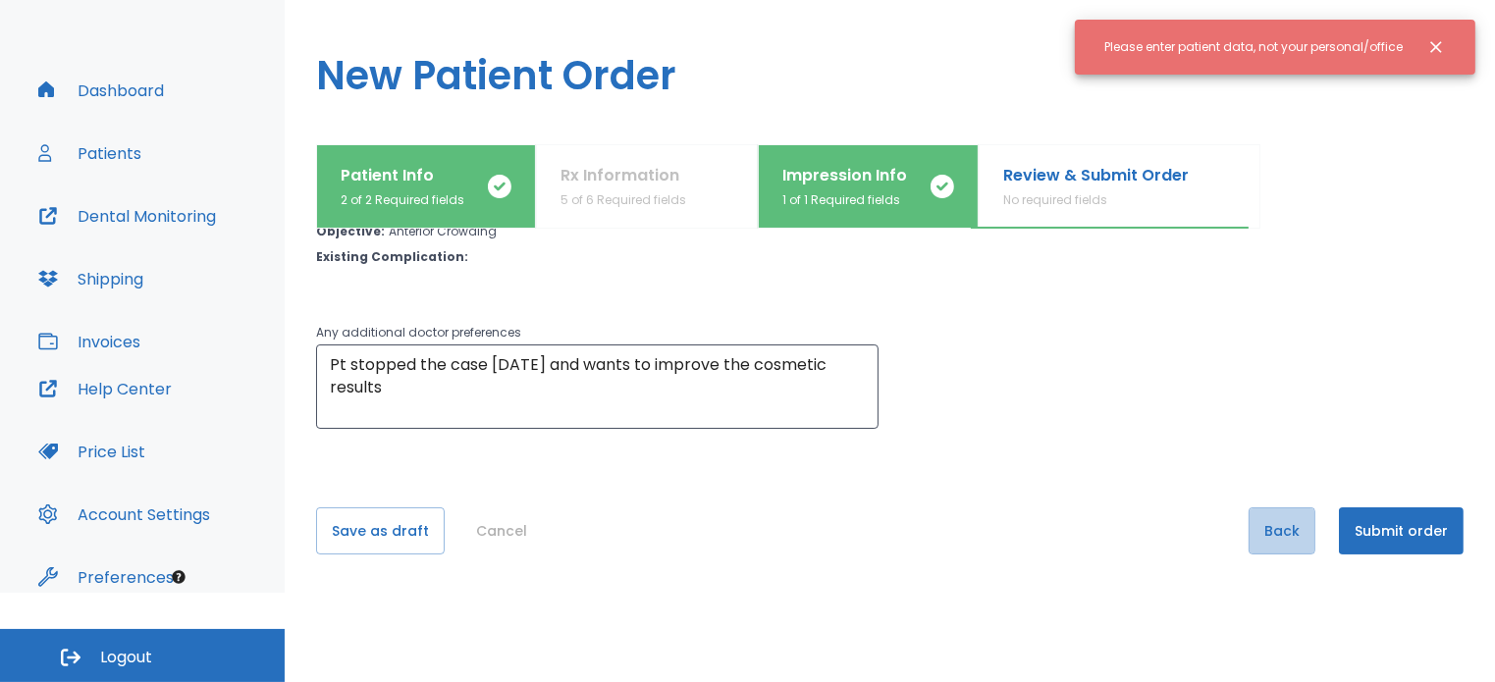
click at [1275, 534] on button "Back" at bounding box center [1282, 531] width 67 height 47
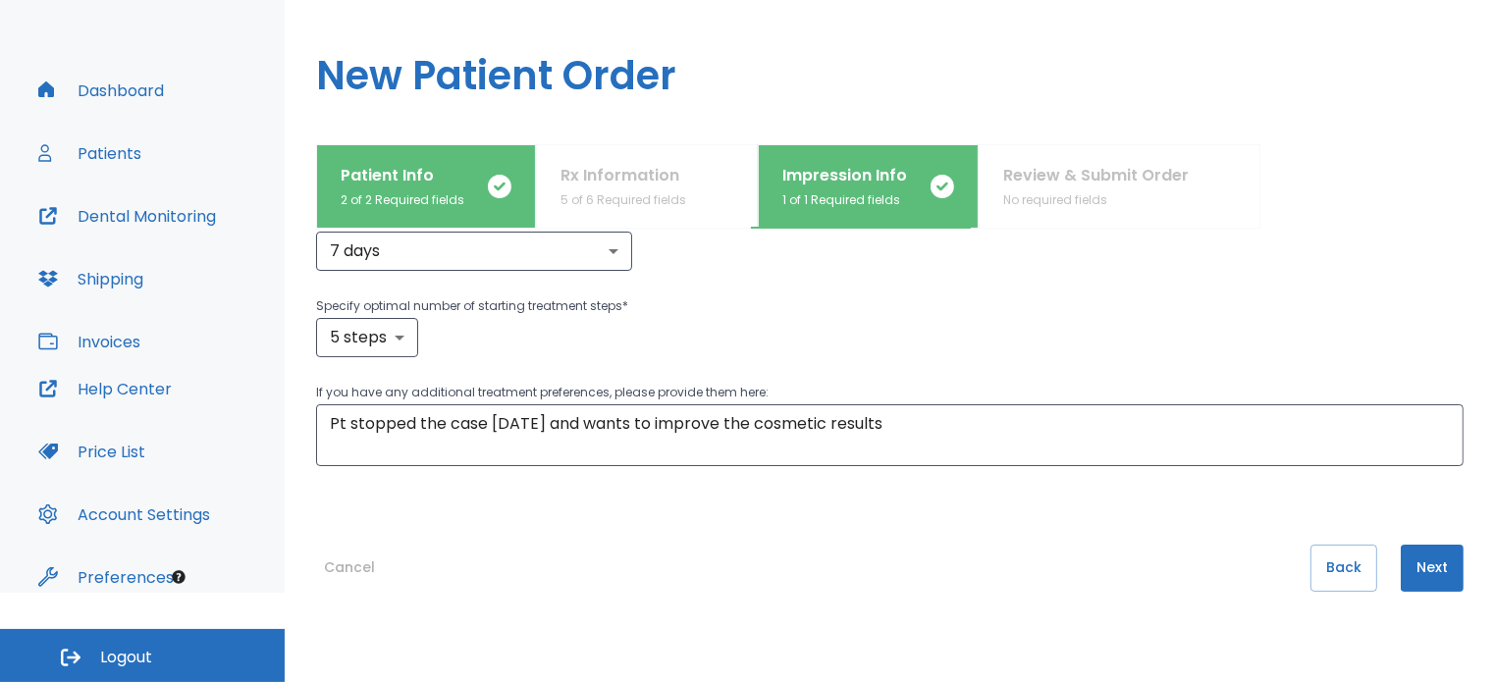
scroll to position [322, 0]
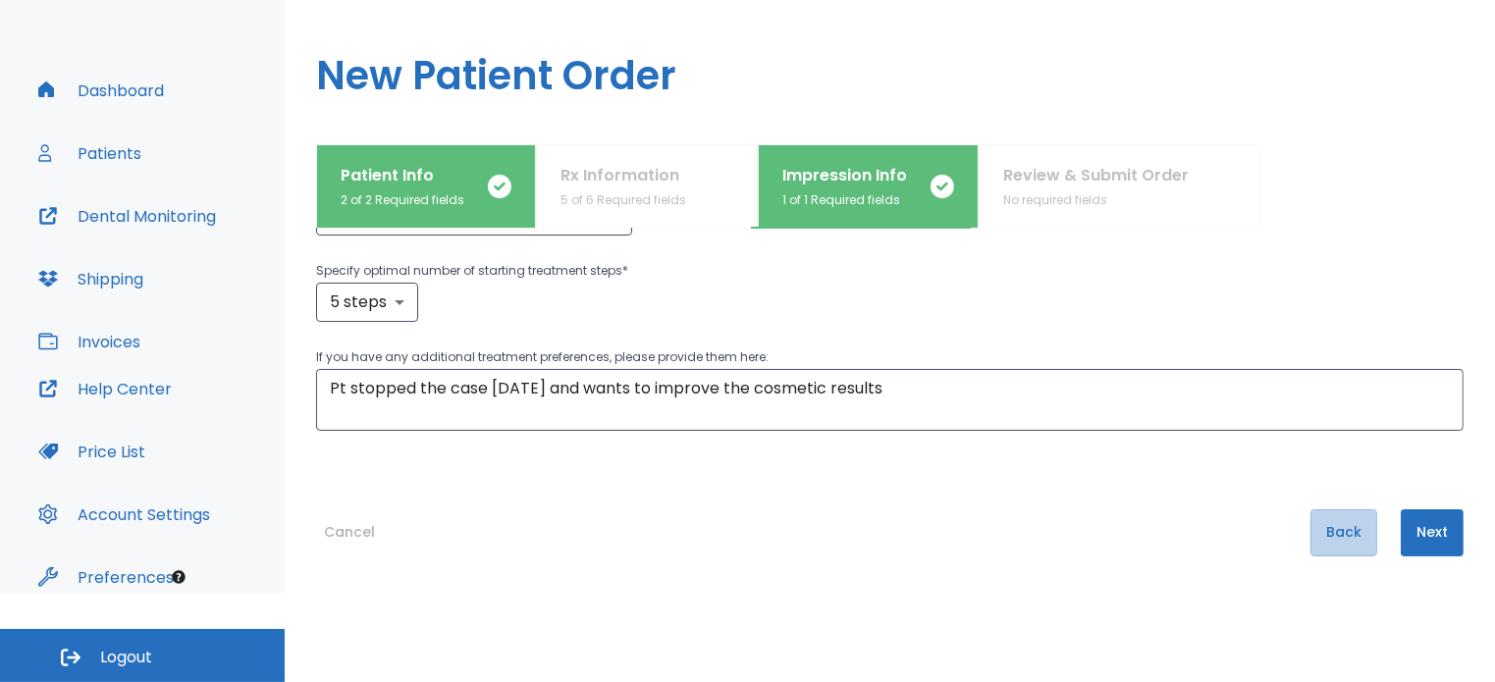
click at [1328, 529] on button "Back" at bounding box center [1344, 533] width 67 height 47
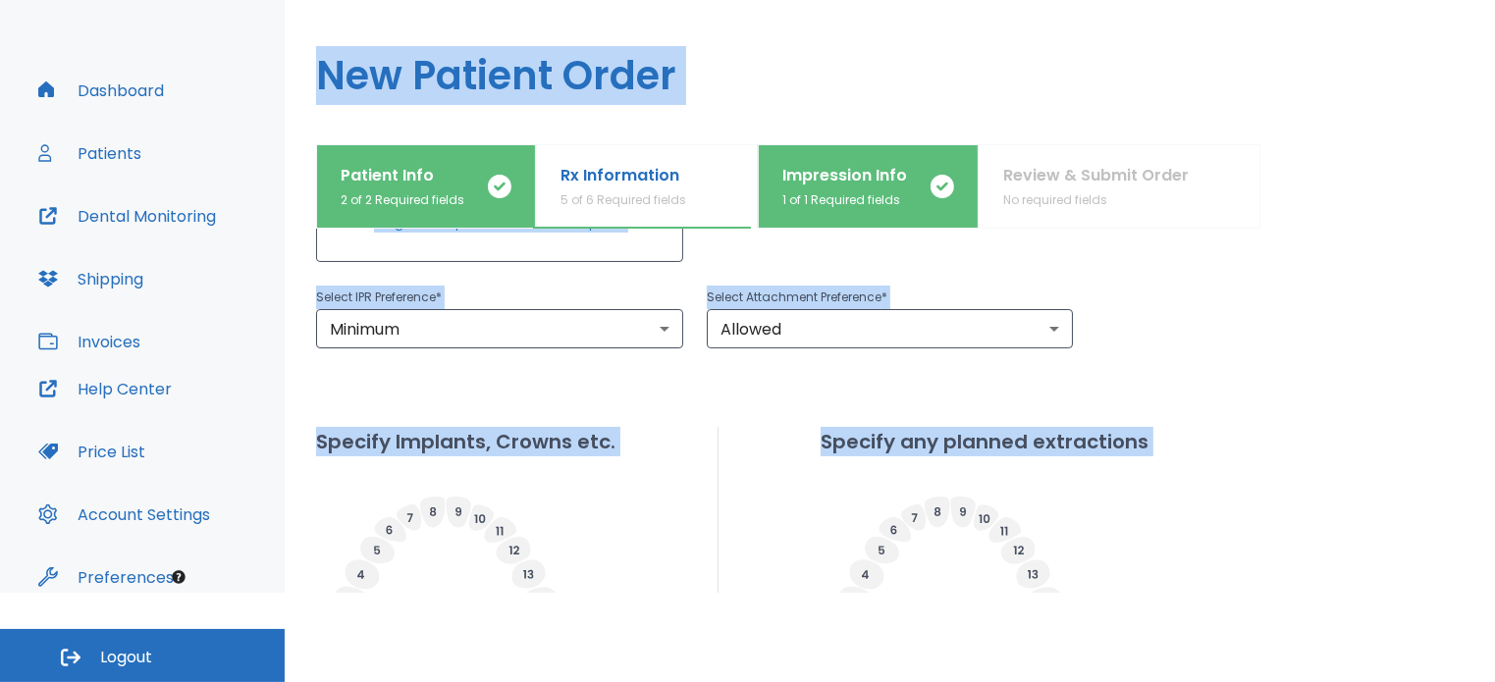
click at [1328, 528] on div "Specify Implants, Crowns etc. Specify any planned extractions" at bounding box center [890, 653] width 1148 height 452
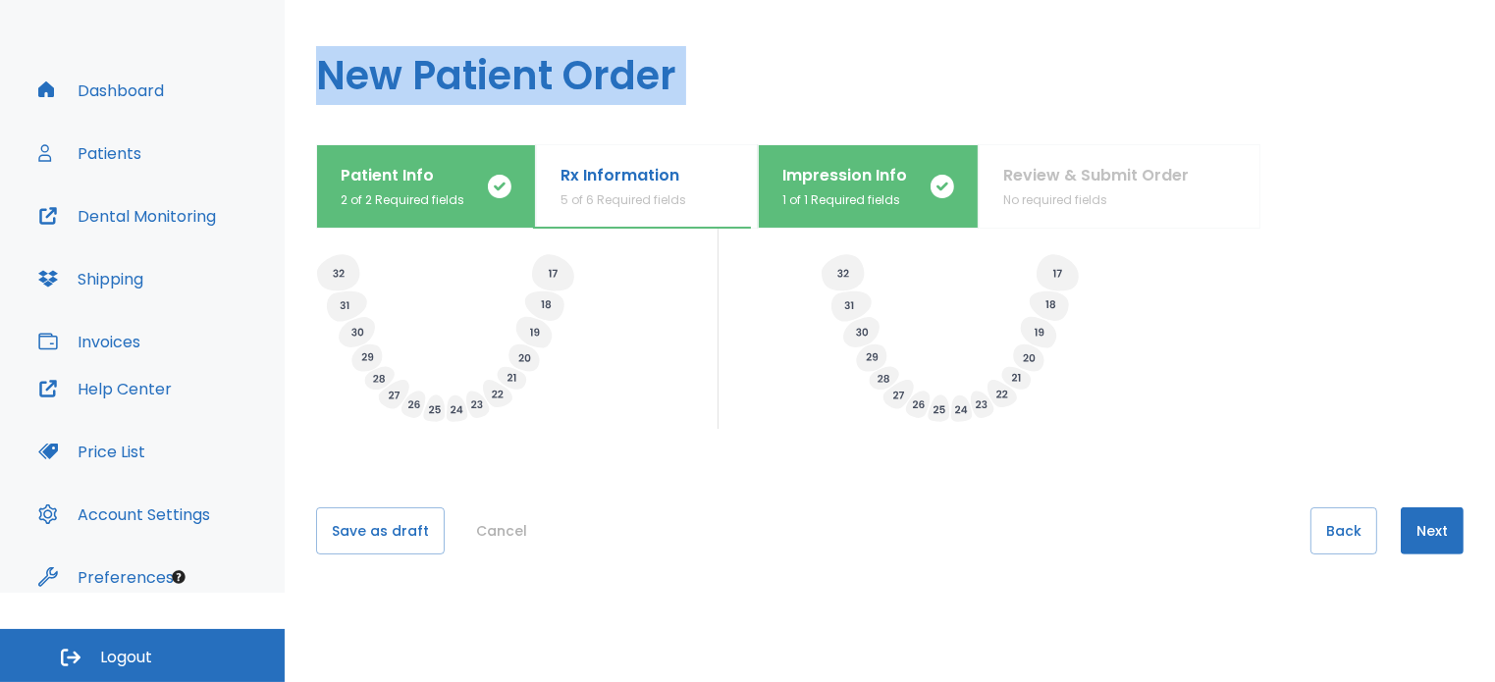
click at [1325, 524] on button "Back" at bounding box center [1344, 531] width 67 height 47
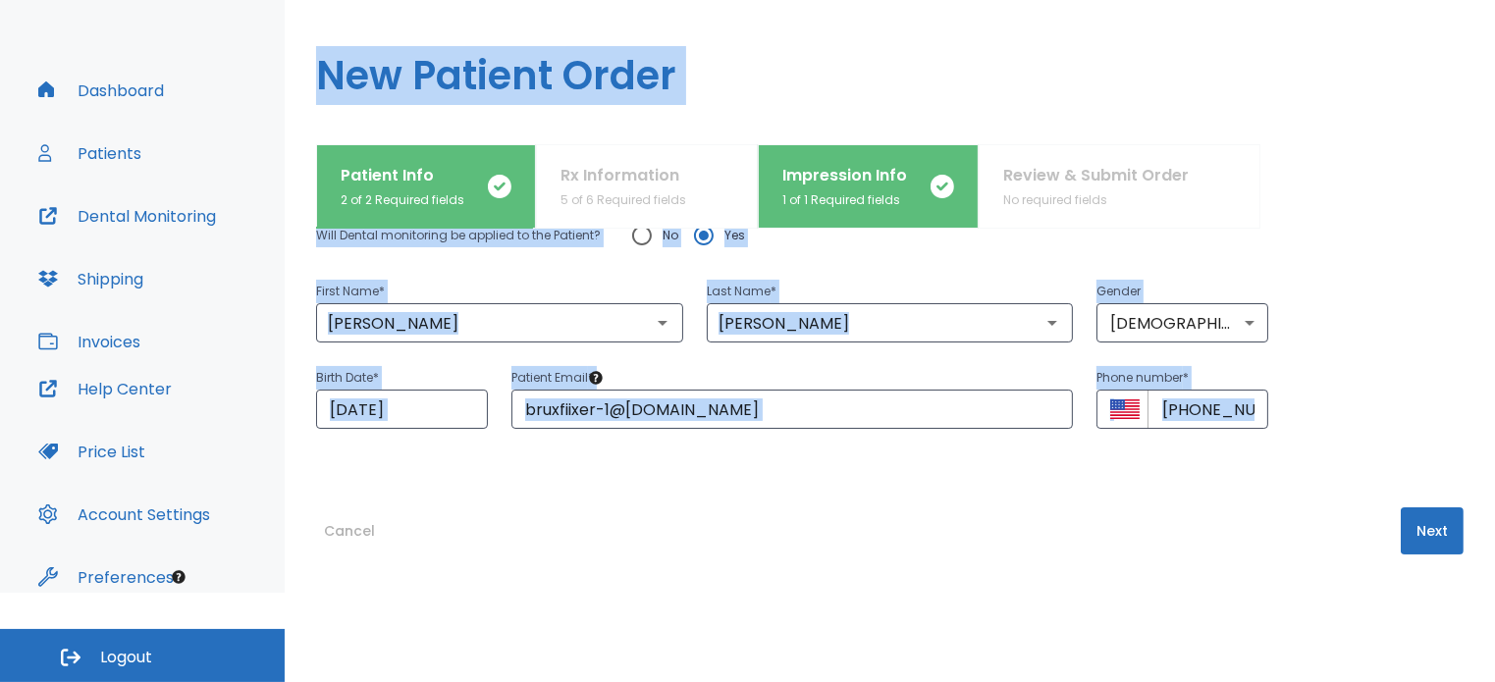
scroll to position [0, 0]
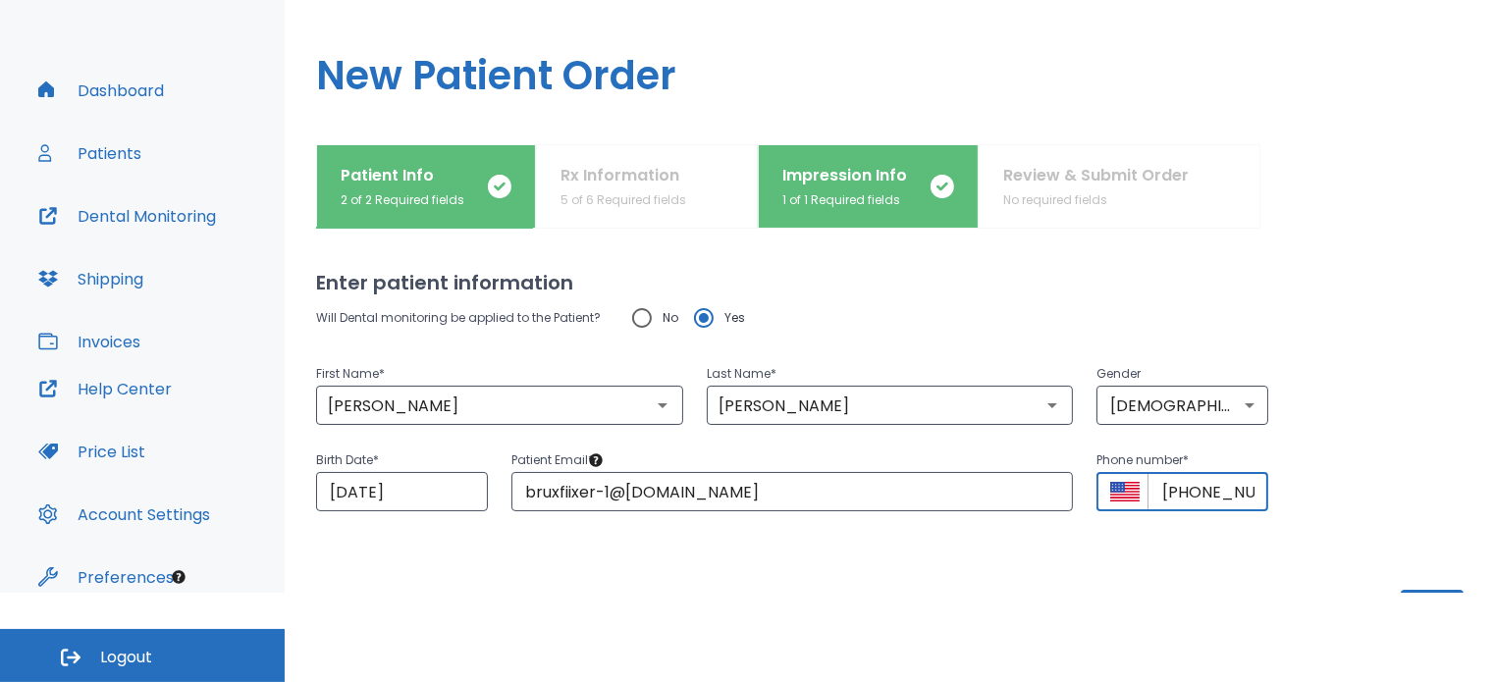
click at [1202, 494] on input "+1 (212) 725-2950" at bounding box center [1208, 491] width 121 height 39
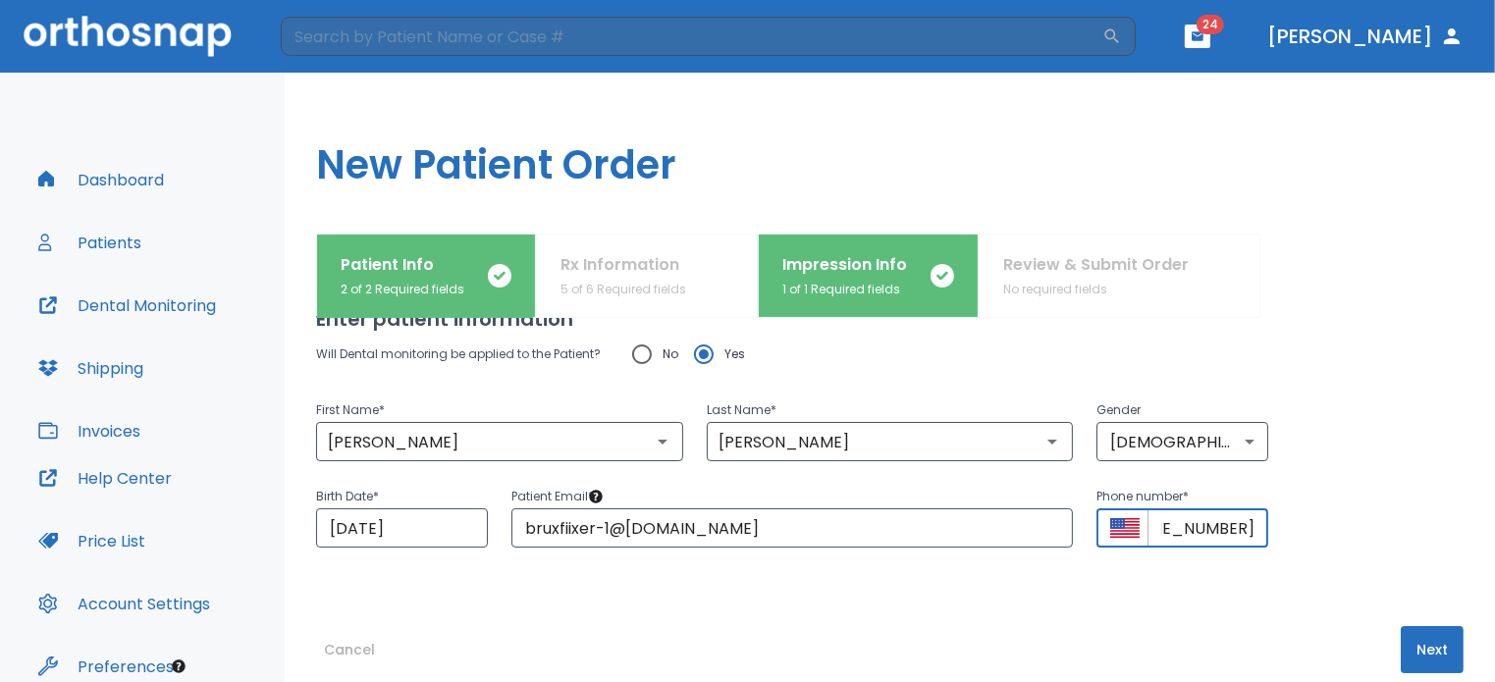
scroll to position [82, 0]
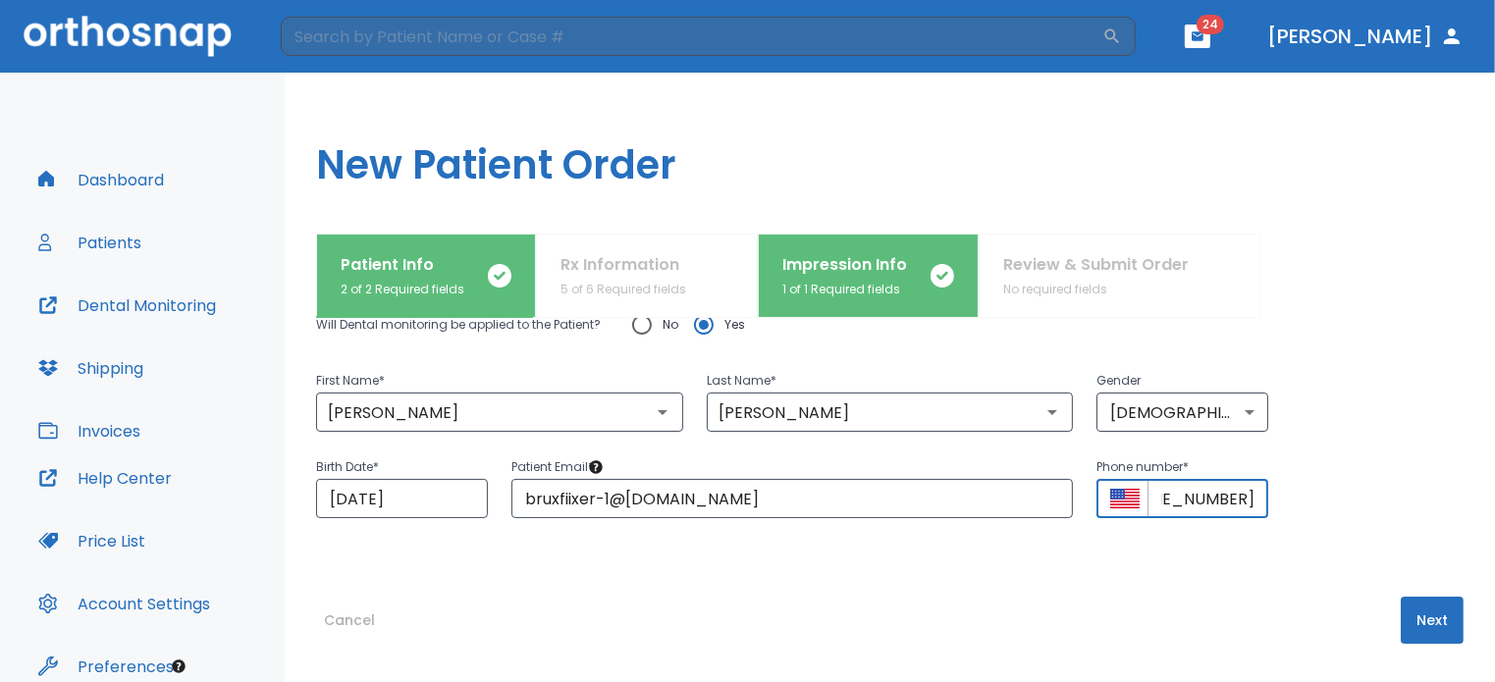
type input "+1 (646) 355-8860"
click at [1410, 617] on button "Next" at bounding box center [1432, 620] width 63 height 47
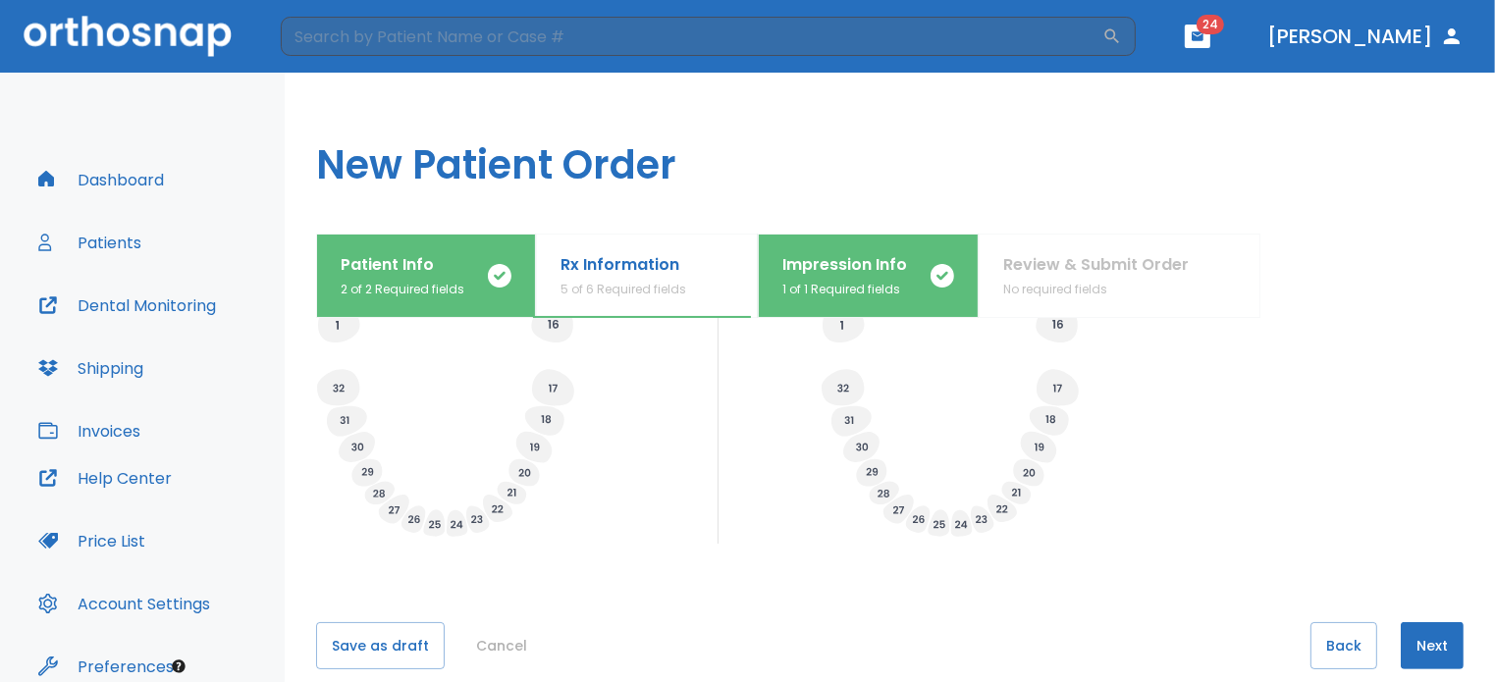
scroll to position [772, 0]
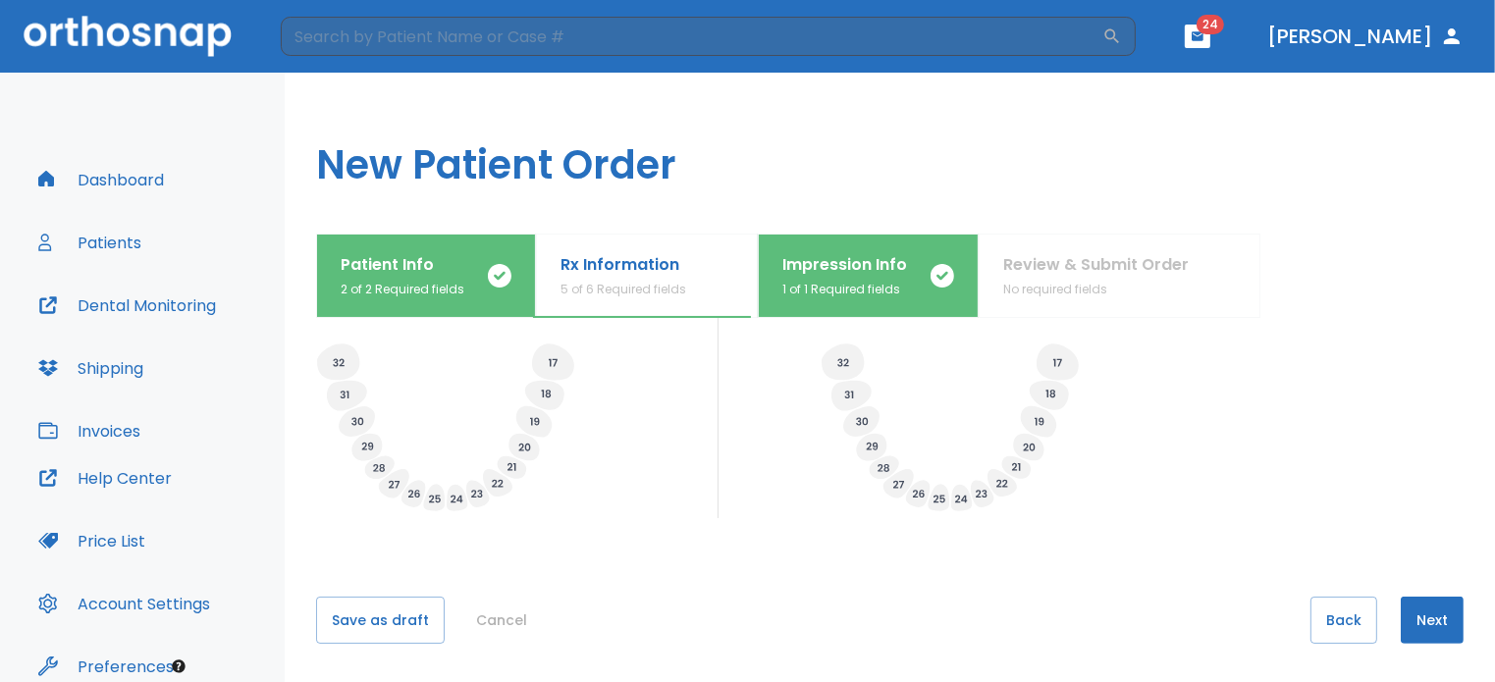
click at [1426, 616] on button "Next" at bounding box center [1432, 620] width 63 height 47
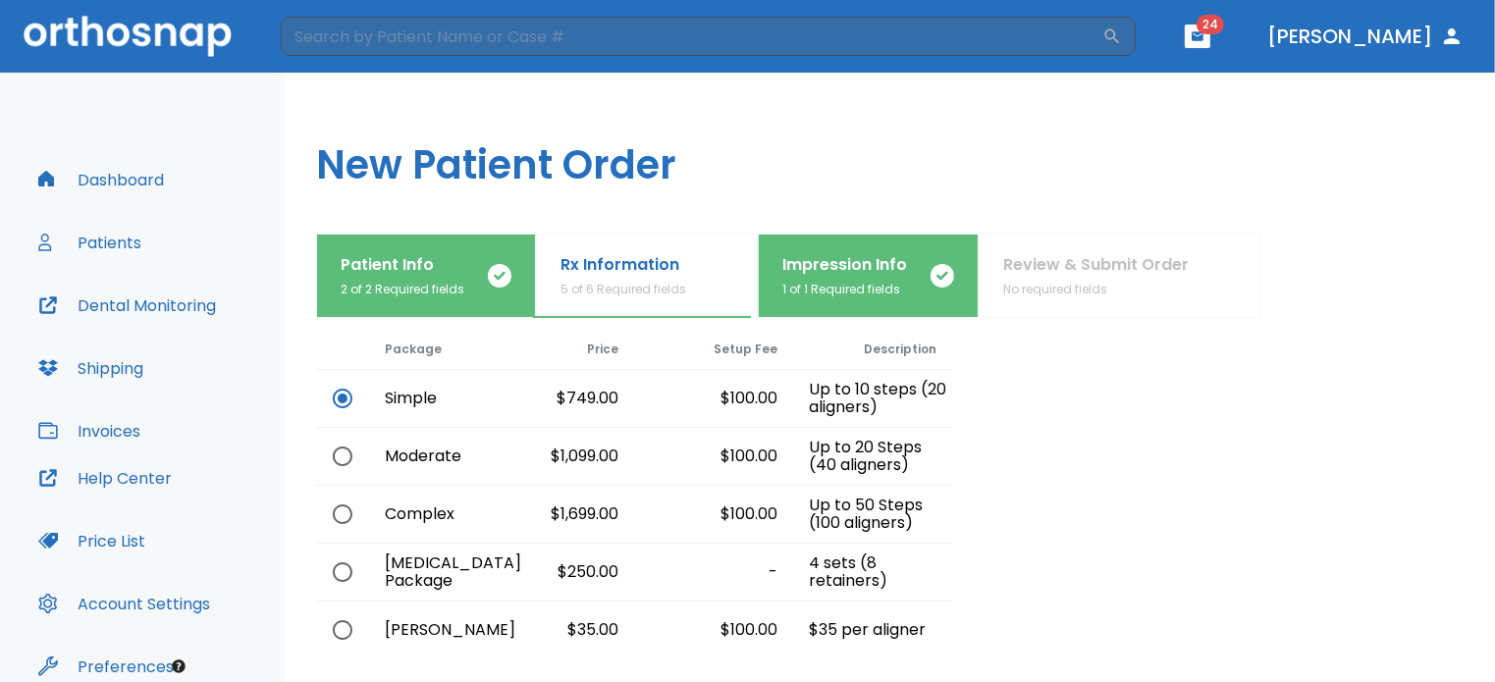
scroll to position [204, 0]
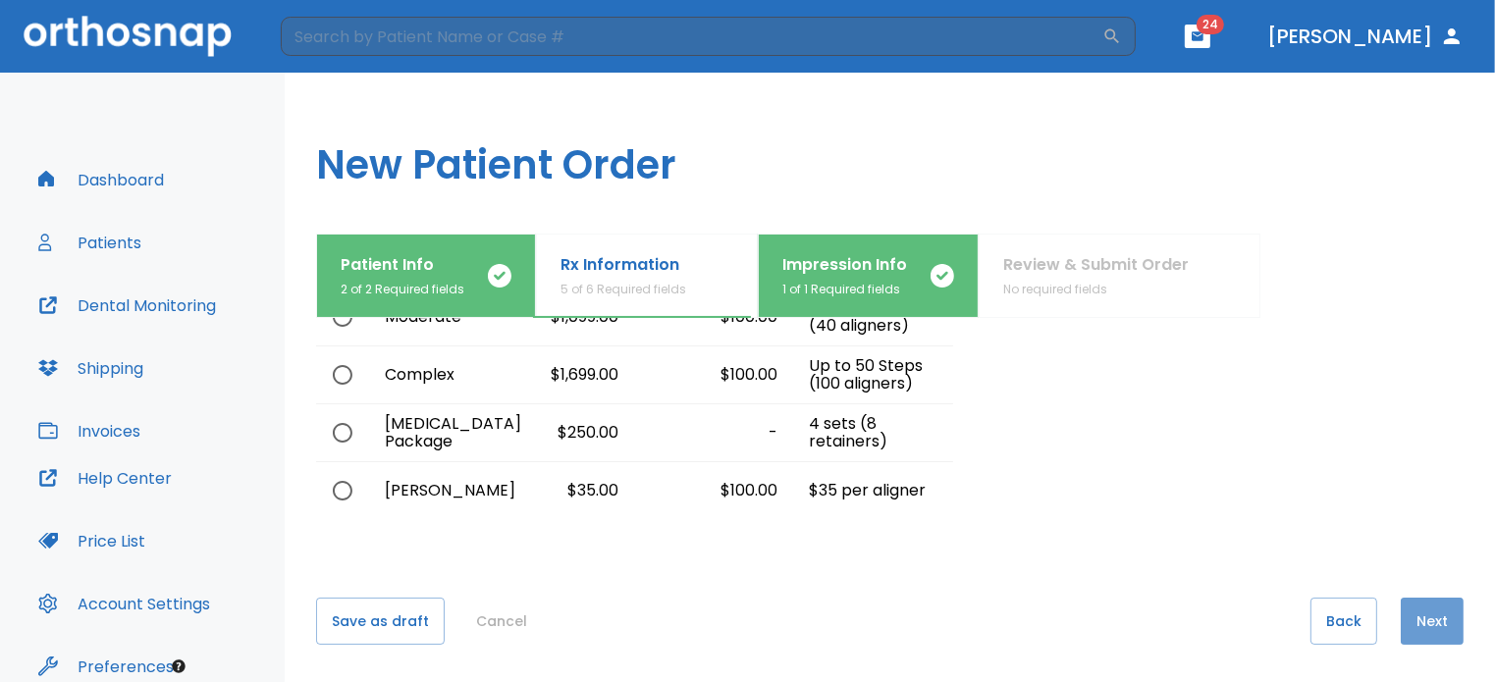
click at [1406, 623] on button "Next" at bounding box center [1432, 621] width 63 height 47
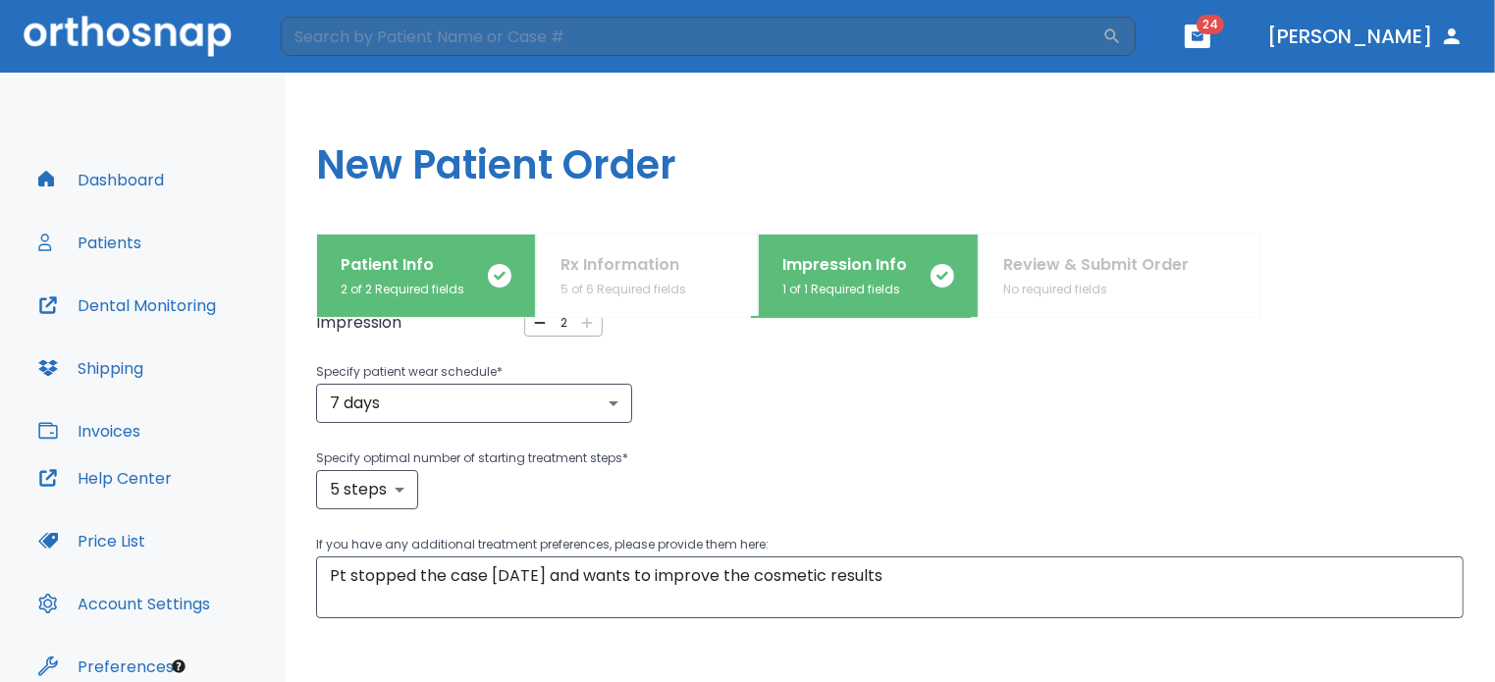
scroll to position [322, 0]
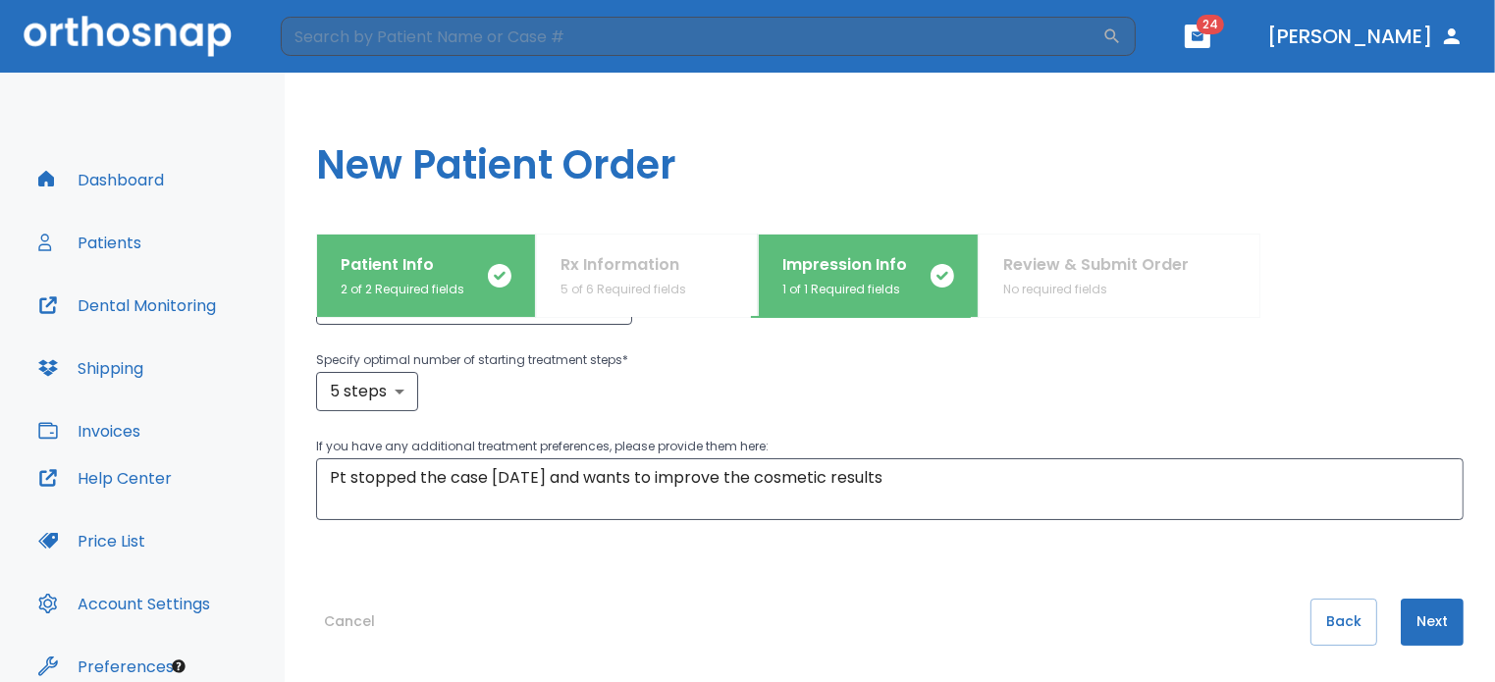
click at [1429, 620] on button "Next" at bounding box center [1432, 622] width 63 height 47
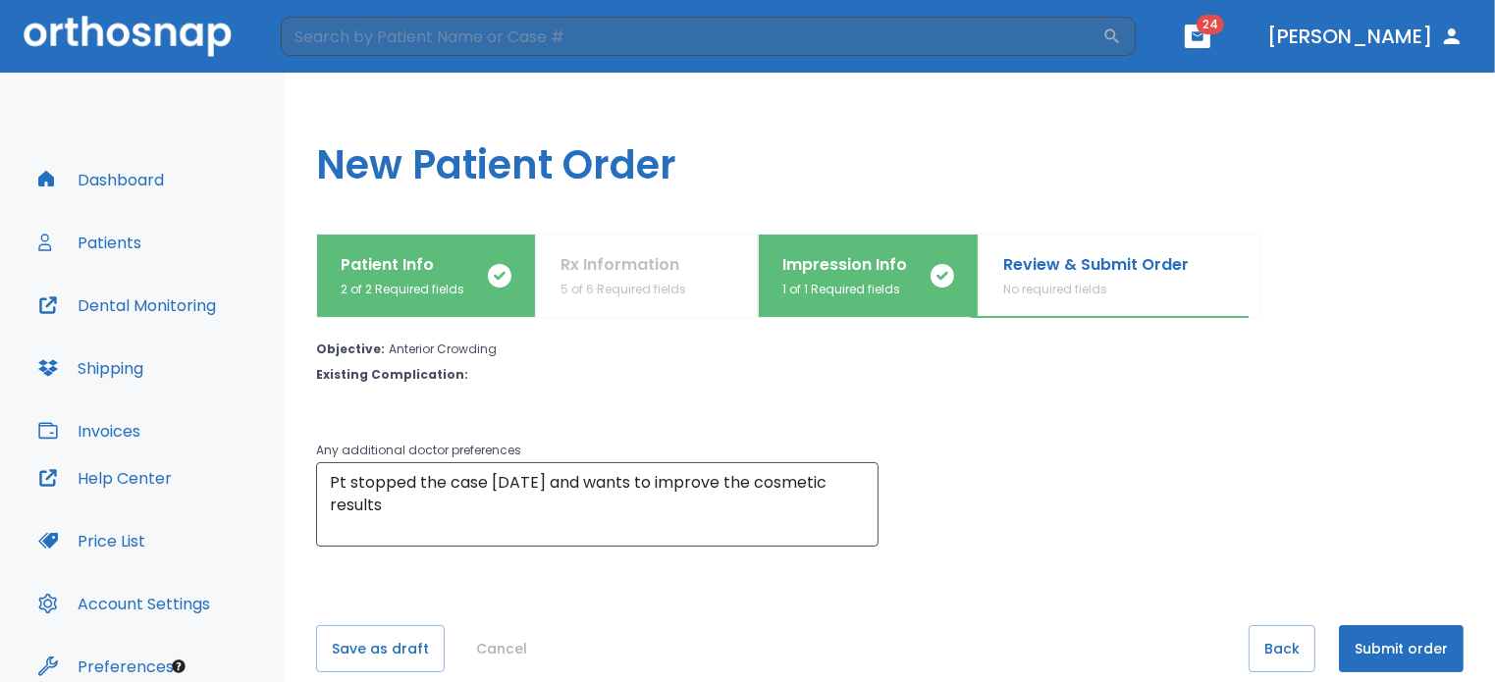
scroll to position [192, 0]
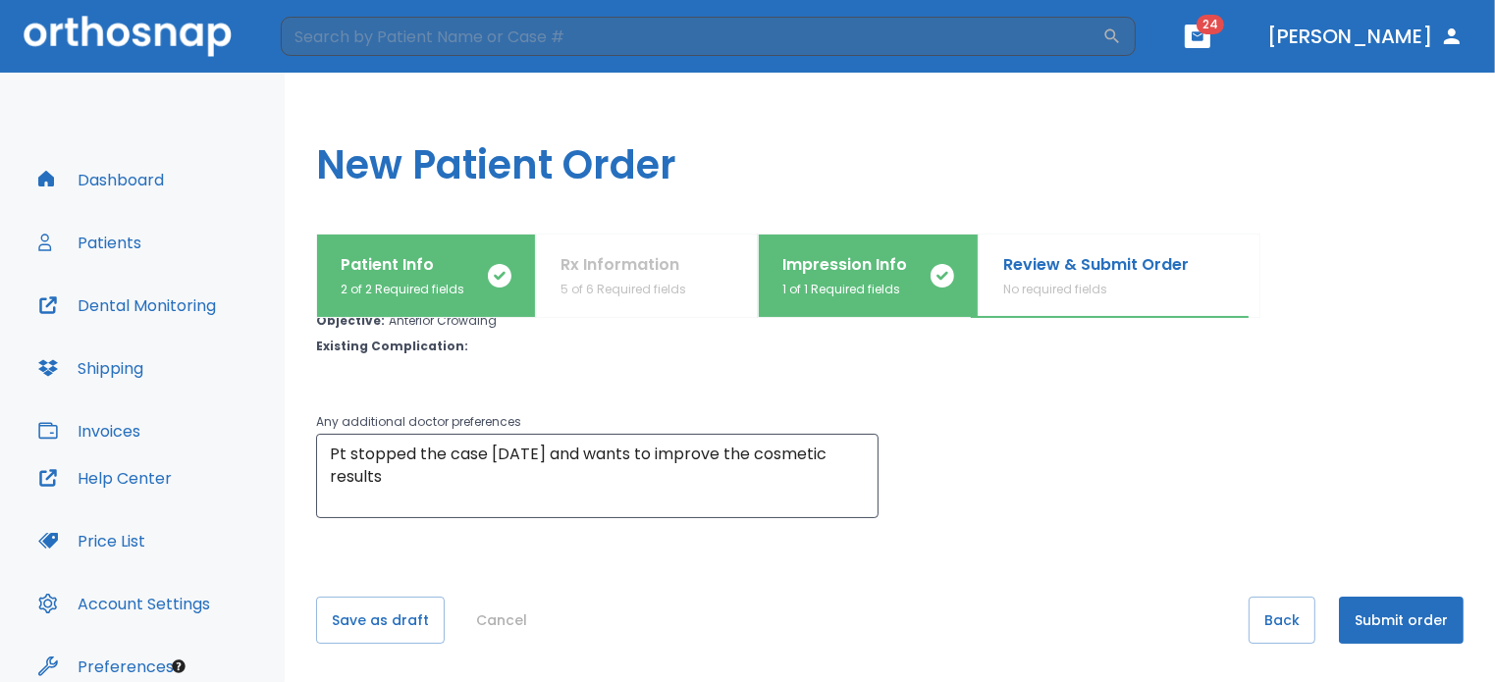
click at [1418, 620] on button "Submit order" at bounding box center [1401, 620] width 125 height 47
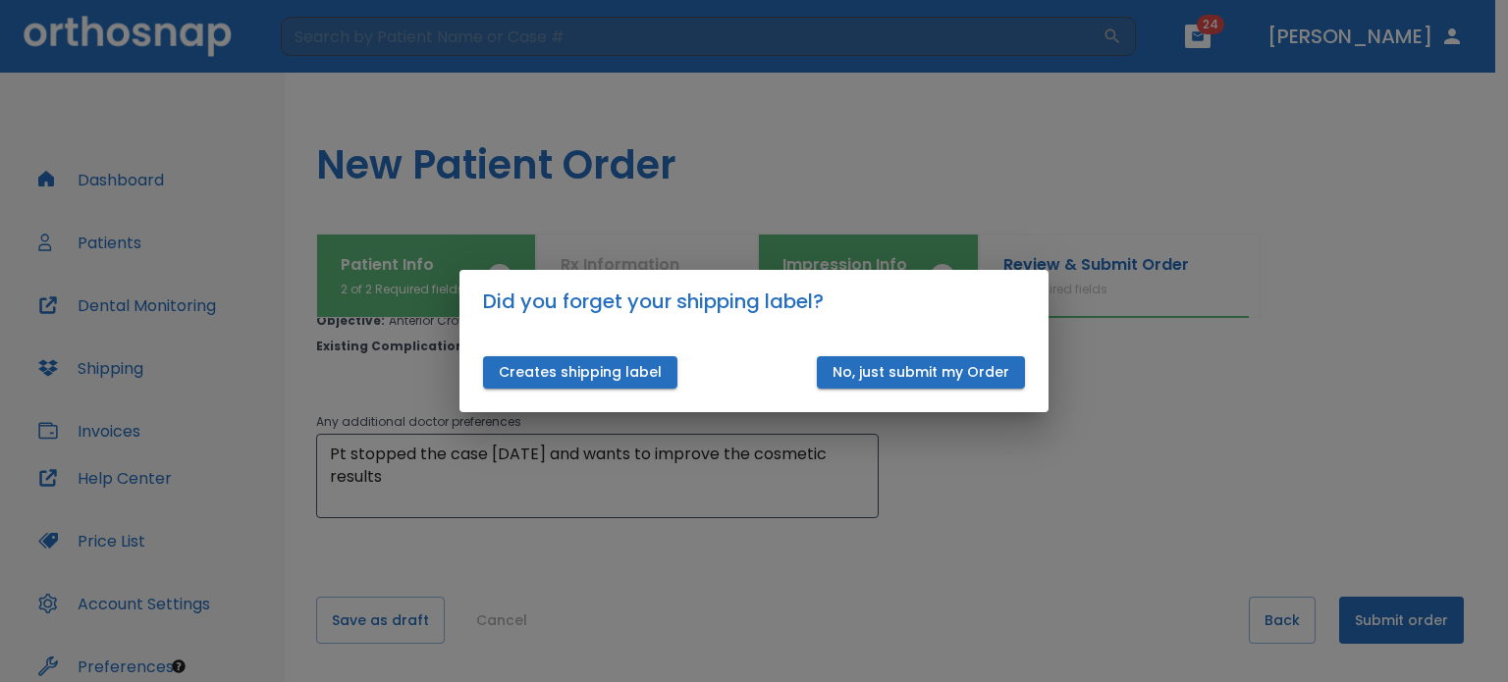
click at [636, 372] on button "Creates shipping label" at bounding box center [580, 372] width 194 height 32
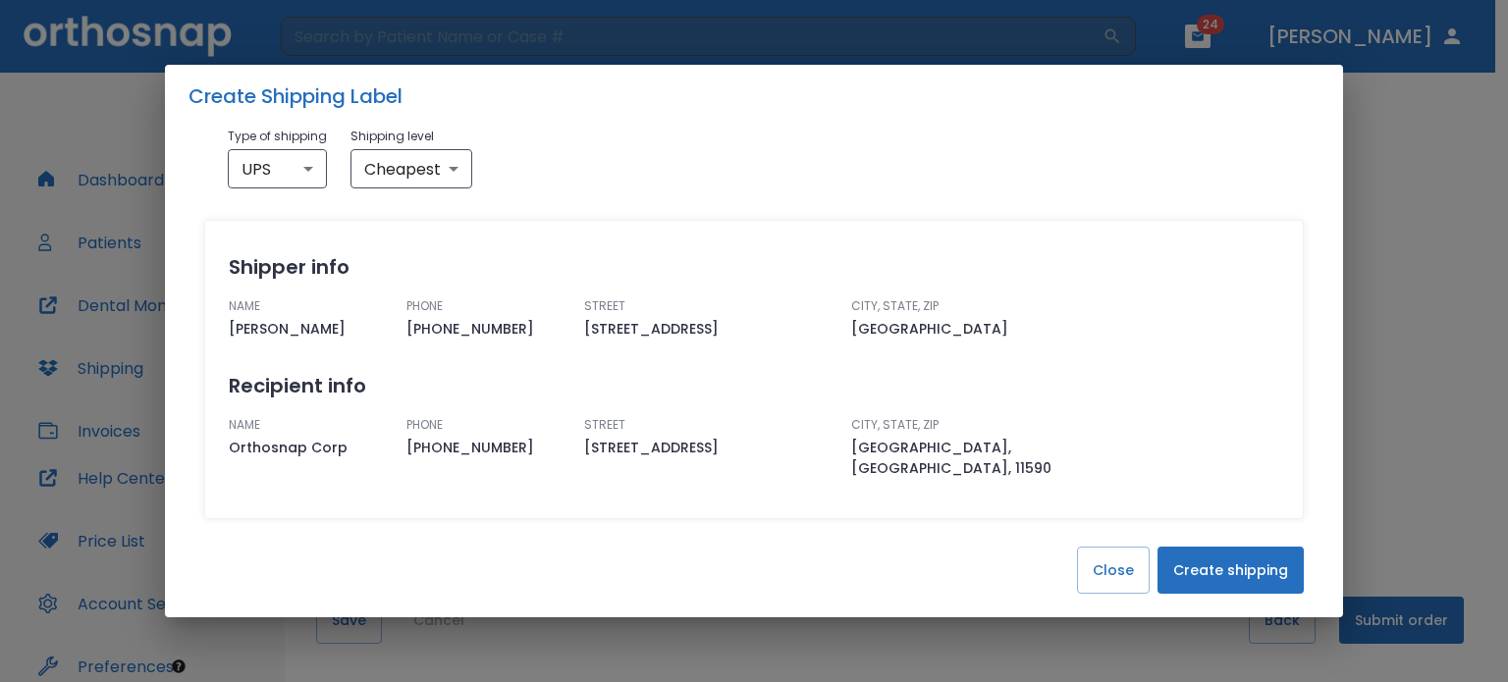
click at [1211, 557] on button "Create shipping" at bounding box center [1231, 570] width 146 height 47
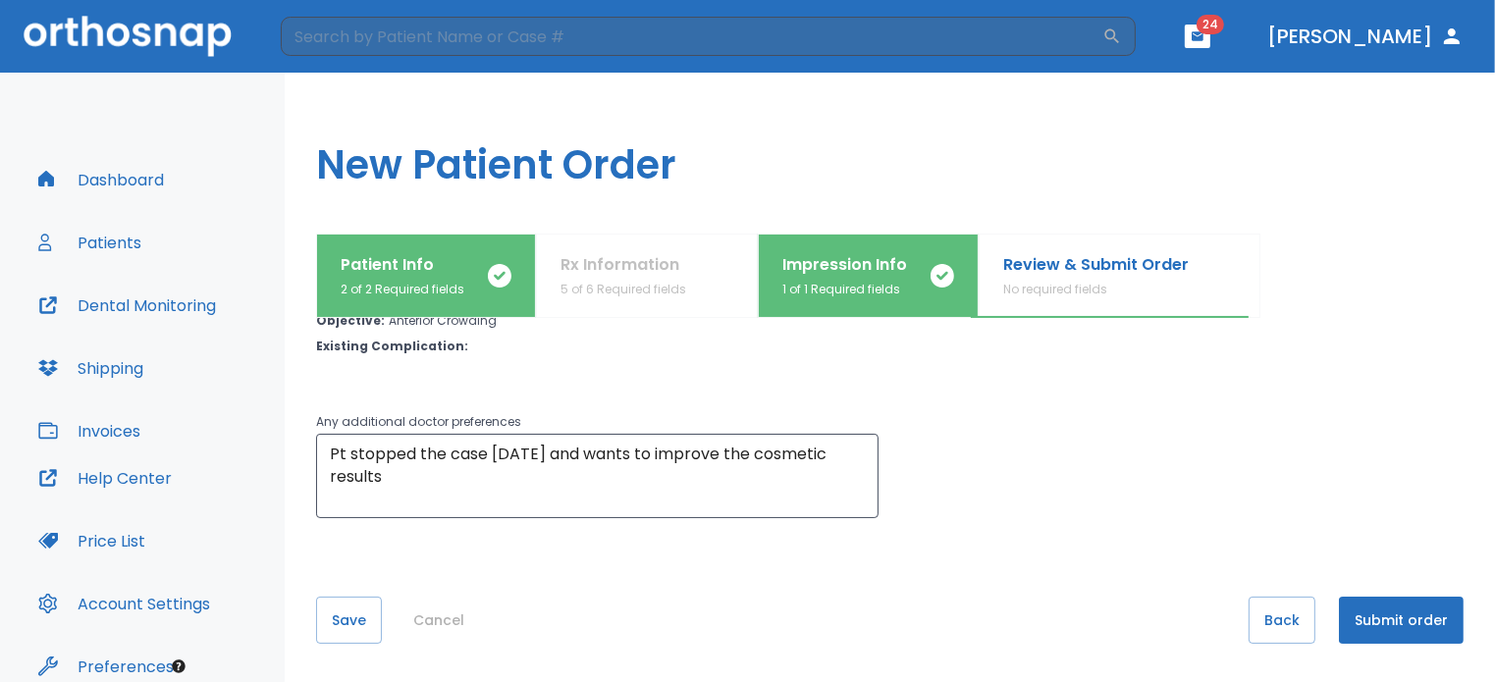
scroll to position [0, 0]
